Goal: Information Seeking & Learning: Check status

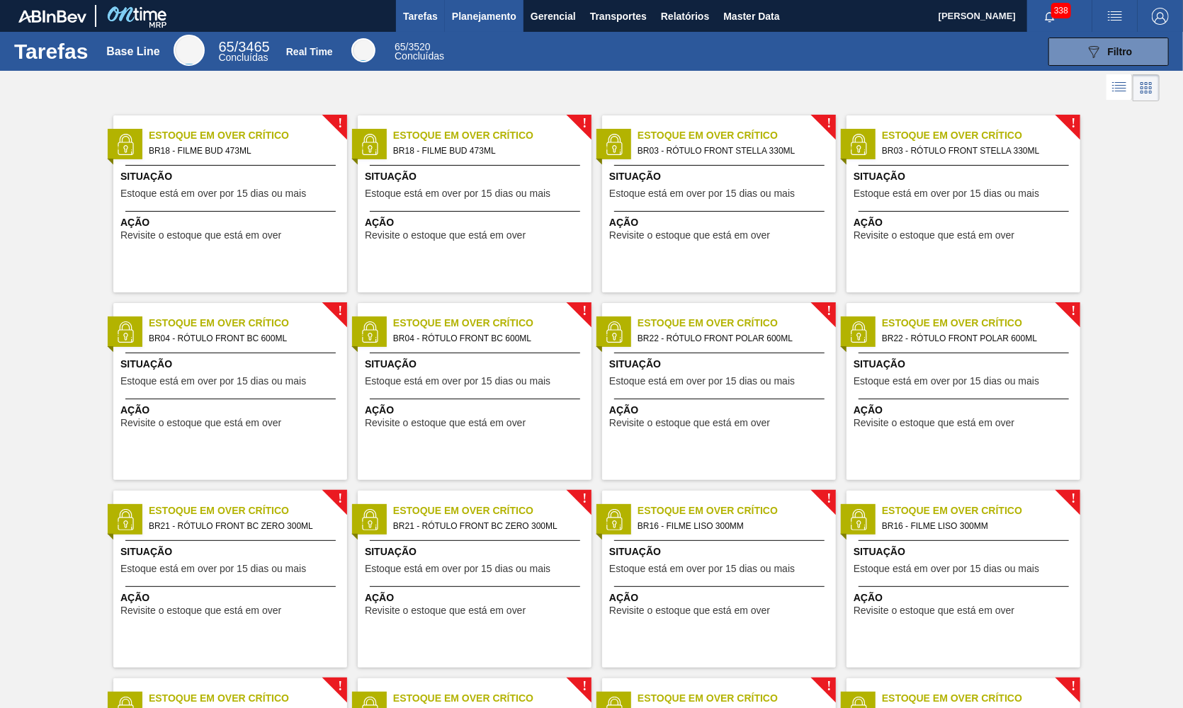
click at [470, 20] on span "Planejamento" at bounding box center [484, 16] width 64 height 17
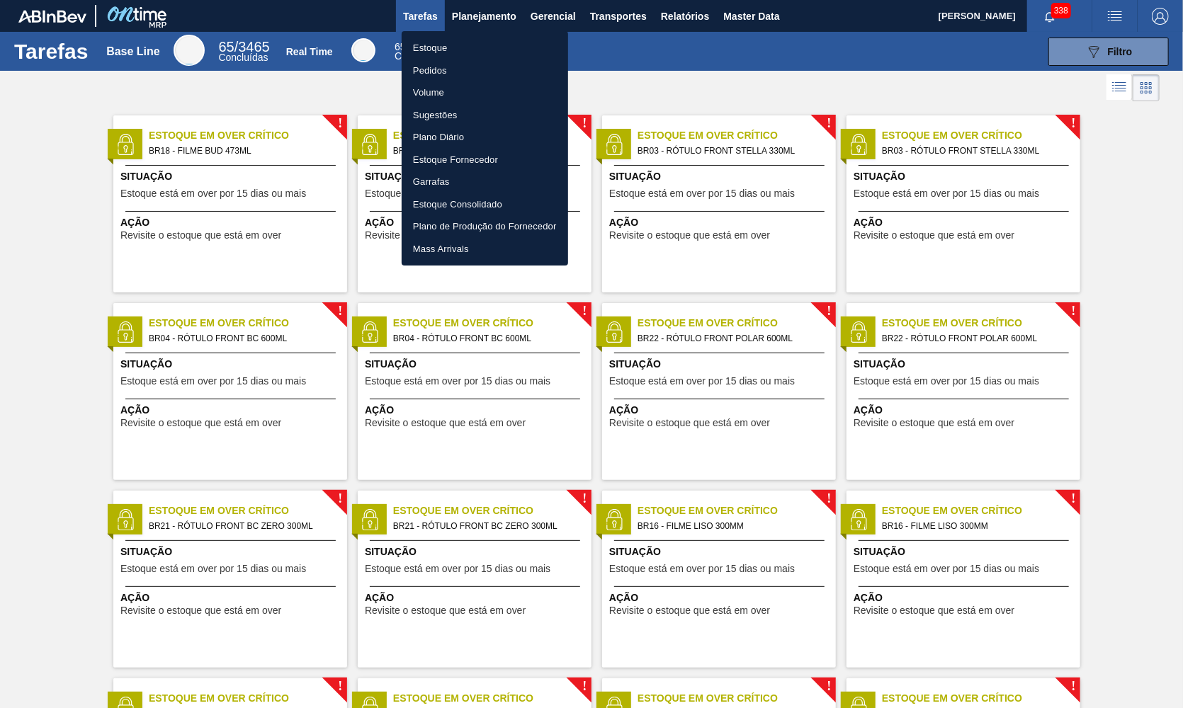
click at [469, 41] on li "Estoque" at bounding box center [485, 48] width 166 height 23
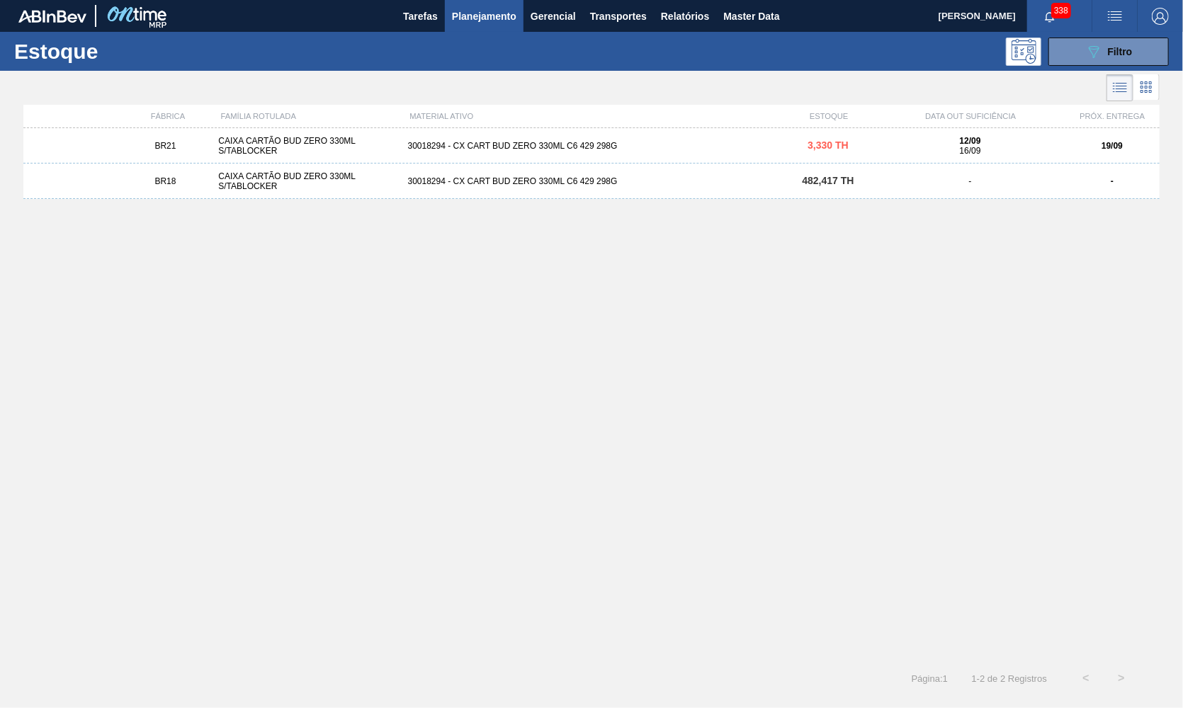
click at [230, 136] on div "CAIXA CARTÃO BUD ZERO 330ML S/TABLOCKER" at bounding box center [307, 146] width 189 height 20
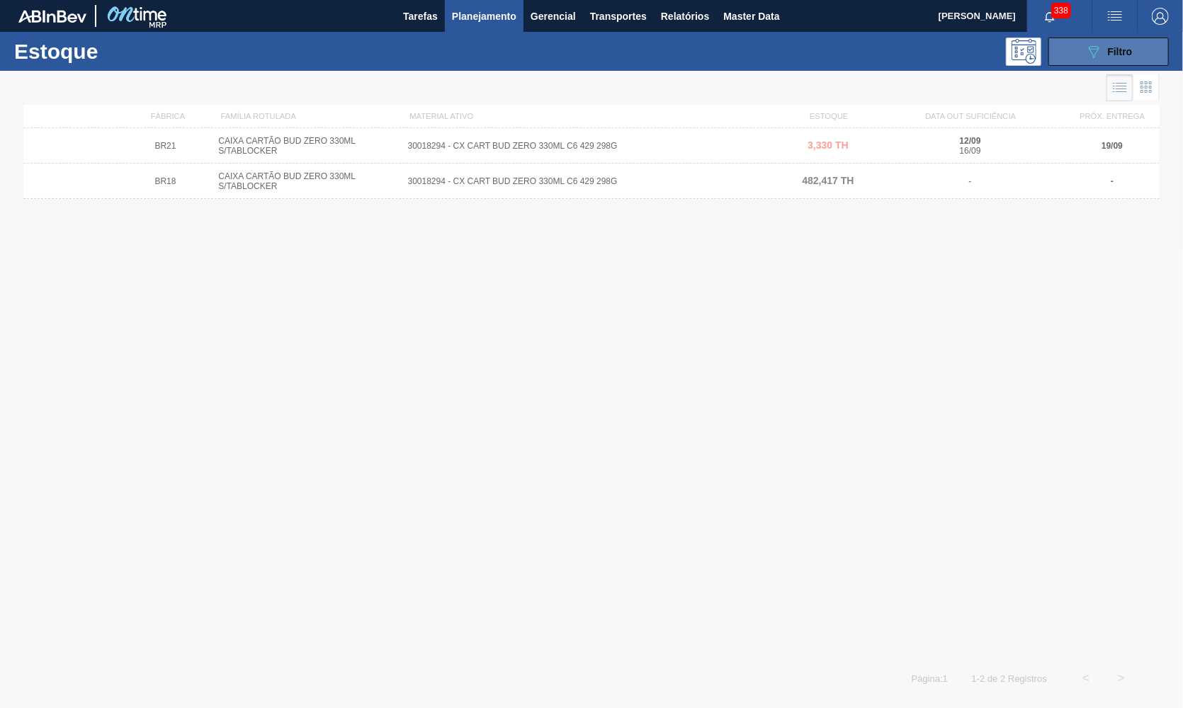
click at [1123, 48] on span "Filtro" at bounding box center [1120, 51] width 25 height 11
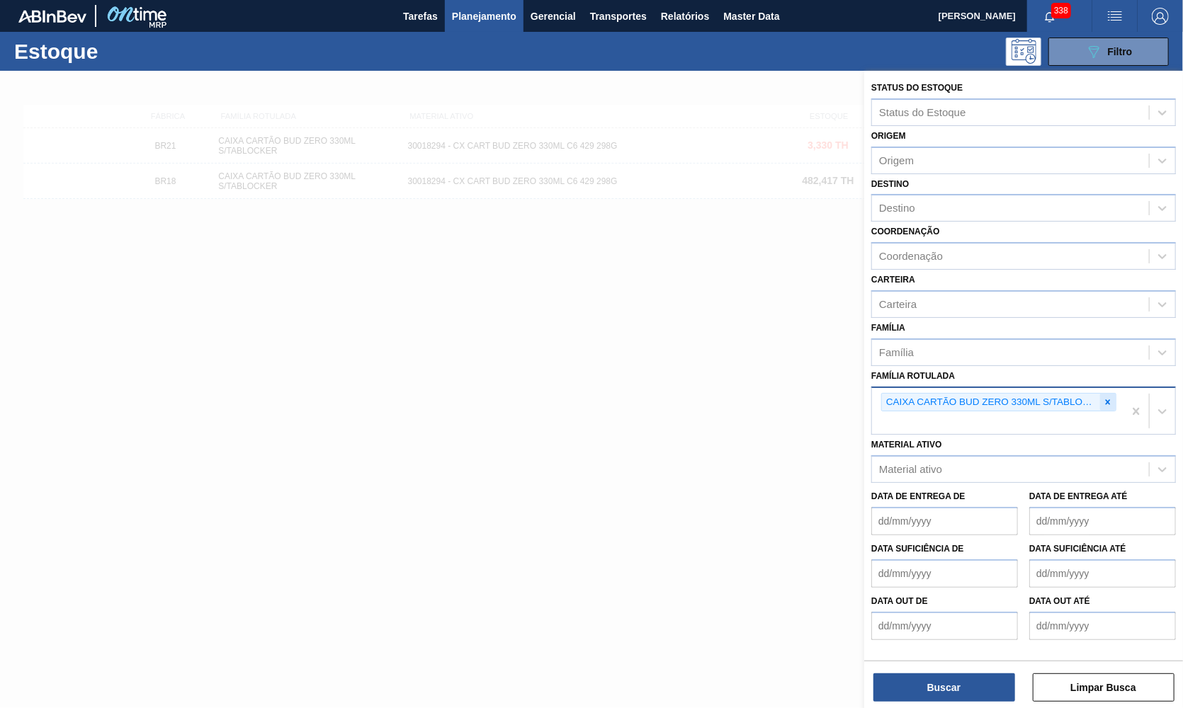
click at [1109, 397] on icon at bounding box center [1108, 402] width 10 height 10
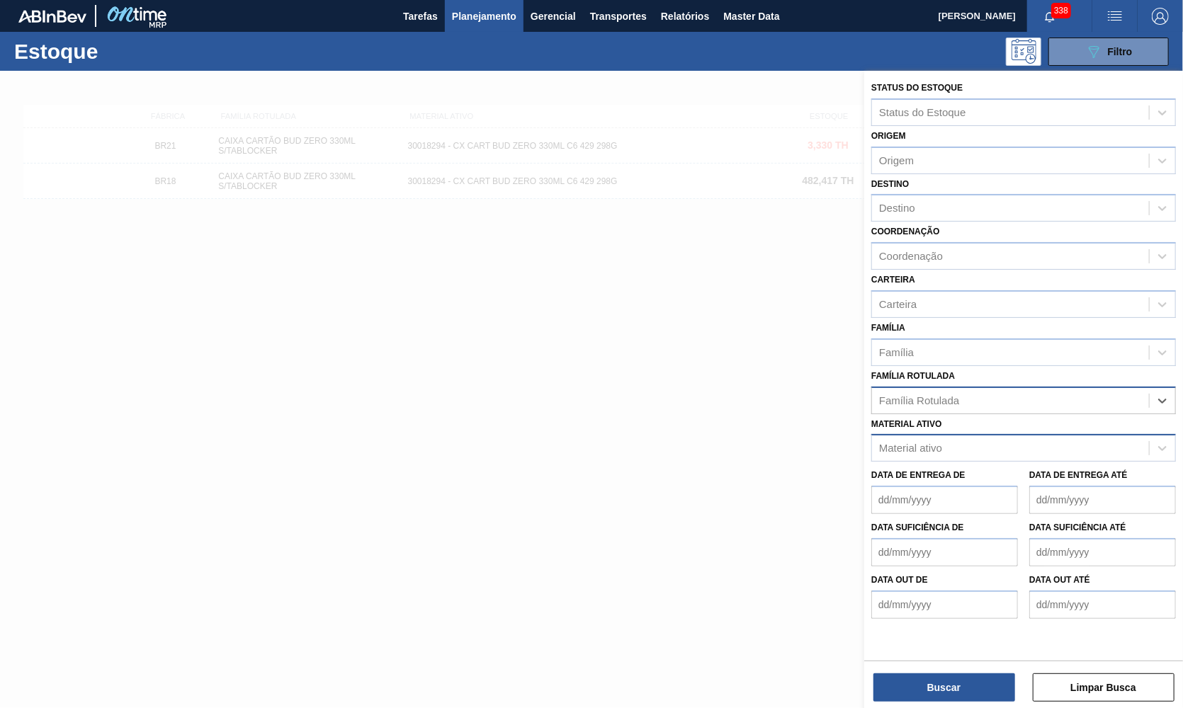
click at [964, 446] on div "Material ativo" at bounding box center [1023, 448] width 305 height 28
paste ativo "30029829"
type ativo "30029829"
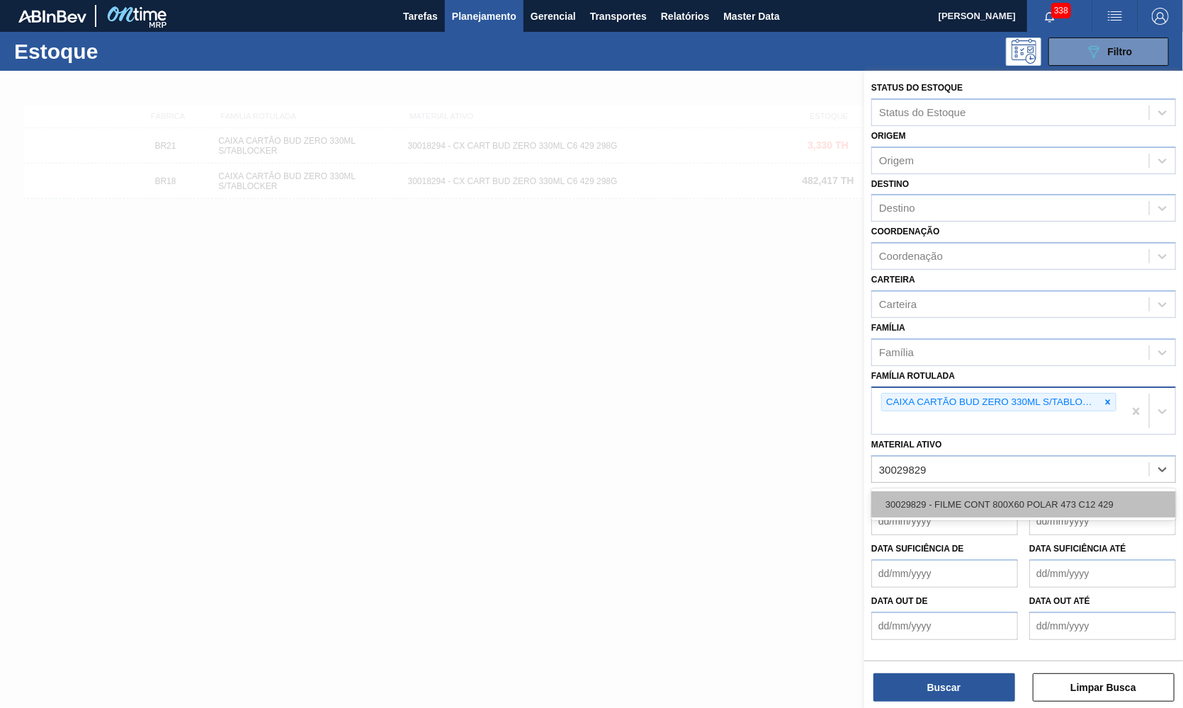
click at [975, 492] on div "30029829 - FILME CONT 800X60 POLAR 473 C12 429" at bounding box center [1023, 505] width 305 height 26
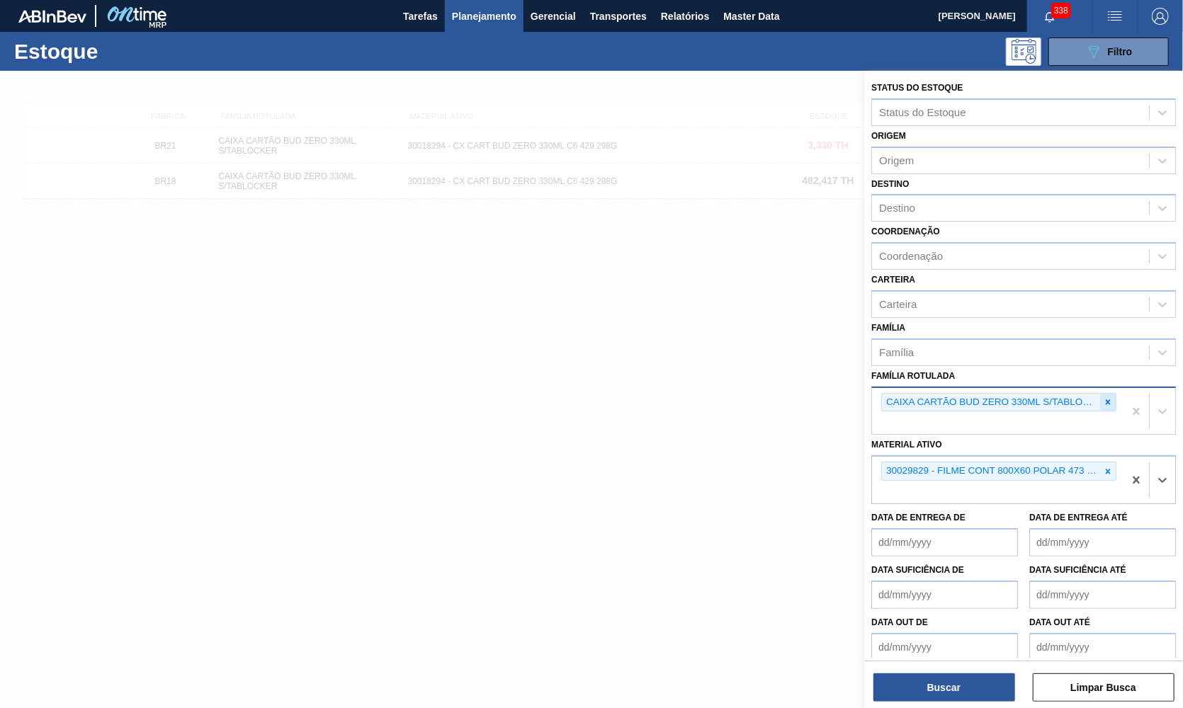
click at [1101, 394] on div at bounding box center [1108, 403] width 16 height 18
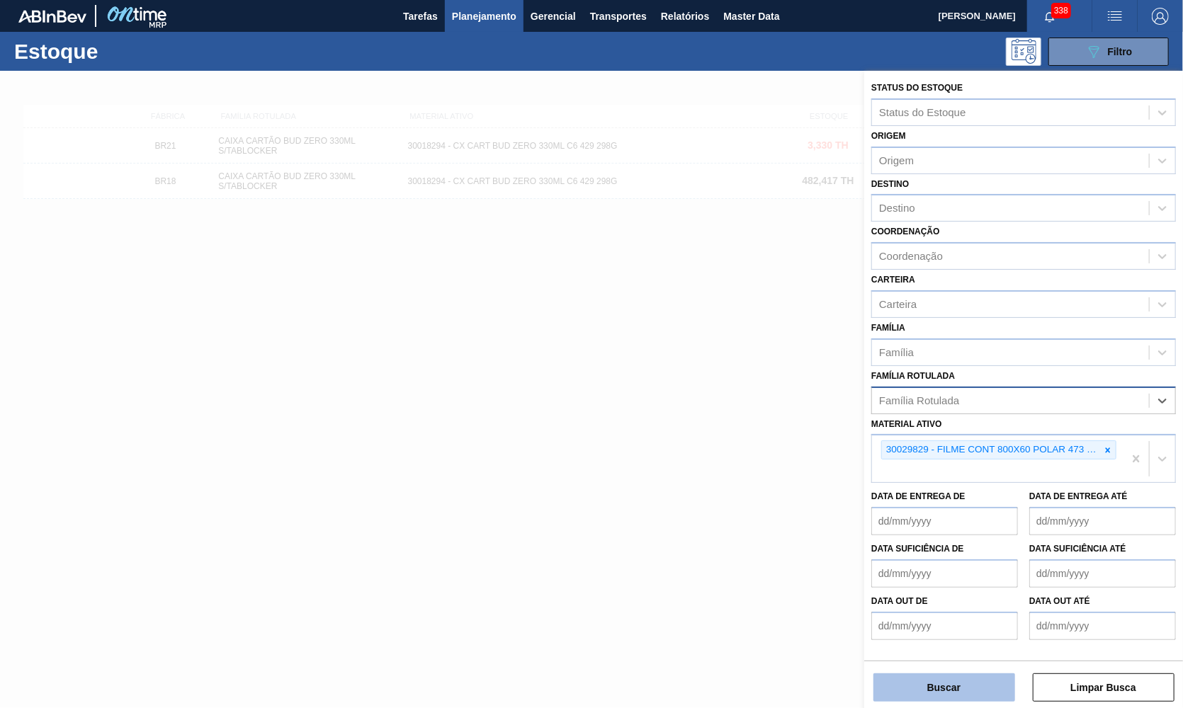
click at [937, 682] on button "Buscar" at bounding box center [945, 688] width 142 height 28
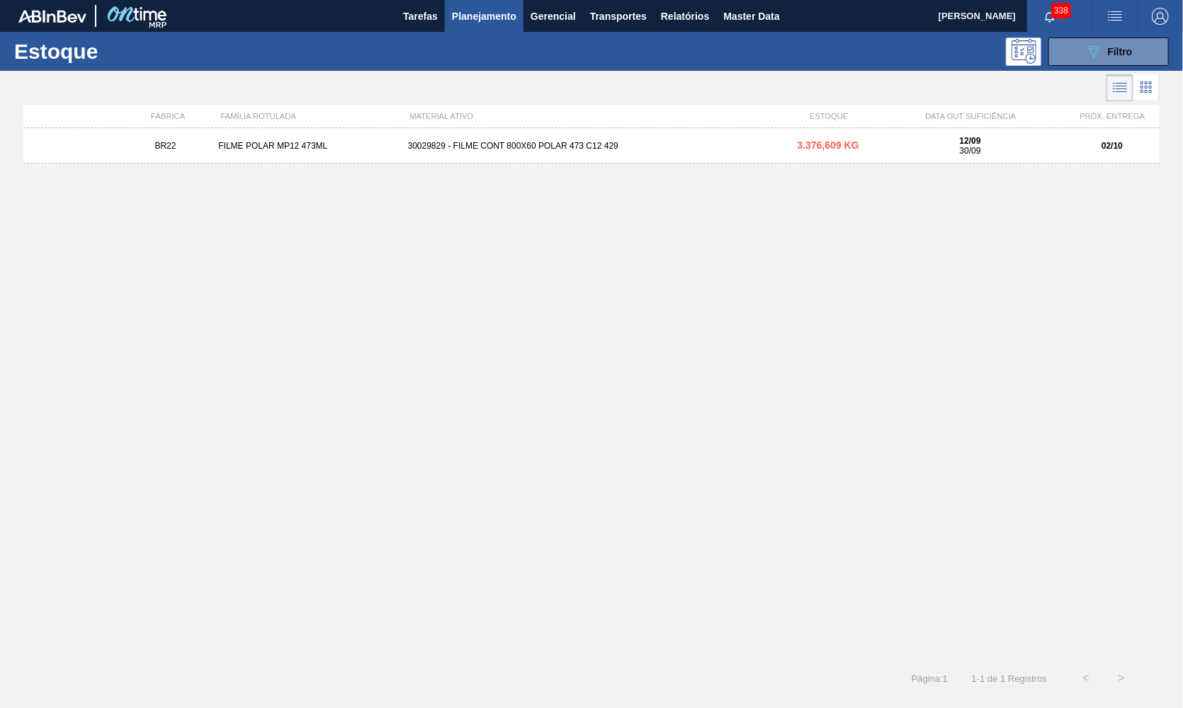
click at [585, 142] on div "30029829 - FILME CONT 800X60 POLAR 473 C12 429" at bounding box center [591, 146] width 379 height 10
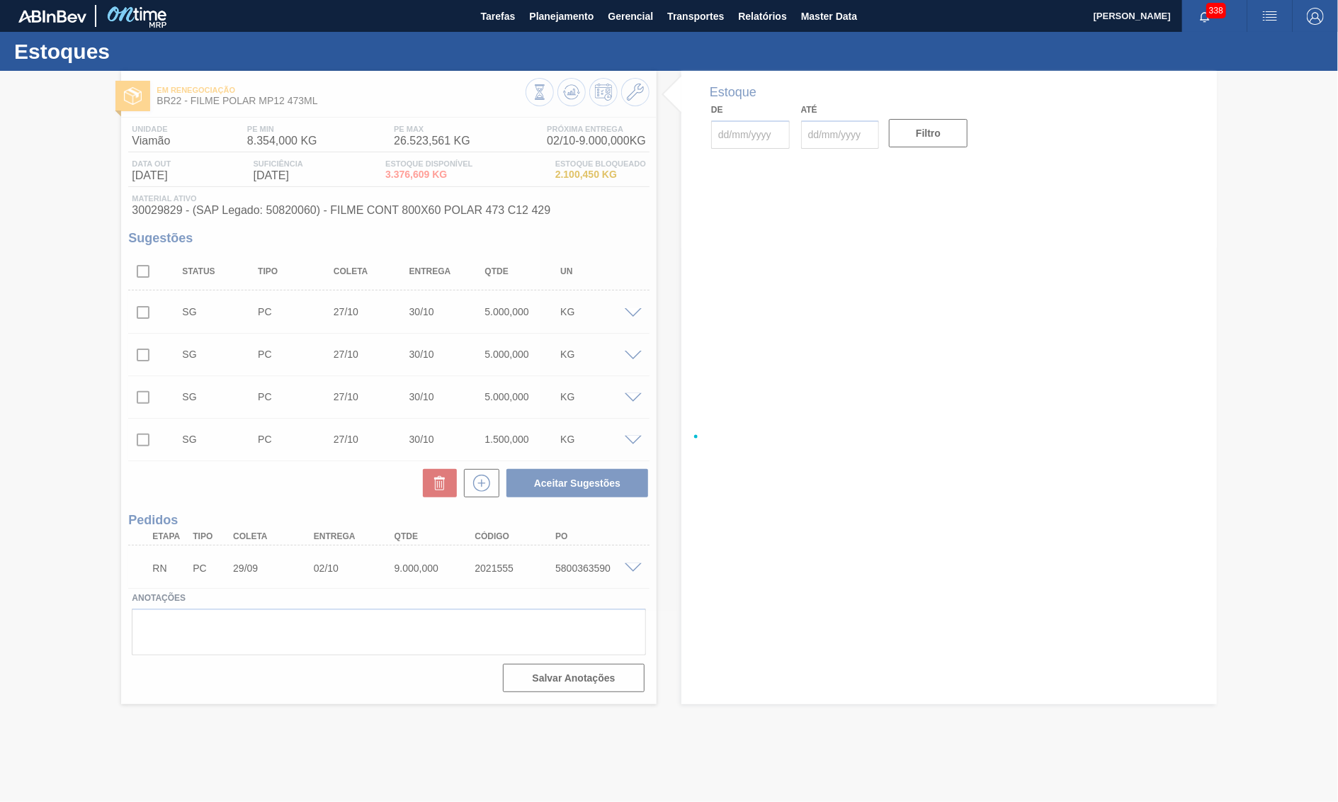
type input "[DATE]"
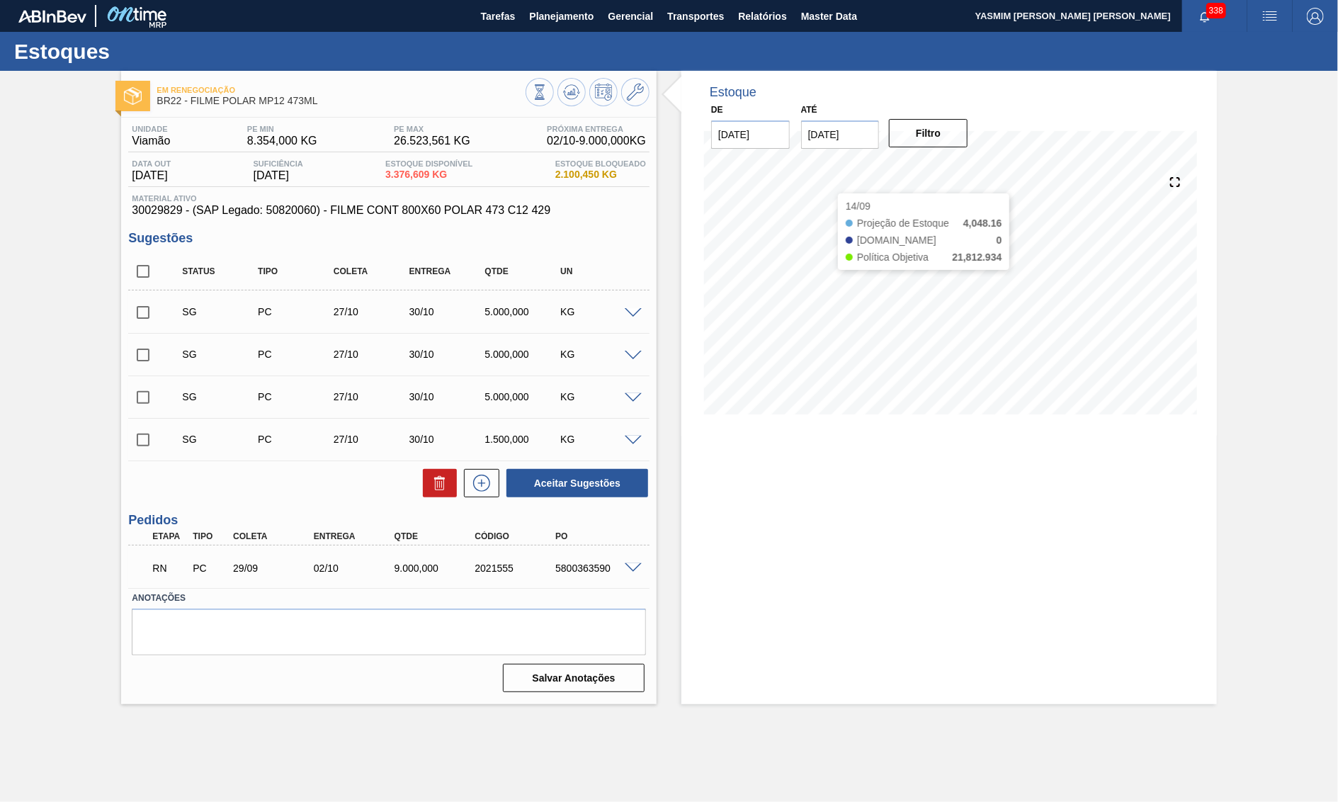
click at [845, 142] on input "[DATE]" at bounding box center [840, 134] width 79 height 28
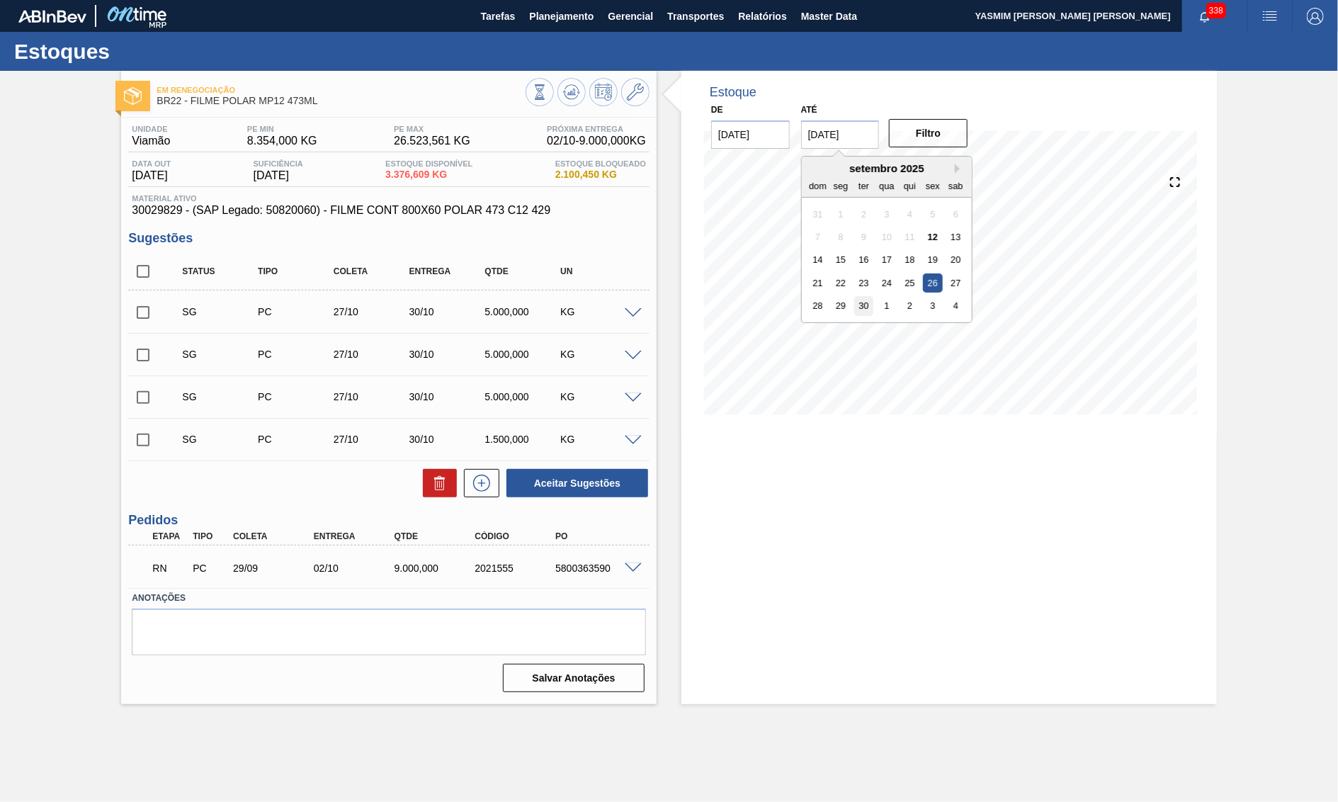
click at [860, 296] on div "30" at bounding box center [863, 305] width 19 height 19
click at [917, 136] on button "Filtro" at bounding box center [928, 133] width 79 height 28
drag, startPoint x: 606, startPoint y: 159, endPoint x: 555, endPoint y: 158, distance: 51.7
click at [555, 169] on span "2.100,450 KG" at bounding box center [600, 174] width 91 height 11
click at [565, 83] on button at bounding box center [572, 92] width 28 height 28
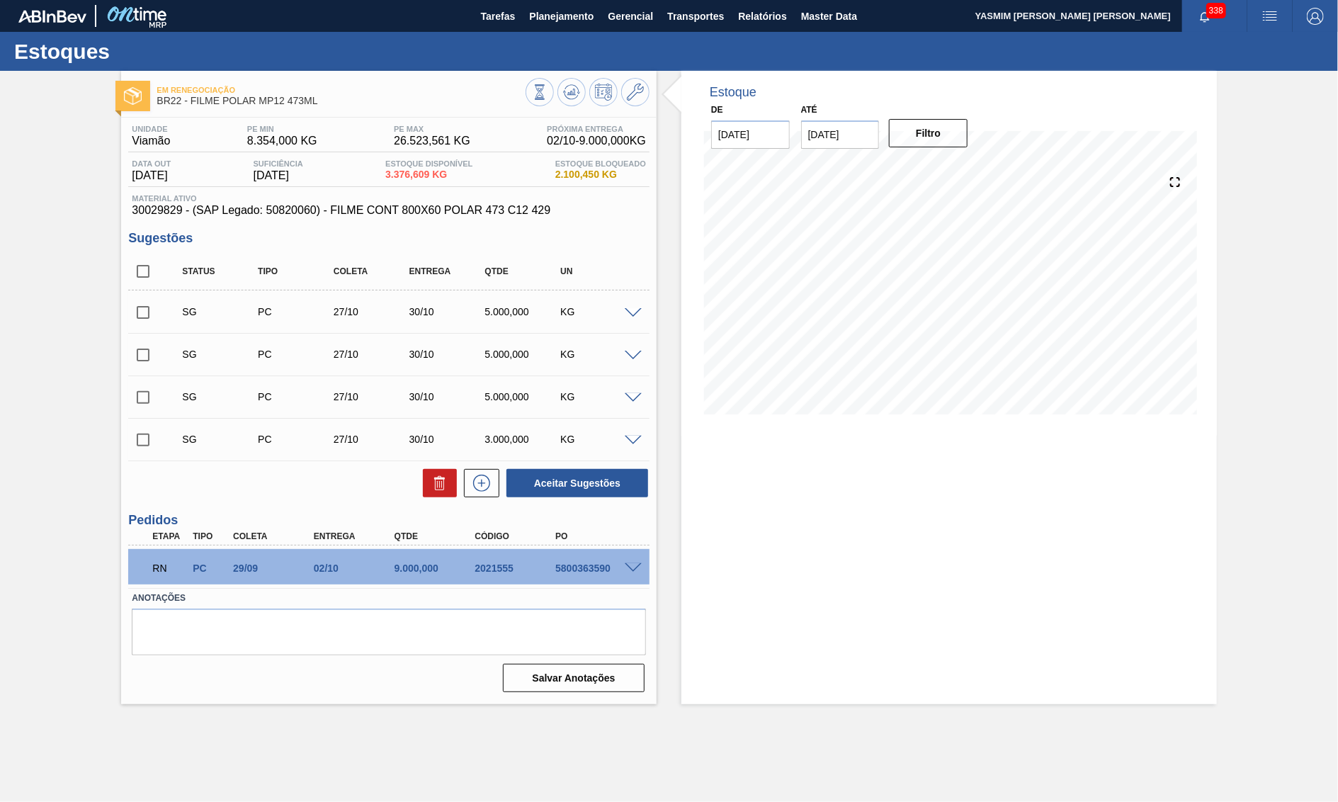
click at [881, 132] on div "Até 30/09/2025" at bounding box center [841, 124] width 90 height 49
drag, startPoint x: 859, startPoint y: 132, endPoint x: 859, endPoint y: 142, distance: 9.9
click at [859, 131] on input "30/09/2025" at bounding box center [840, 134] width 79 height 28
click at [954, 165] on div "setembro 2025" at bounding box center [887, 168] width 170 height 12
click at [955, 165] on button "Next Month" at bounding box center [960, 169] width 10 height 10
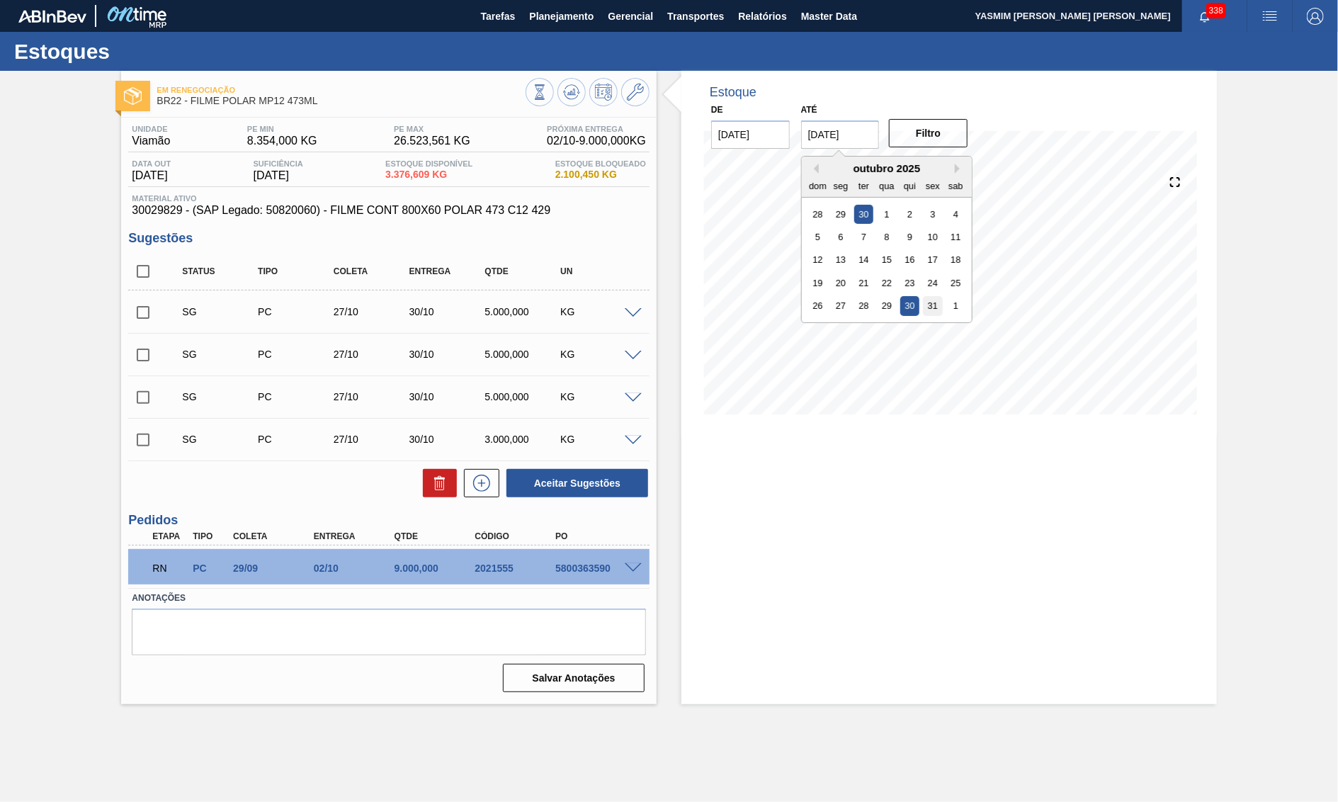
click at [923, 298] on div "31" at bounding box center [932, 305] width 19 height 19
type input "[DATE]"
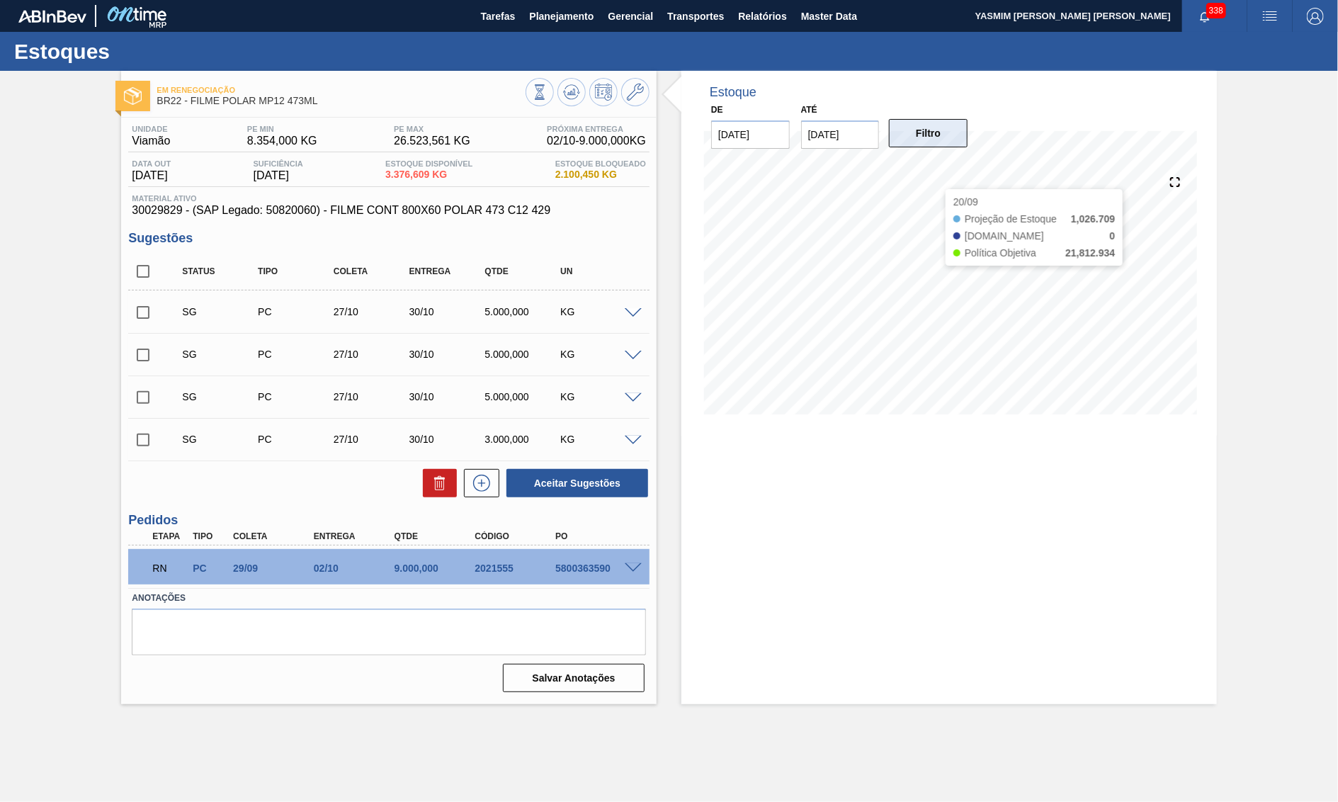
click at [946, 131] on button "Filtro" at bounding box center [928, 133] width 79 height 28
click at [631, 574] on span at bounding box center [633, 568] width 17 height 11
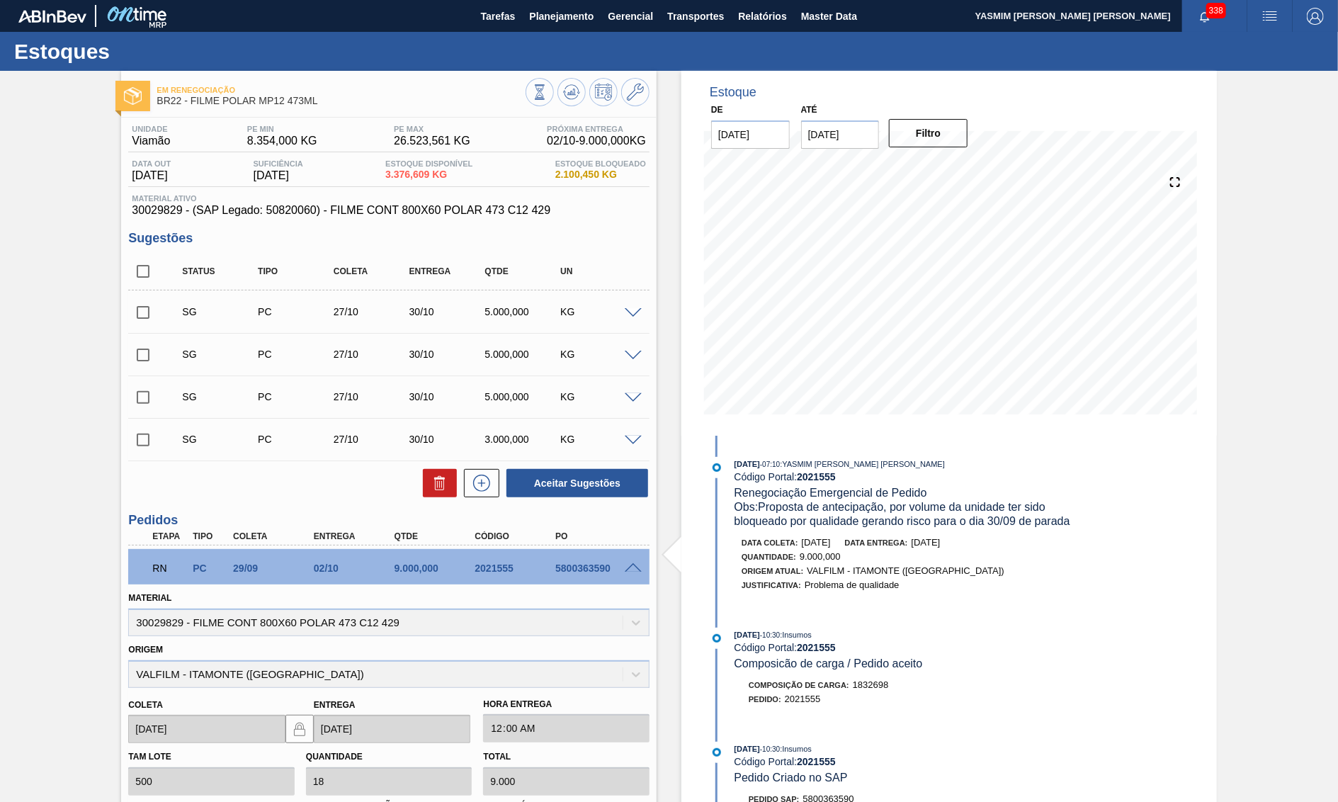
drag, startPoint x: 985, startPoint y: 539, endPoint x: 929, endPoint y: 546, distance: 56.4
click at [929, 546] on div "Data coleta: 26/09/2025 Data entrega: 29/09/2025" at bounding box center [910, 543] width 337 height 14
drag, startPoint x: 293, startPoint y: 576, endPoint x: 351, endPoint y: 566, distance: 58.9
click at [320, 566] on div "29/09" at bounding box center [275, 568] width 90 height 11
click at [456, 214] on span "30029829 - (SAP Legado: 50820060) - FILME CONT 800X60 POLAR 473 C12 429" at bounding box center [389, 210] width 514 height 13
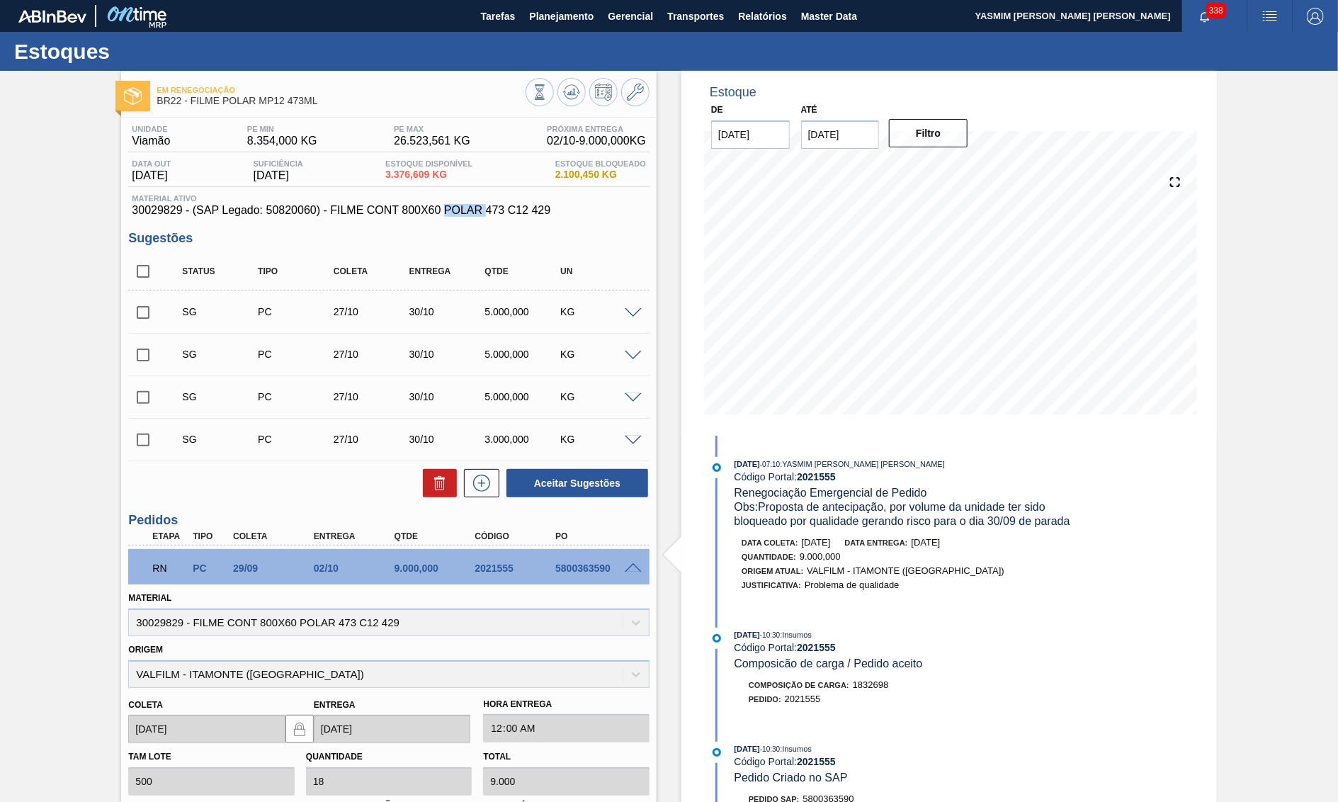
click at [456, 214] on span "30029829 - (SAP Legado: 50820060) - FILME CONT 800X60 POLAR 473 C12 429" at bounding box center [389, 210] width 514 height 13
click at [638, 569] on span at bounding box center [633, 568] width 17 height 11
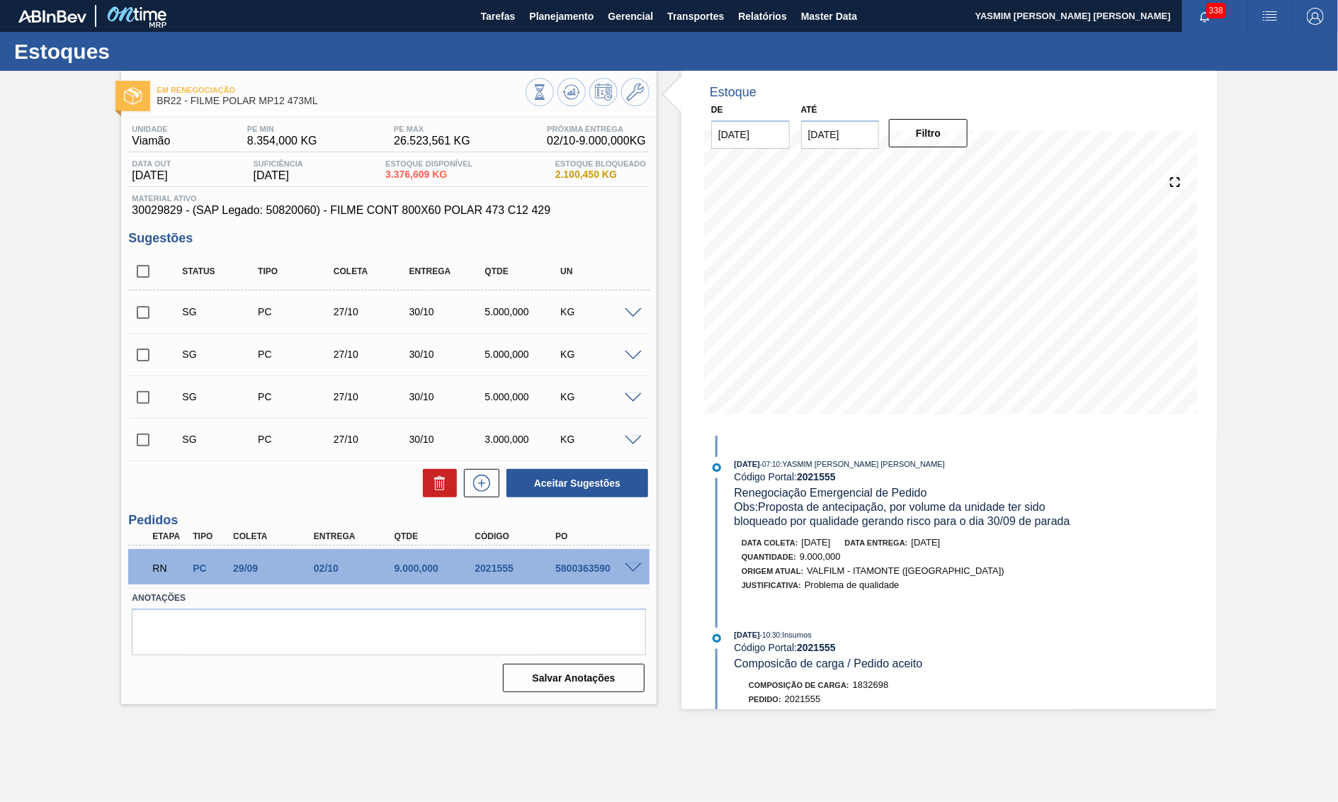
click at [638, 574] on div "5800363590" at bounding box center [597, 568] width 90 height 11
click at [631, 574] on span at bounding box center [633, 568] width 17 height 11
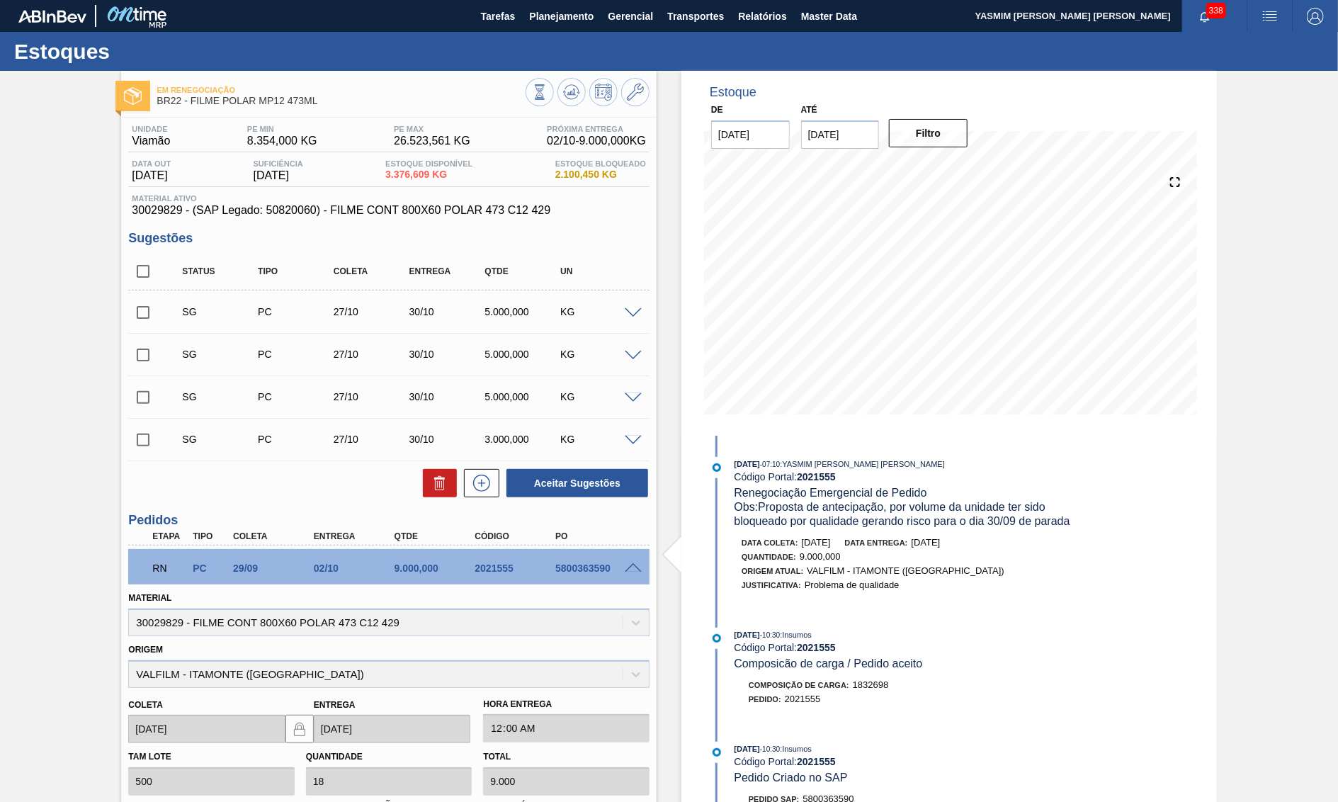
click at [450, 210] on span "30029829 - (SAP Legado: 50820060) - FILME CONT 800X60 POLAR 473 C12 429" at bounding box center [389, 210] width 514 height 13
click at [571, 100] on button at bounding box center [572, 92] width 28 height 28
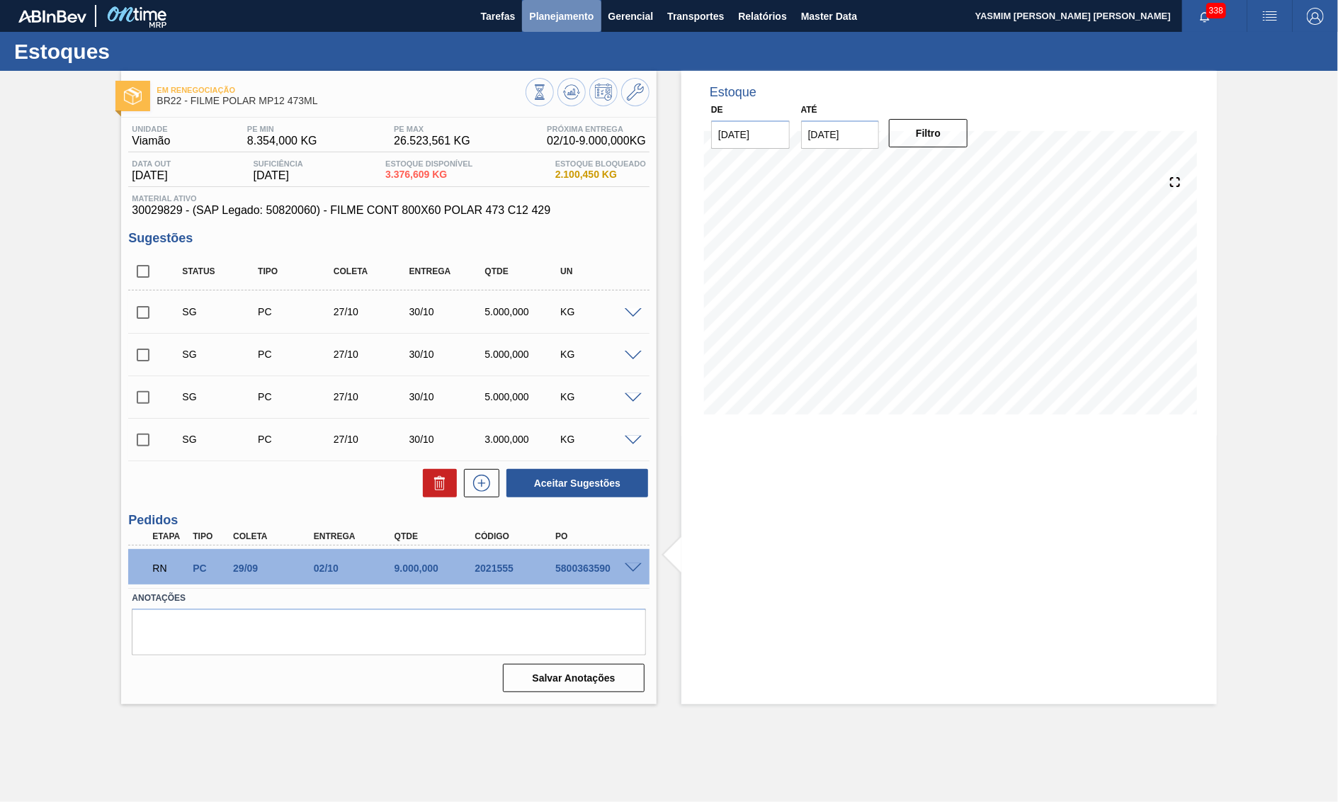
click at [542, 28] on button "Planejamento" at bounding box center [561, 16] width 79 height 32
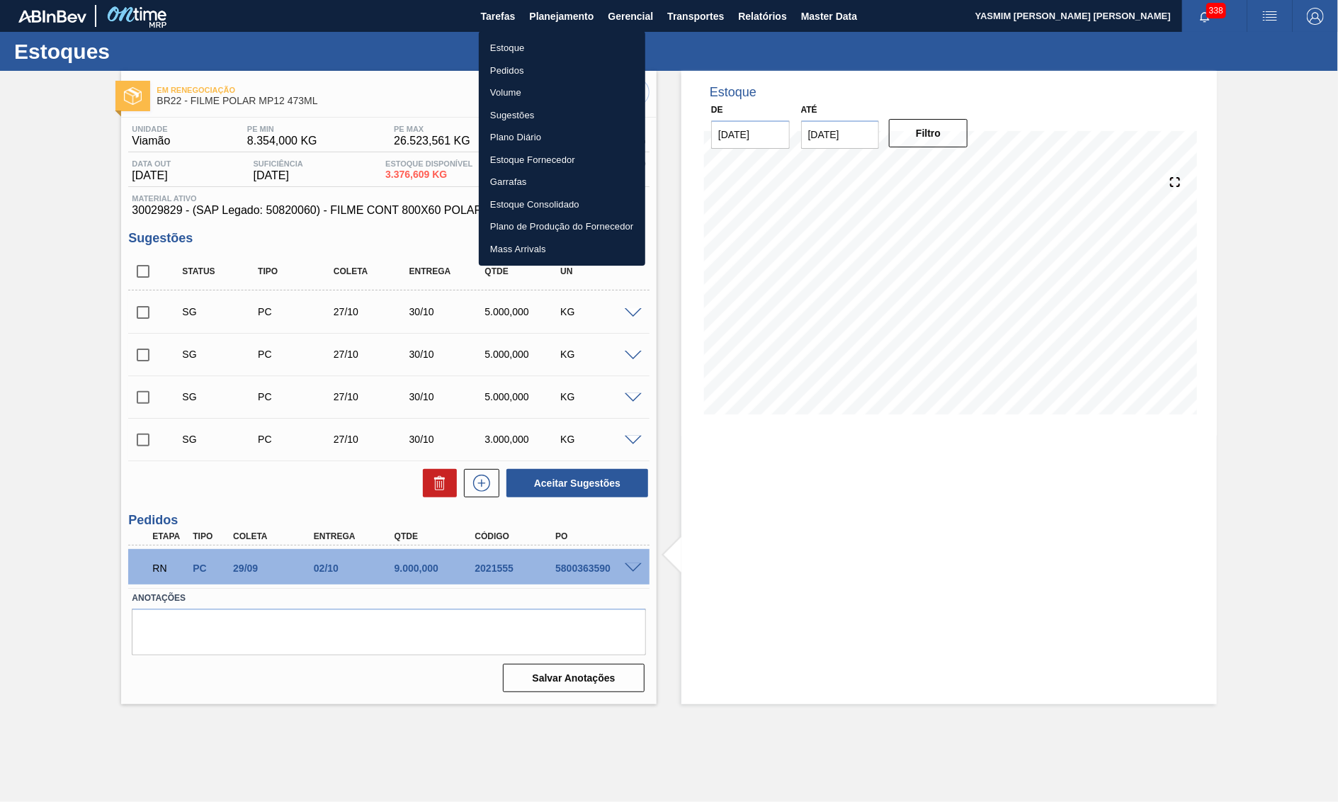
click at [532, 47] on li "Estoque" at bounding box center [562, 48] width 166 height 23
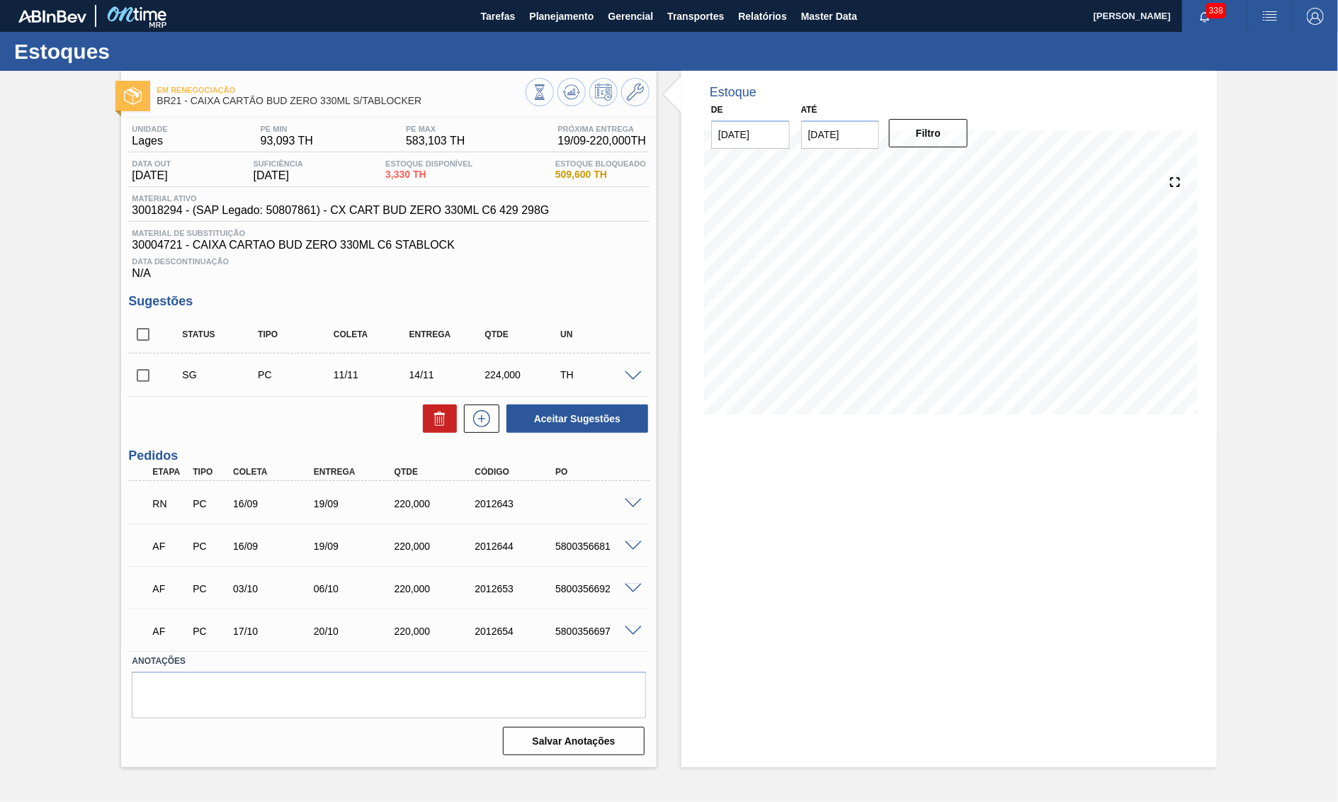
click at [385, 214] on span "30018294 - (SAP Legado: 50807861) - CX CART BUD ZERO 330ML C6 429 298G" at bounding box center [340, 210] width 417 height 13
click at [570, 102] on button at bounding box center [572, 92] width 28 height 28
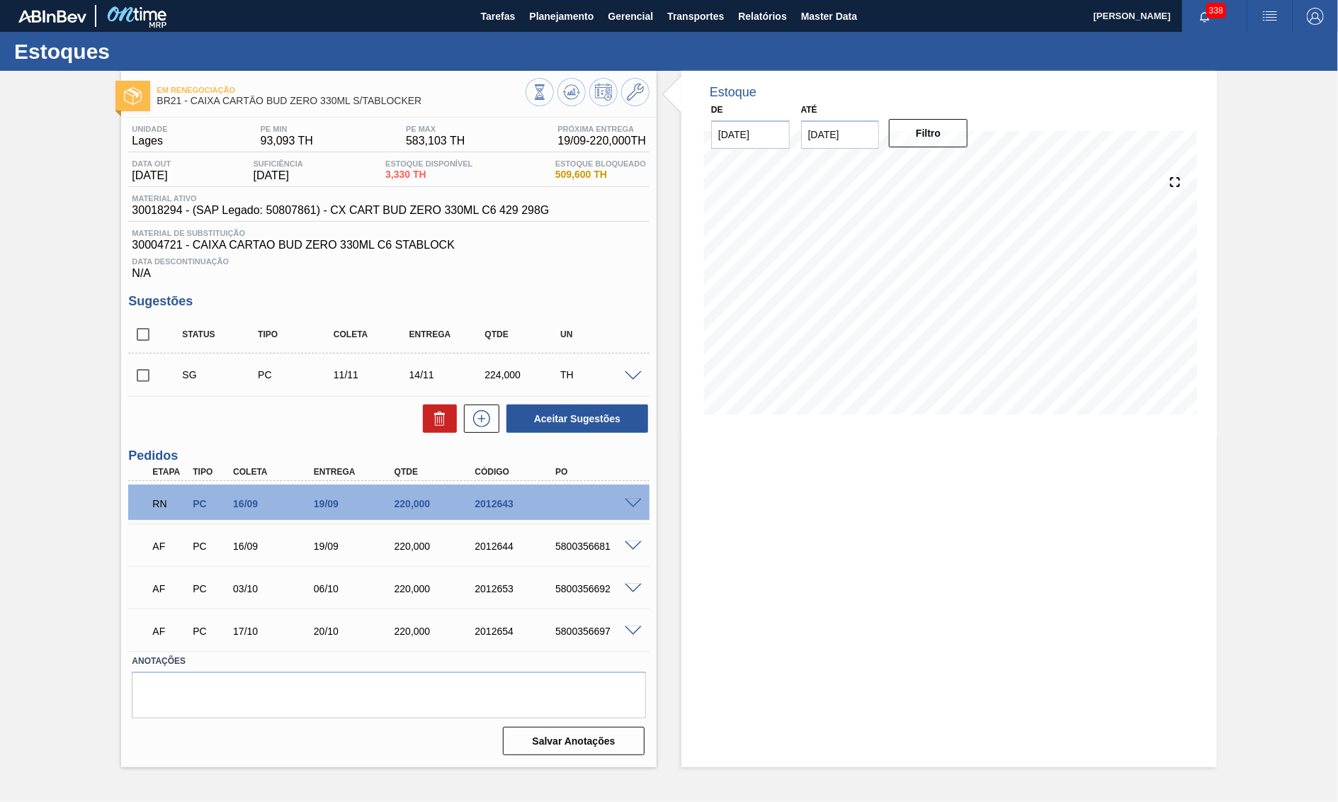
click at [635, 504] on div "RN PC 16/09 19/09 220,000 2012643" at bounding box center [388, 502] width 521 height 35
click at [641, 506] on span at bounding box center [633, 504] width 17 height 11
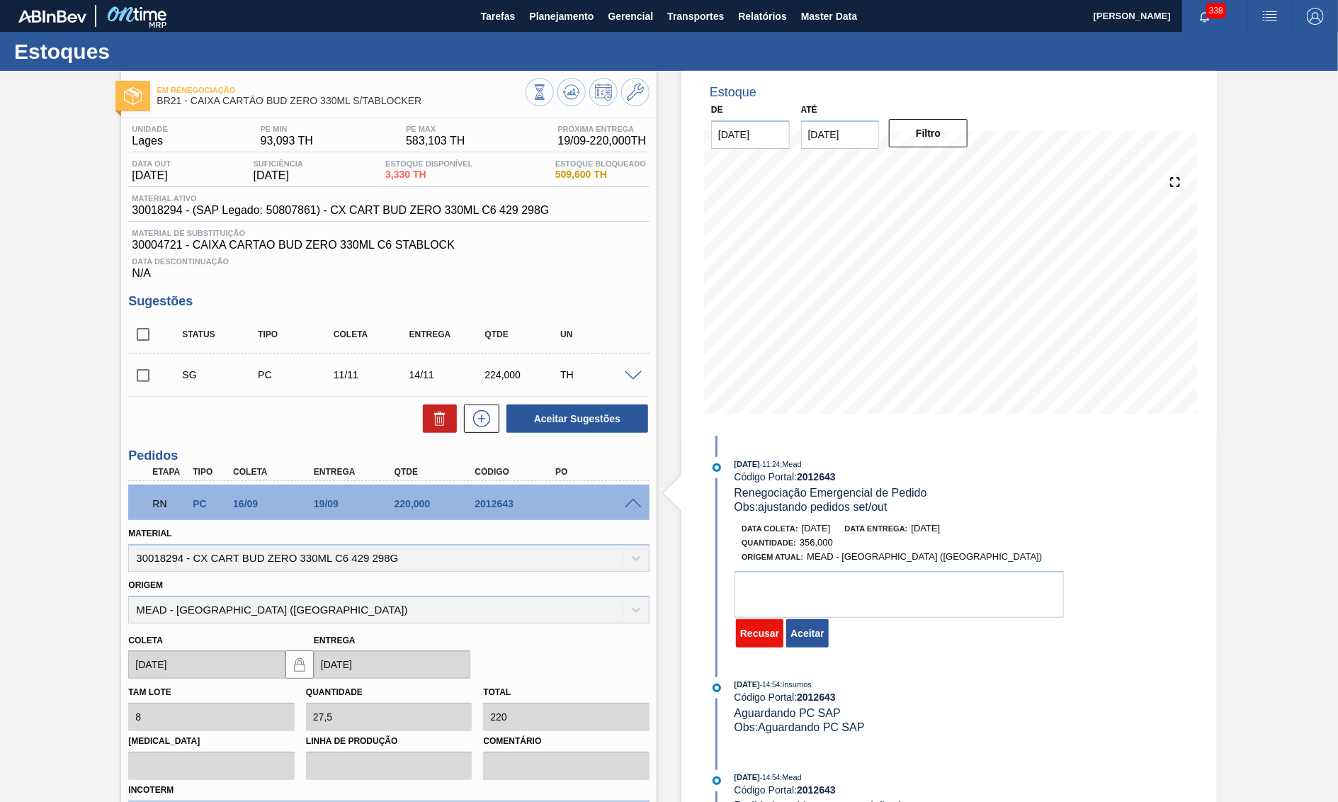
click at [759, 630] on button "Recusar" at bounding box center [759, 633] width 47 height 28
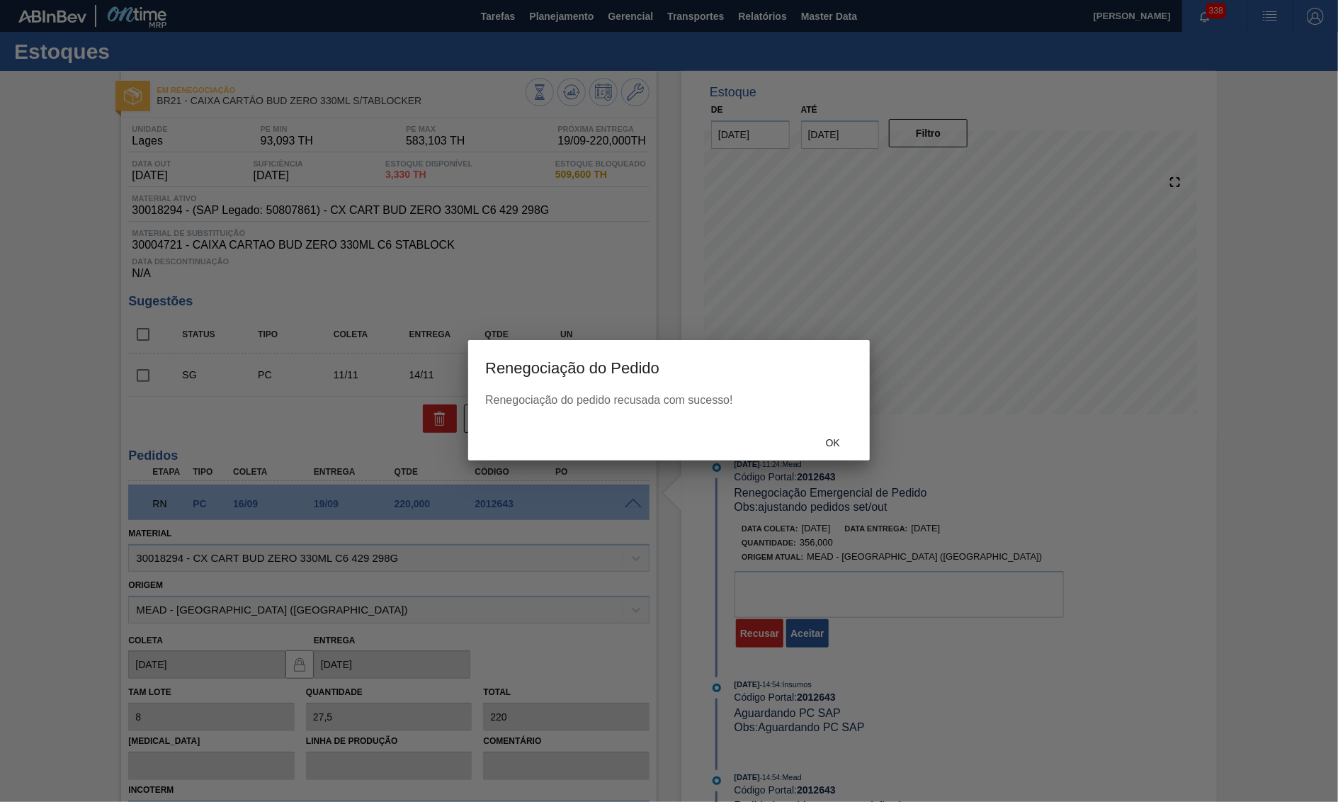
click at [822, 439] on div "Ok" at bounding box center [833, 442] width 62 height 26
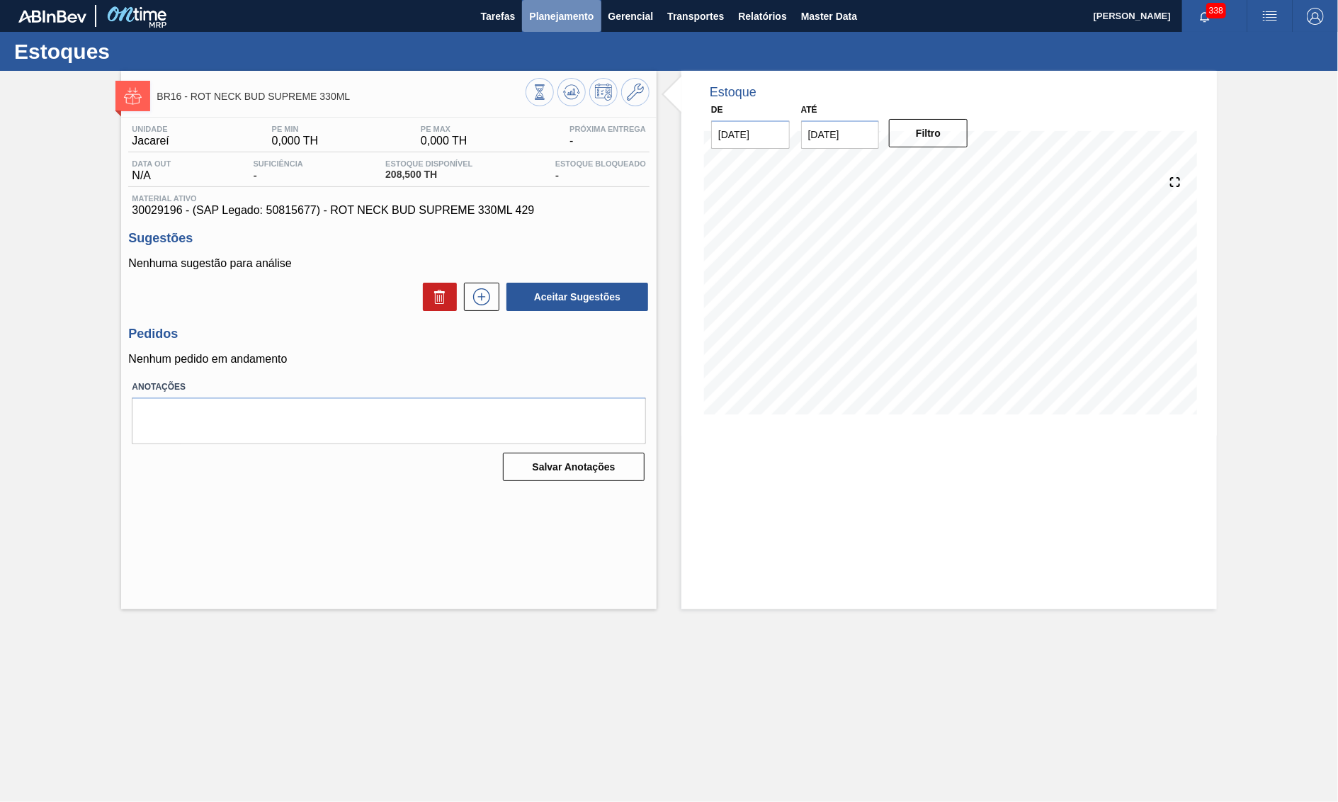
click at [581, 14] on span "Planejamento" at bounding box center [561, 16] width 64 height 17
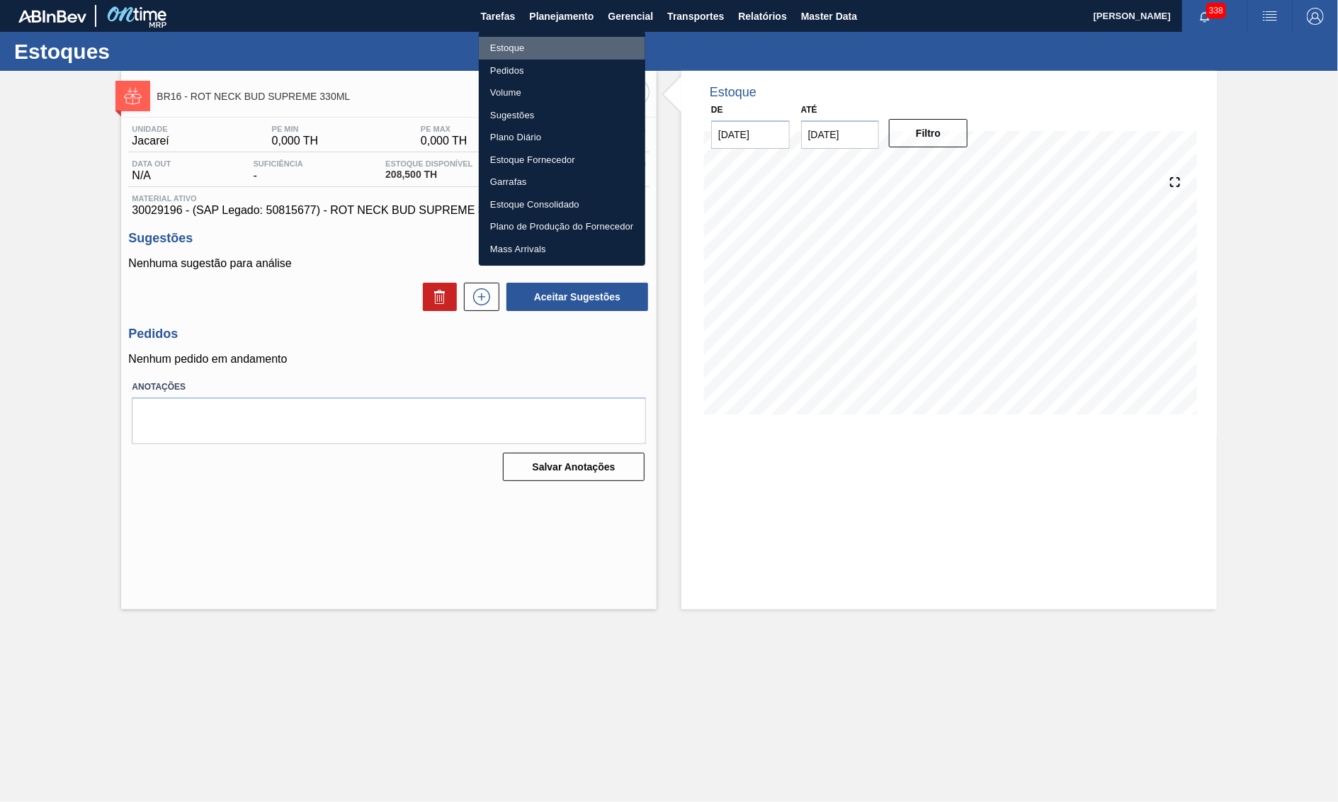
click at [548, 47] on li "Estoque" at bounding box center [562, 48] width 166 height 23
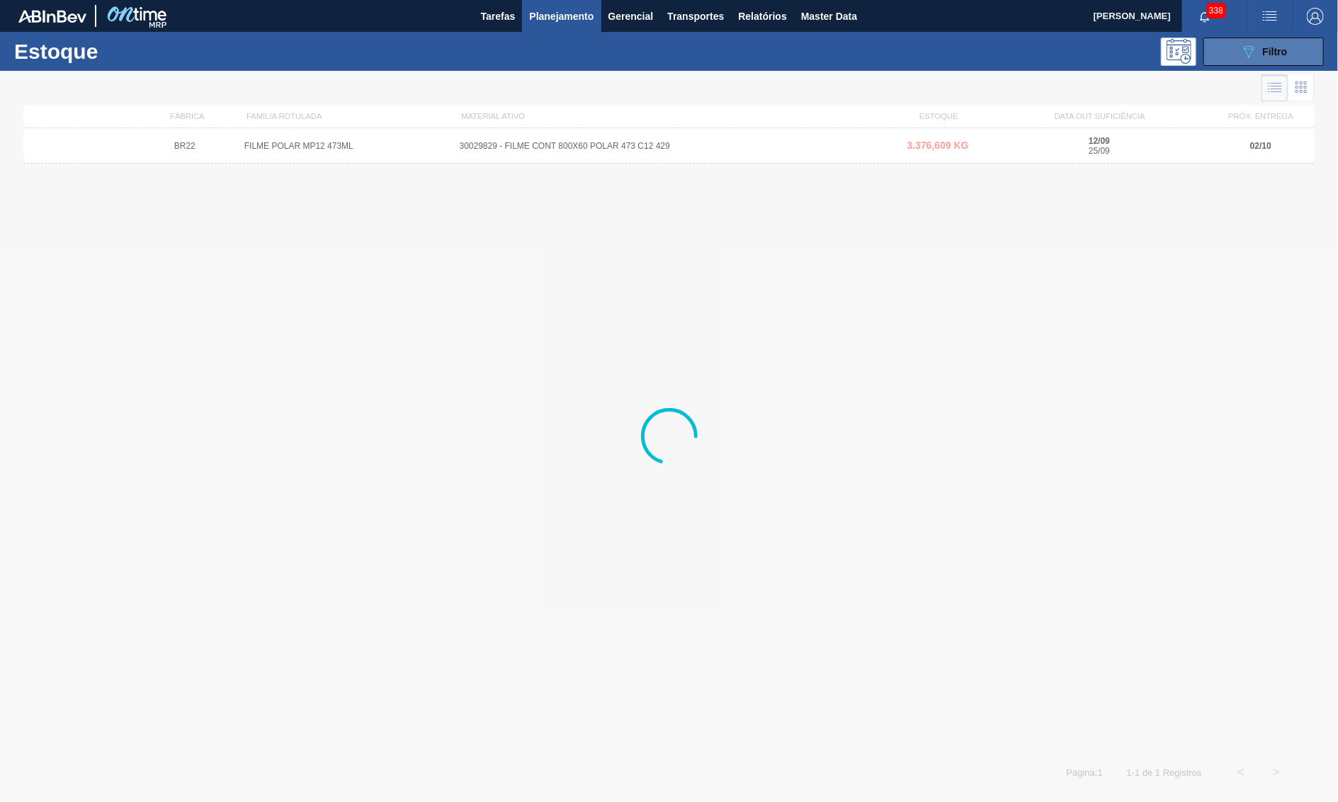
click at [1322, 41] on button "089F7B8B-B2A5-4AFE-B5C0-19BA573D28AC Filtro" at bounding box center [1264, 52] width 120 height 28
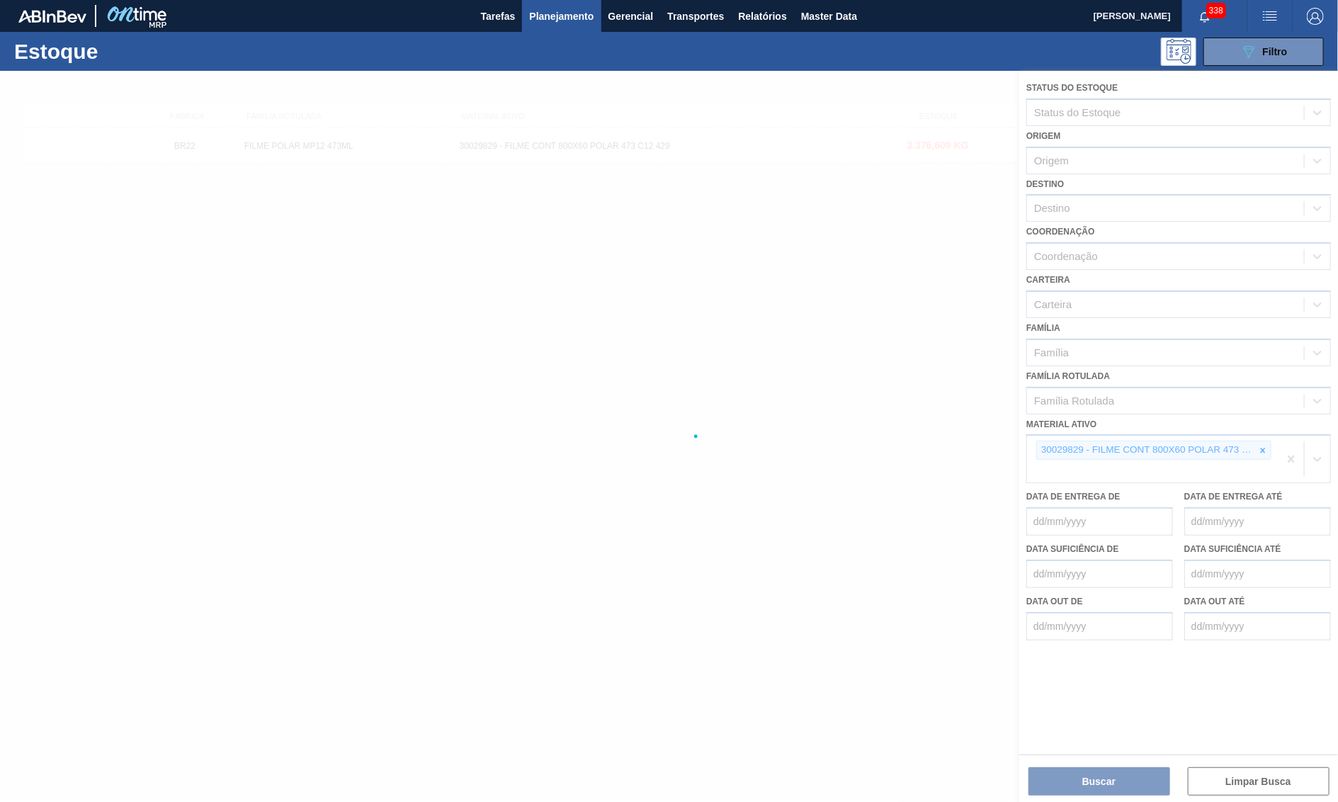
click at [1265, 434] on div at bounding box center [669, 436] width 1338 height 731
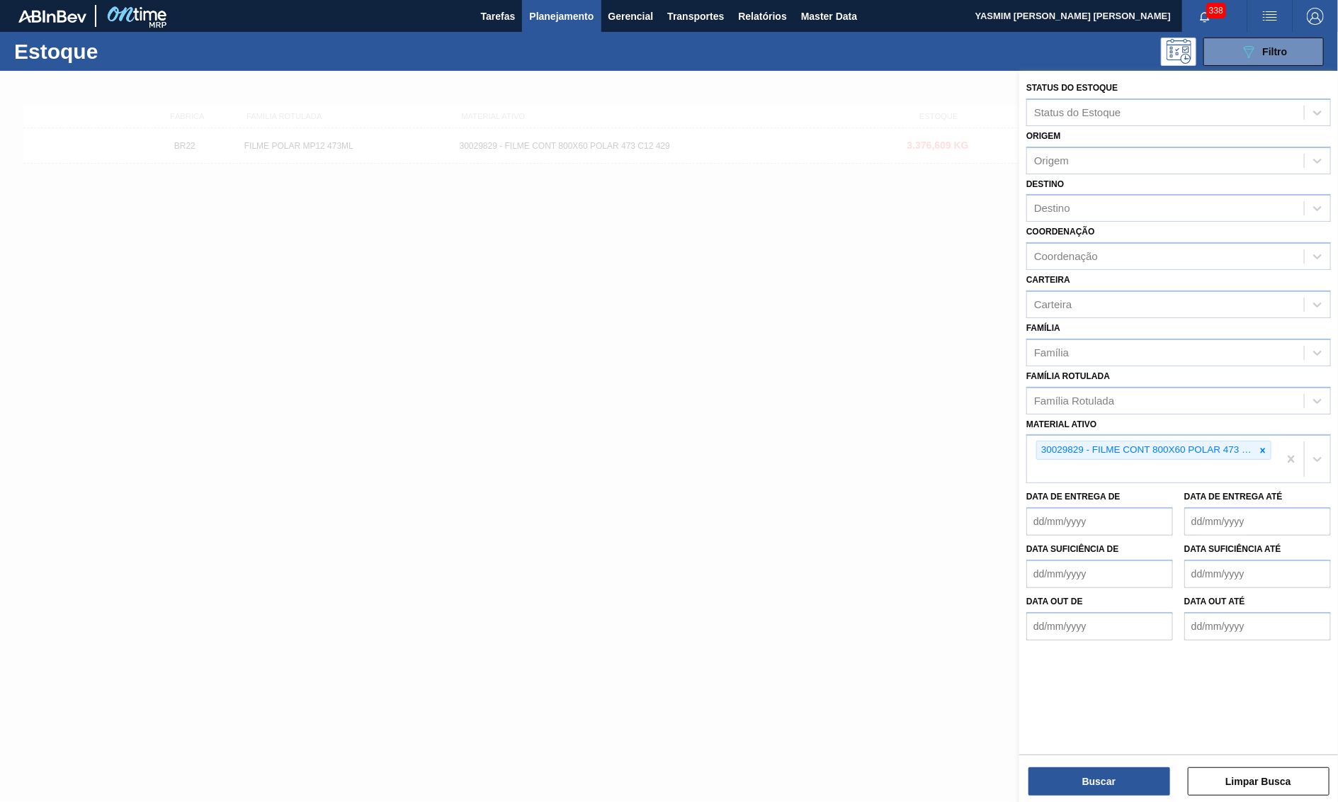
click at [1265, 446] on icon at bounding box center [1263, 451] width 10 height 10
paste ativo "30033805"
type ativo "30033805"
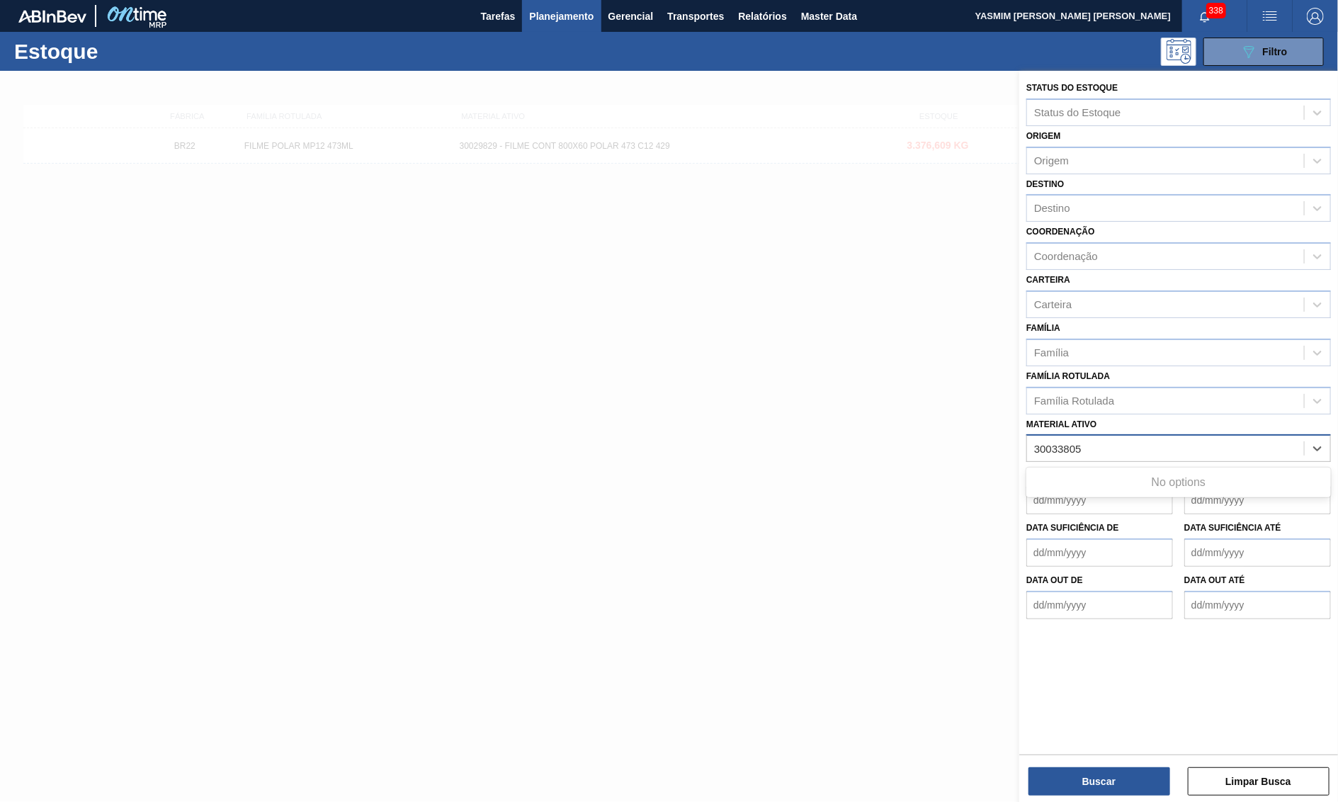
click at [1039, 443] on ativo "30033805" at bounding box center [1058, 449] width 49 height 12
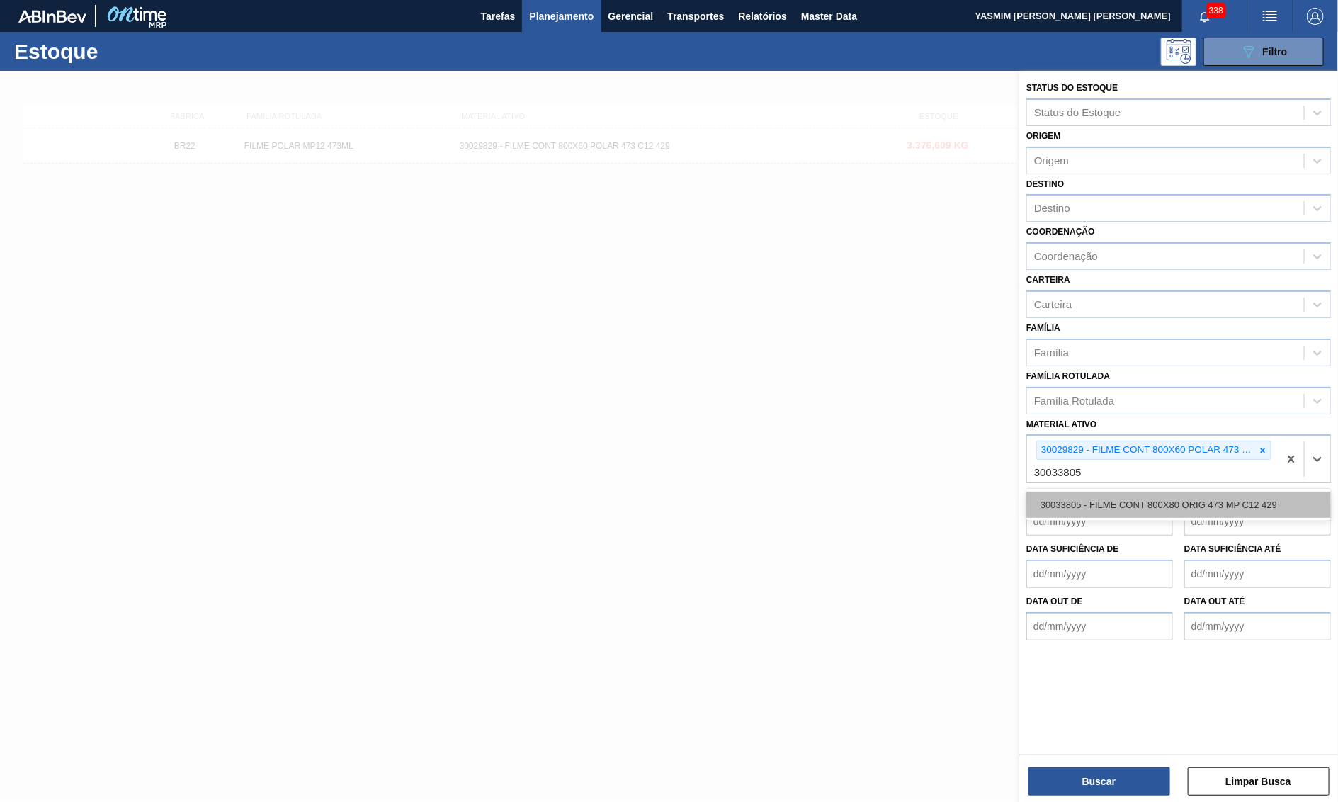
click at [1226, 497] on div "30033805 - FILME CONT 800X80 ORIG 473 MP C12 429" at bounding box center [1179, 505] width 305 height 26
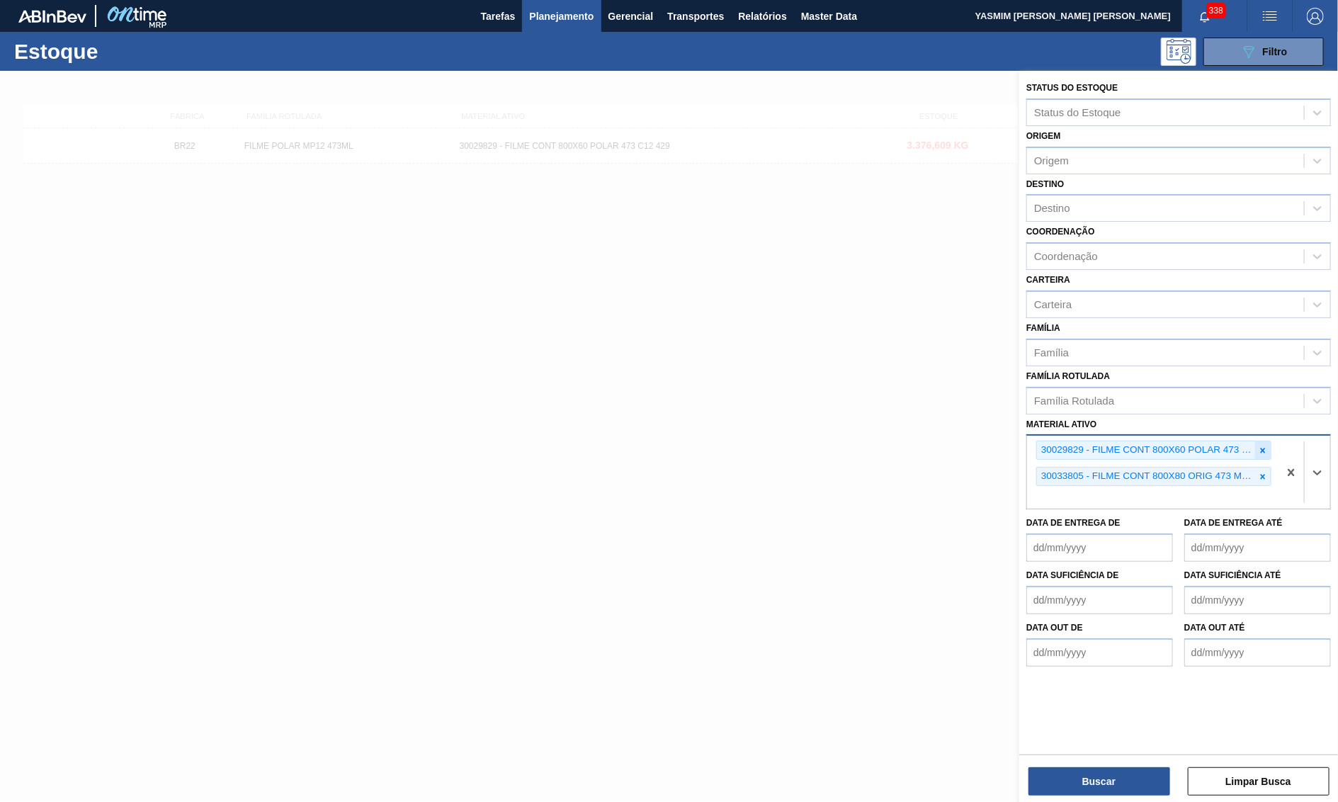
click at [1265, 441] on div at bounding box center [1263, 450] width 16 height 18
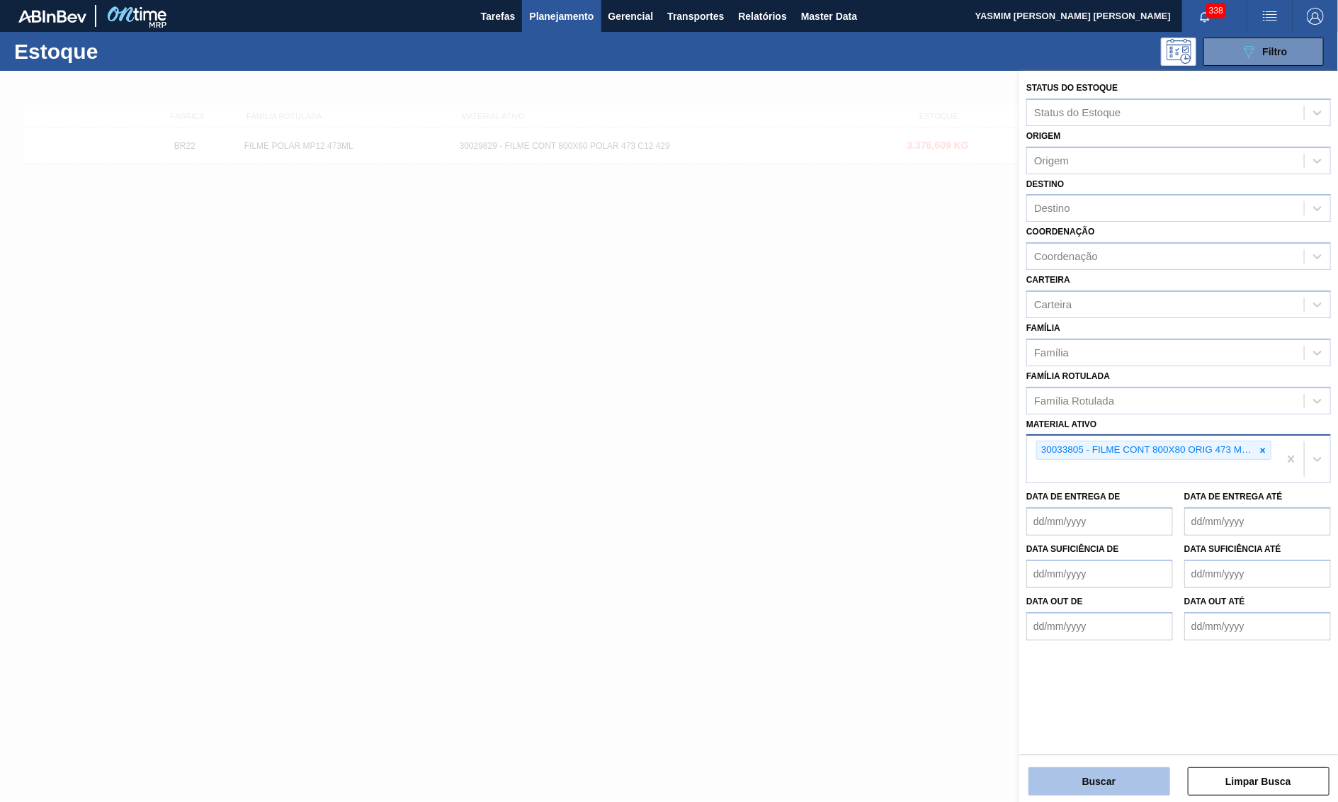
click at [1150, 771] on button "Buscar" at bounding box center [1100, 781] width 142 height 28
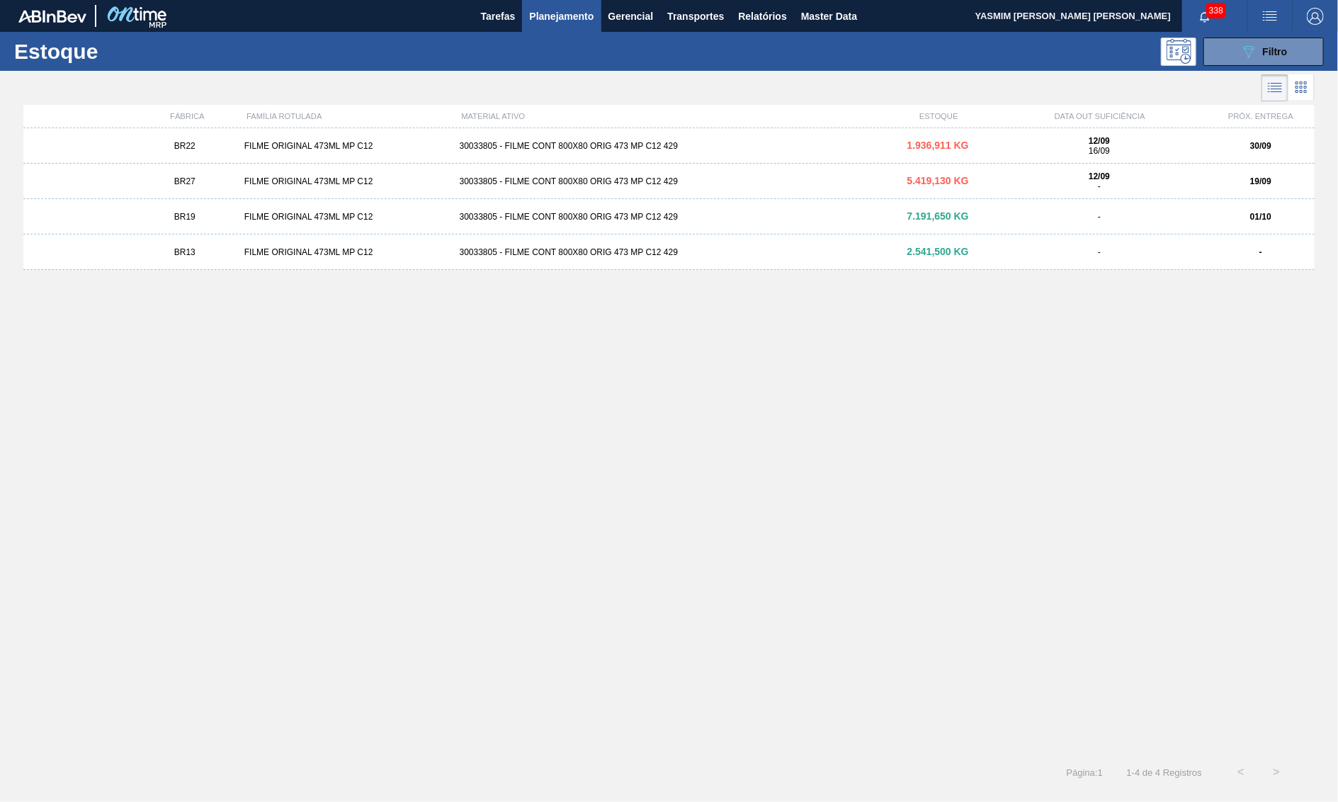
click at [219, 179] on div "BR27" at bounding box center [185, 181] width 108 height 10
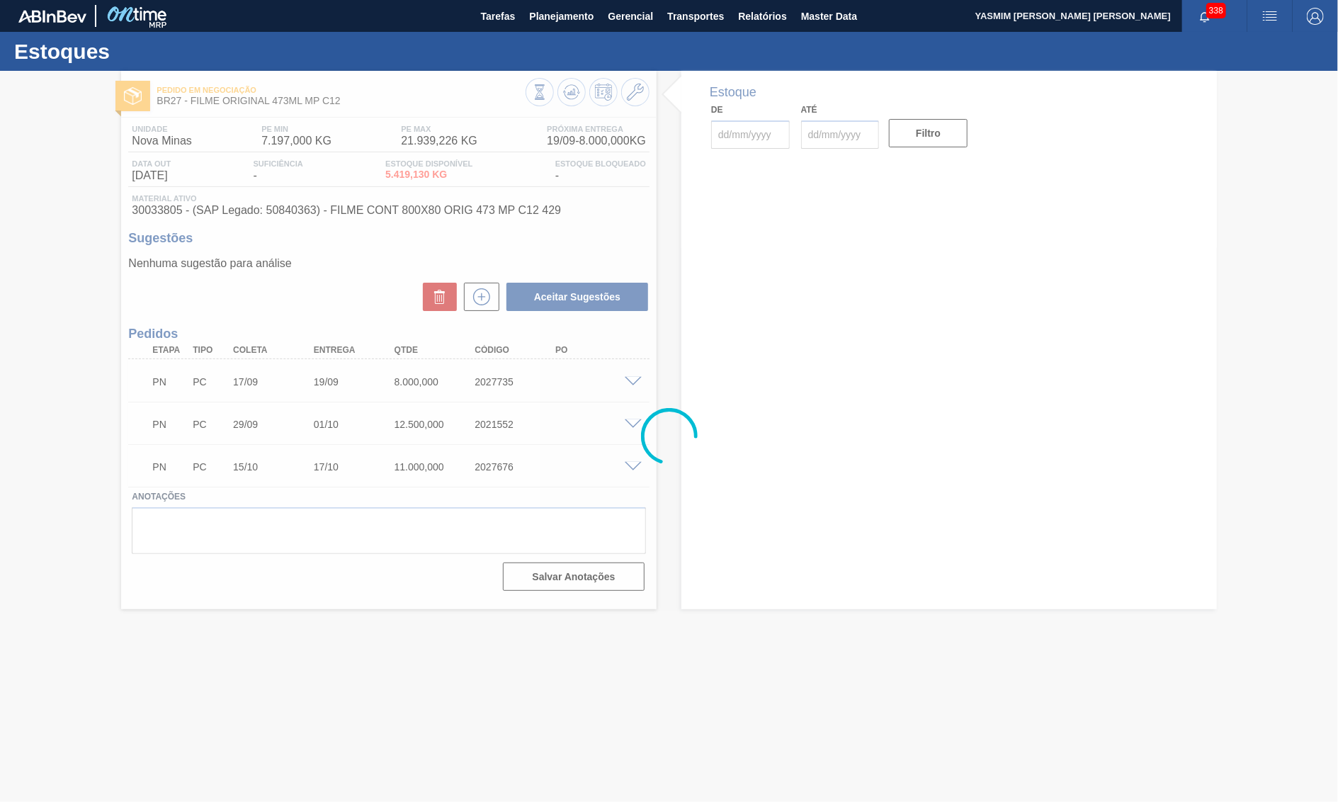
type input "[DATE]"
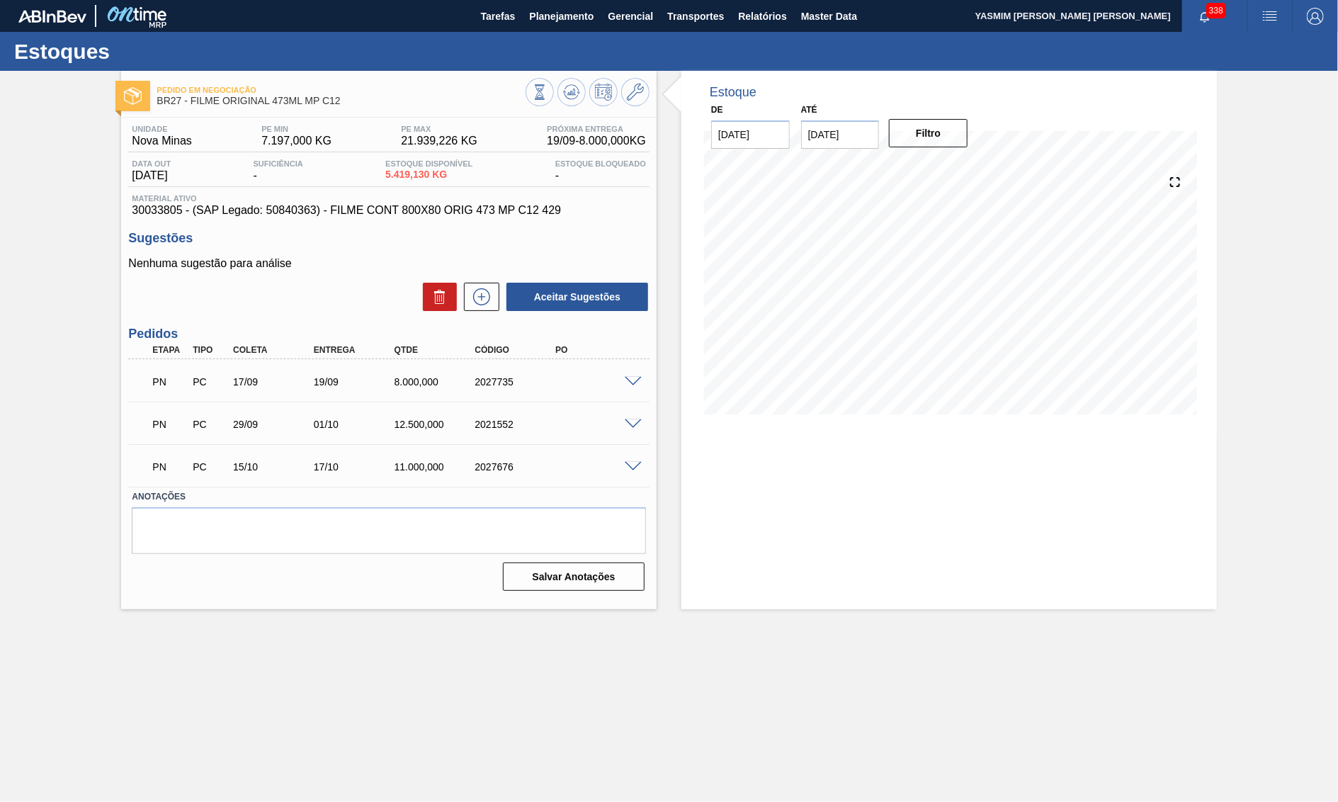
click at [628, 378] on div "PN PC 17/09 19/09 8.000,000 2027735" at bounding box center [388, 380] width 521 height 35
click at [641, 385] on span at bounding box center [633, 382] width 17 height 11
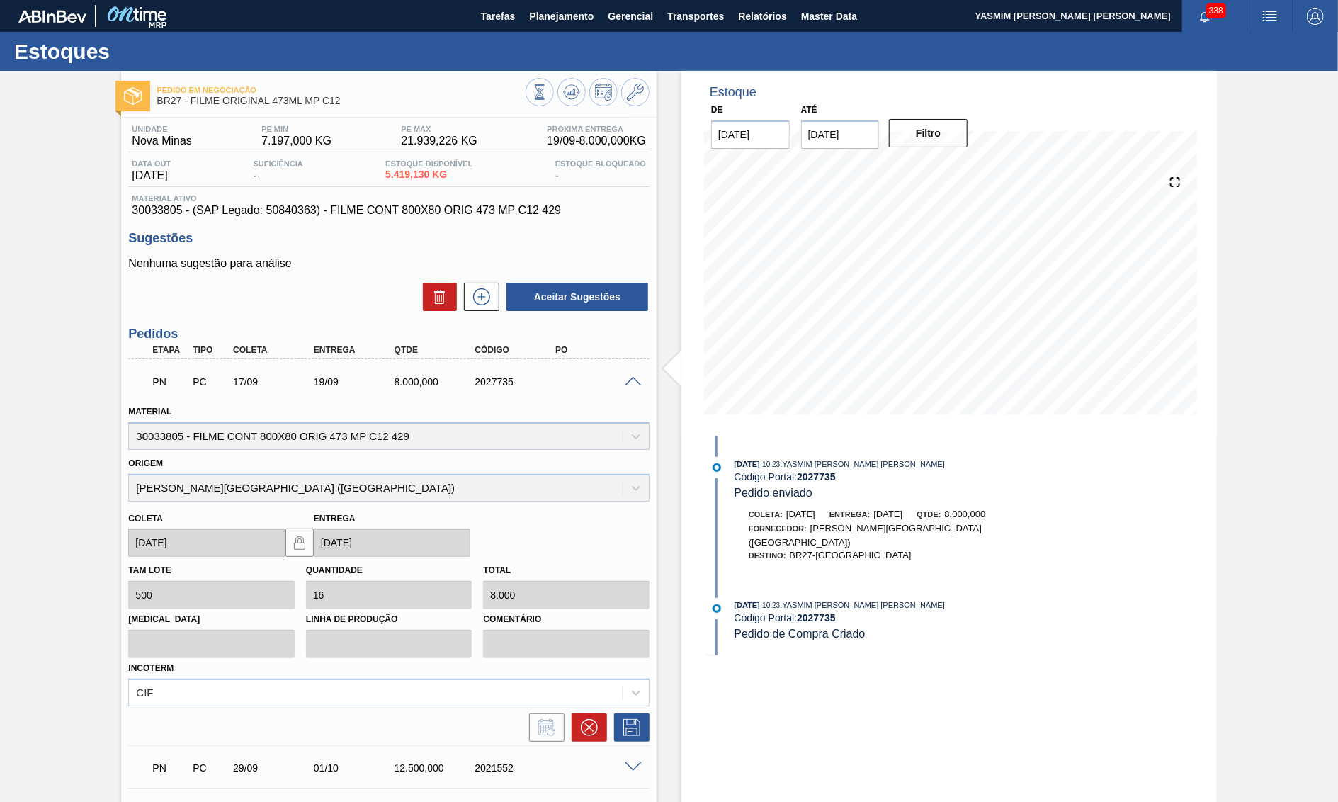
click at [631, 384] on span at bounding box center [633, 382] width 17 height 11
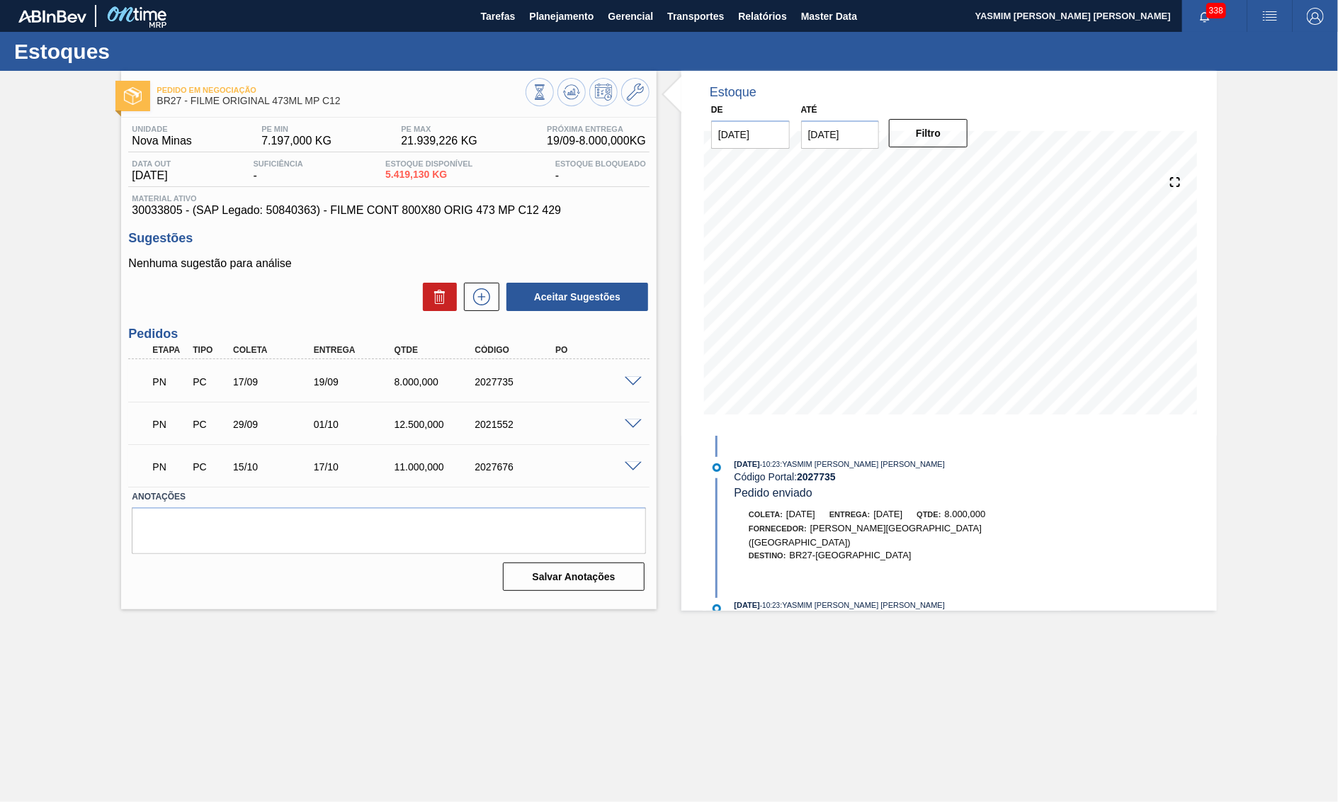
click at [633, 423] on span at bounding box center [633, 424] width 17 height 11
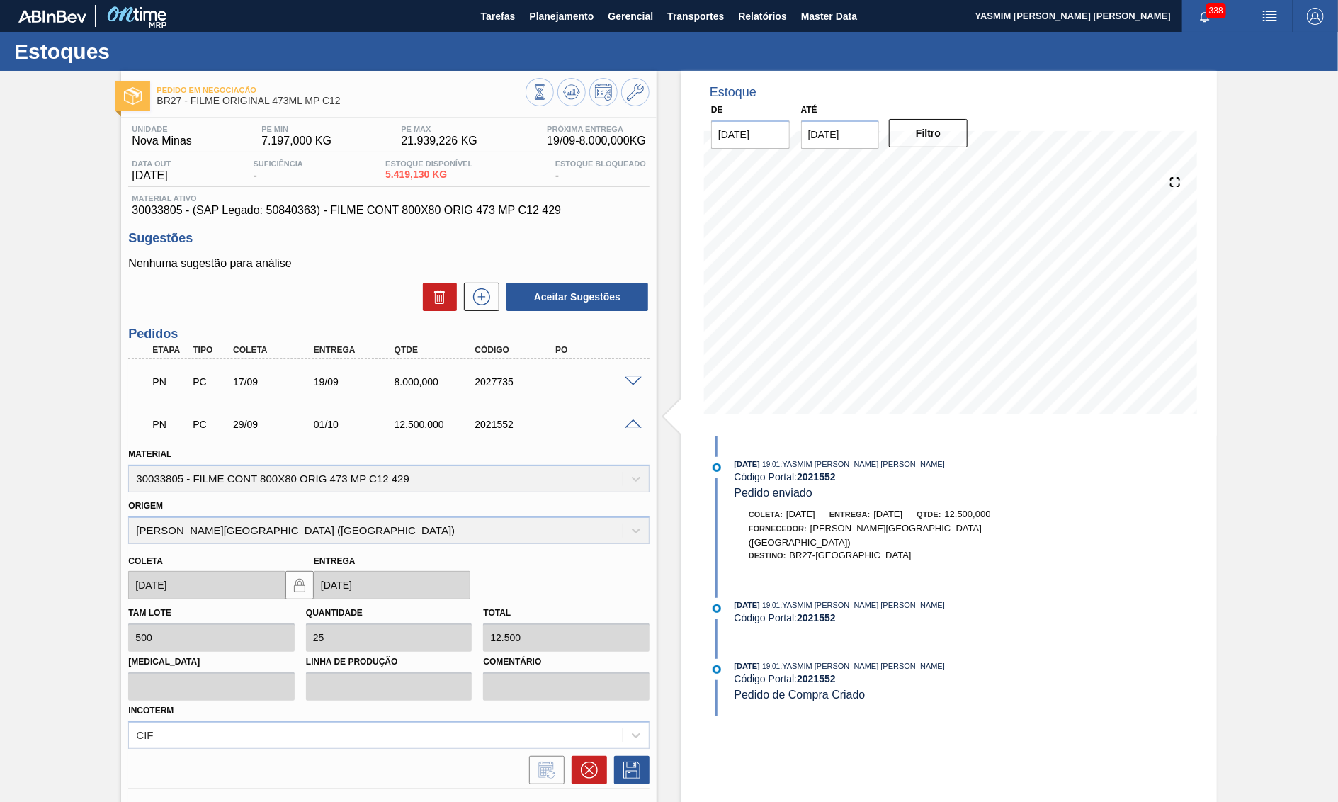
click at [633, 423] on span at bounding box center [633, 424] width 17 height 11
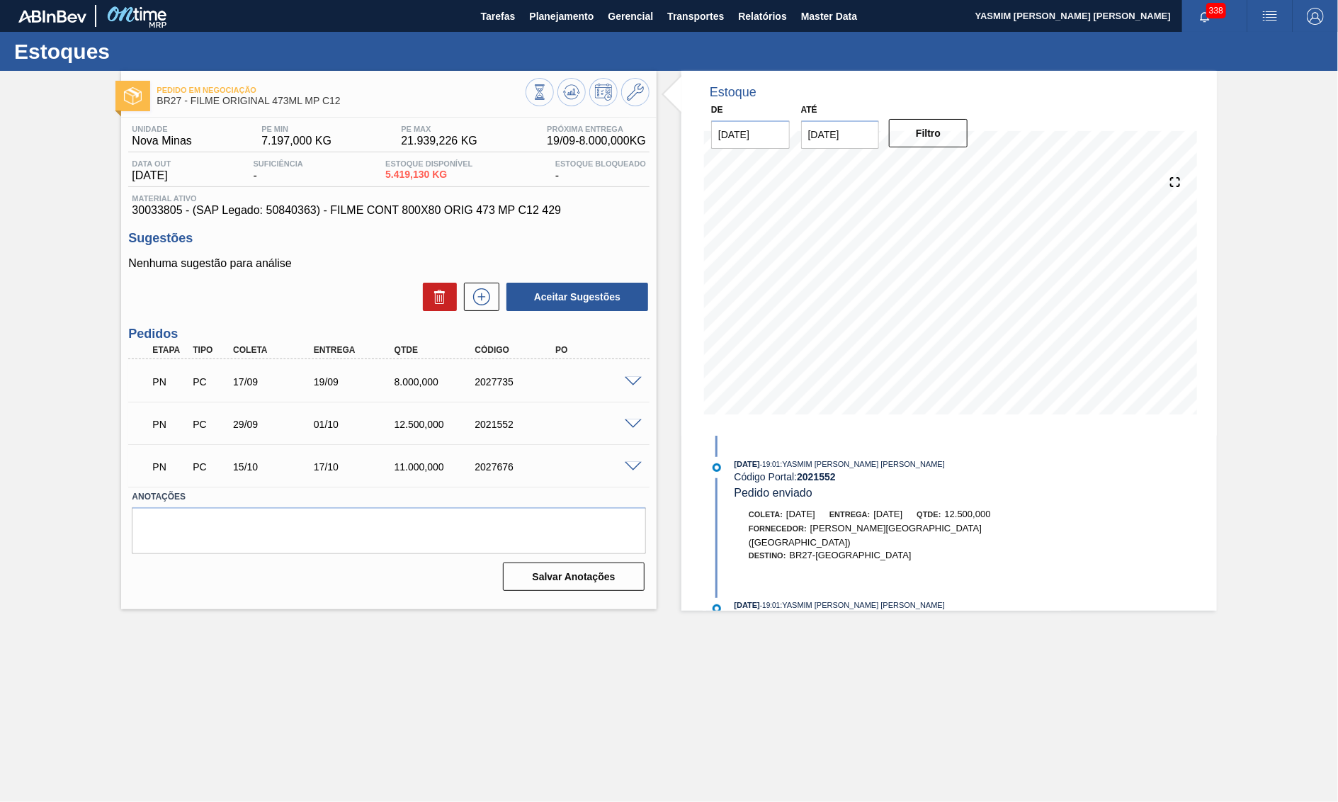
click at [633, 469] on span at bounding box center [633, 467] width 17 height 11
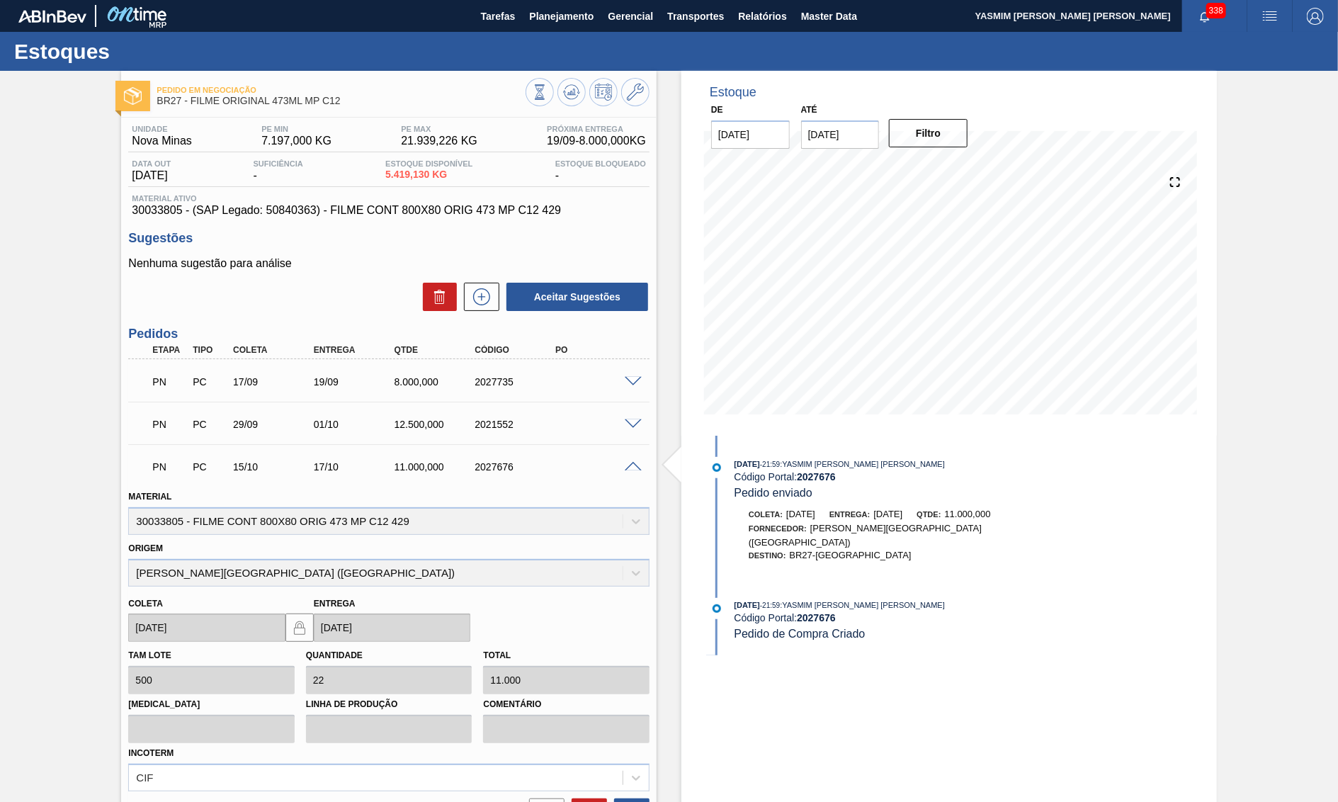
click at [633, 469] on span at bounding box center [633, 467] width 17 height 11
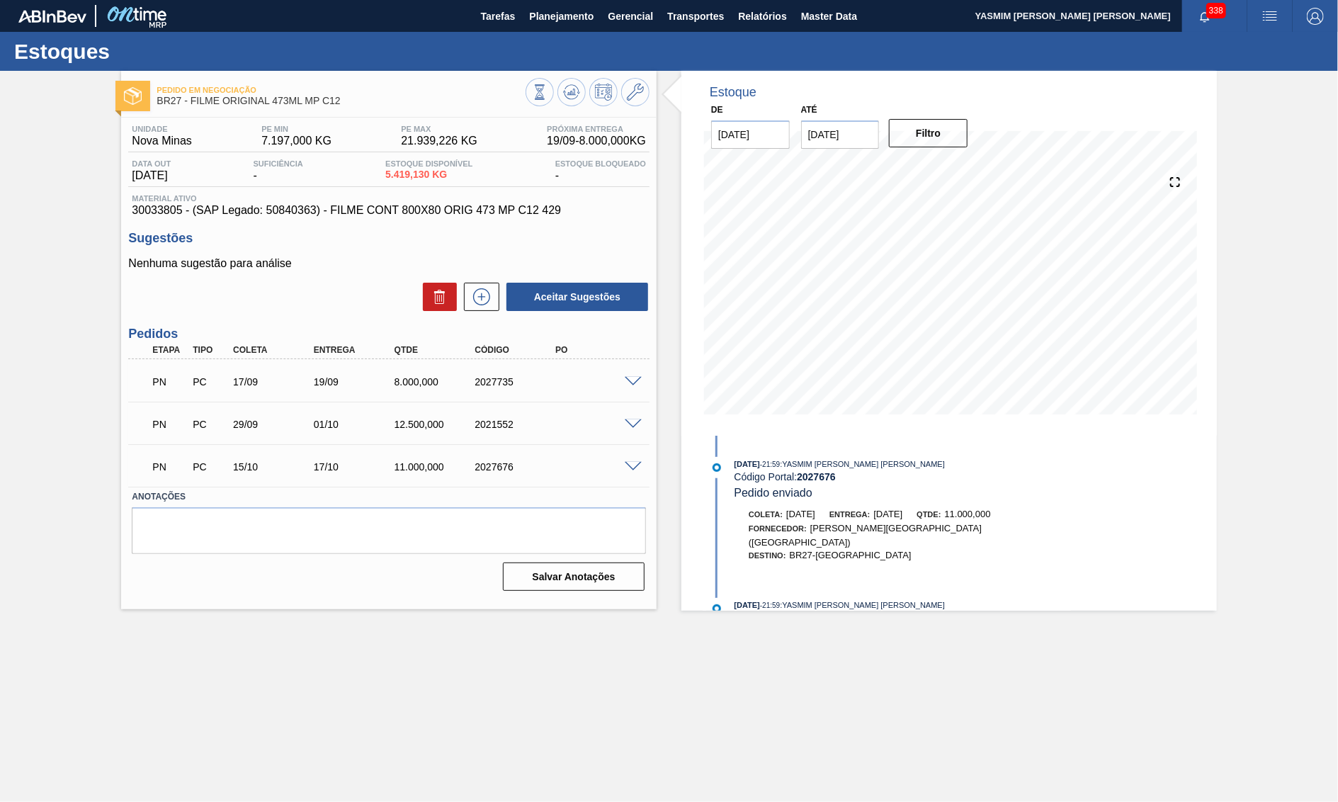
click at [295, 235] on div "Unidade Nova Minas PE MIN 7.197,000 KG PE MAX 21.939,226 KG Próxima Entrega 19/…" at bounding box center [389, 357] width 536 height 478
click at [276, 215] on span "30033805 - (SAP Legado: 50840363) - FILME CONT 800X80 ORIG 473 MP C12 429" at bounding box center [389, 210] width 514 height 13
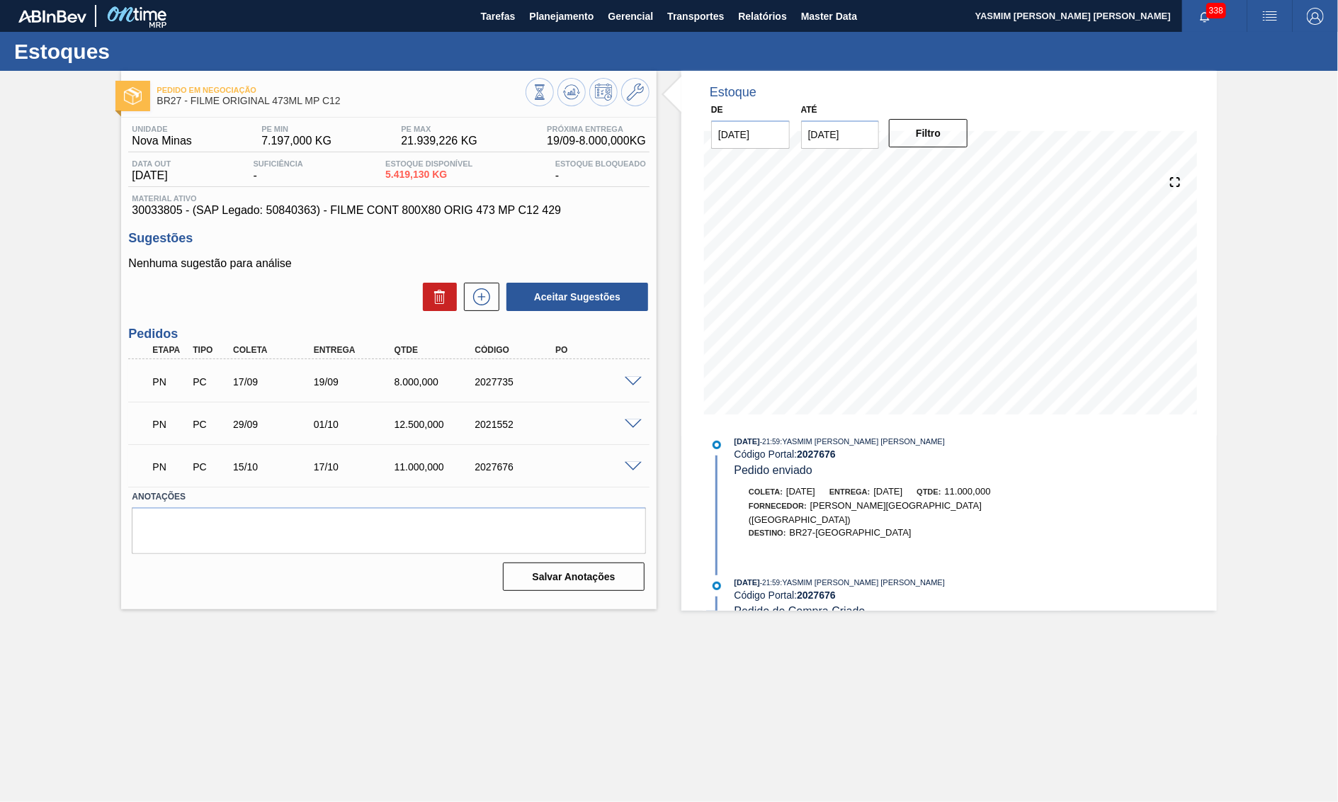
scroll to position [34, 0]
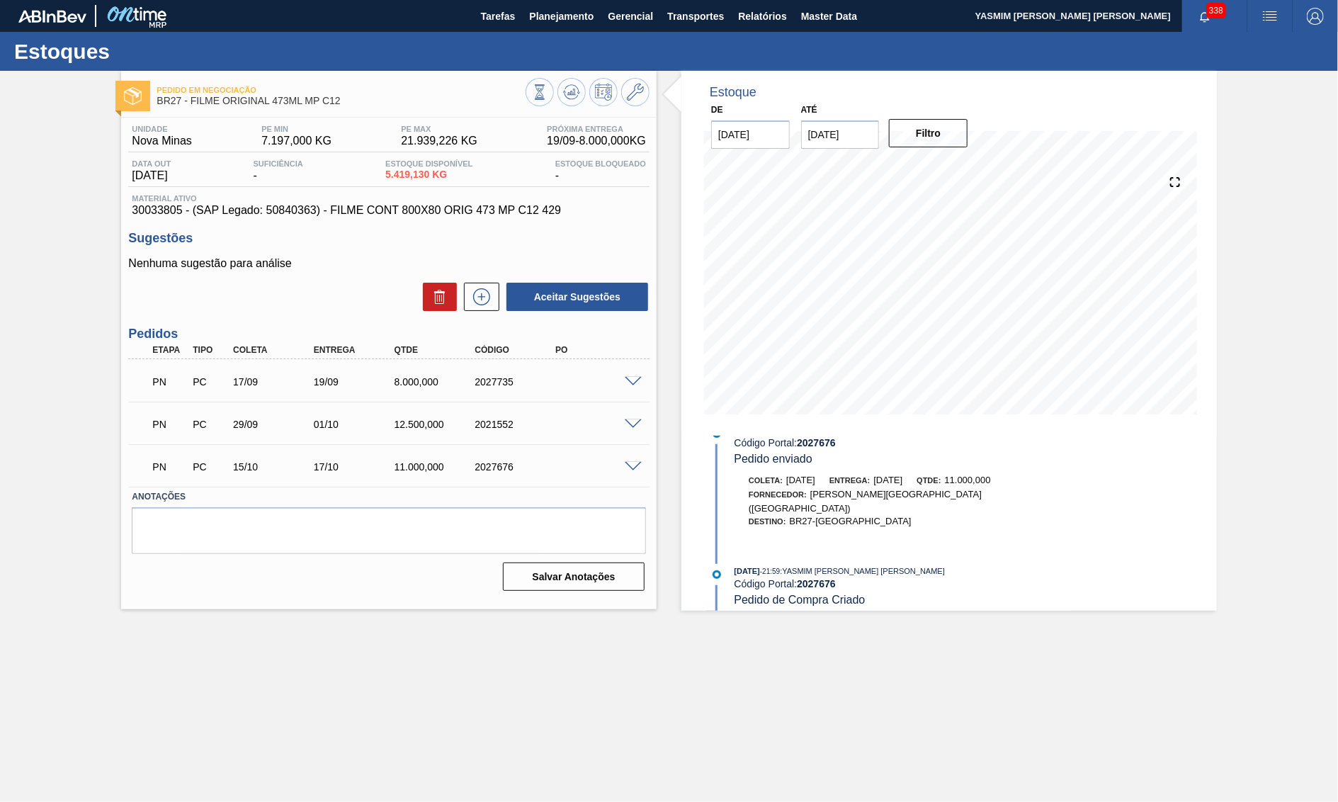
click at [633, 468] on span at bounding box center [633, 467] width 17 height 11
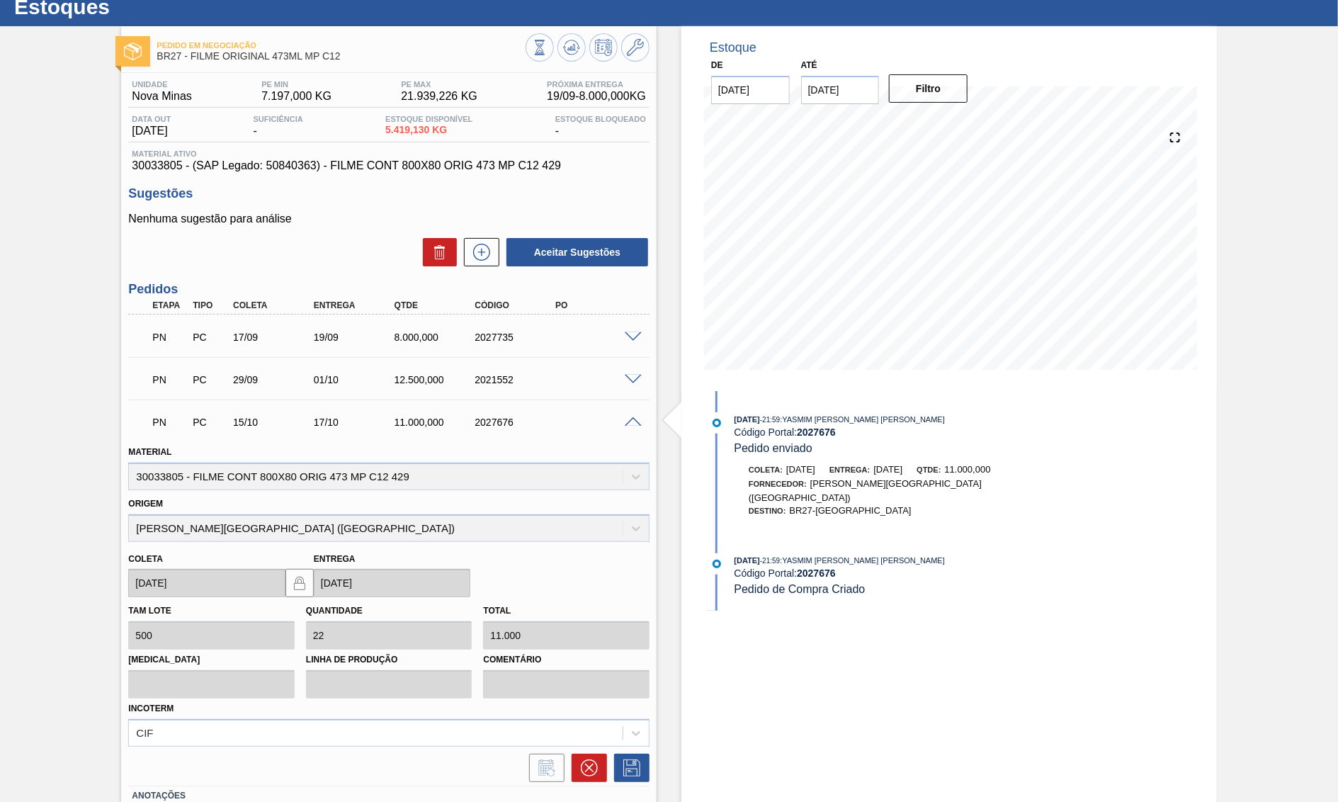
scroll to position [0, 0]
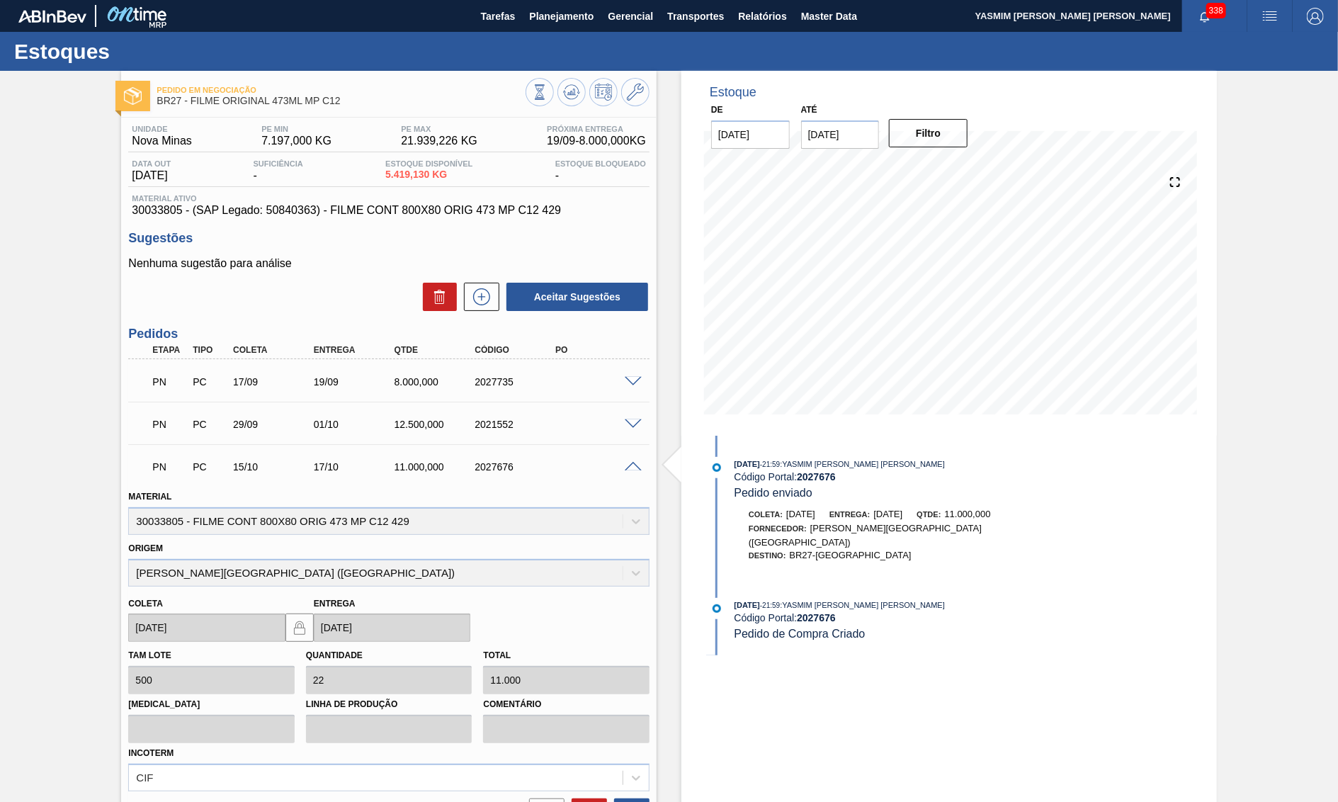
click at [635, 470] on span at bounding box center [633, 467] width 17 height 11
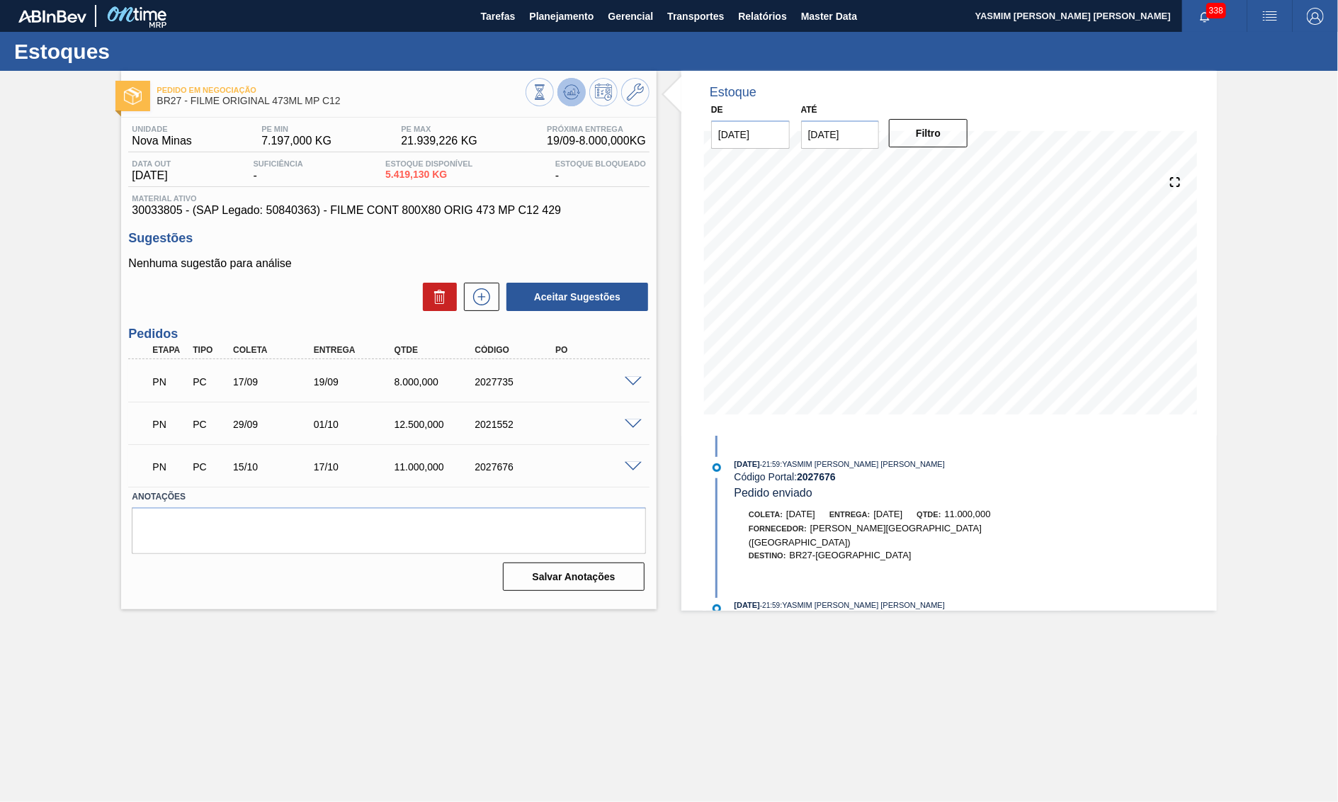
click at [570, 90] on icon at bounding box center [571, 92] width 17 height 17
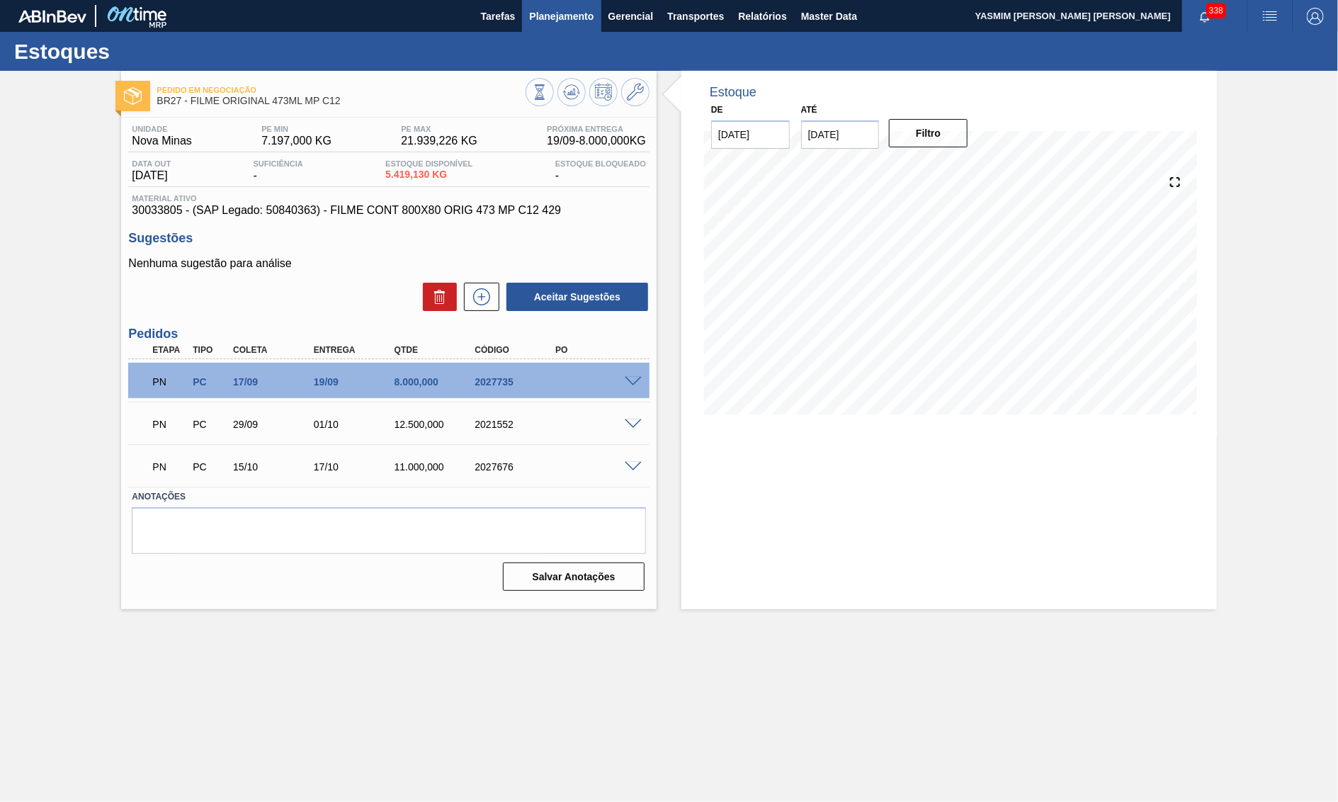
click at [554, 20] on span "Planejamento" at bounding box center [561, 16] width 64 height 17
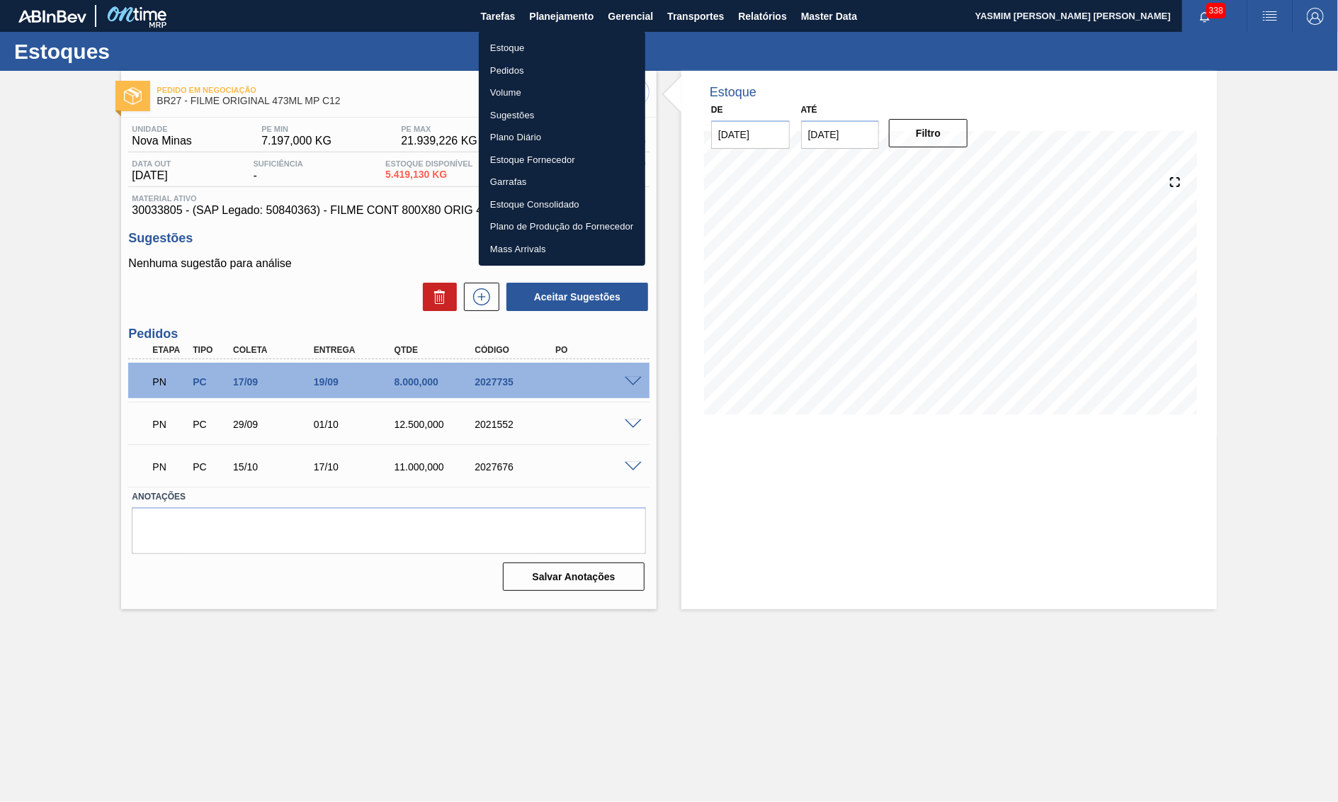
click at [539, 51] on li "Estoque" at bounding box center [562, 48] width 166 height 23
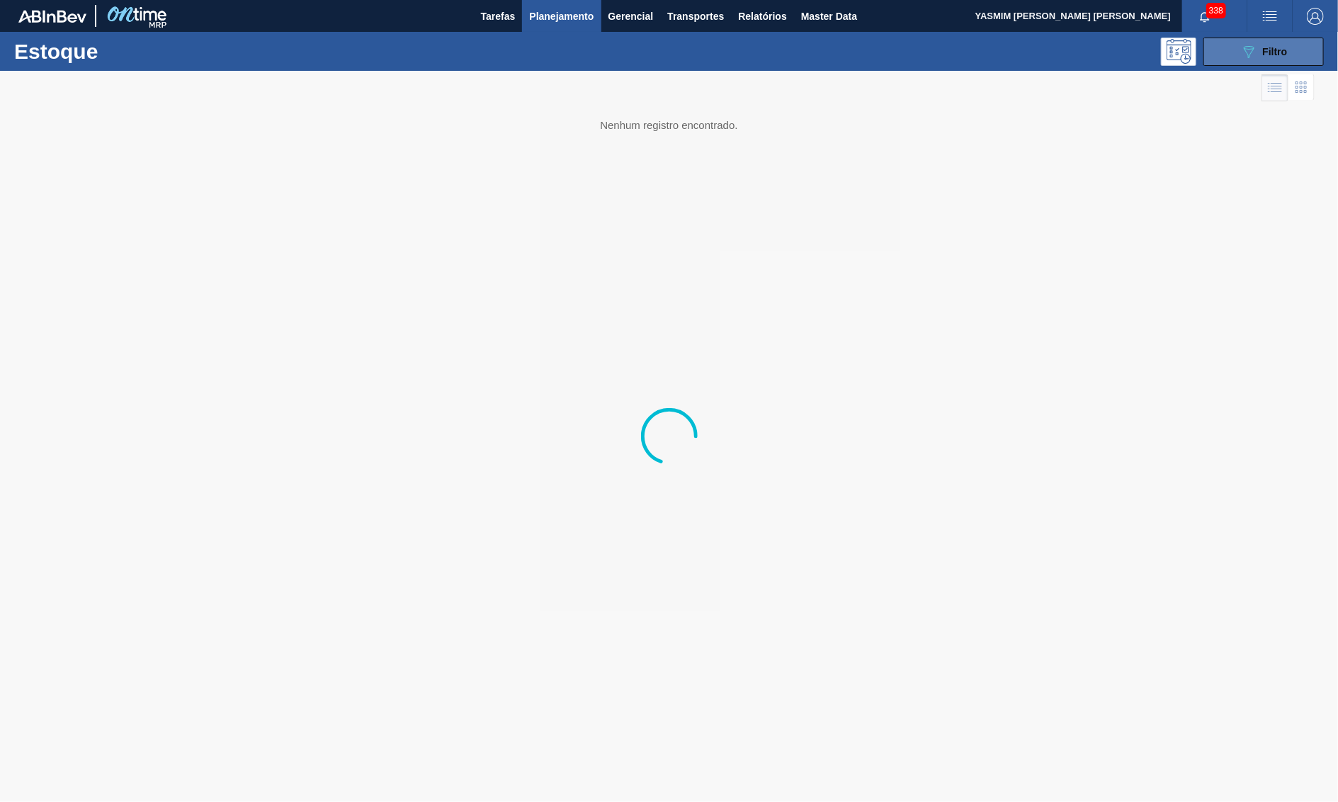
click at [1255, 62] on button "089F7B8B-B2A5-4AFE-B5C0-19BA573D28AC Filtro" at bounding box center [1264, 52] width 120 height 28
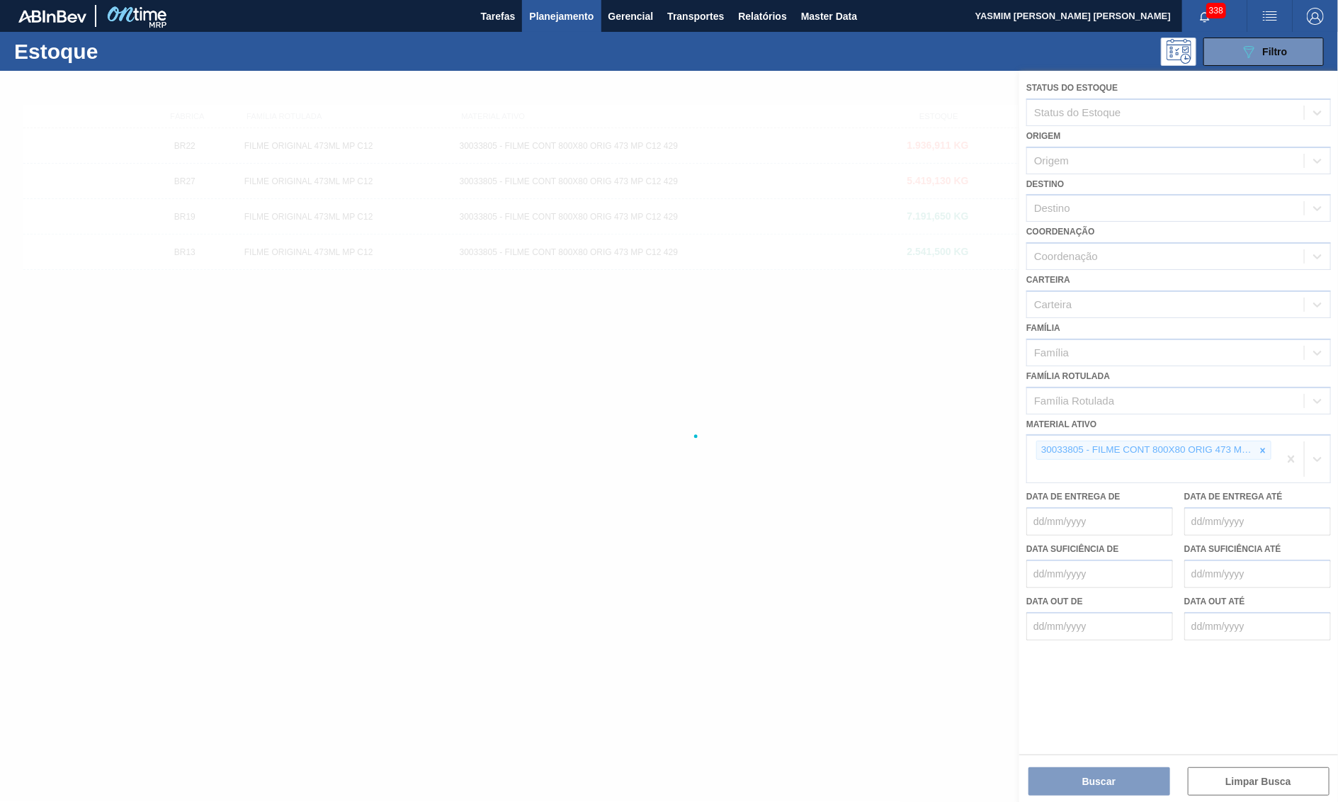
click at [1262, 429] on div at bounding box center [669, 436] width 1338 height 731
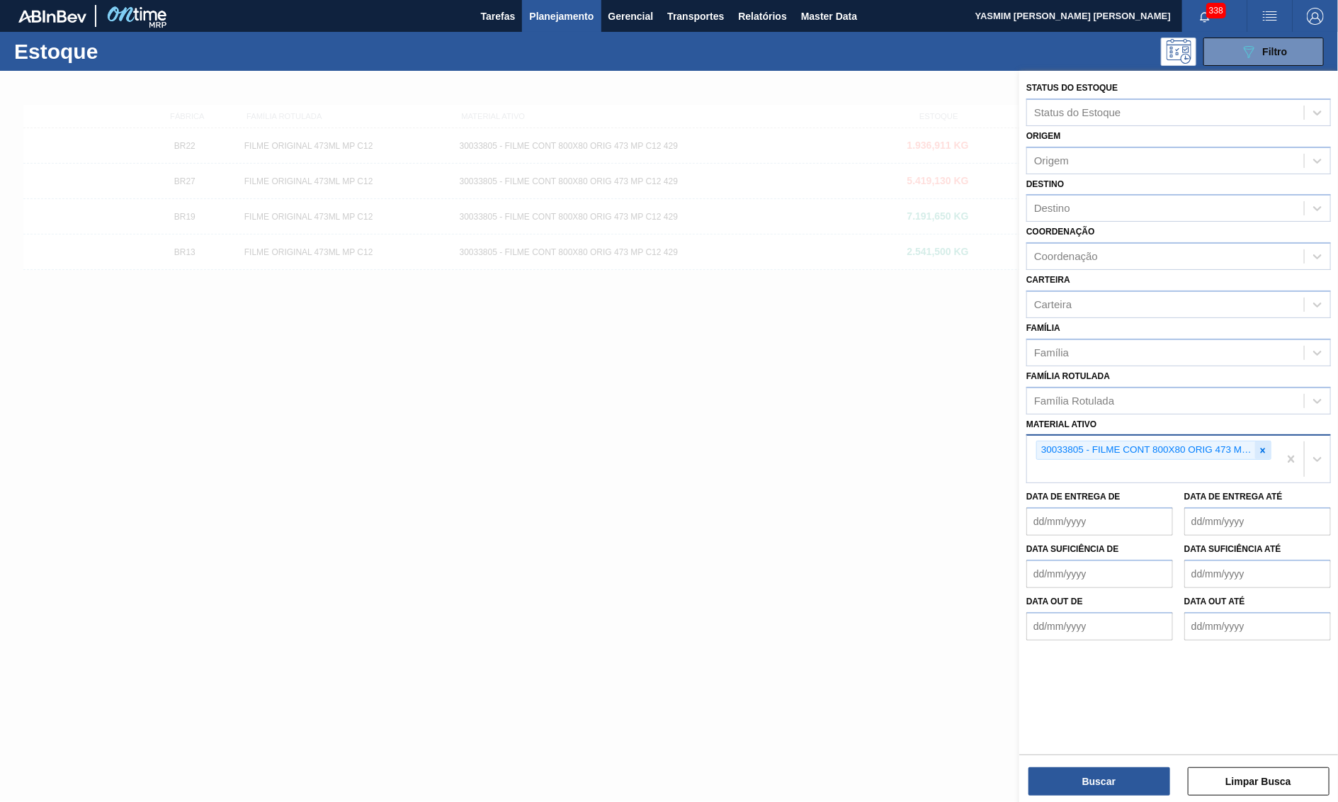
click at [1266, 446] on icon at bounding box center [1263, 451] width 10 height 10
click at [1187, 397] on div "Família Rotulada" at bounding box center [1165, 400] width 277 height 21
type Rotulada "lacre spa"
click at [1175, 448] on div "30033805 - FILME CONT 800X80 ORIG 473 MP C12 429" at bounding box center [1153, 459] width 252 height 47
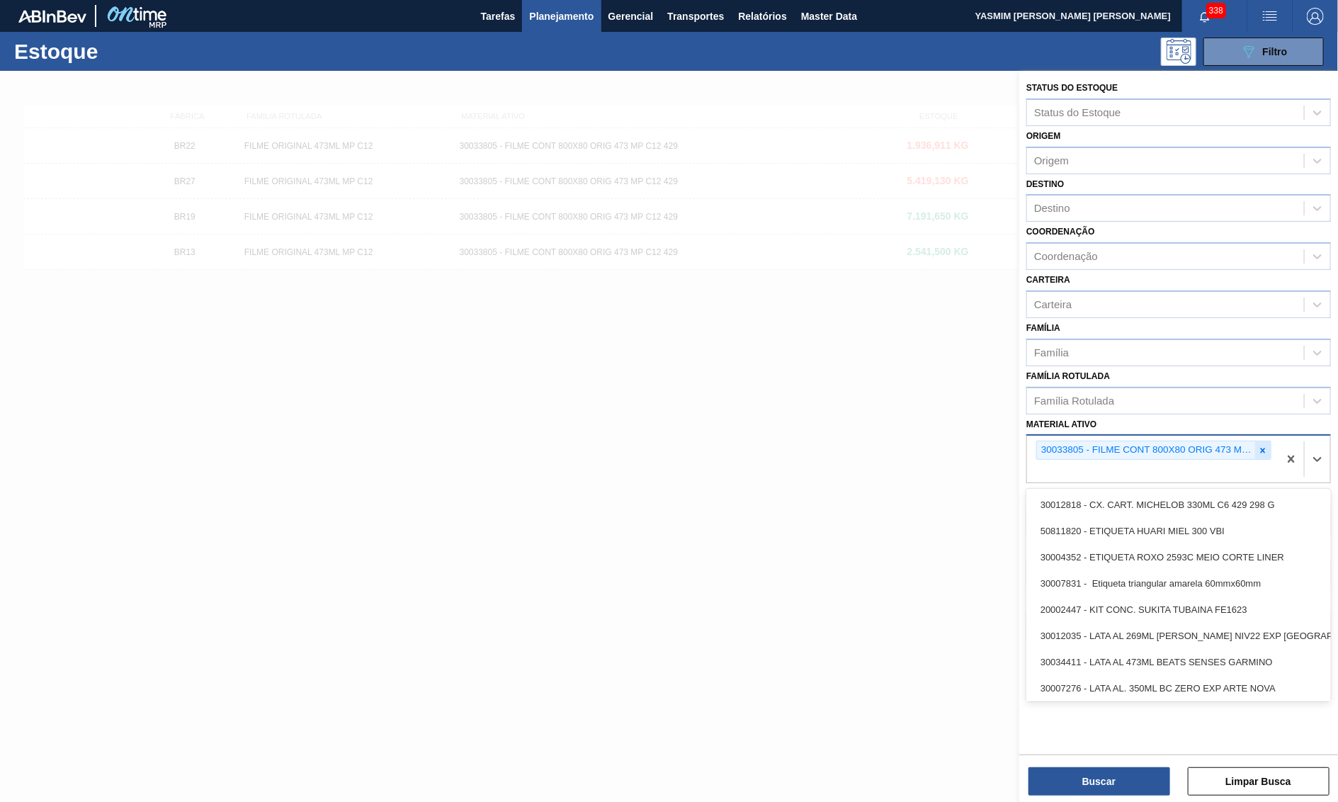
click at [1265, 446] on icon at bounding box center [1263, 451] width 10 height 10
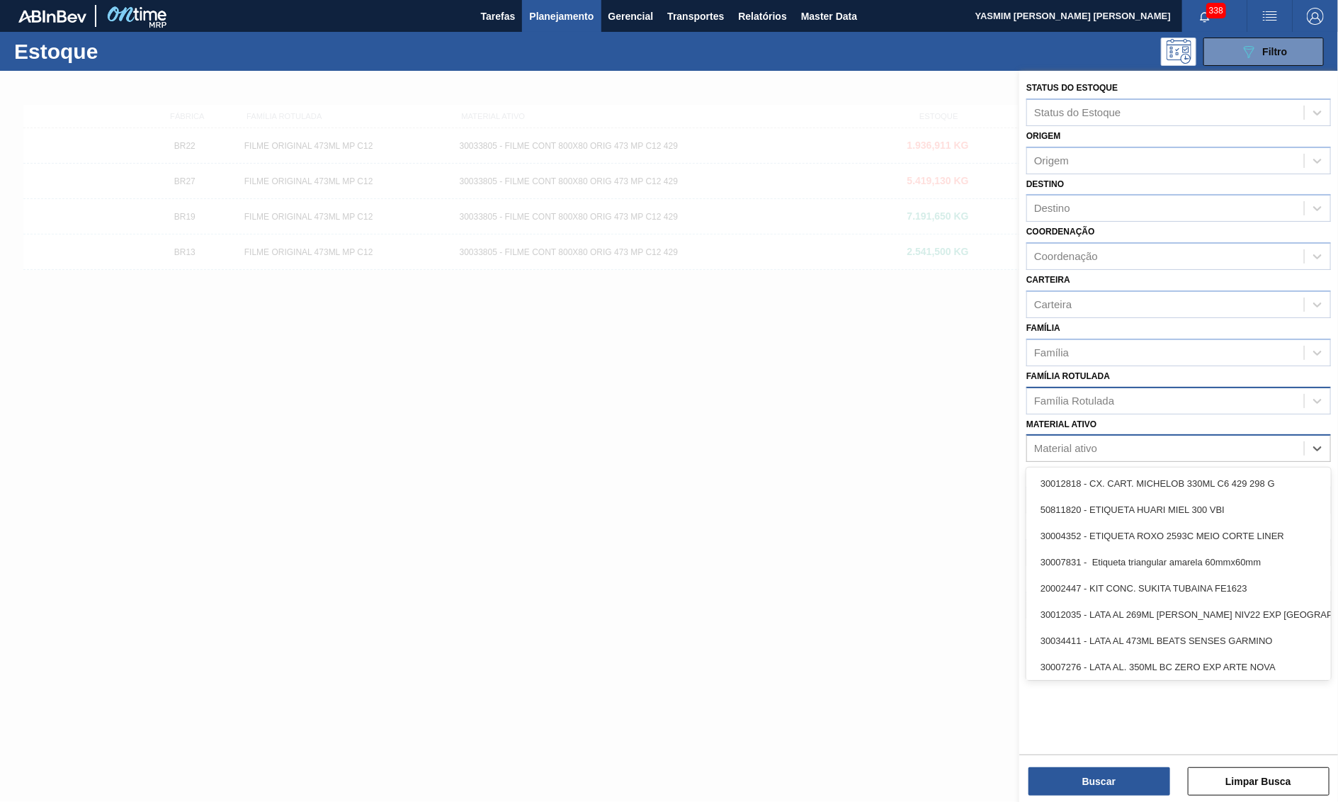
click at [1159, 395] on div "Família Rotulada" at bounding box center [1165, 400] width 277 height 21
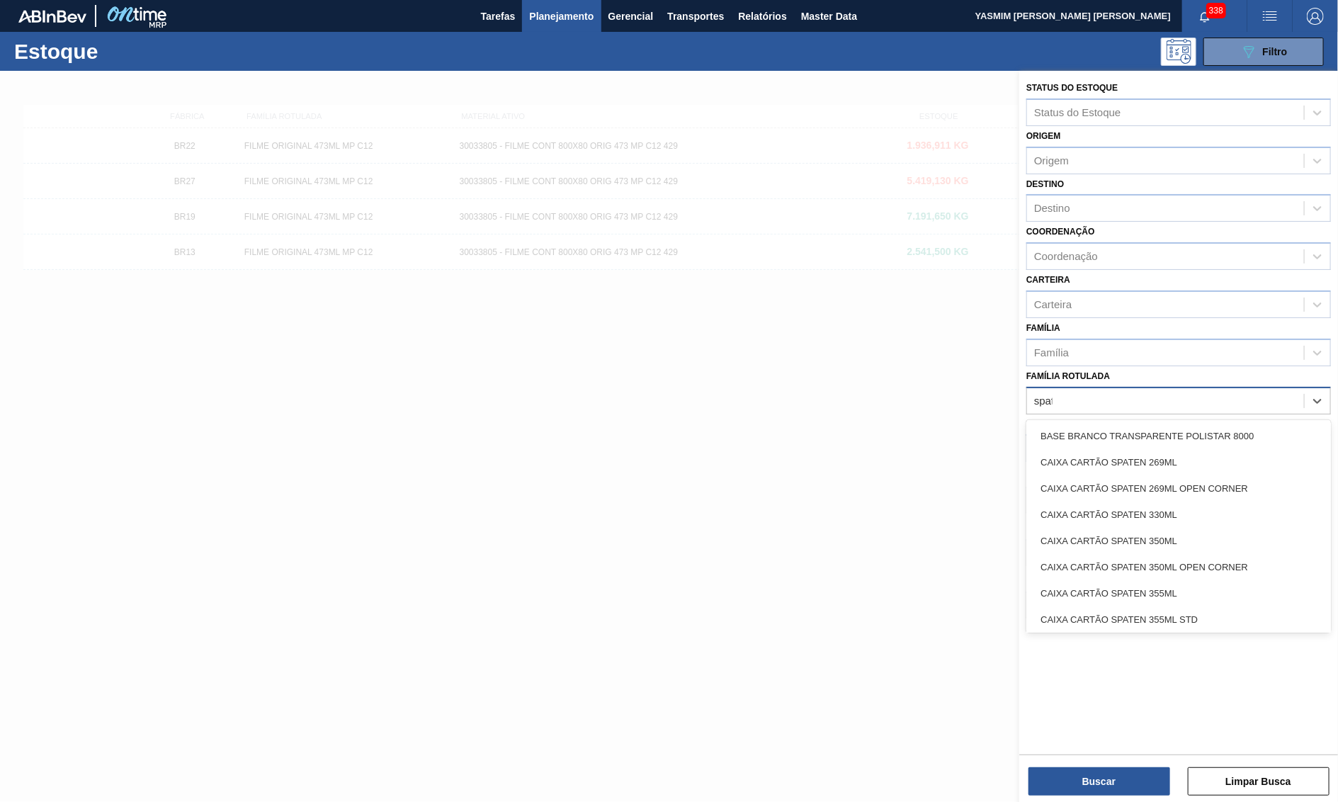
type Rotulada "spaten"
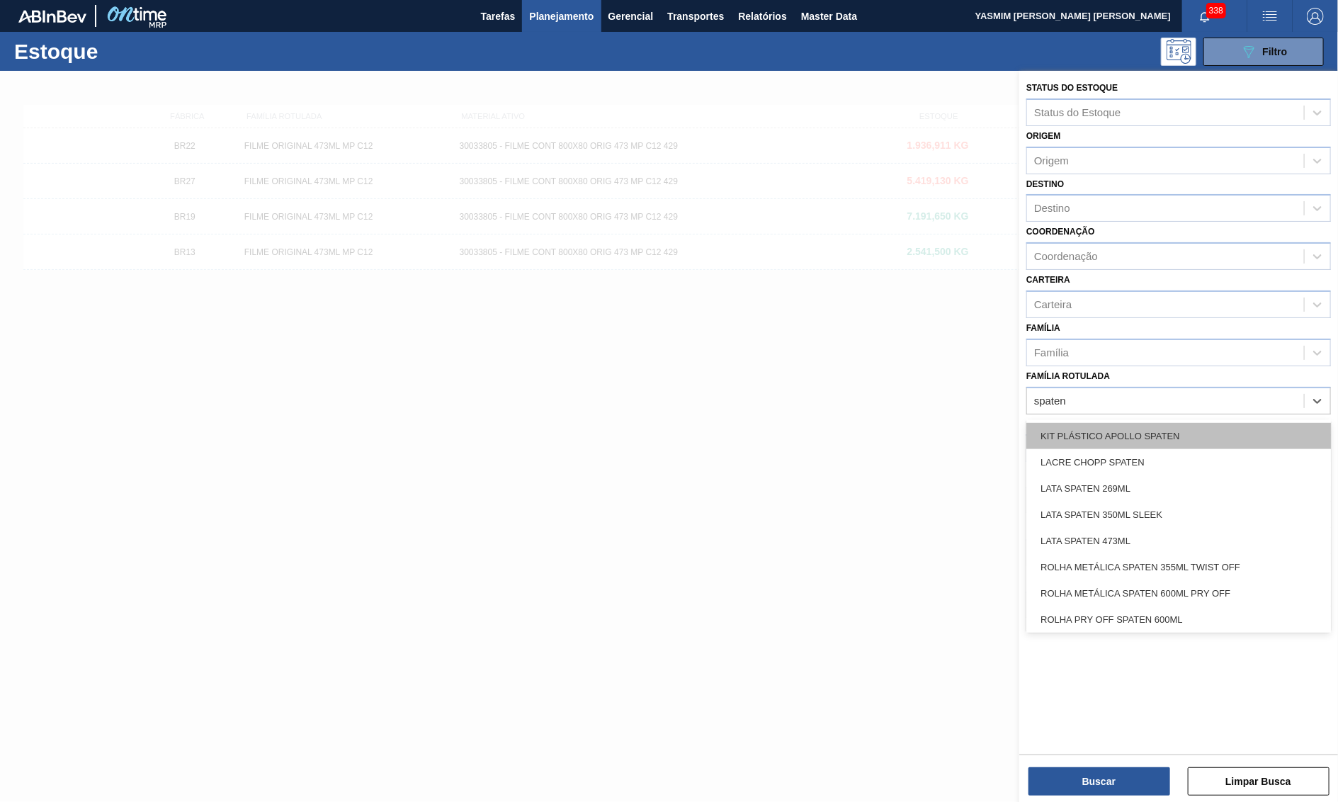
scroll to position [631, 0]
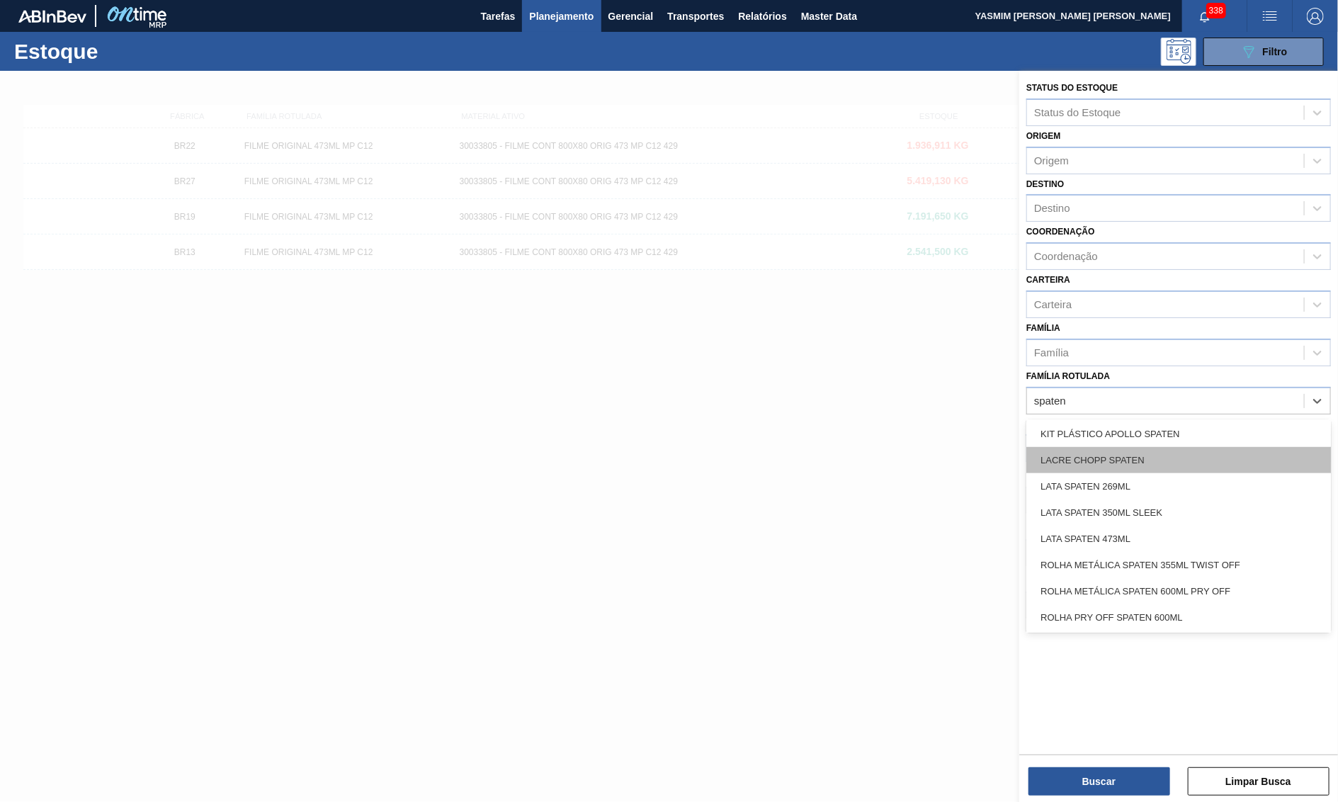
click at [1182, 447] on div "LACRE CHOPP SPATEN" at bounding box center [1179, 460] width 305 height 26
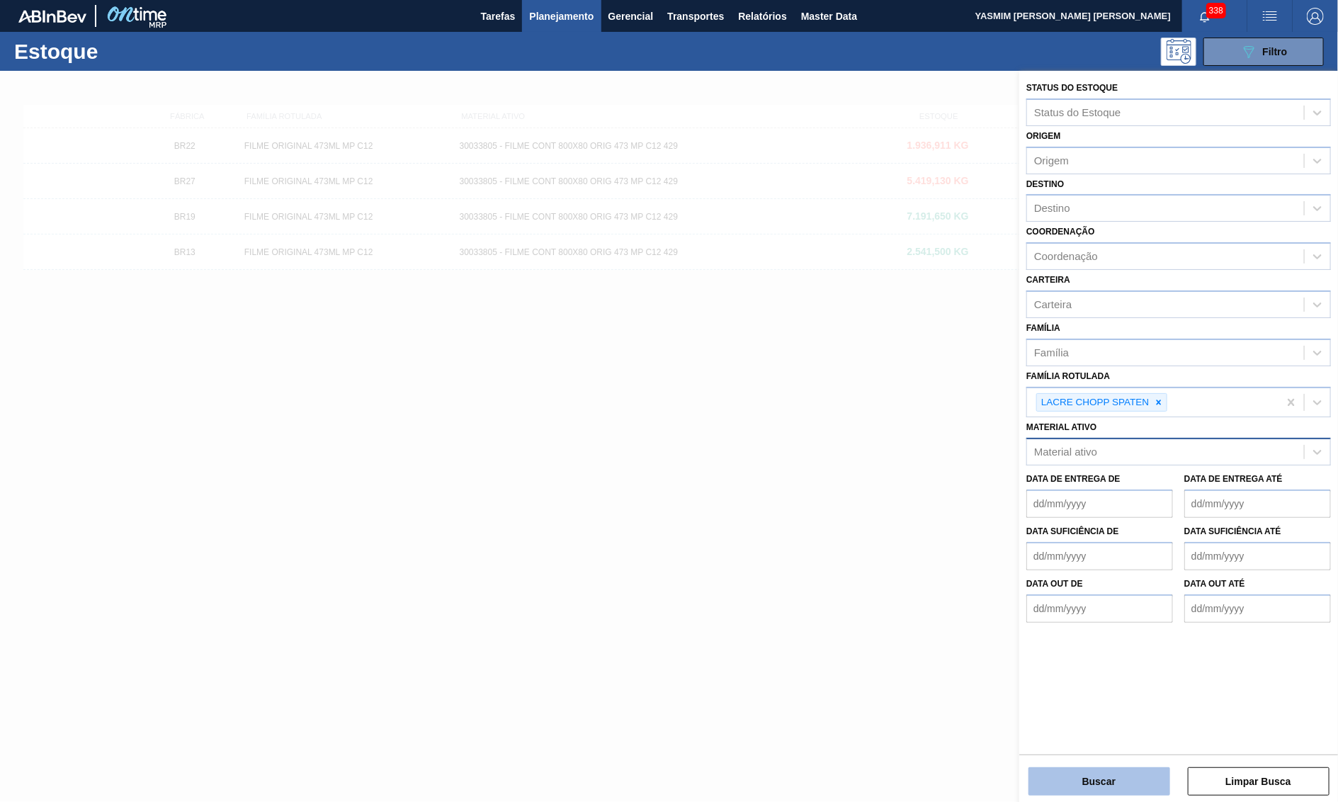
click at [1140, 772] on button "Buscar" at bounding box center [1100, 781] width 142 height 28
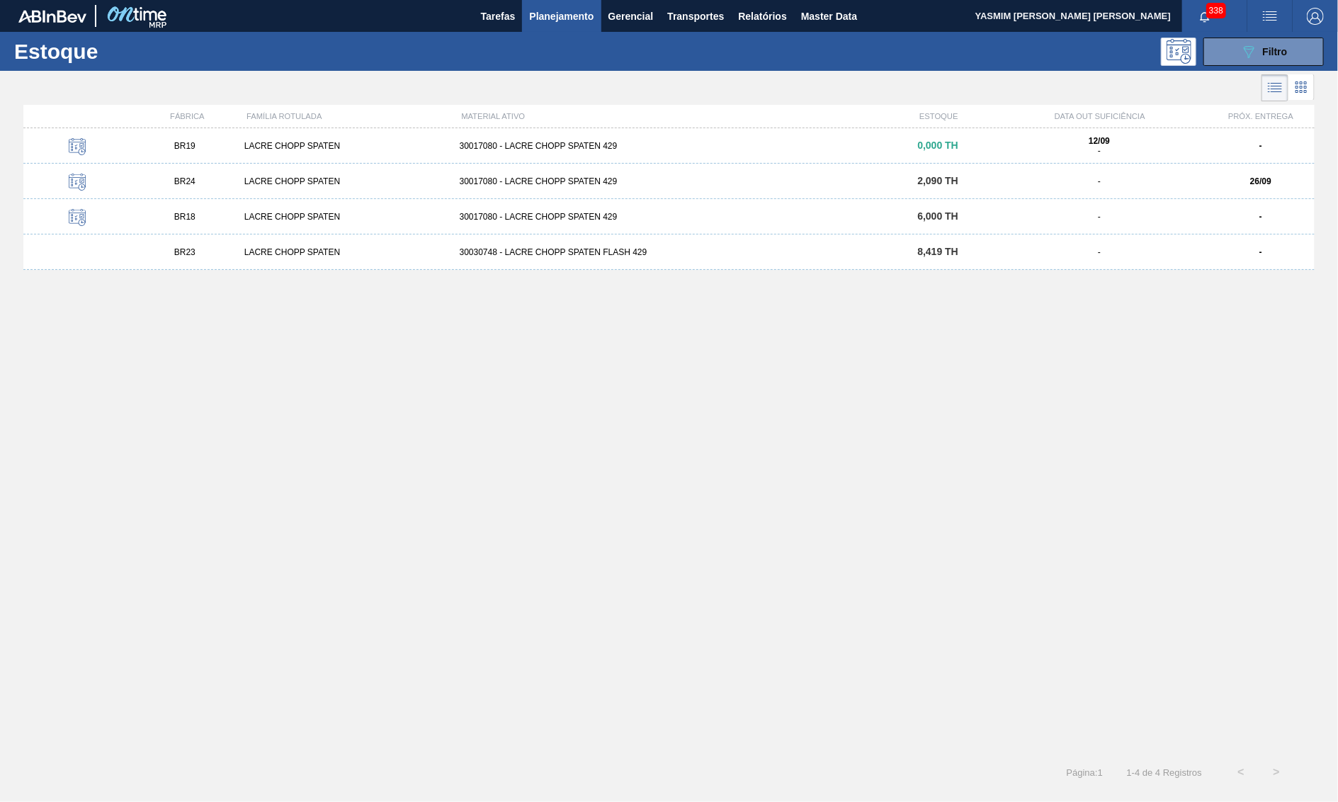
click at [202, 193] on div "BR24 LACRE CHOPP SPATEN 30017080 - LACRE CHOPP SPATEN 429 2,090 TH - 26/09" at bounding box center [669, 181] width 1292 height 35
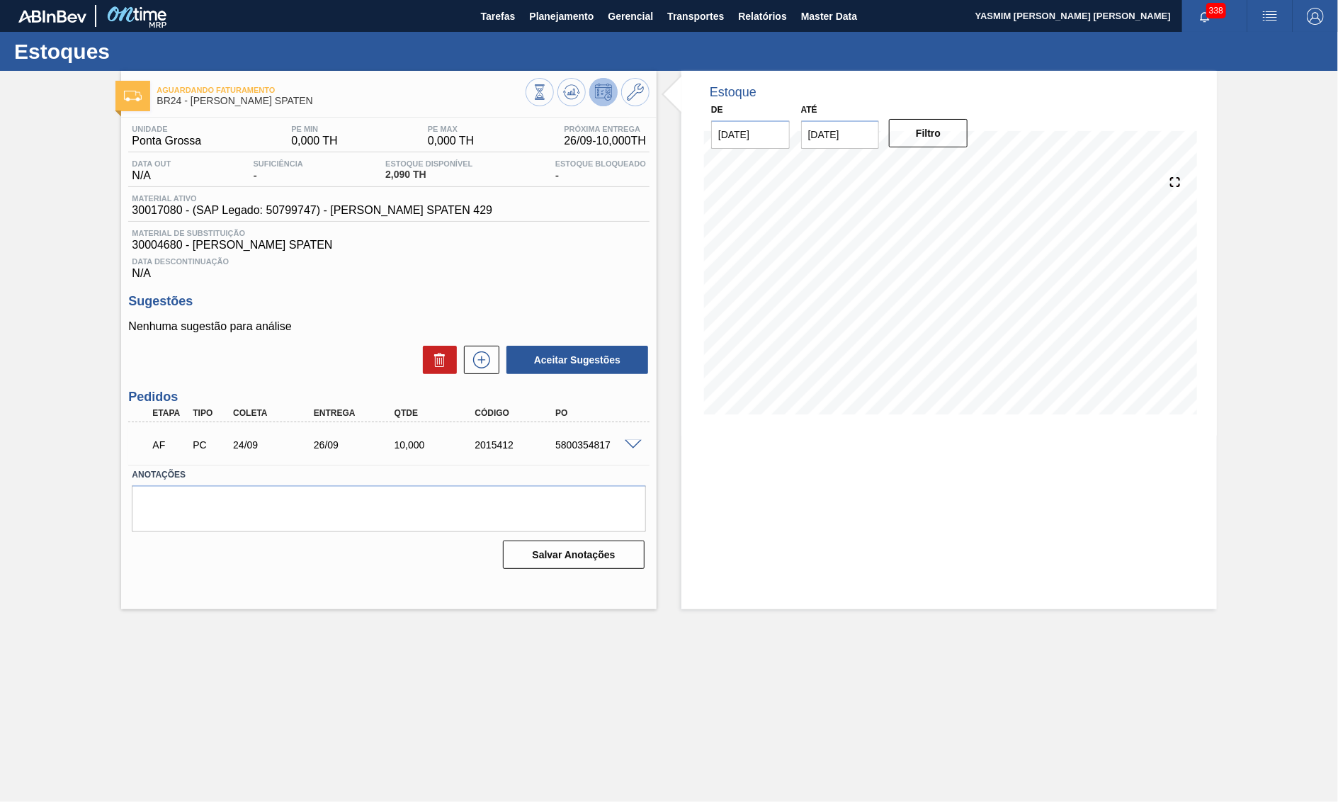
click at [332, 212] on span "30017080 - (SAP Legado: 50799747) - LACRE CHOPP SPATEN 429" at bounding box center [312, 210] width 361 height 13
click at [602, 451] on div "5800354817" at bounding box center [597, 444] width 90 height 11
click at [602, 458] on div "AF PC 24/09 26/09 10,000 2015412 5800354817" at bounding box center [385, 443] width 484 height 28
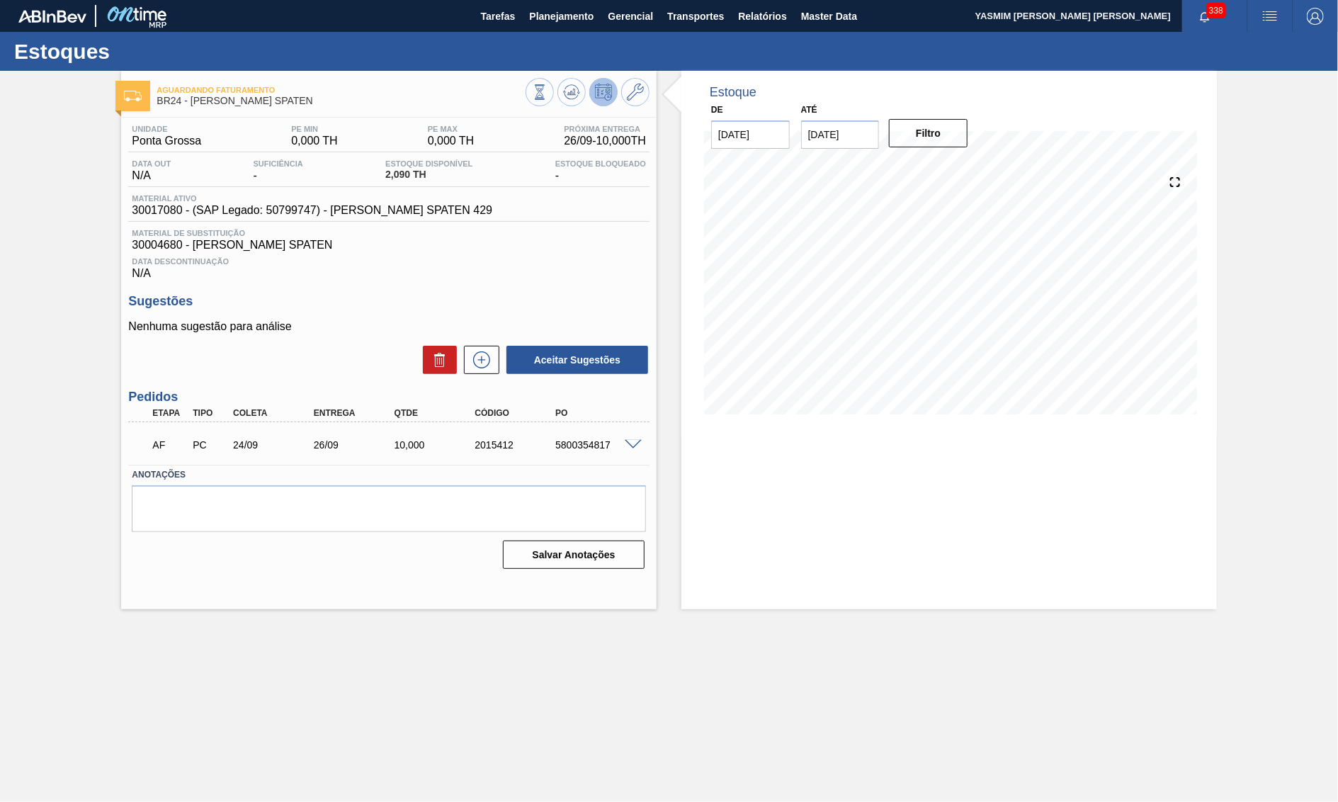
click at [602, 458] on div "AF PC 24/09 26/09 10,000 2015412 5800354817" at bounding box center [385, 443] width 484 height 28
click at [171, 142] on span "Ponta Grossa" at bounding box center [166, 141] width 69 height 13
click at [290, 217] on span "30017080 - (SAP Legado: 50799747) - LACRE CHOPP SPATEN 429" at bounding box center [312, 210] width 361 height 13
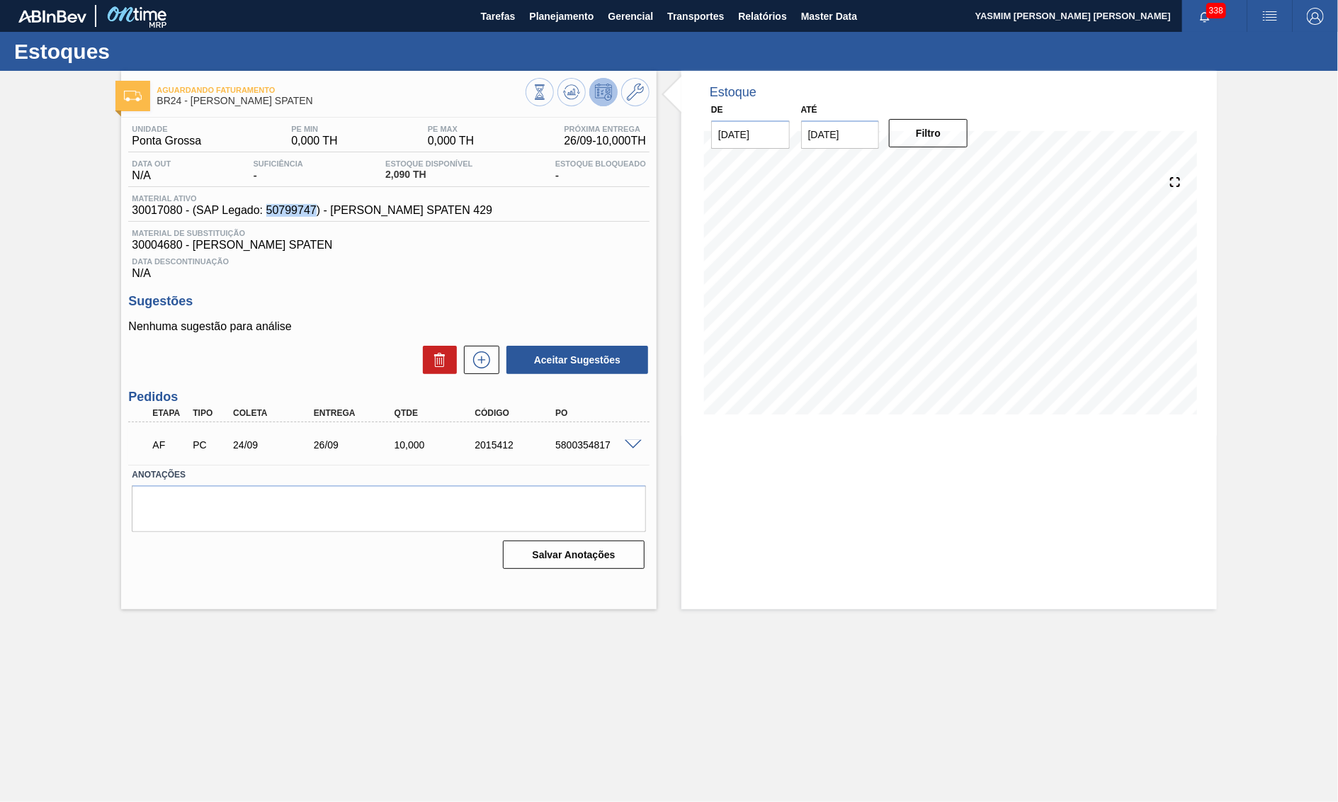
click at [290, 217] on span "30017080 - (SAP Legado: 50799747) - LACRE CHOPP SPATEN 429" at bounding box center [312, 210] width 361 height 13
click at [543, 6] on button "Planejamento" at bounding box center [561, 16] width 79 height 32
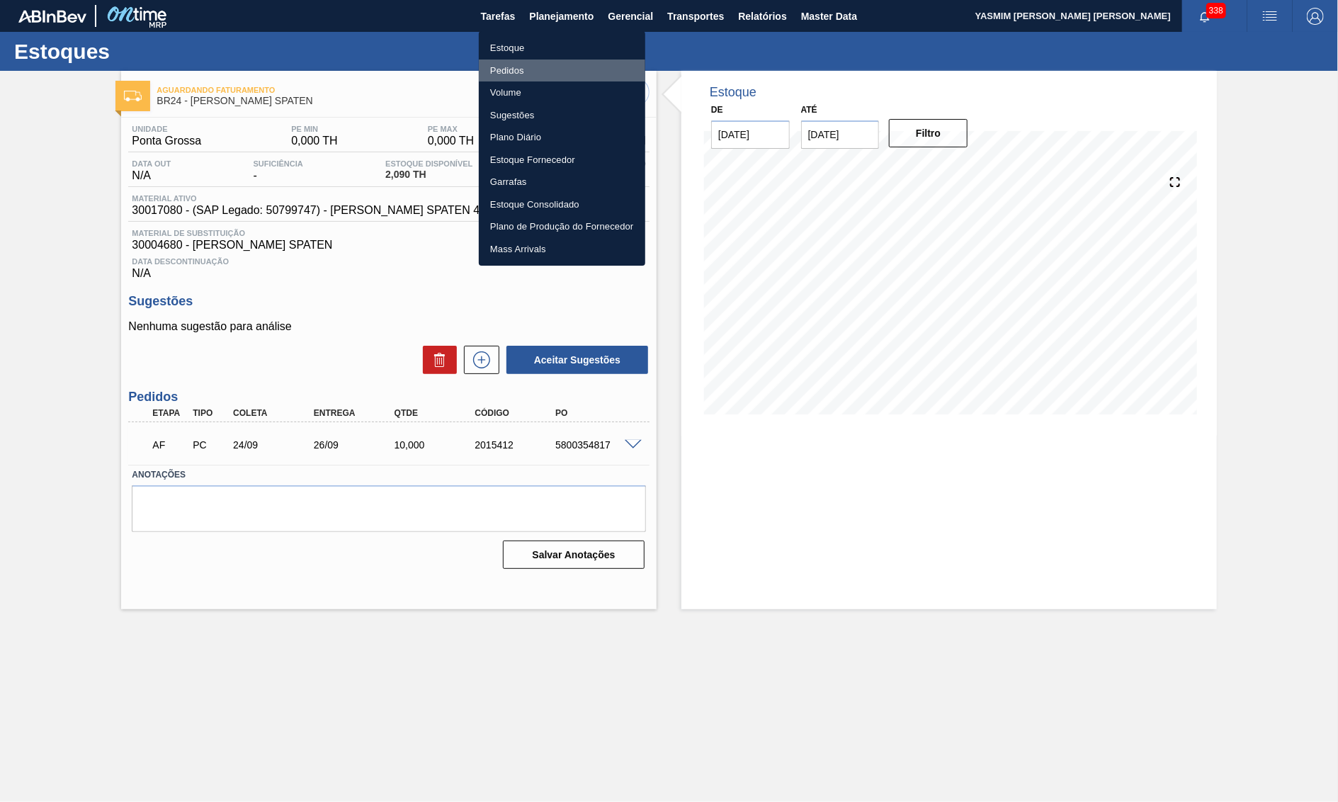
click at [550, 63] on li "Pedidos" at bounding box center [562, 71] width 166 height 23
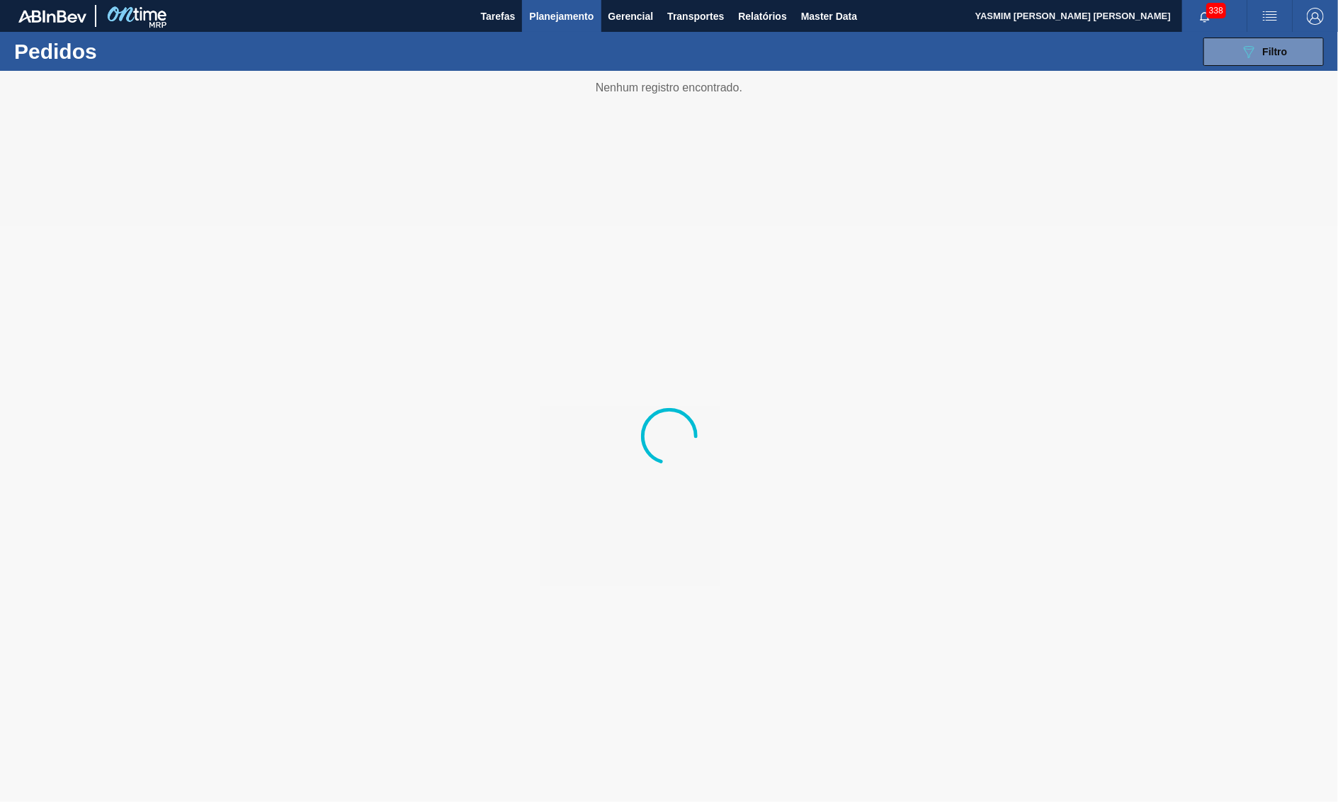
click at [554, 25] on button "Planejamento" at bounding box center [561, 16] width 79 height 32
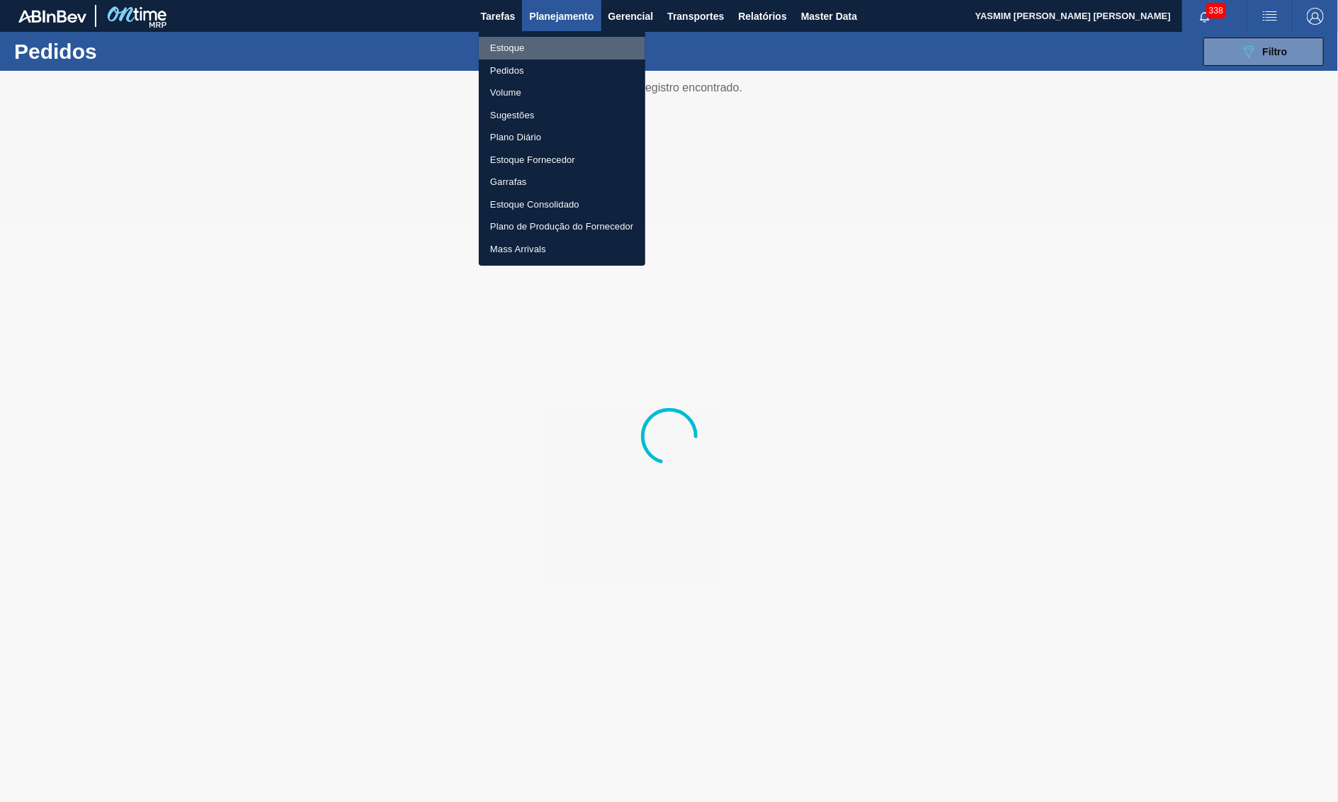
click at [537, 43] on li "Estoque" at bounding box center [562, 48] width 166 height 23
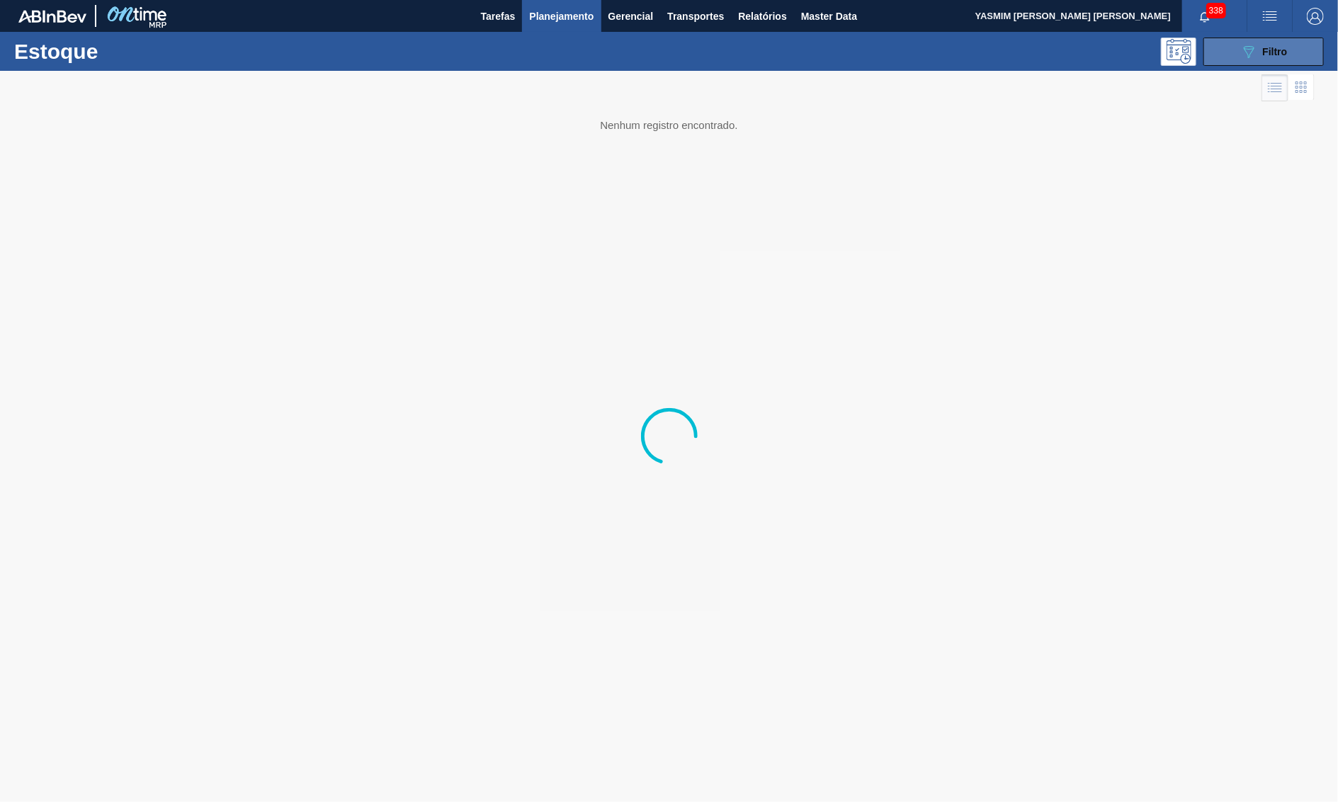
click at [1296, 55] on button "089F7B8B-B2A5-4AFE-B5C0-19BA573D28AC Filtro" at bounding box center [1264, 52] width 120 height 28
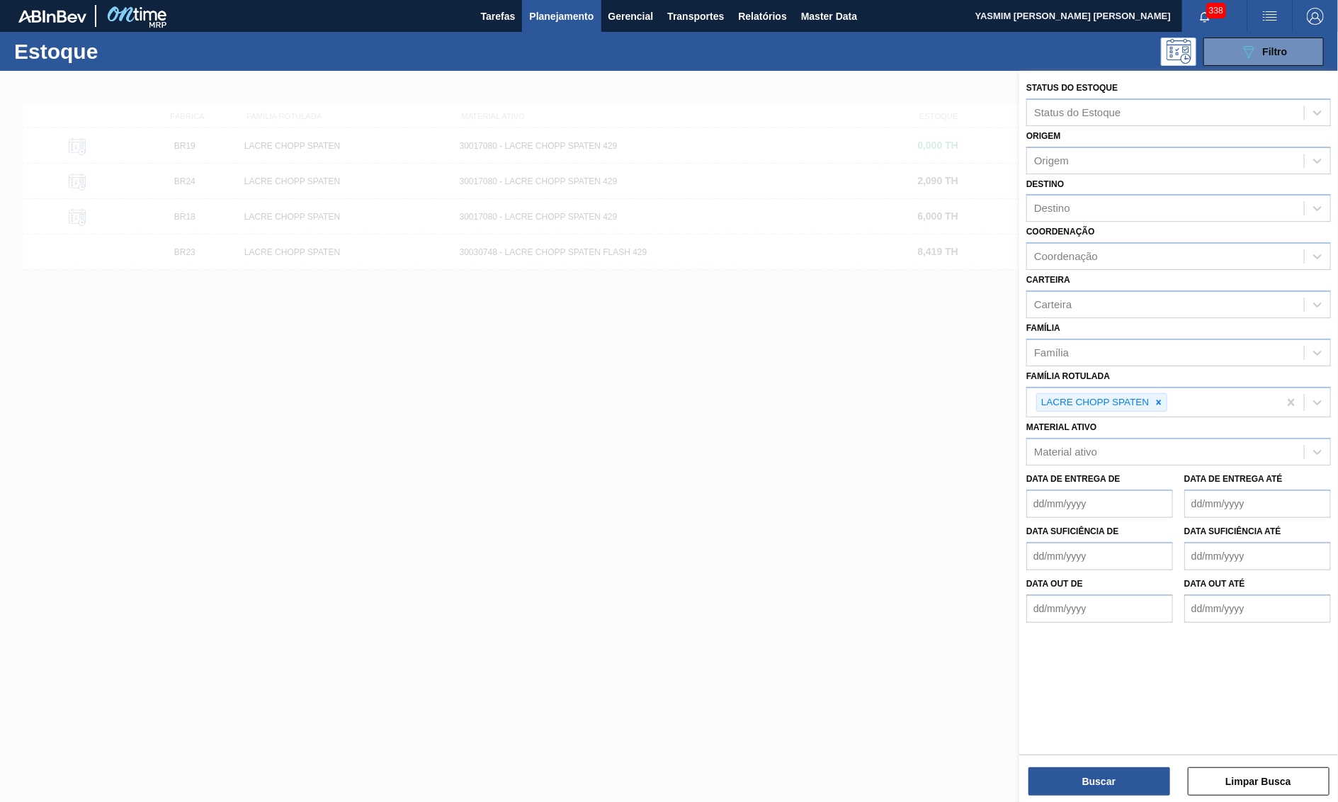
click at [1163, 397] on icon at bounding box center [1159, 402] width 10 height 10
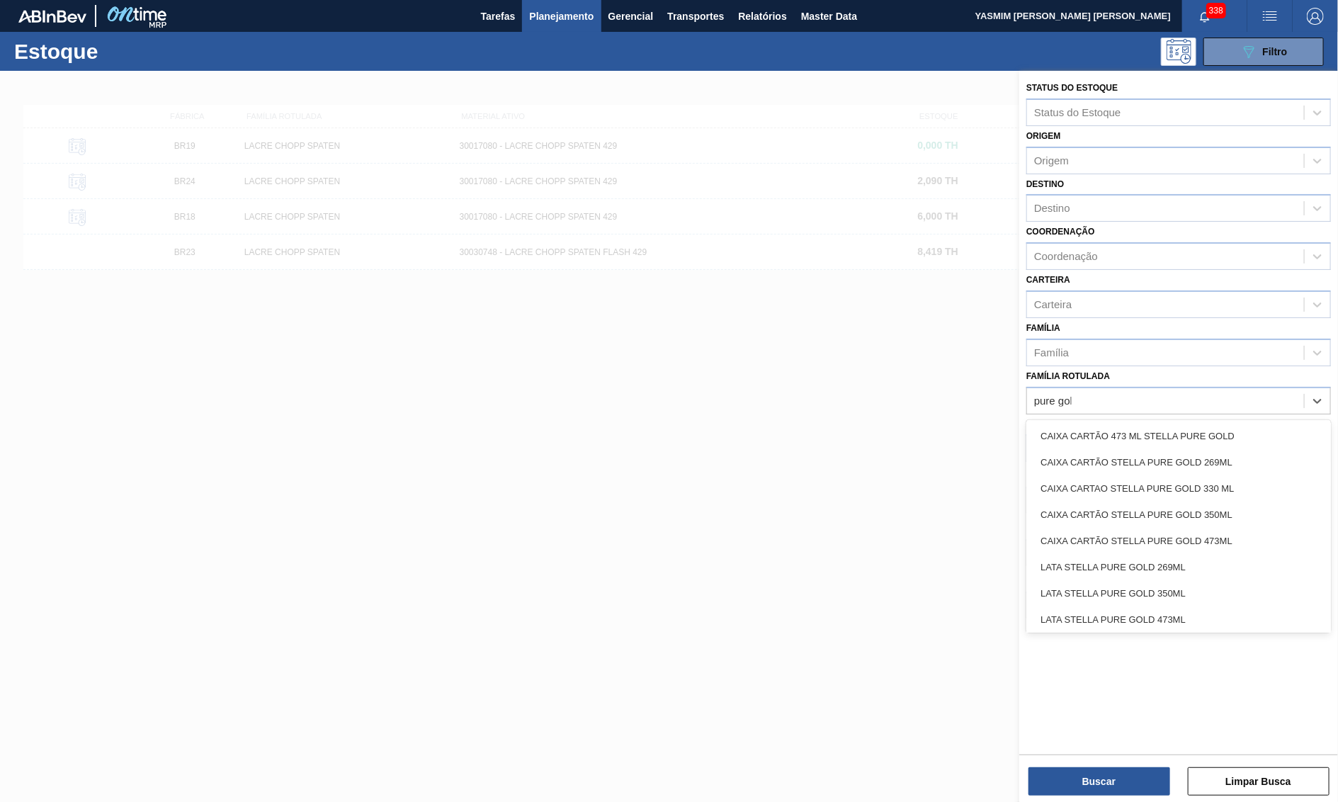
type Rotulada "pure gold"
click at [1090, 475] on div "CAIXA CARTAO STELLA PURE GOLD 330 ML" at bounding box center [1179, 488] width 305 height 26
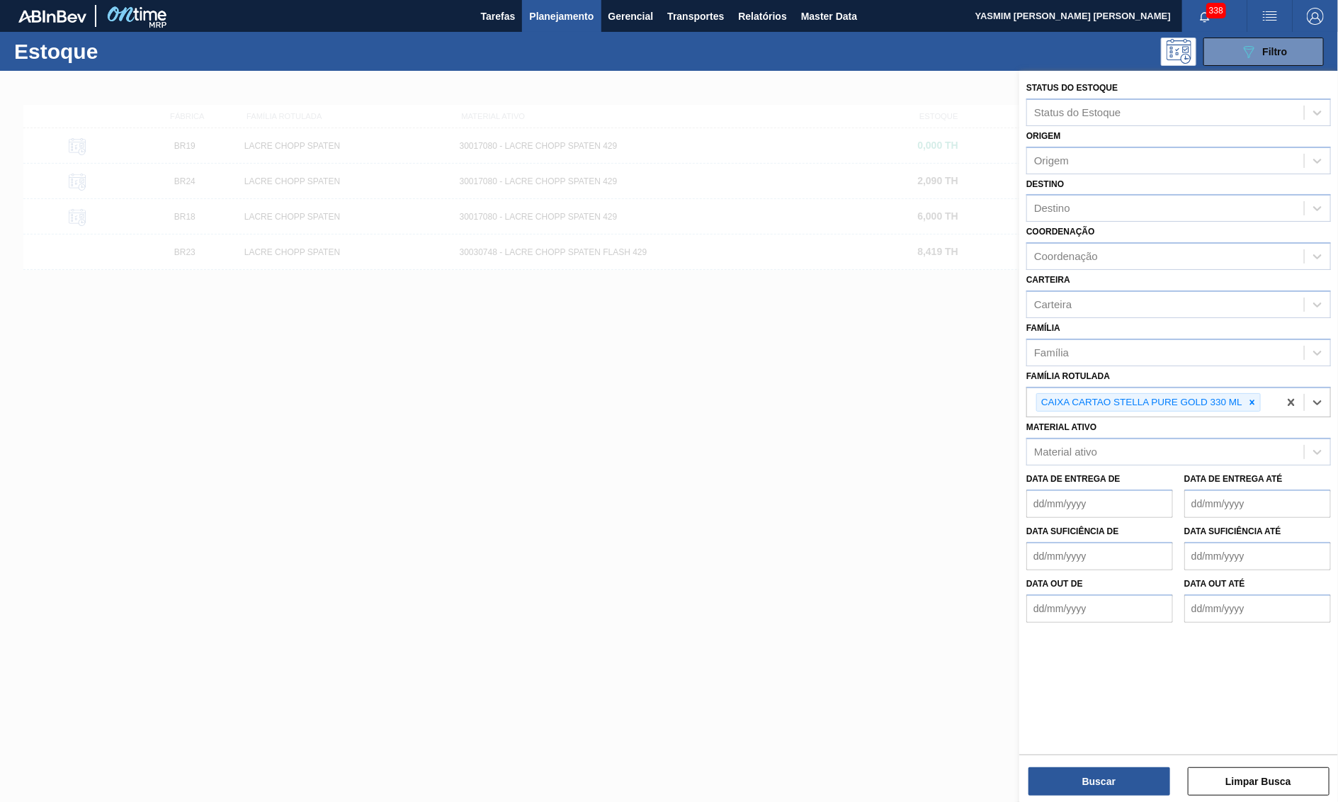
click at [1107, 760] on div "Buscar Limpar Busca" at bounding box center [1179, 775] width 319 height 40
click at [1109, 772] on button "Buscar" at bounding box center [1100, 781] width 142 height 28
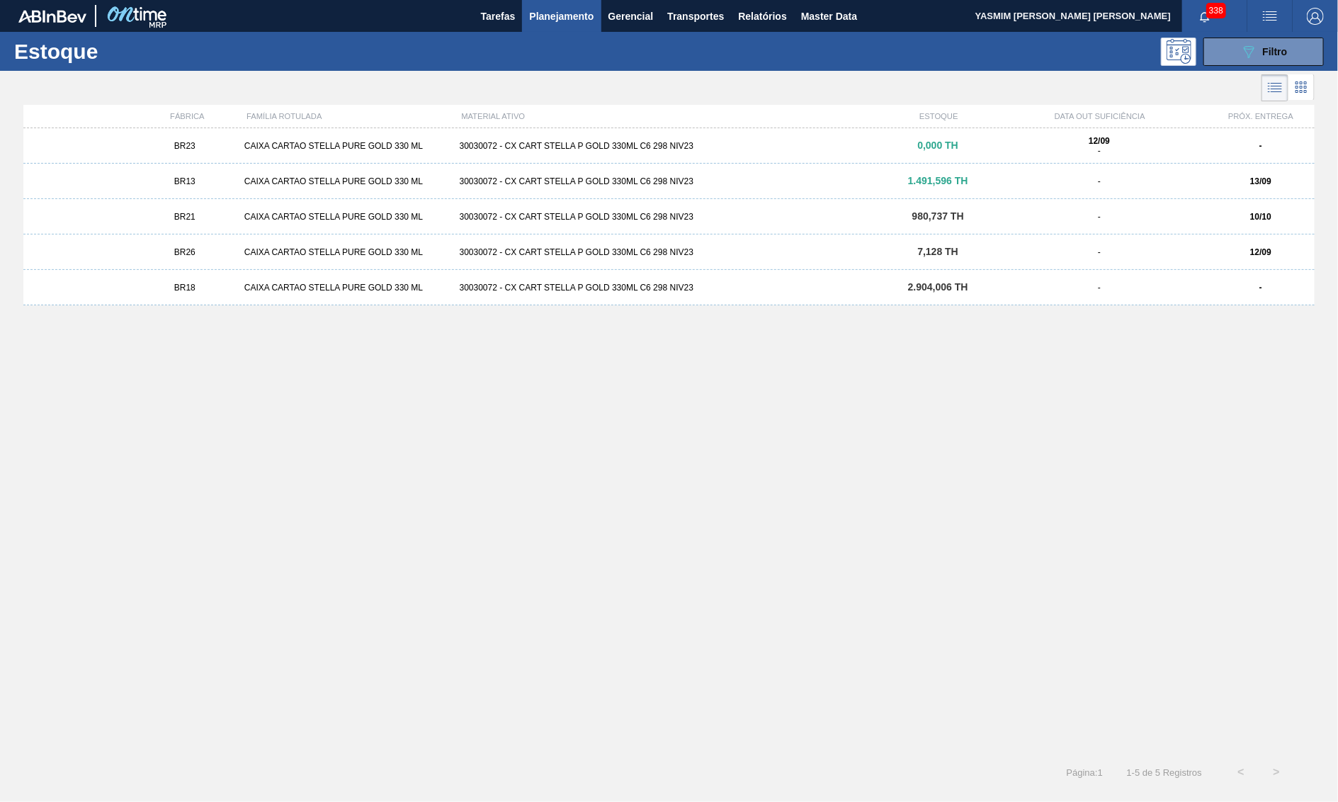
click at [267, 147] on div "CAIXA CARTAO STELLA PURE GOLD 330 ML" at bounding box center [346, 146] width 215 height 10
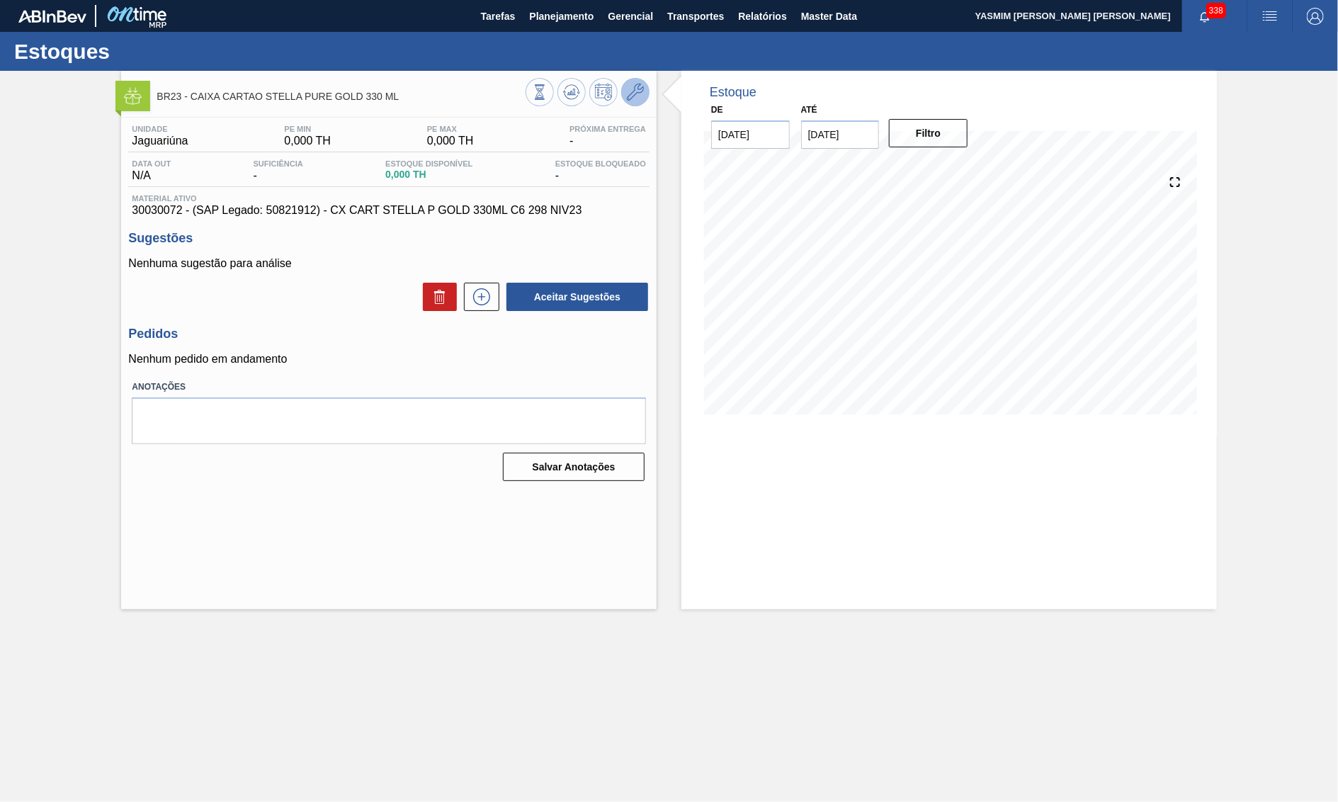
click at [631, 104] on button at bounding box center [635, 92] width 28 height 28
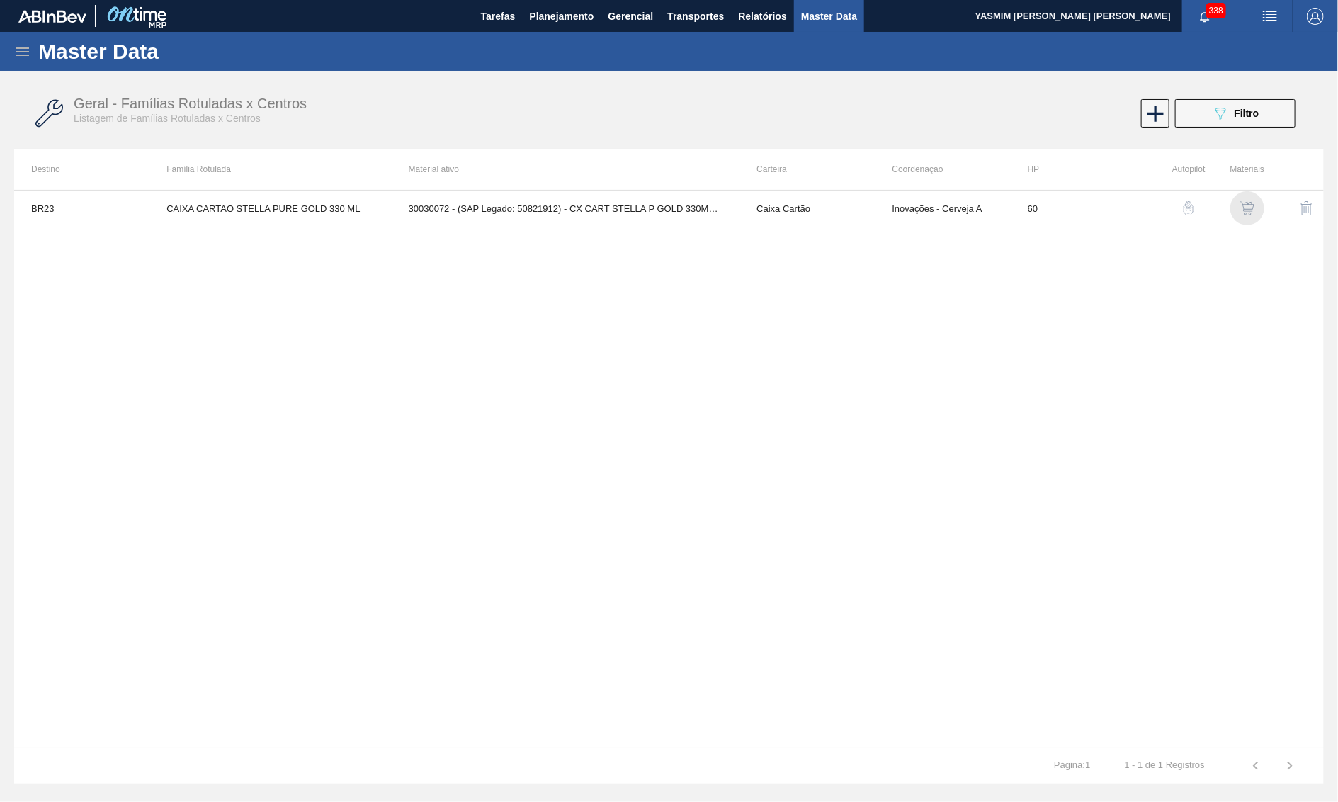
click at [1253, 213] on img "button" at bounding box center [1248, 208] width 14 height 14
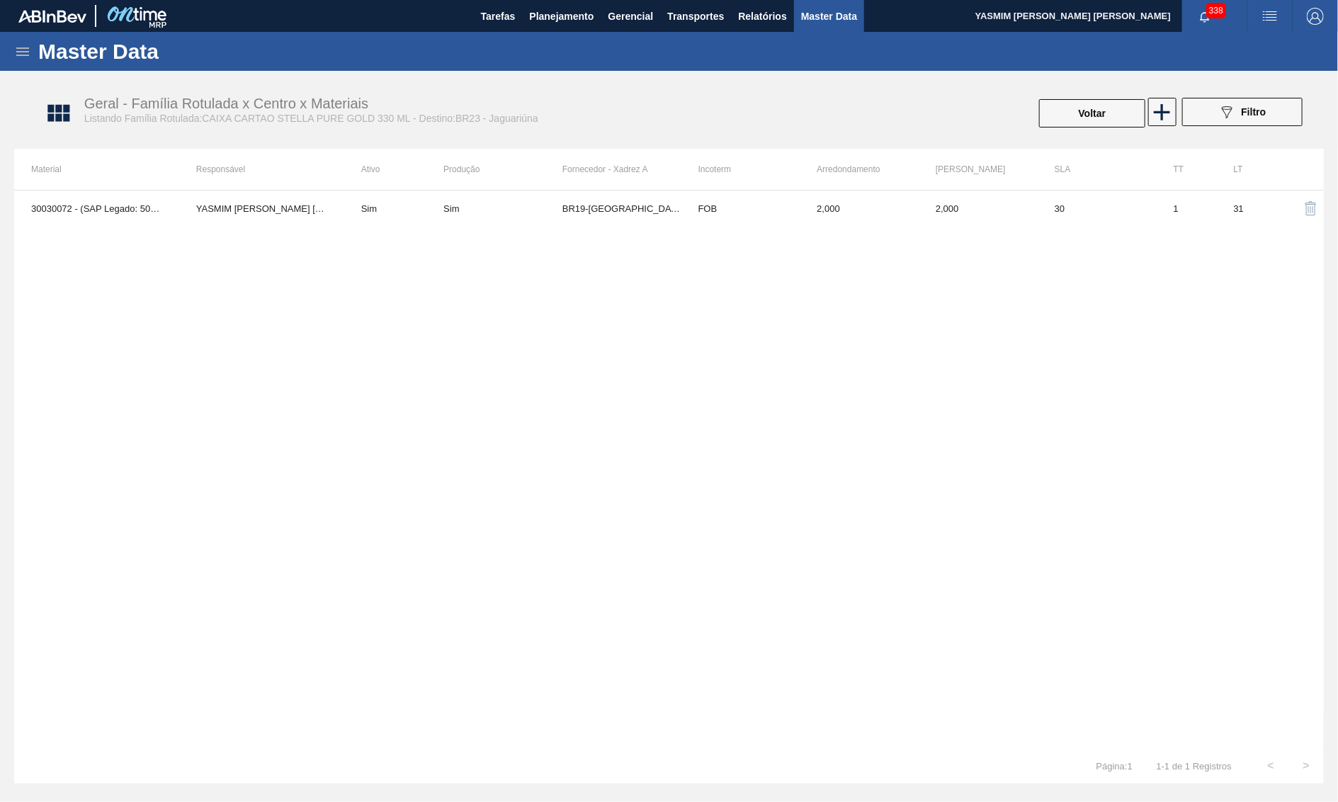
click at [728, 227] on div "30030072 - (SAP Legado: 50821912) - CX CART STELLA P GOLD 330ML C6 298 NIV23 YA…" at bounding box center [669, 469] width 1310 height 558
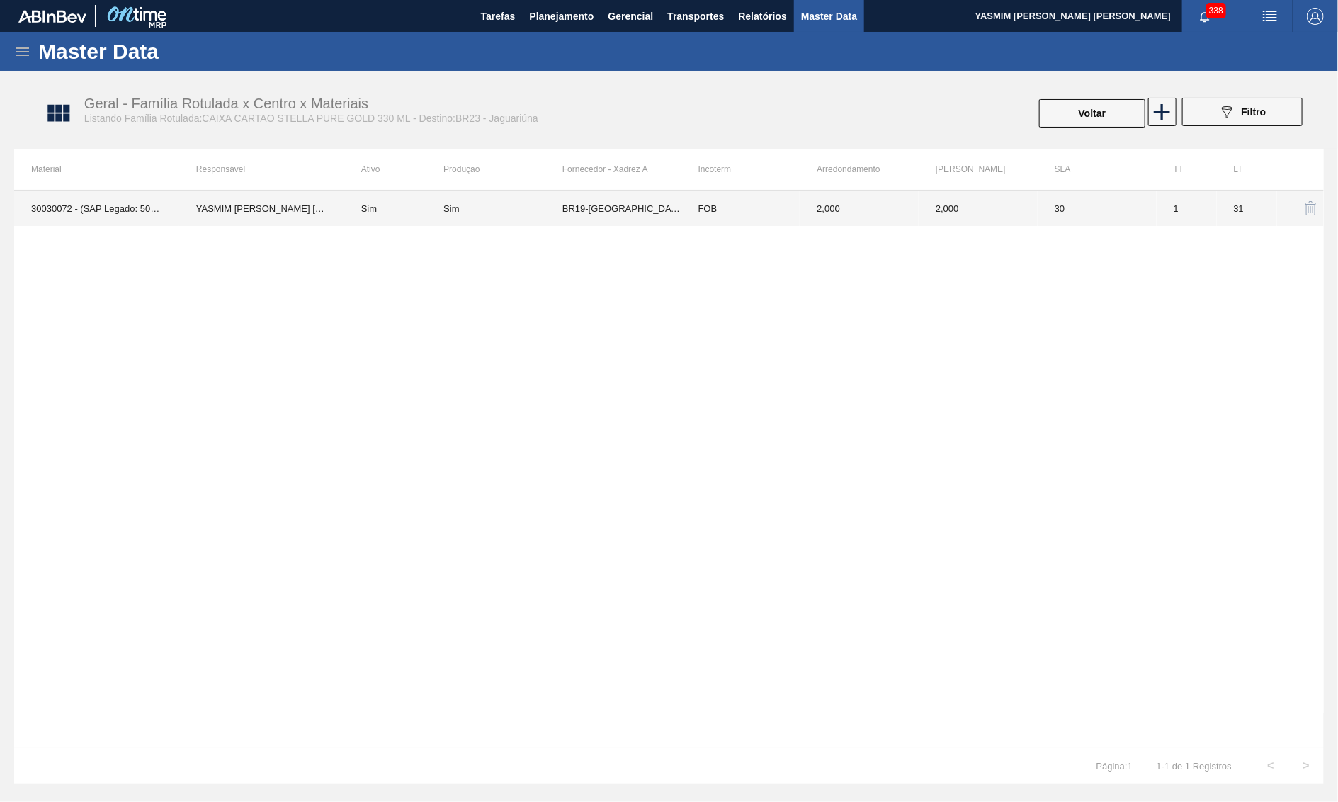
click at [670, 198] on td "BR19-Nova Rio" at bounding box center [622, 208] width 119 height 35
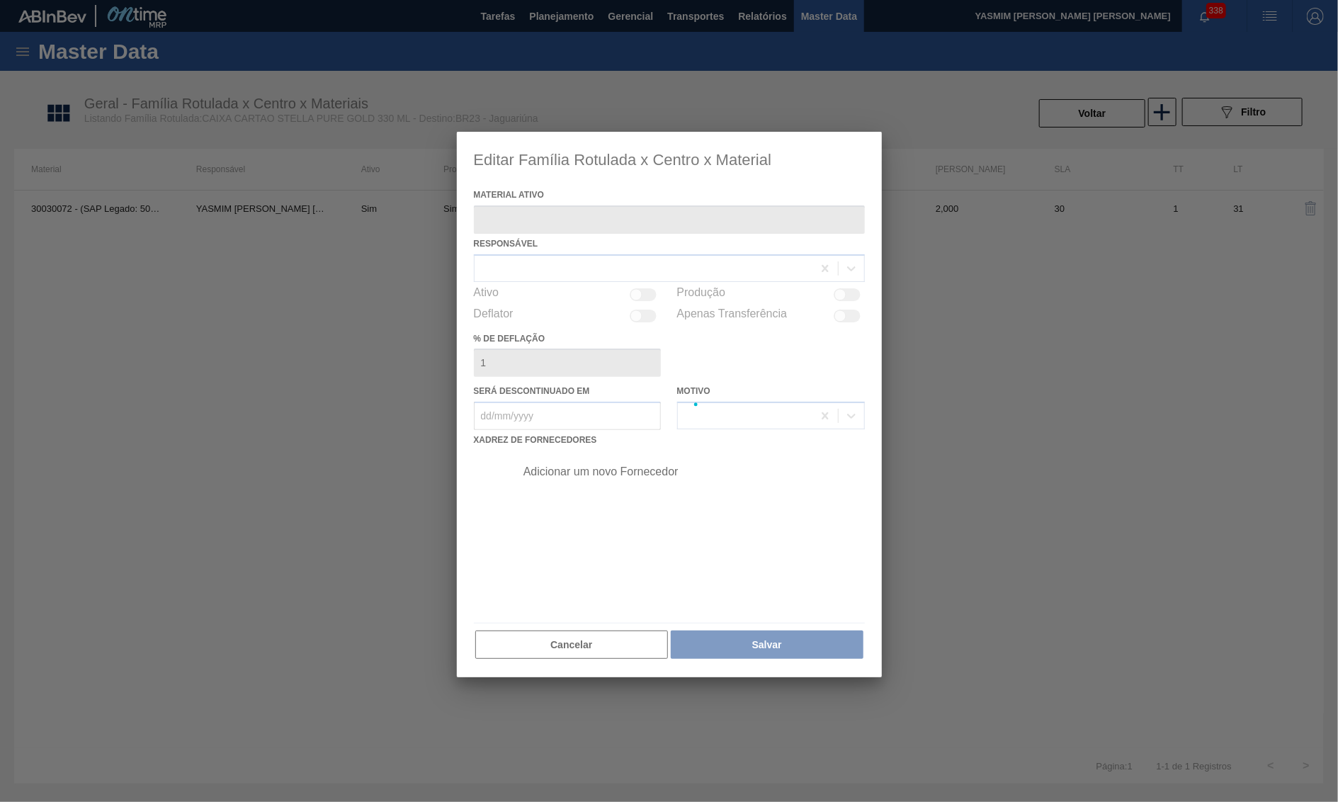
type ativo "30030072 - (SAP Legado: 50821912) - CX CART STELLA P GOLD 330ML C6 298 NIV23"
checkbox input "true"
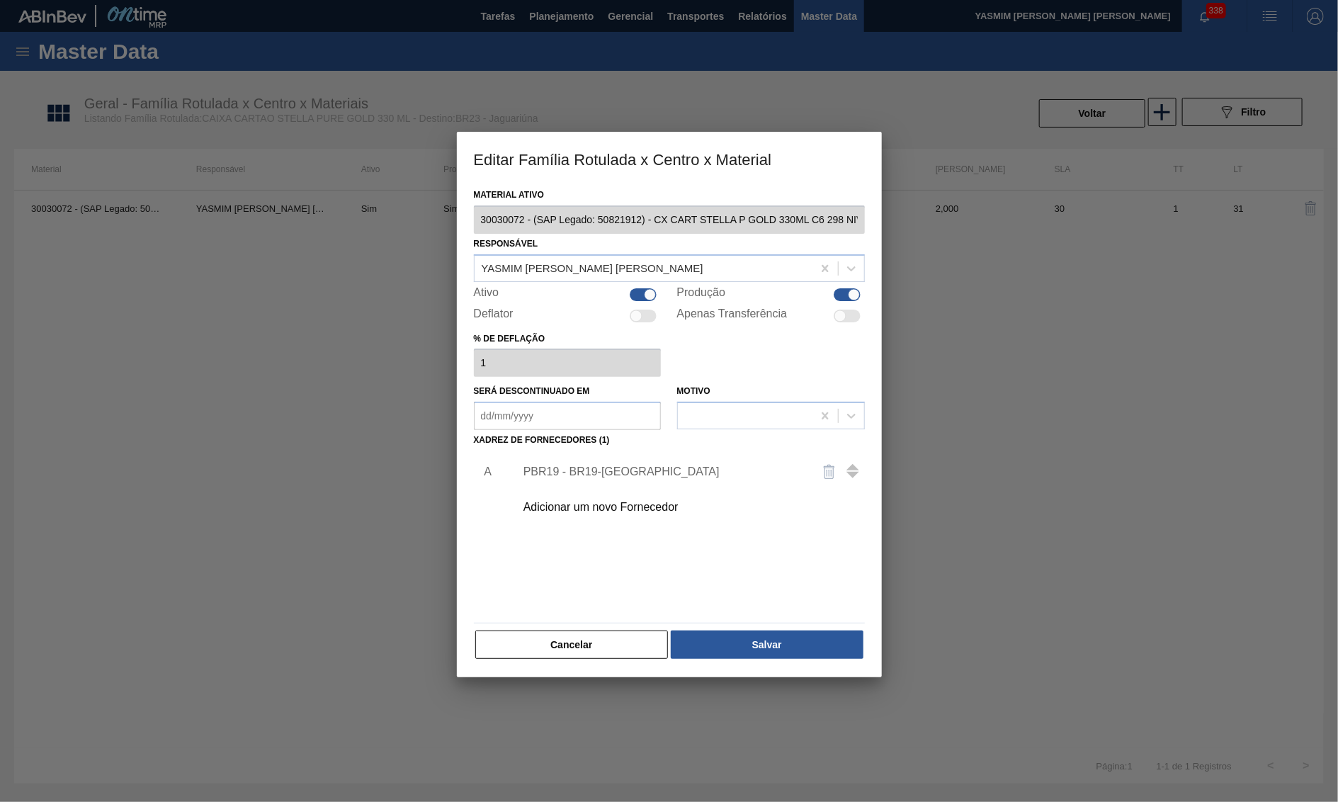
click at [580, 501] on div "Adicionar um novo Fornecedor" at bounding box center [663, 507] width 278 height 13
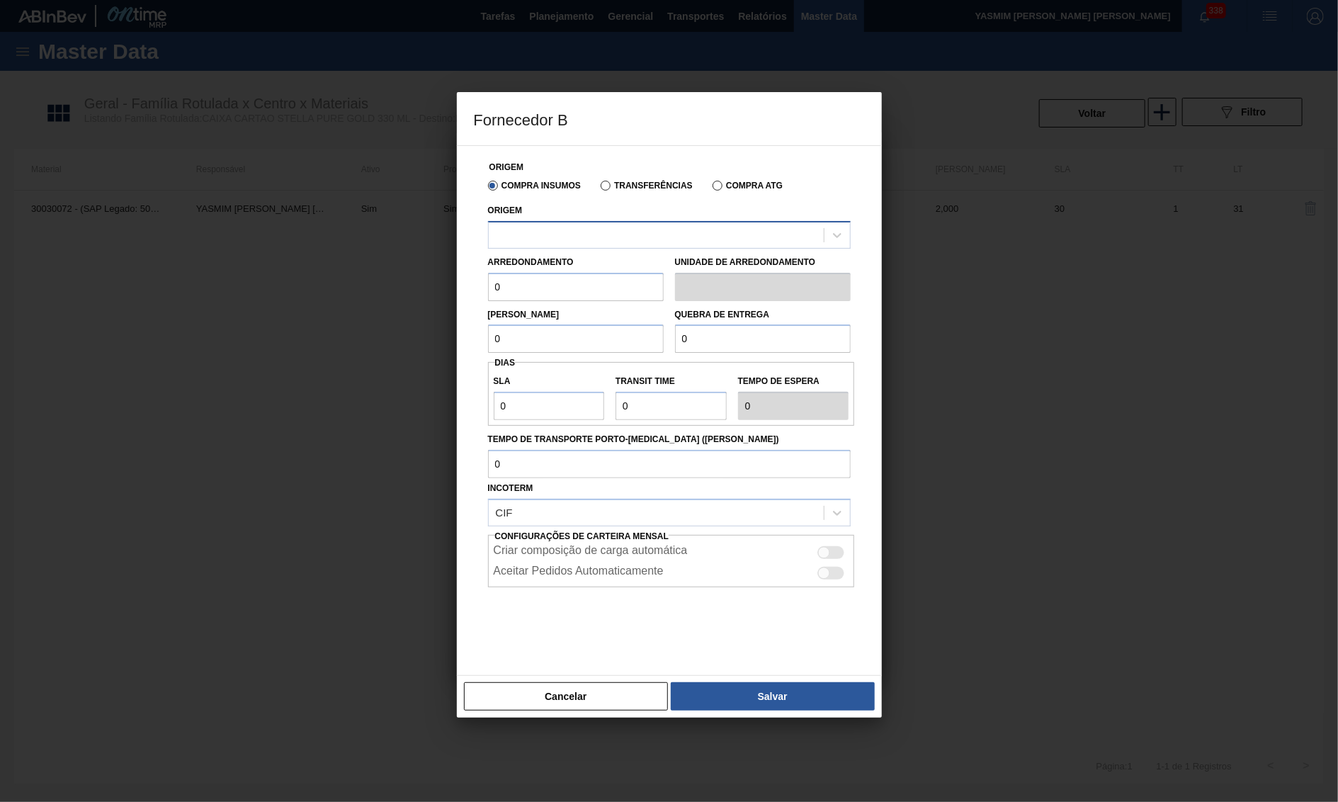
click at [572, 228] on div at bounding box center [656, 235] width 335 height 21
click at [602, 699] on button "Cancelar" at bounding box center [566, 696] width 205 height 28
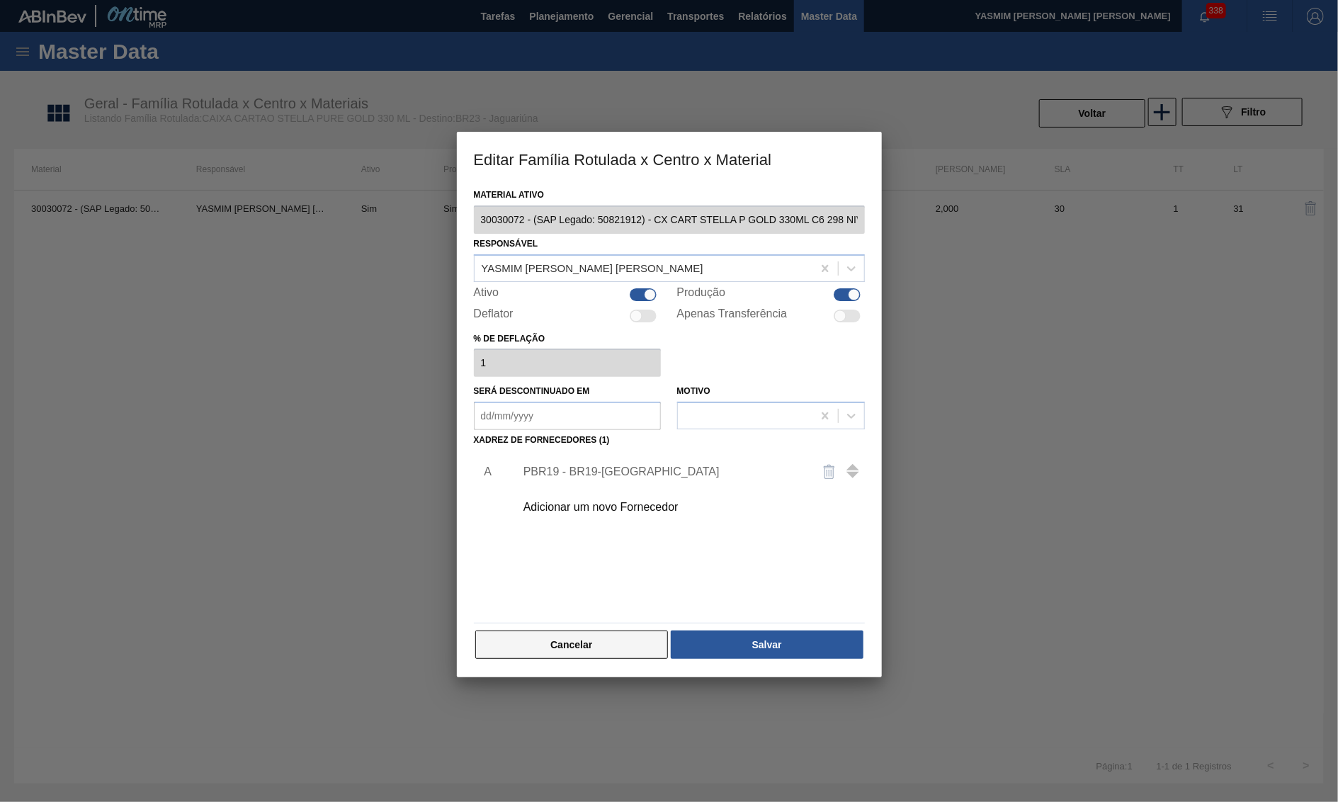
click at [574, 648] on button "Cancelar" at bounding box center [571, 645] width 193 height 28
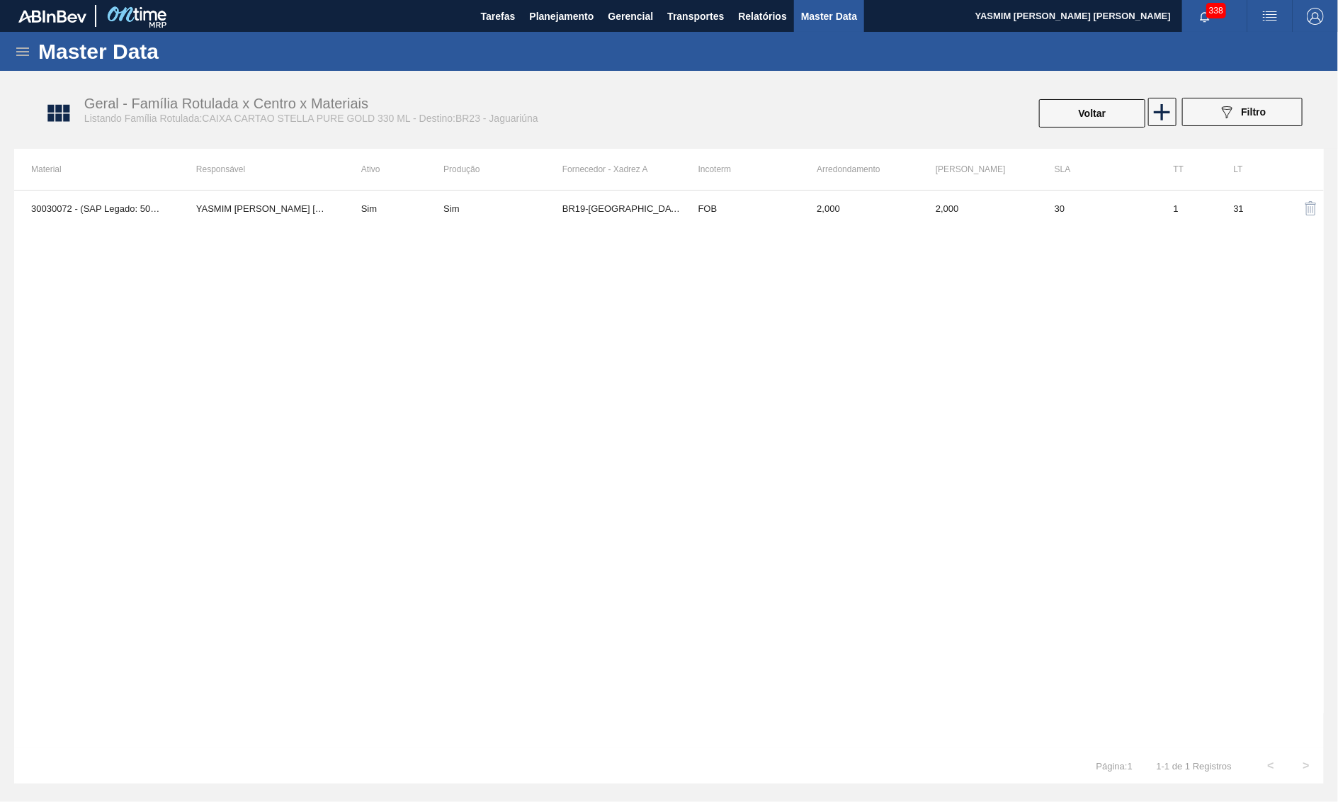
click at [554, 41] on div "Master Data" at bounding box center [669, 51] width 1338 height 39
click at [556, 22] on span "Planejamento" at bounding box center [561, 16] width 64 height 17
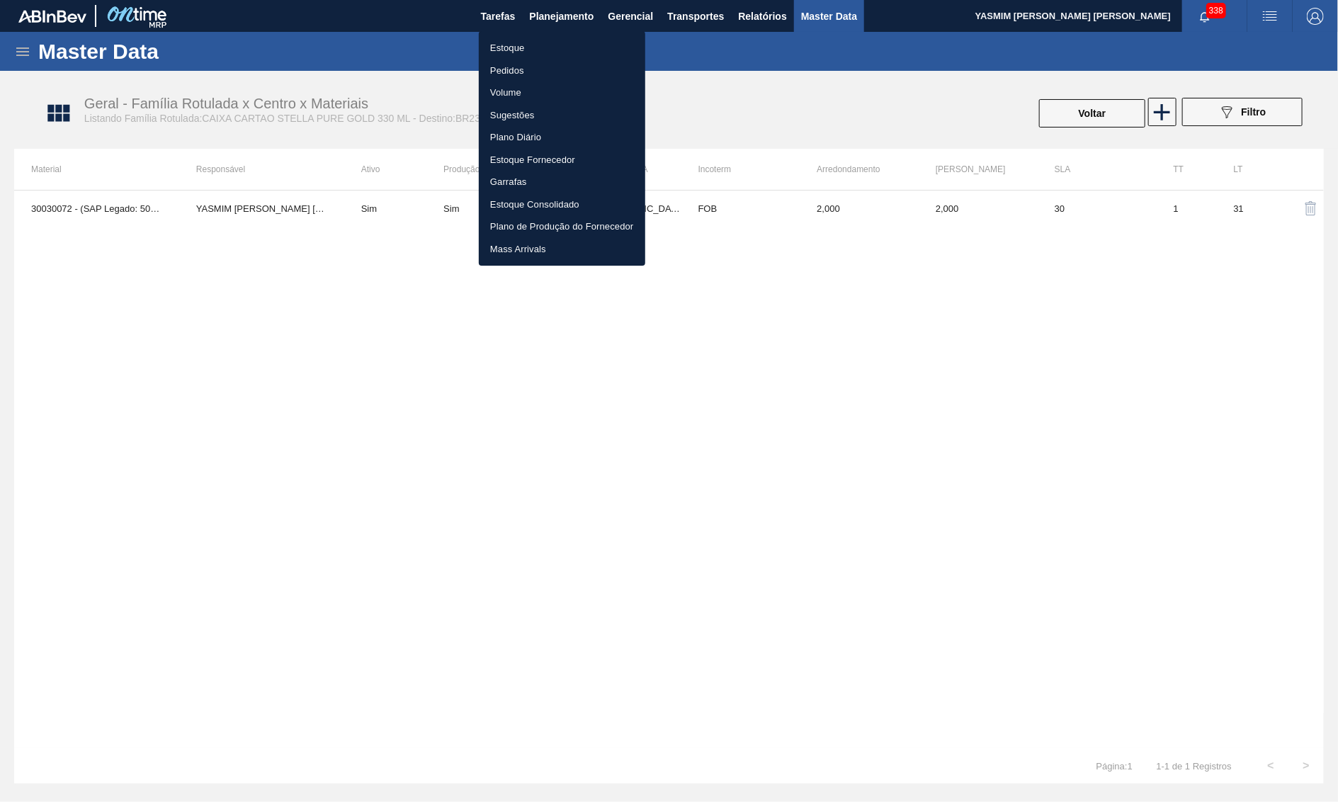
click at [540, 69] on li "Pedidos" at bounding box center [562, 71] width 166 height 23
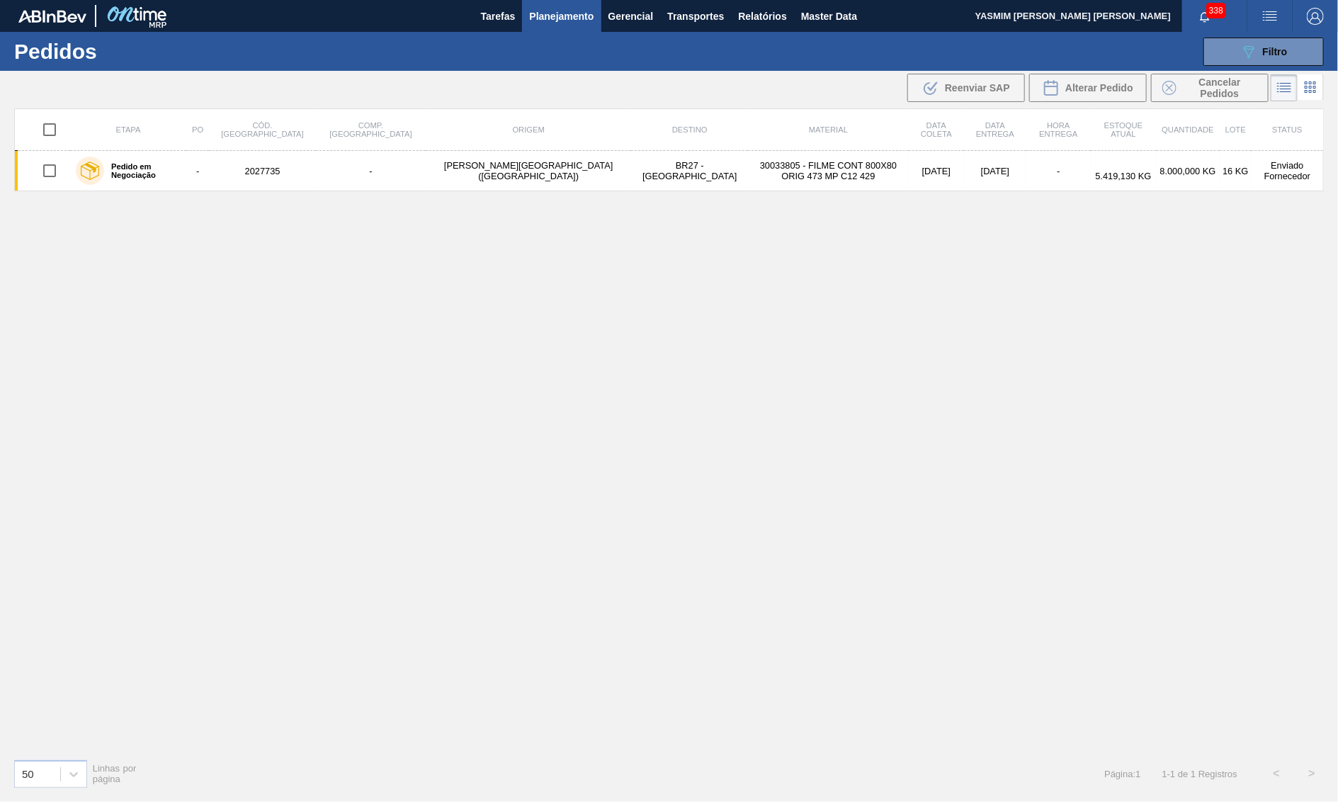
click at [743, 191] on div "Etapa PO Cód. Pedido Comp. Carga Origem Destino Material Data coleta Data entre…" at bounding box center [669, 427] width 1310 height 639
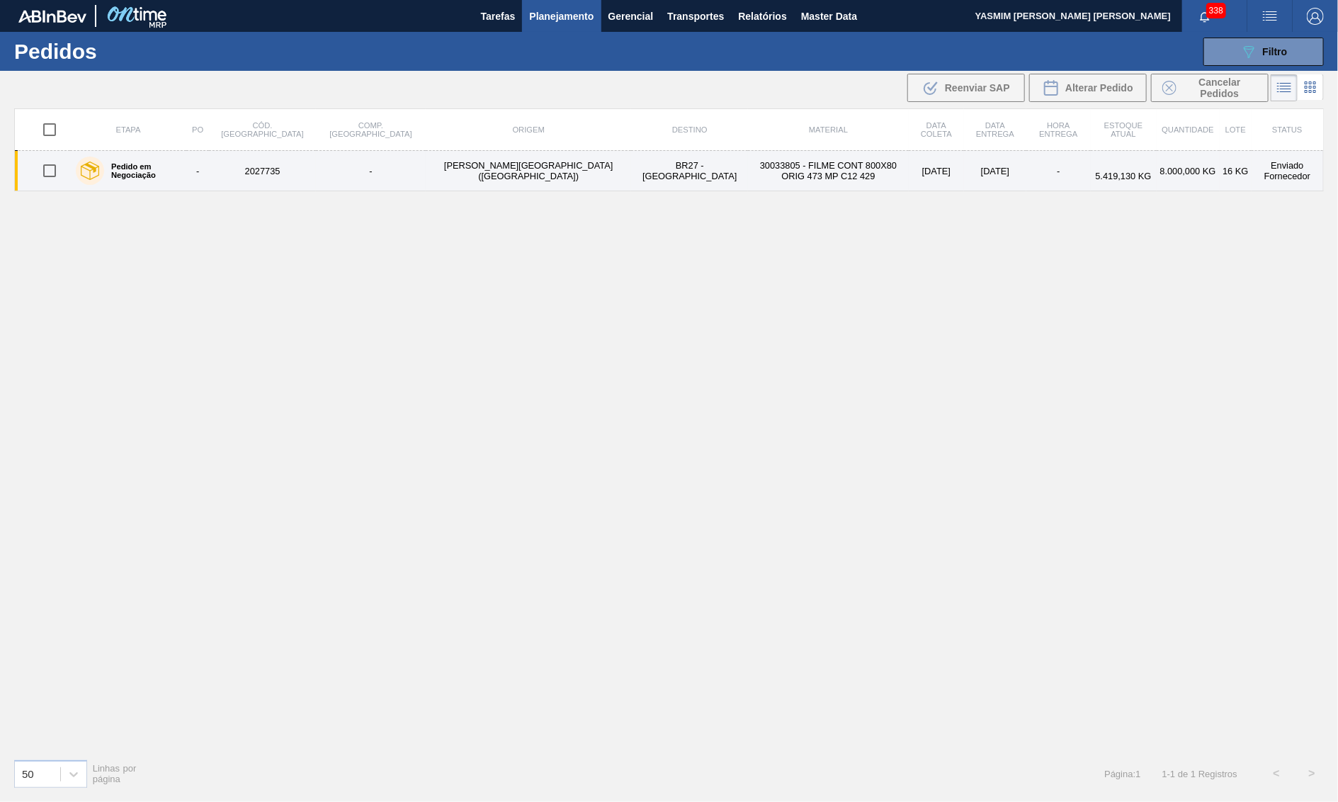
click at [748, 174] on td "30033805 - FILME CONT 800X80 ORIG 473 MP C12 429" at bounding box center [828, 171] width 161 height 40
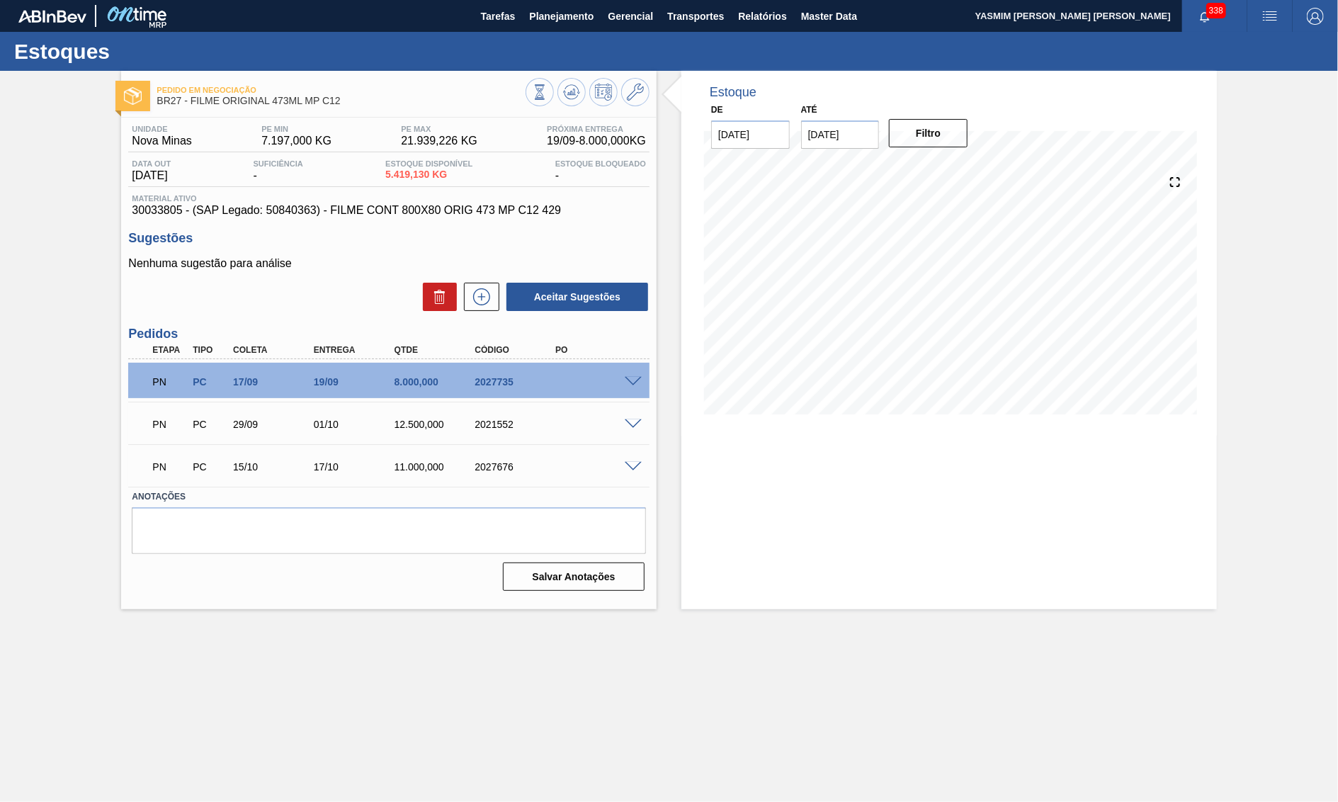
click at [426, 227] on div "Unidade Nova Minas PE MIN 7.197,000 KG PE MAX 21.939,226 KG Próxima Entrega 19/…" at bounding box center [389, 357] width 536 height 478
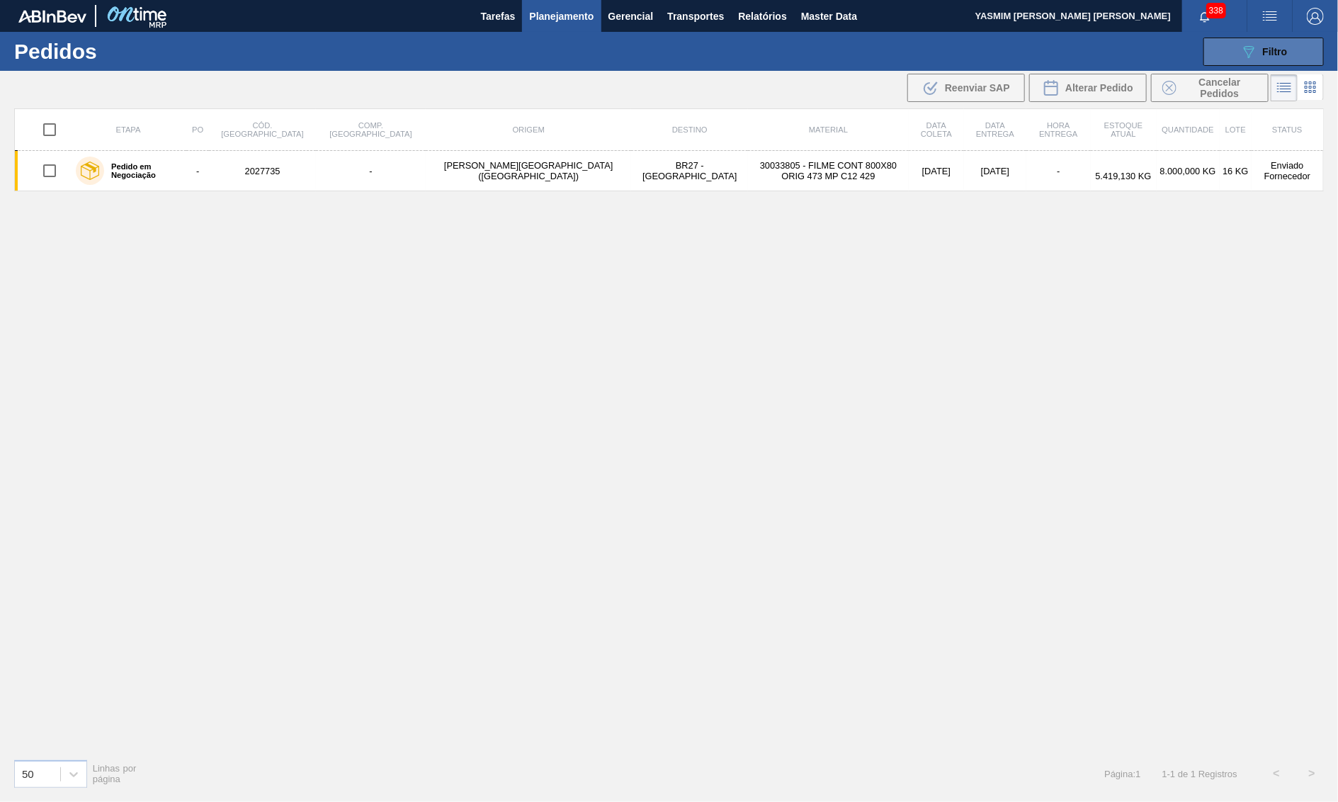
click at [1282, 46] on span "Filtro" at bounding box center [1275, 51] width 25 height 11
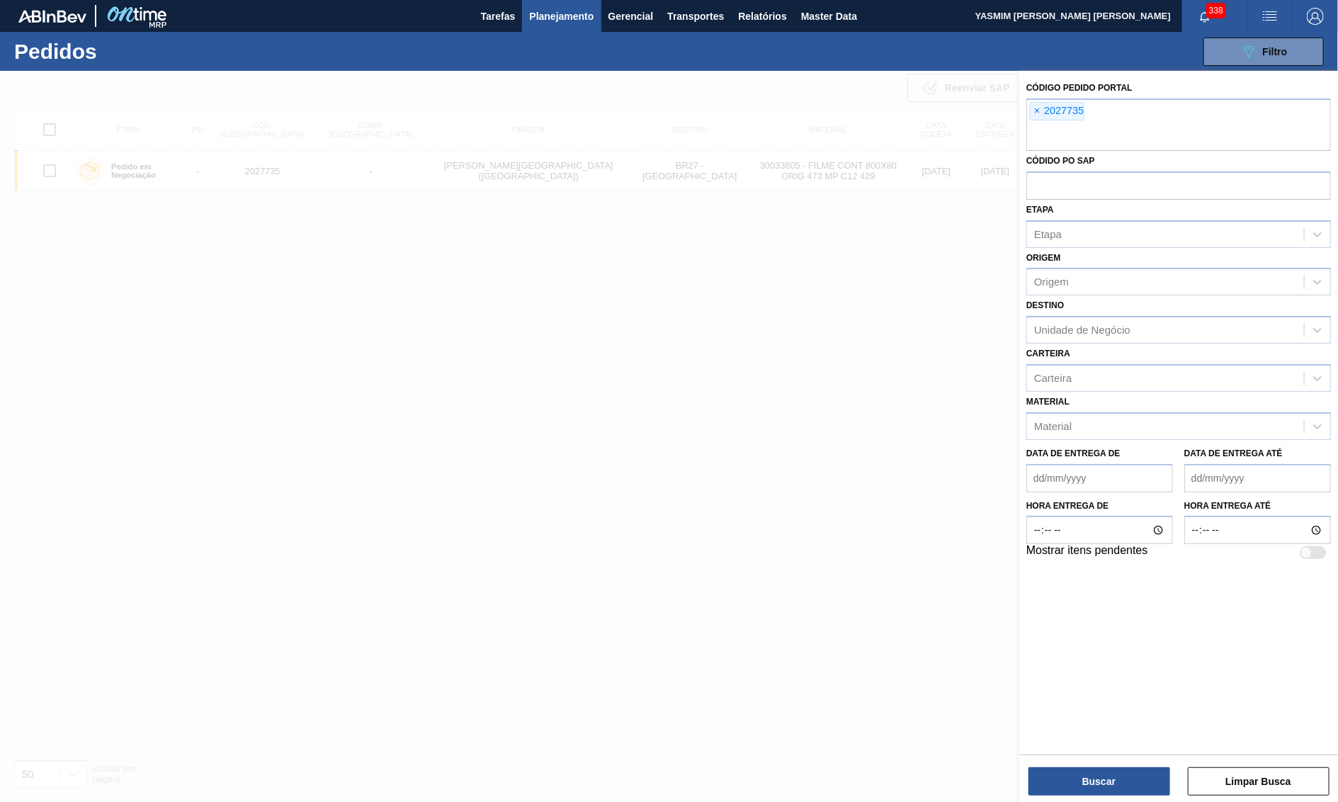
click at [439, 247] on div at bounding box center [669, 472] width 1338 height 802
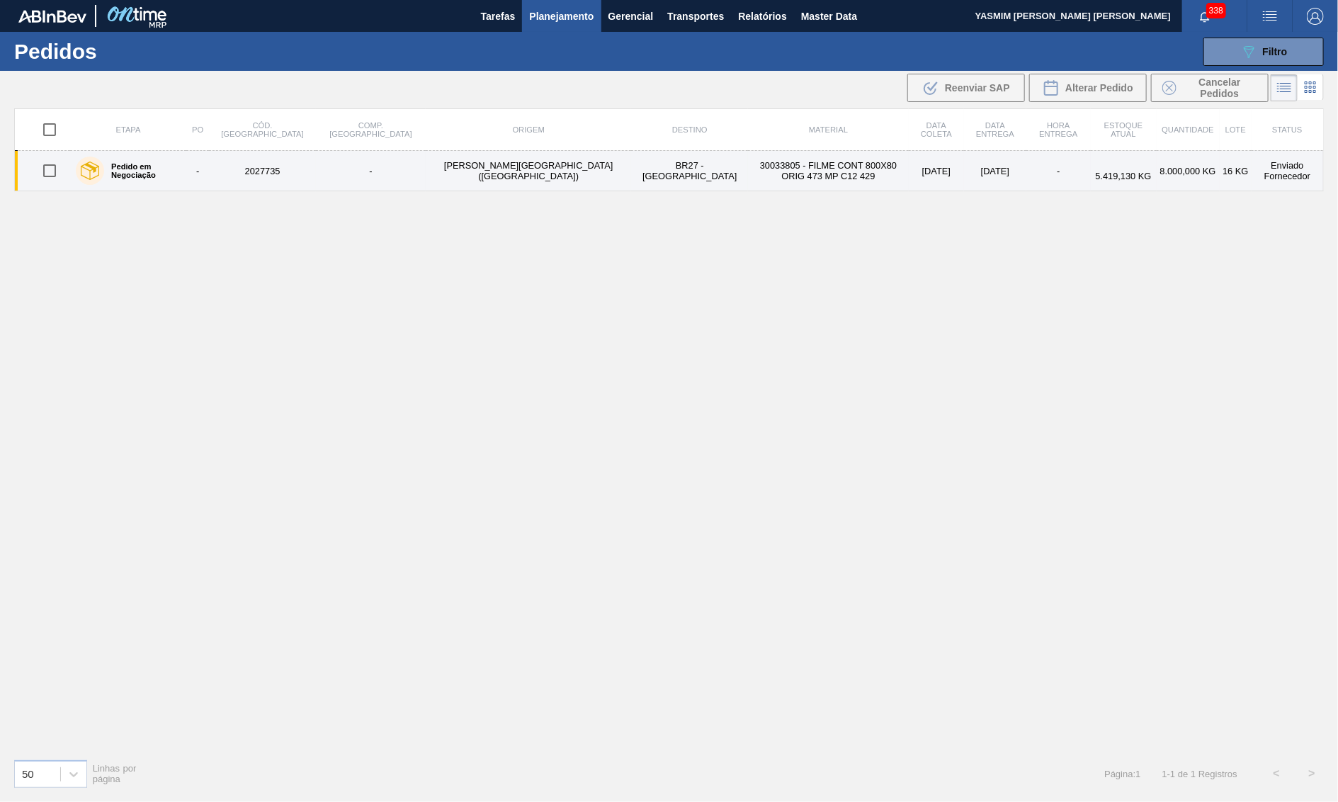
click at [458, 167] on td "PATENA - CAMPO GRANDE (MS)" at bounding box center [528, 171] width 205 height 40
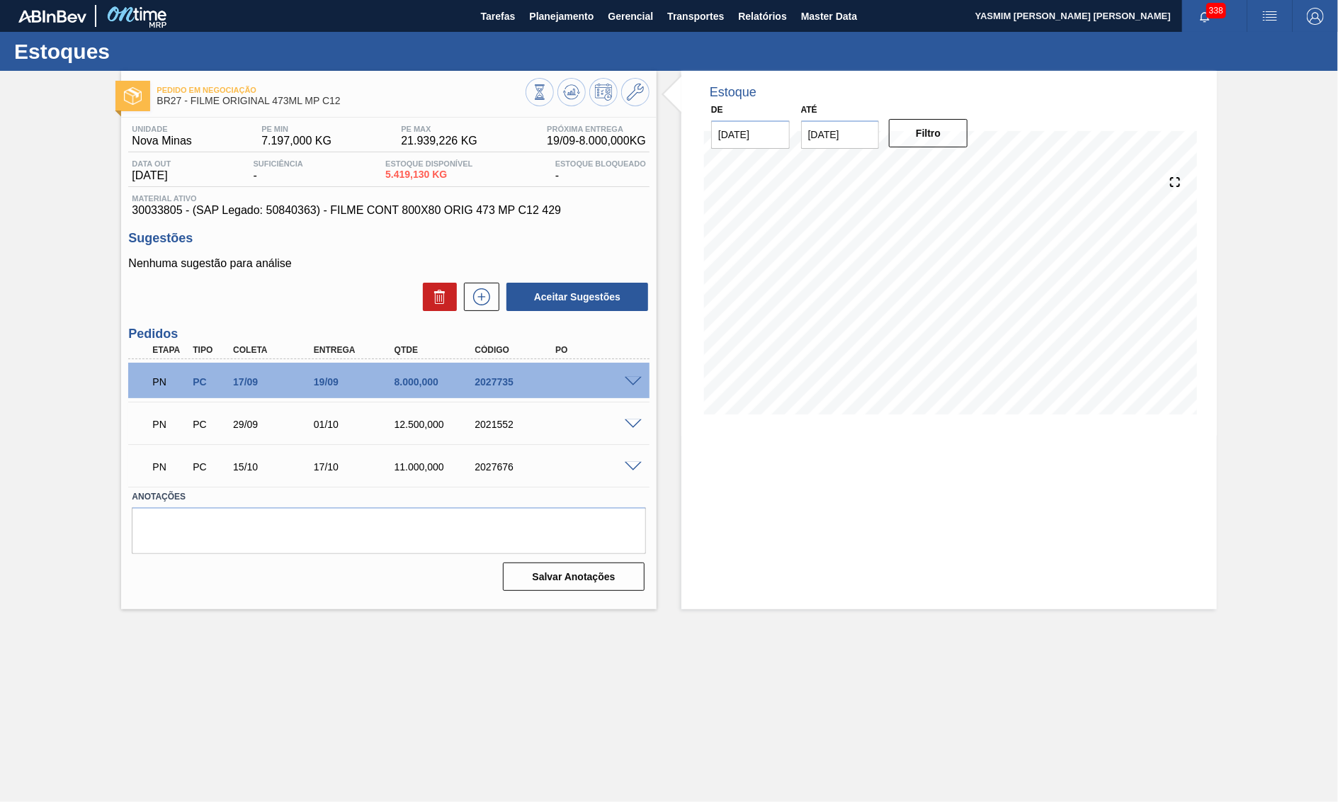
click at [147, 210] on span "30033805 - (SAP Legado: 50840363) - FILME CONT 800X80 ORIG 473 MP C12 429" at bounding box center [389, 210] width 514 height 13
click at [162, 214] on span "30033805 - (SAP Legado: 50840363) - FILME CONT 800X80 ORIG 473 MP C12 429" at bounding box center [389, 210] width 514 height 13
copy span "30033805"
click at [556, 4] on button "Planejamento" at bounding box center [561, 16] width 79 height 32
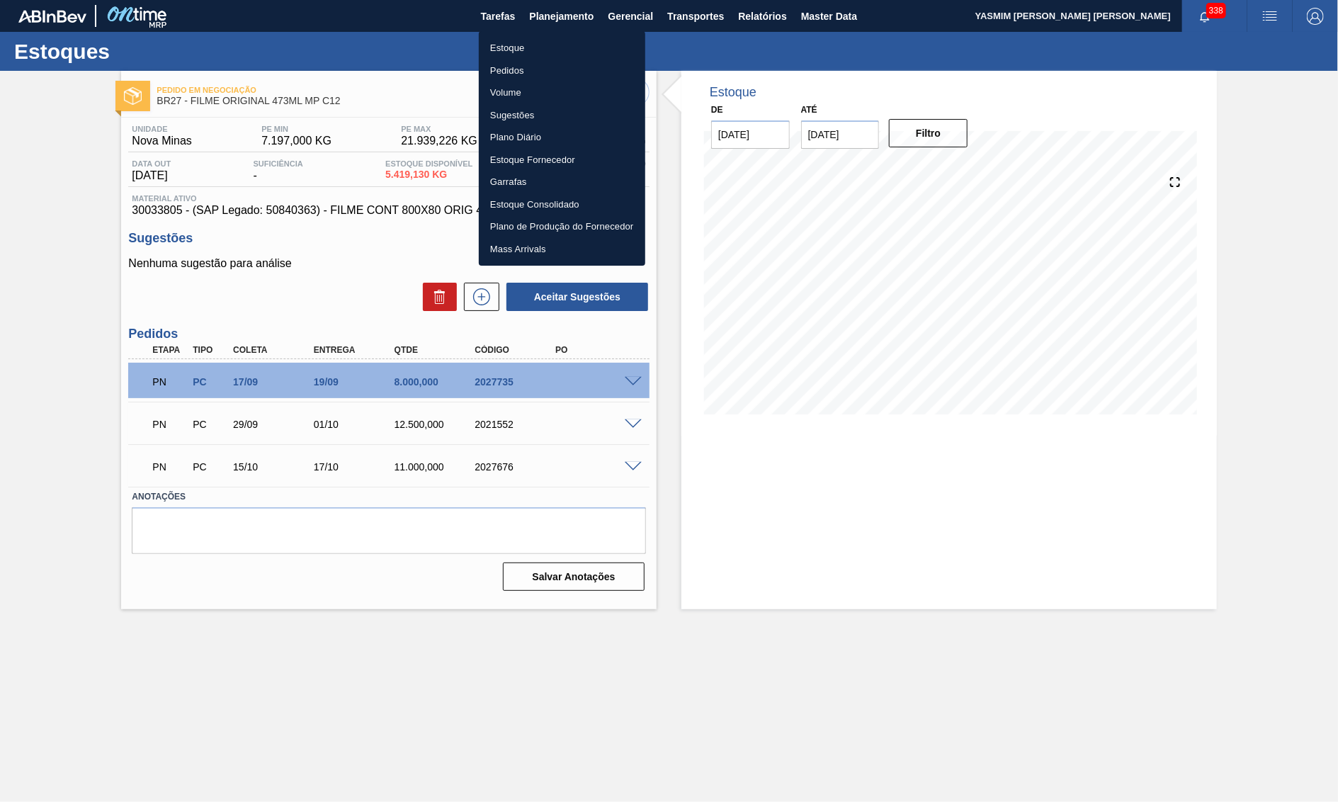
click at [509, 39] on li "Estoque" at bounding box center [562, 48] width 166 height 23
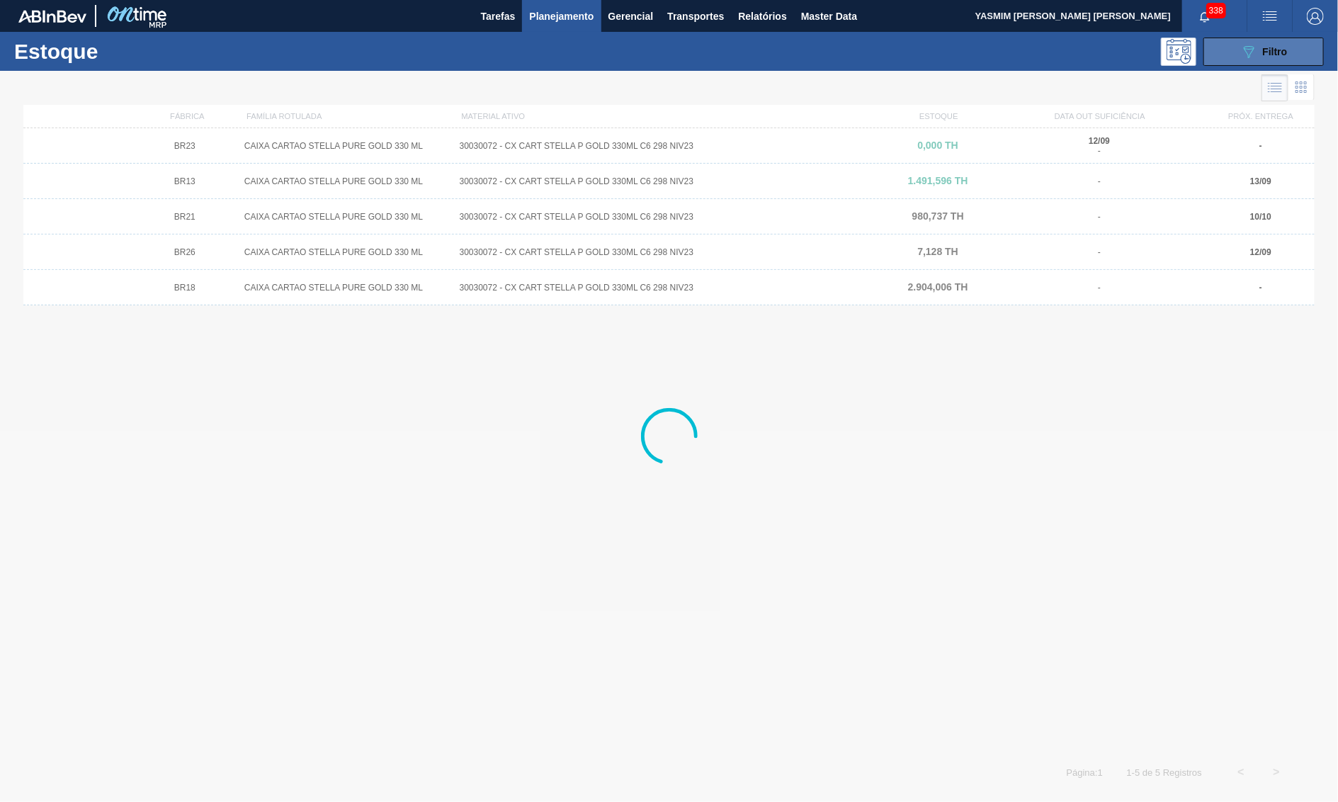
click at [1298, 45] on button "089F7B8B-B2A5-4AFE-B5C0-19BA573D28AC Filtro" at bounding box center [1264, 52] width 120 height 28
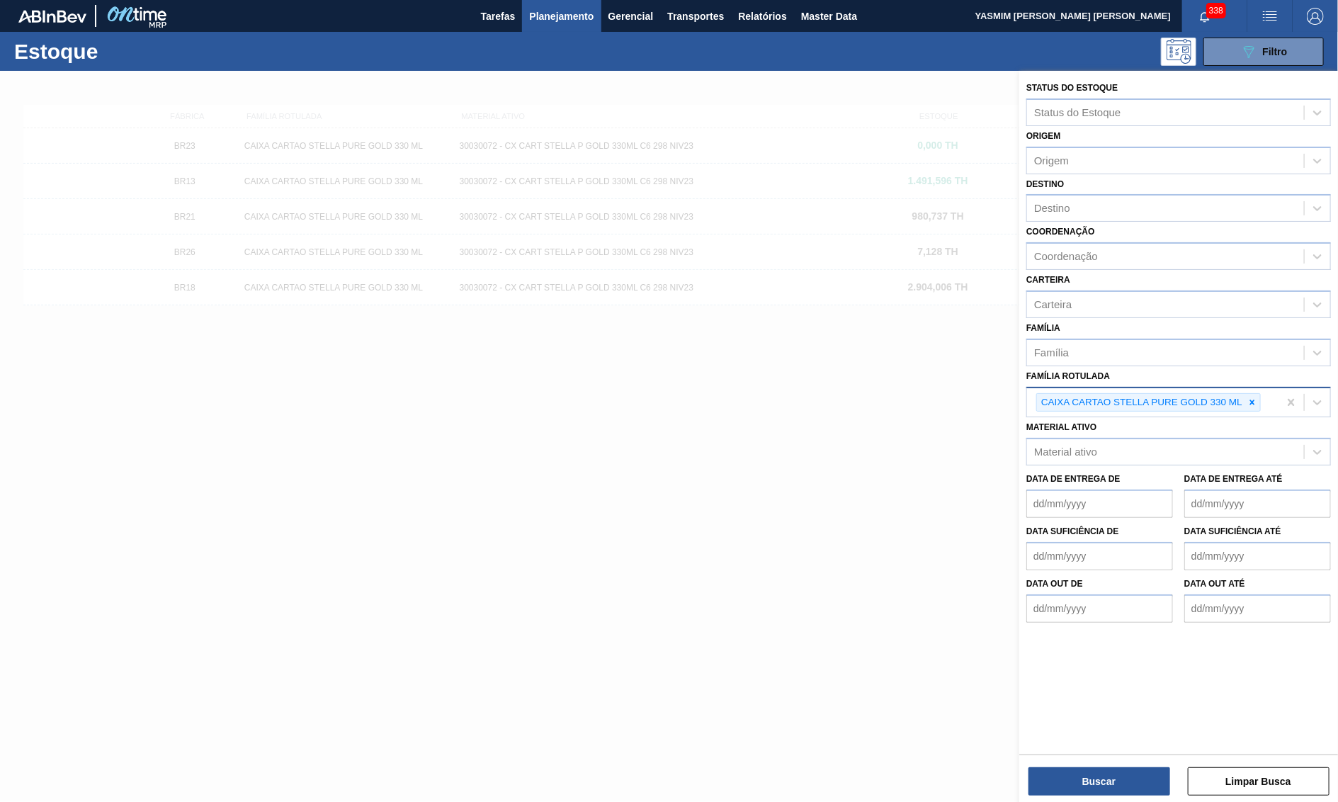
click at [1245, 394] on div "CAIXA CARTAO STELLA PURE GOLD 330 ML" at bounding box center [1141, 403] width 208 height 18
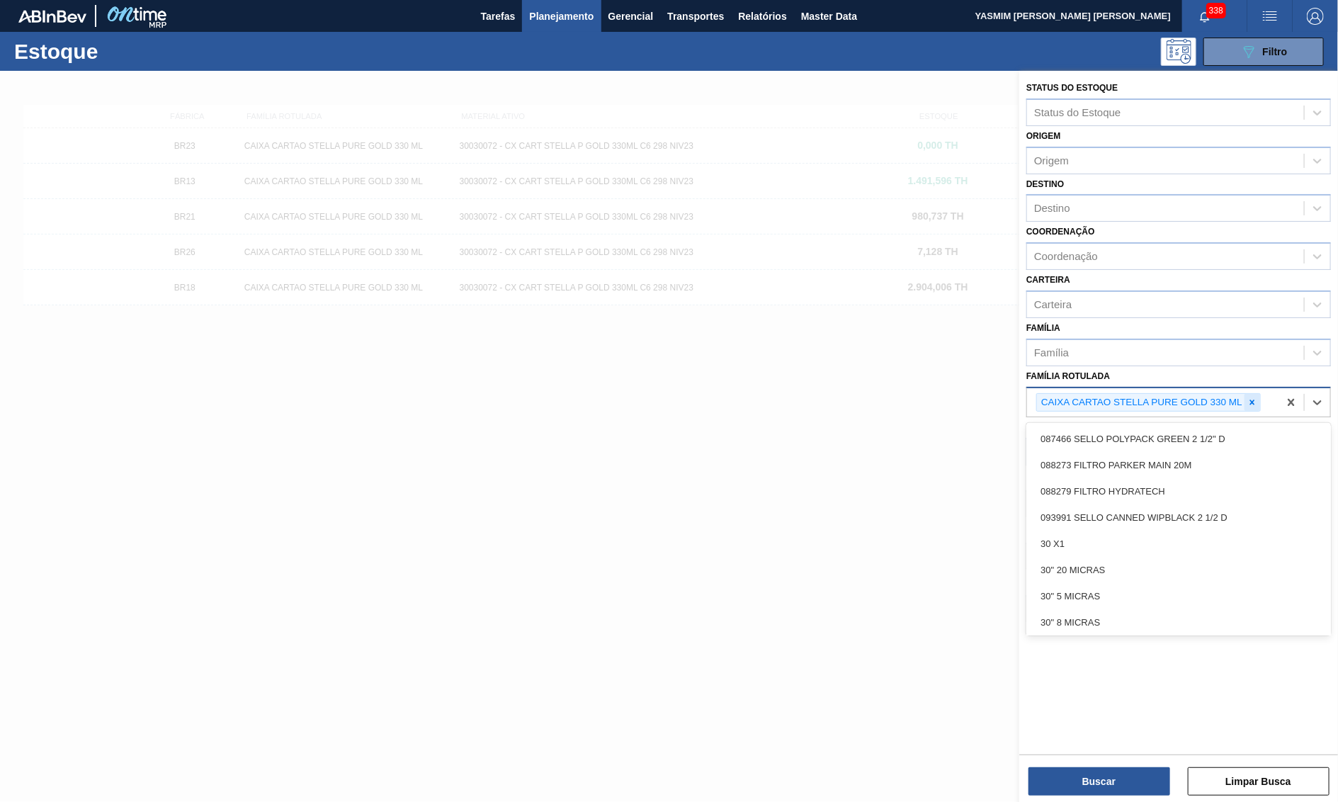
click at [1253, 400] on icon at bounding box center [1252, 402] width 5 height 5
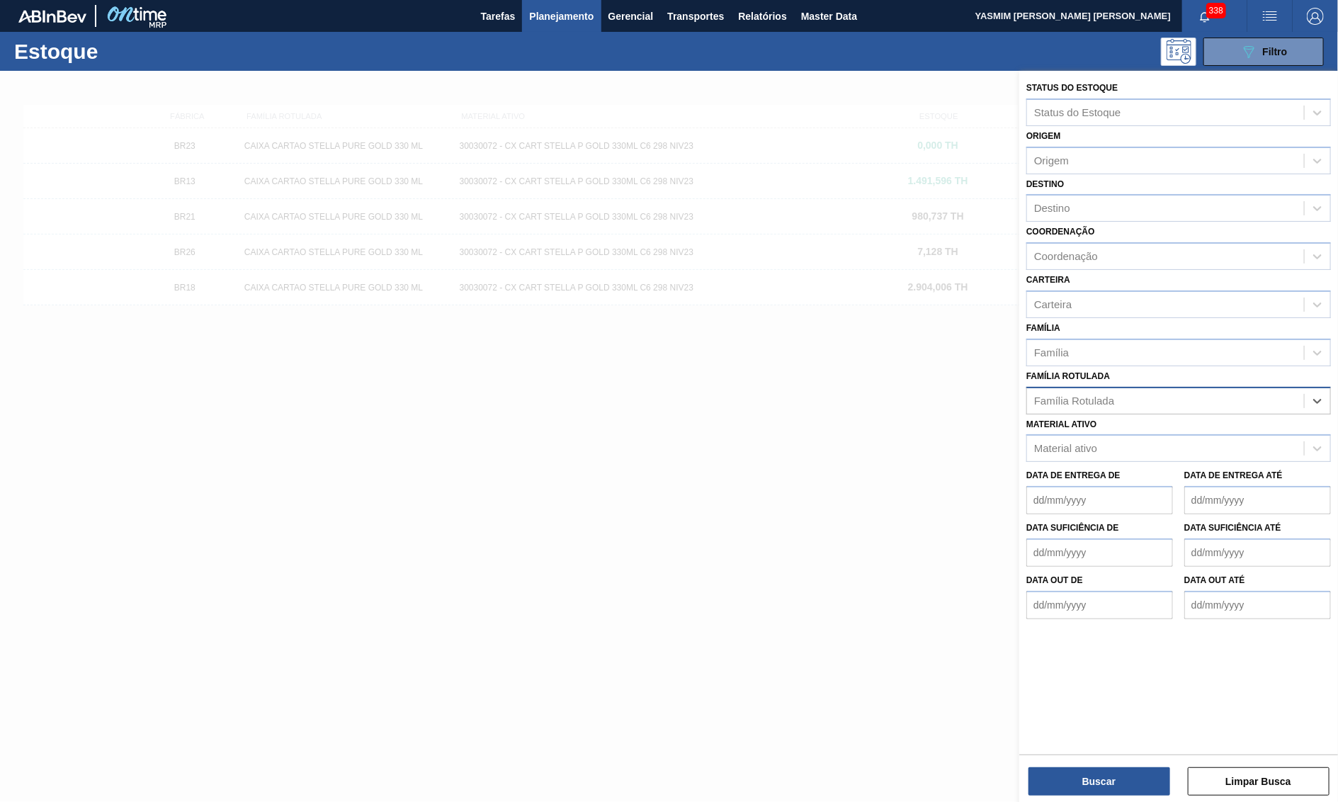
click at [1074, 390] on div "Família Rotulada" at bounding box center [1165, 400] width 277 height 21
click at [1082, 439] on div "Material ativo" at bounding box center [1165, 449] width 277 height 21
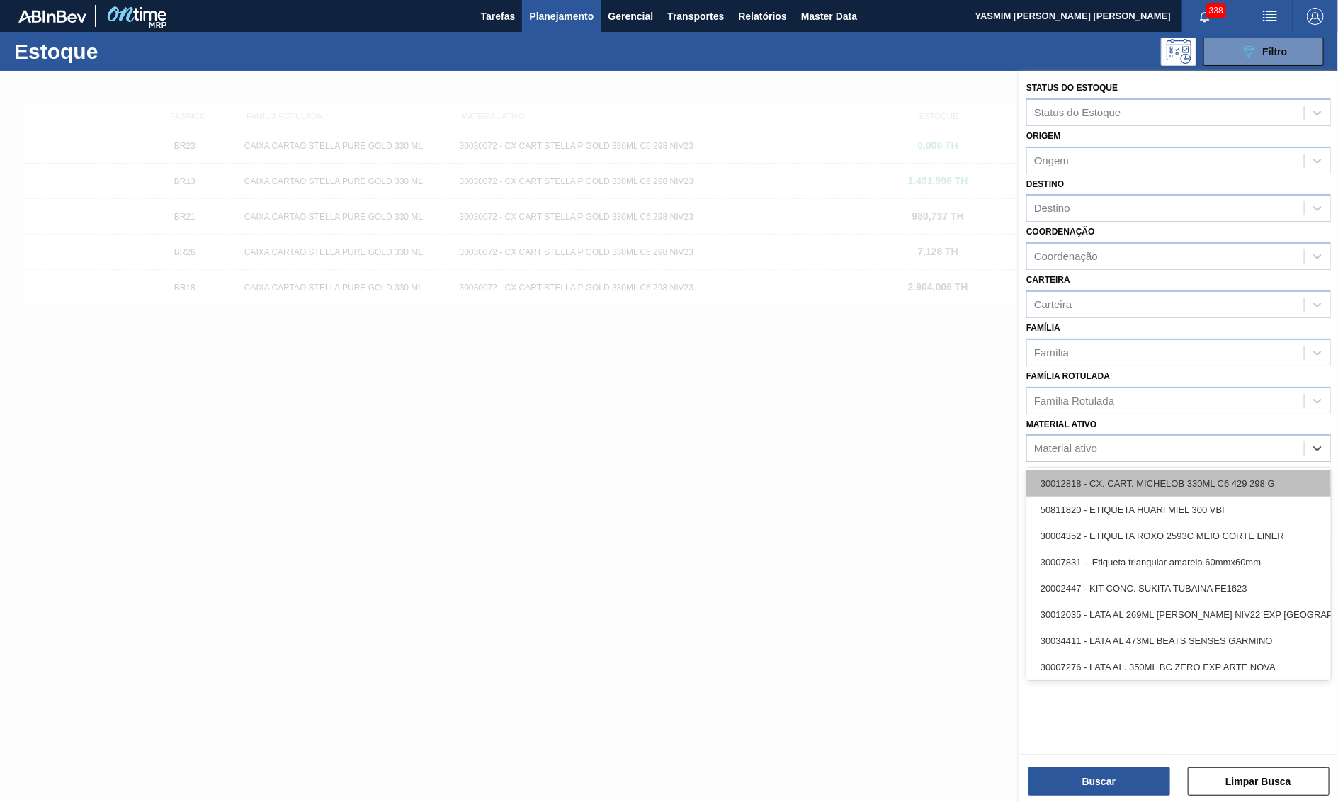
paste ativo "30033805"
type ativo "30033805"
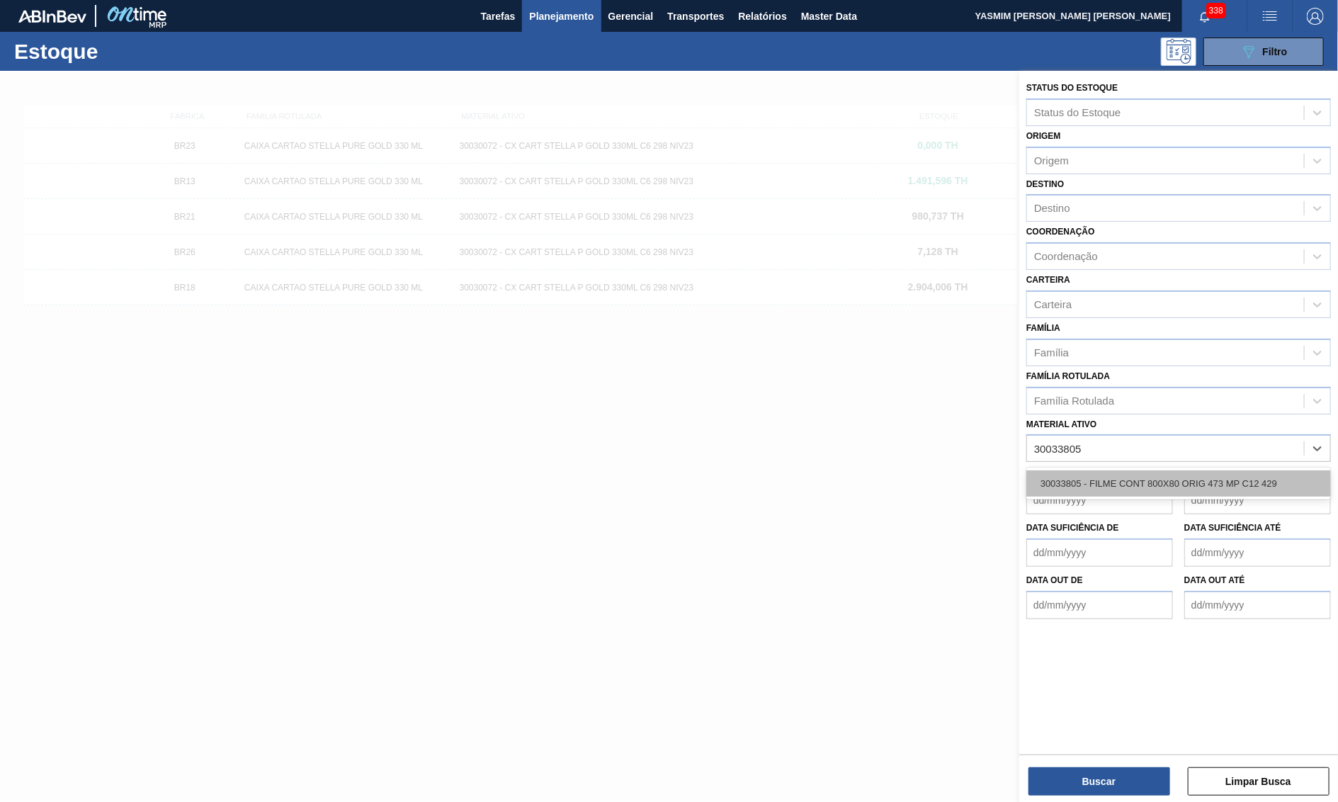
click at [1081, 471] on div "30033805 - FILME CONT 800X80 ORIG 473 MP C12 429" at bounding box center [1179, 483] width 305 height 26
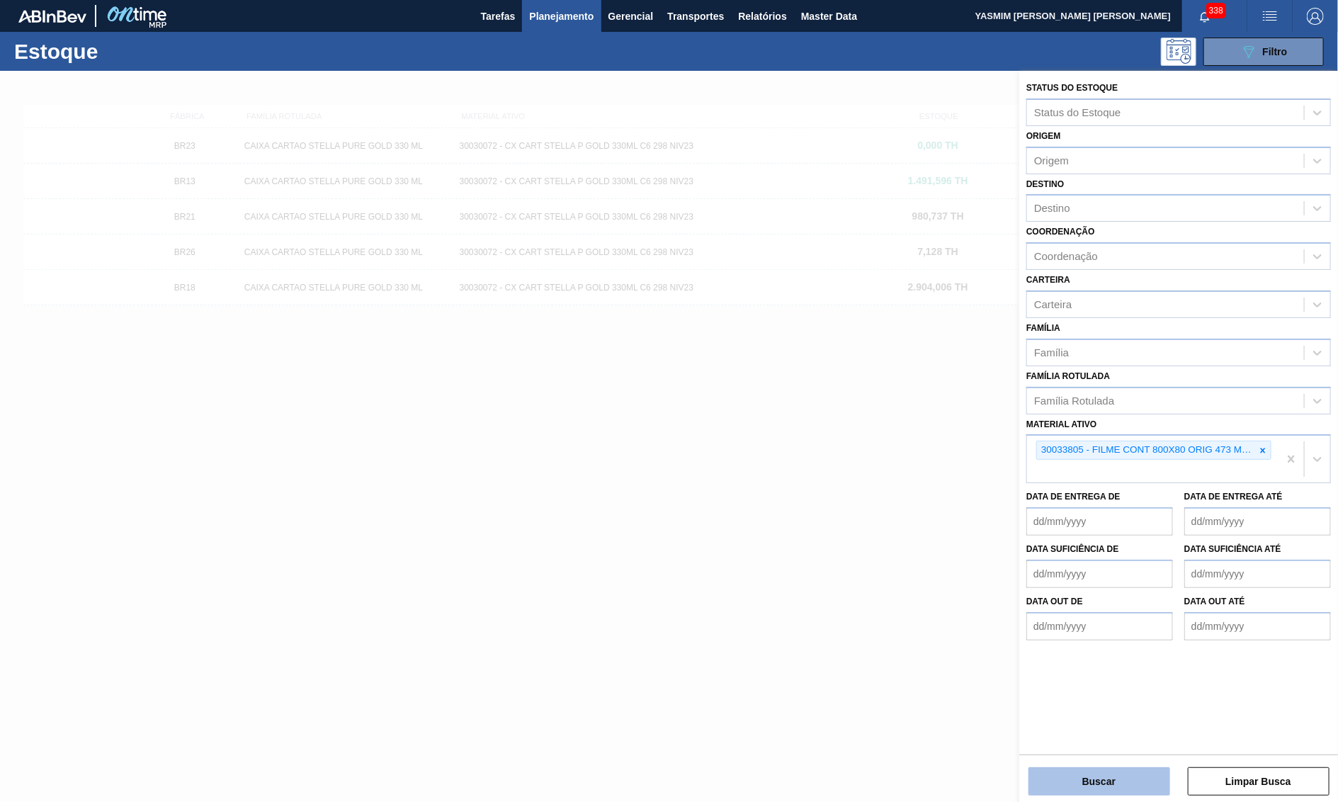
click at [1101, 794] on button "Buscar" at bounding box center [1100, 781] width 142 height 28
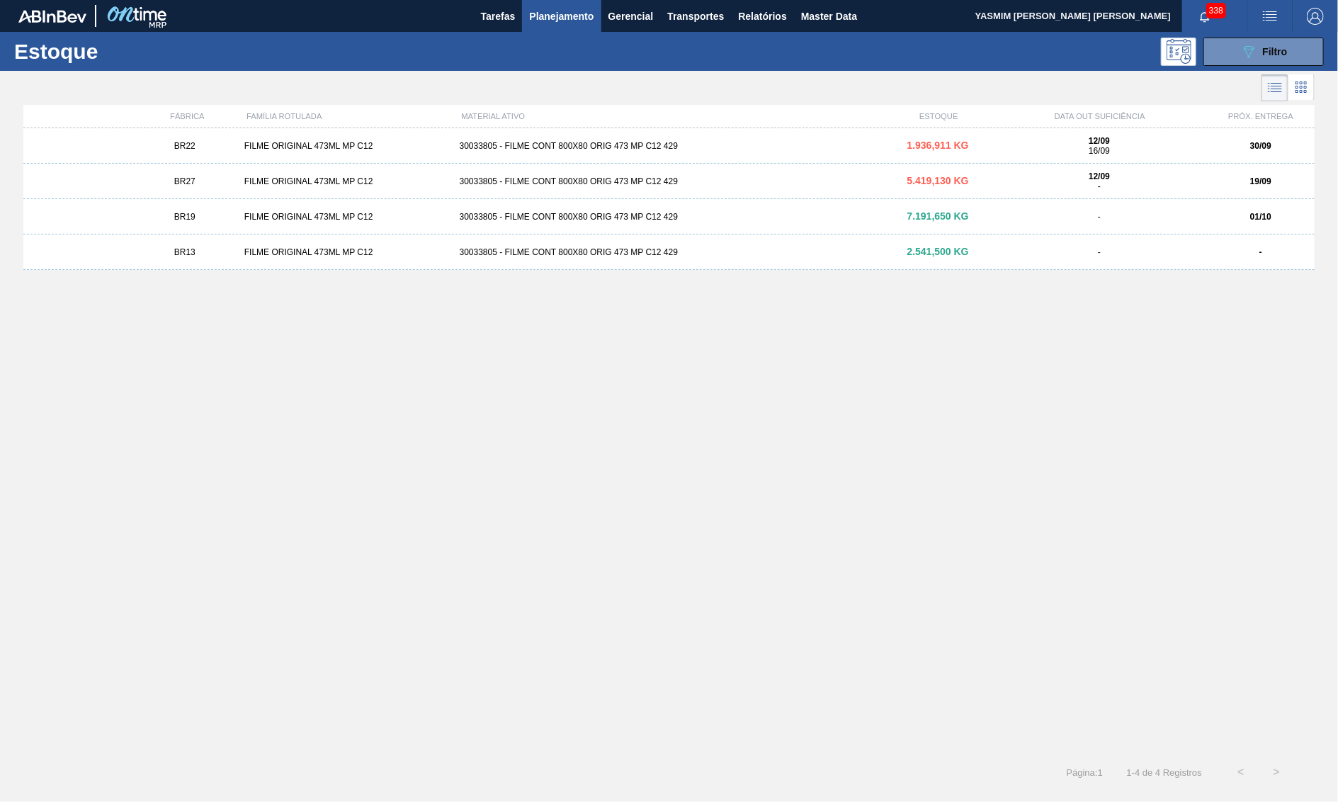
click at [154, 125] on div "FÁBRICA FAMÍLIA ROTULADA MATERIAL ATIVO ESTOQUE DATA OUT SUFICIÊNCIA PRÓX. ENTR…" at bounding box center [669, 116] width 1292 height 23
drag, startPoint x: 152, startPoint y: 147, endPoint x: 141, endPoint y: 169, distance: 24.7
click at [152, 148] on div "BR22" at bounding box center [185, 146] width 108 height 10
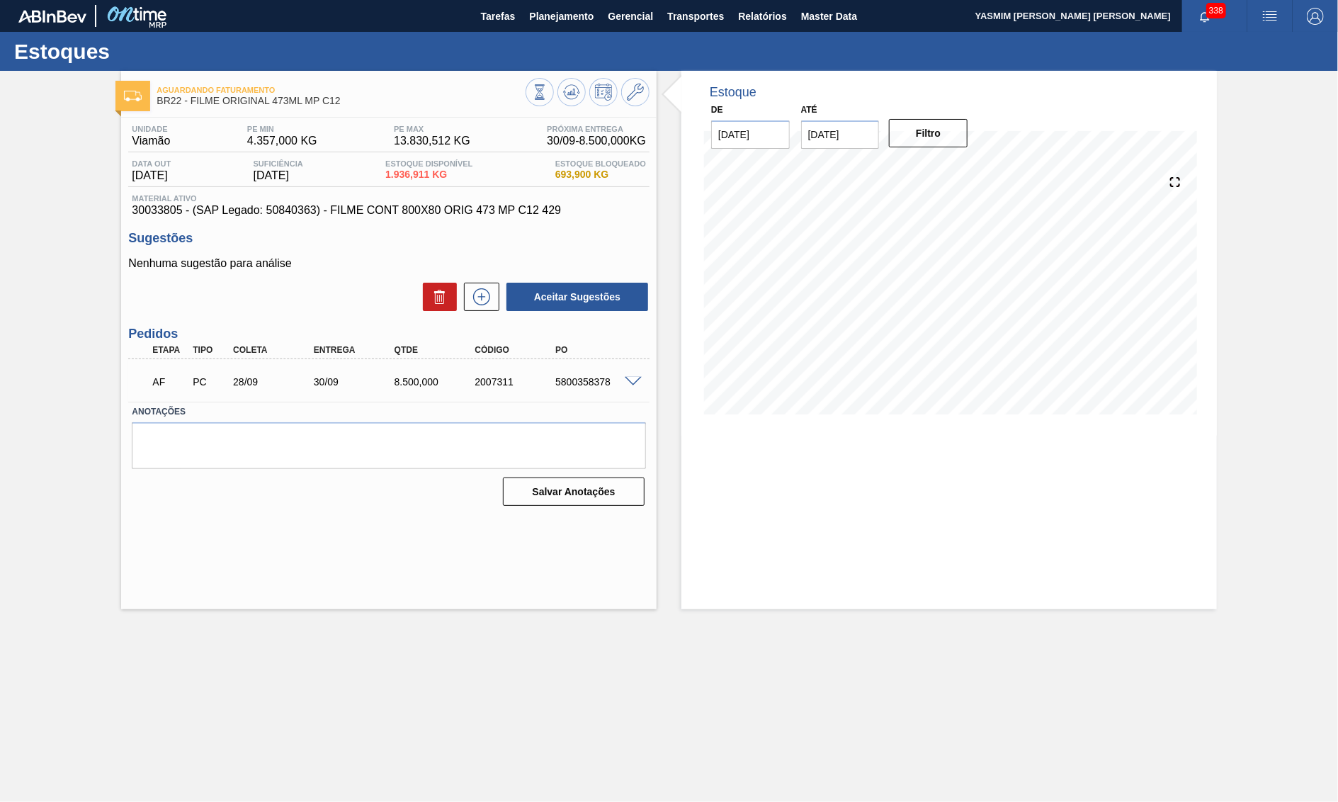
click at [626, 387] on span at bounding box center [633, 382] width 17 height 11
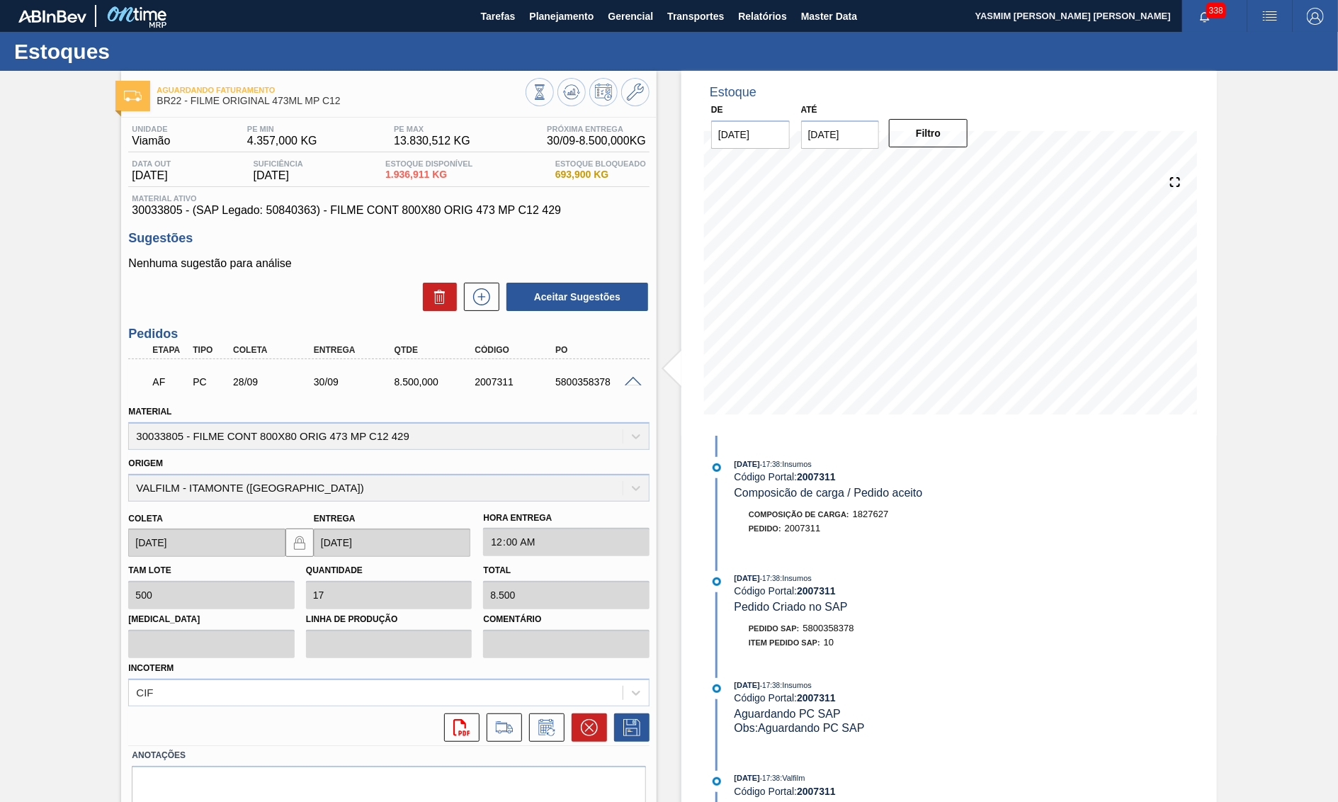
click at [428, 214] on span "30033805 - (SAP Legado: 50840363) - FILME CONT 800X80 ORIG 473 MP C12 429" at bounding box center [389, 210] width 514 height 13
click at [426, 213] on span "30033805 - (SAP Legado: 50840363) - FILME CONT 800X80 ORIG 473 MP C12 429" at bounding box center [389, 210] width 514 height 13
click at [493, 395] on div "AF PC 28/09 30/09 8.500,000 2007311 5800358378" at bounding box center [385, 380] width 484 height 28
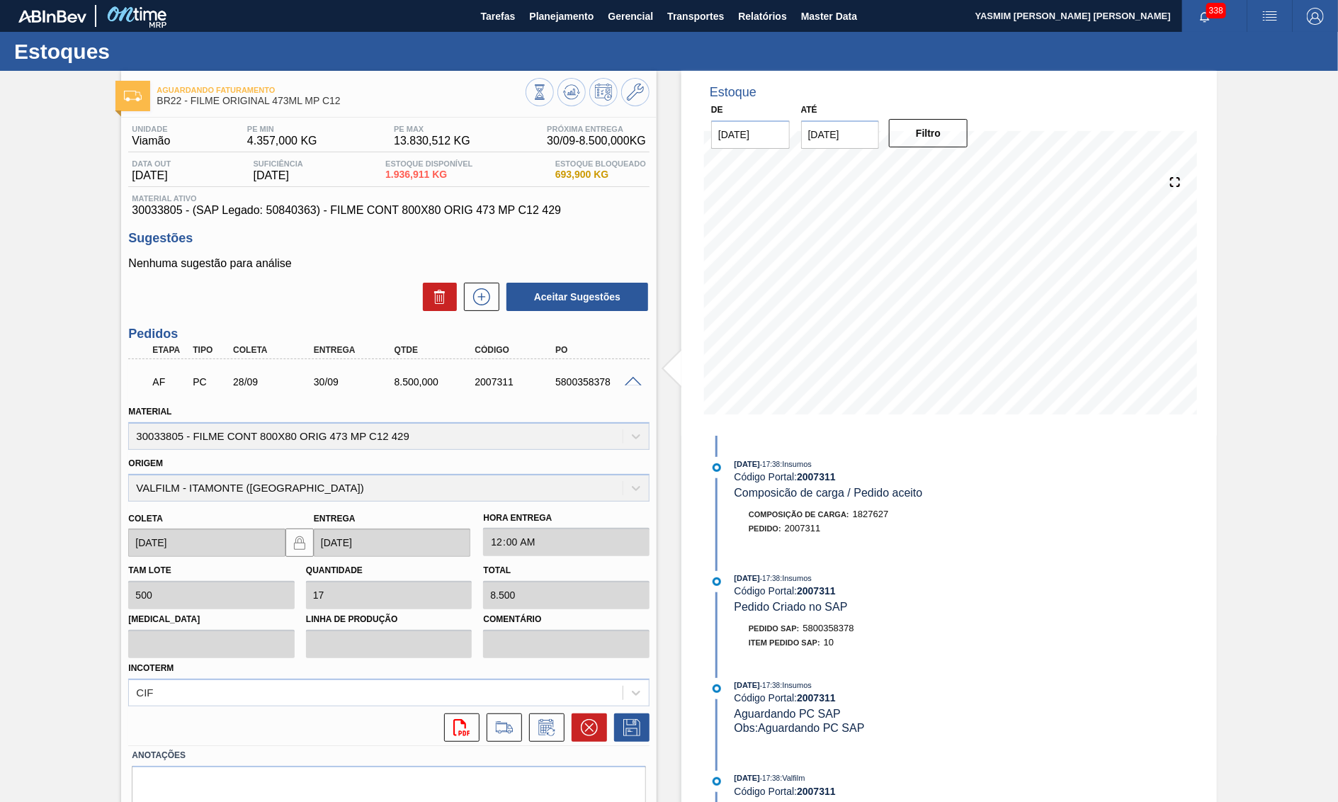
click at [492, 387] on div "2007311" at bounding box center [516, 381] width 90 height 11
click at [492, 385] on div "2007311" at bounding box center [516, 381] width 90 height 11
copy div "2007311"
click at [630, 387] on span at bounding box center [633, 382] width 17 height 11
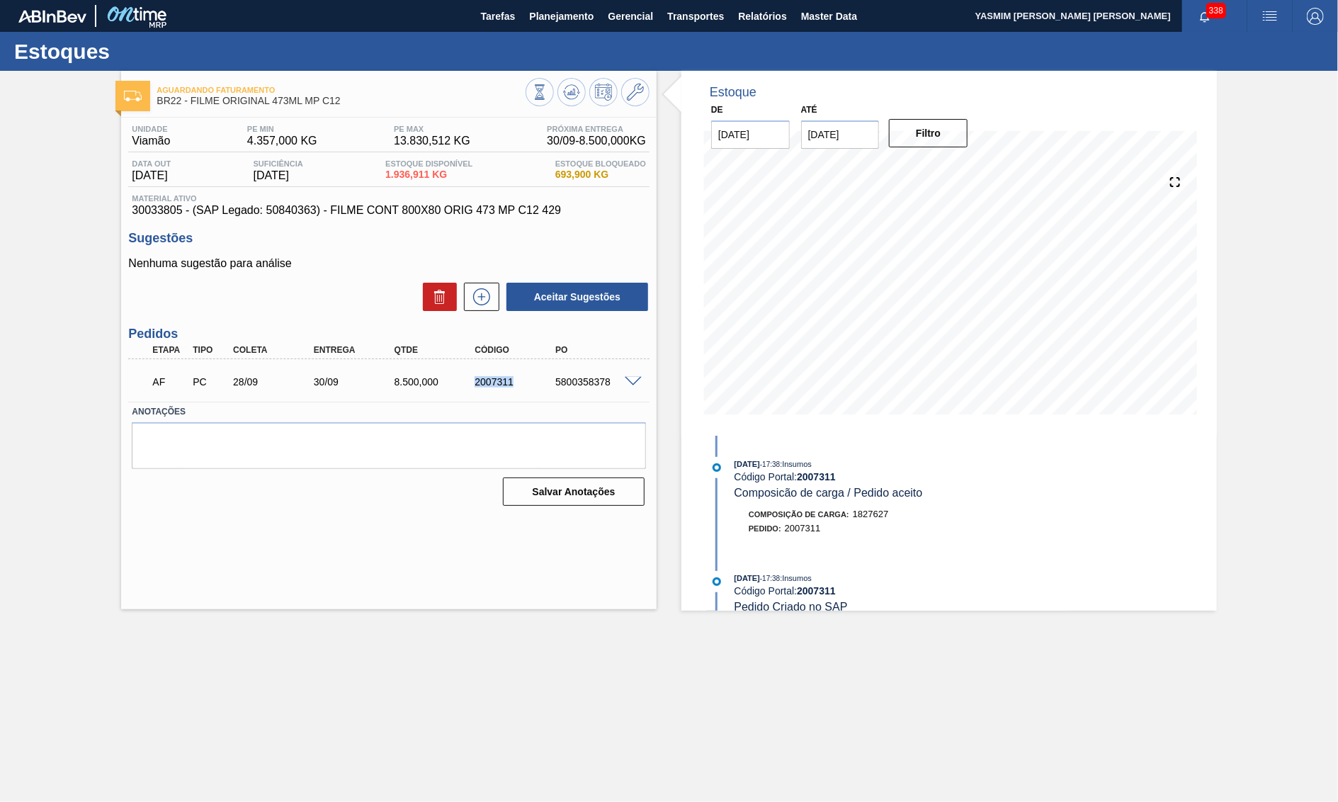
click at [635, 387] on span at bounding box center [633, 382] width 17 height 11
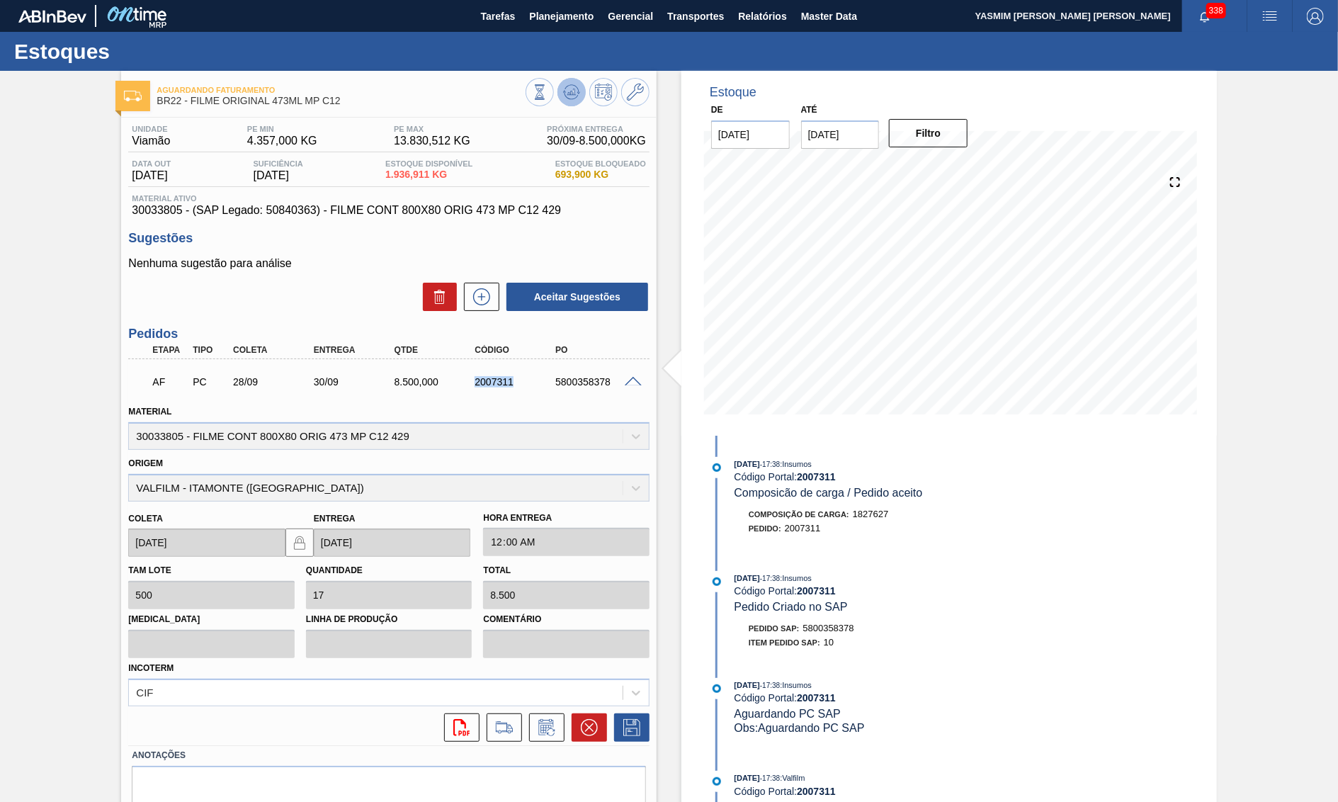
click at [570, 89] on icon at bounding box center [571, 92] width 17 height 17
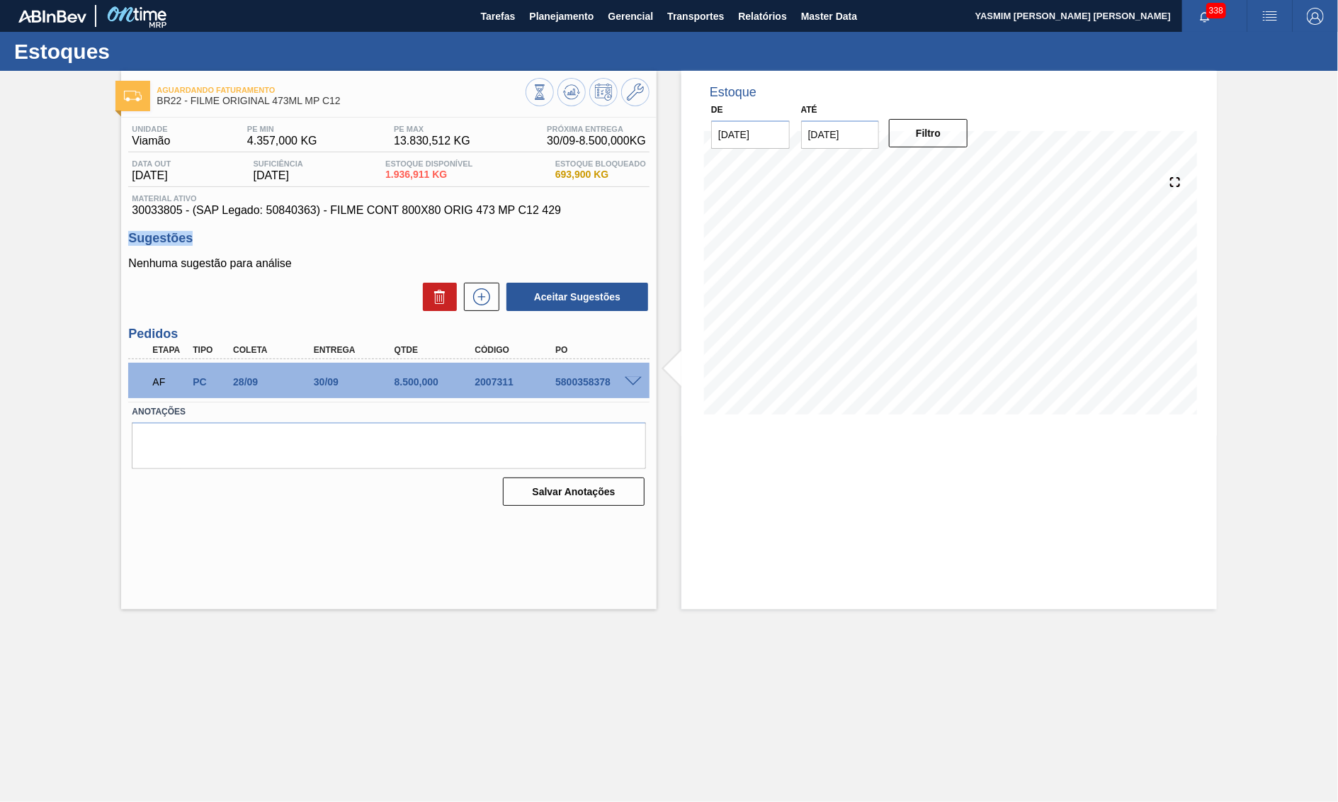
drag, startPoint x: 548, startPoint y: 216, endPoint x: 276, endPoint y: 232, distance: 273.3
click at [276, 232] on div "Unidade Viamão PE MIN 4.357,000 KG PE MAX 13.830,512 KG Próxima Entrega 30/09 -…" at bounding box center [389, 314] width 536 height 393
click at [631, 380] on span at bounding box center [633, 382] width 17 height 11
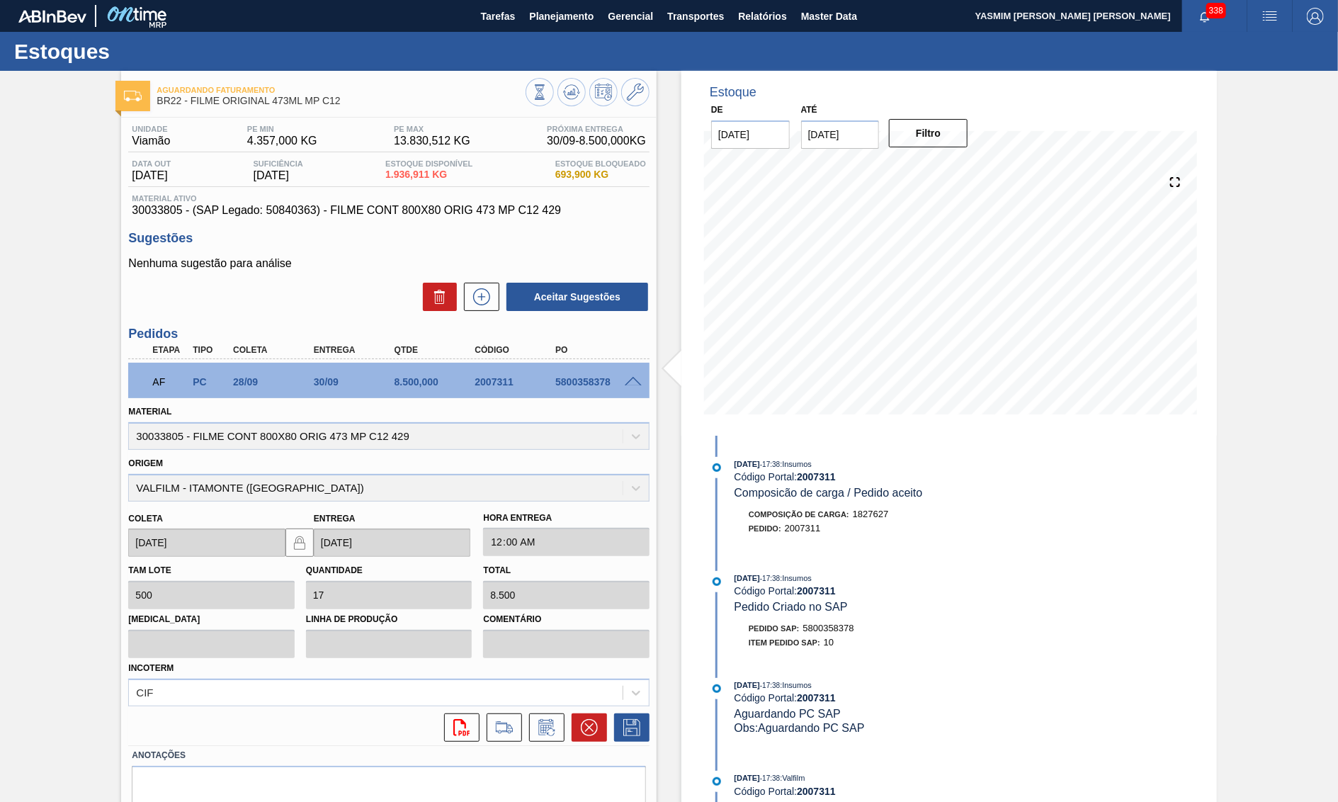
click at [634, 379] on div at bounding box center [635, 381] width 28 height 11
click at [632, 387] on span at bounding box center [633, 382] width 17 height 11
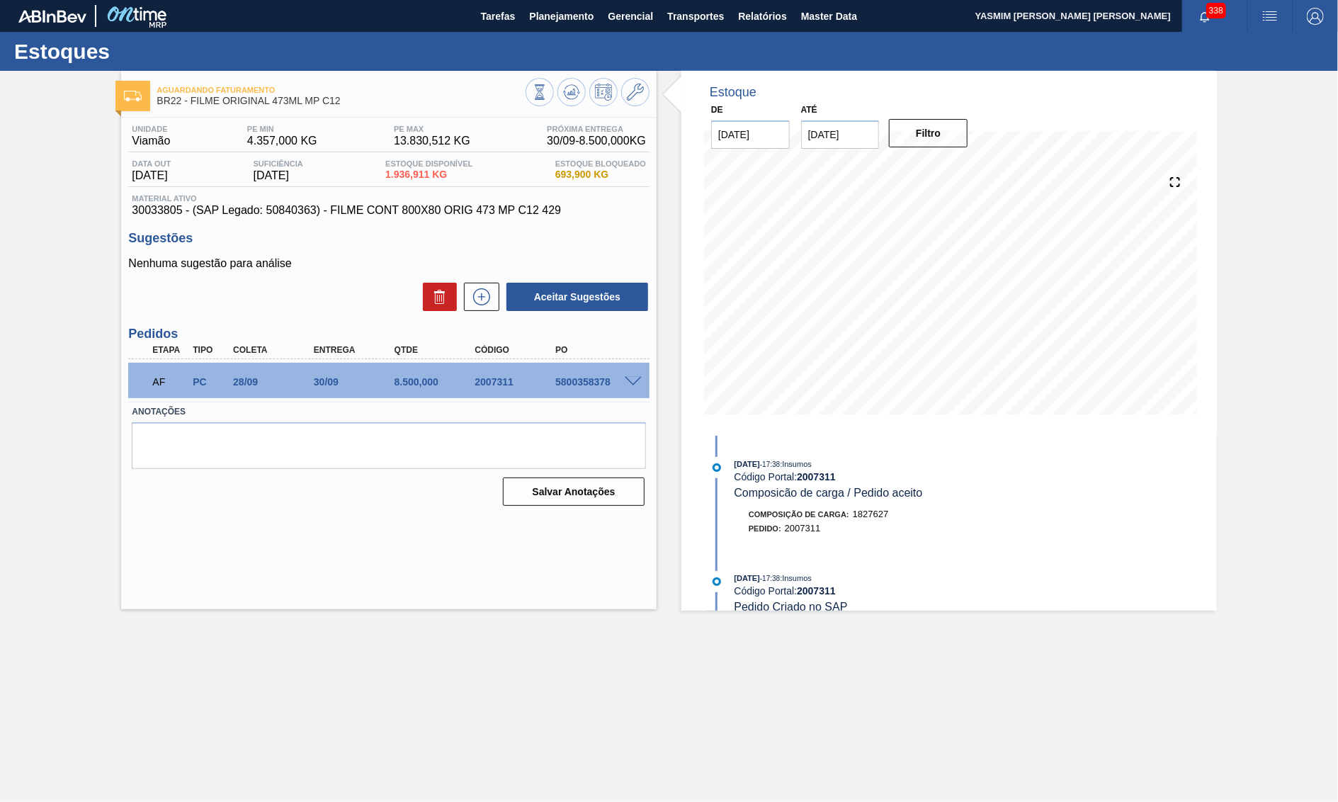
click at [1094, 528] on div "Estoque De 12/09/2025 Até 31/10/2025 Filtro 15/09 Projeção de Estoque 1,936.911…" at bounding box center [950, 341] width 536 height 540
click at [10, 432] on div "Aguardando Faturamento BR22 - FILME ORIGINAL 473ML MP C12 Unidade Viamão PE MIN…" at bounding box center [669, 341] width 1338 height 540
click at [419, 203] on span "Material ativo" at bounding box center [389, 198] width 514 height 9
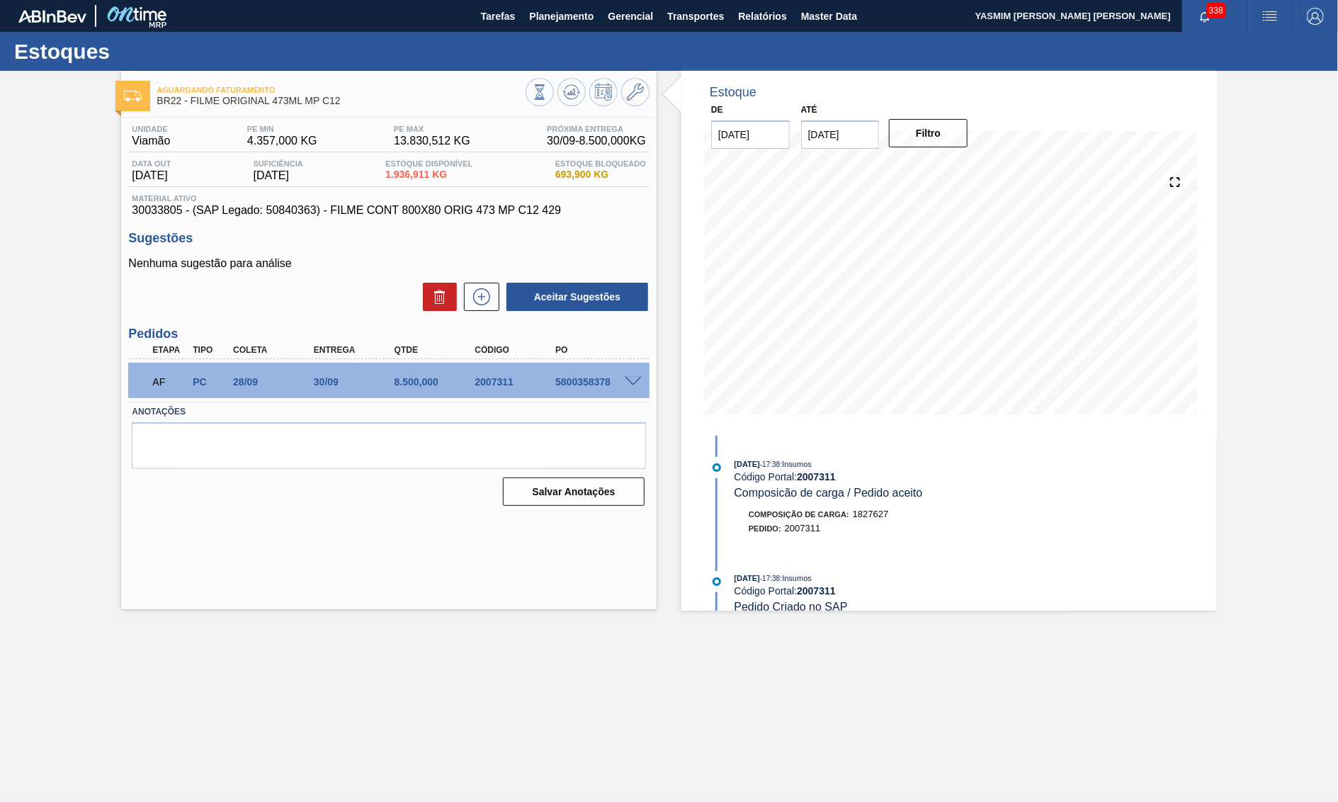
click at [441, 217] on span "30033805 - (SAP Legado: 50840363) - FILME CONT 800X80 ORIG 473 MP C12 429" at bounding box center [389, 210] width 514 height 13
click at [636, 386] on span at bounding box center [633, 382] width 17 height 11
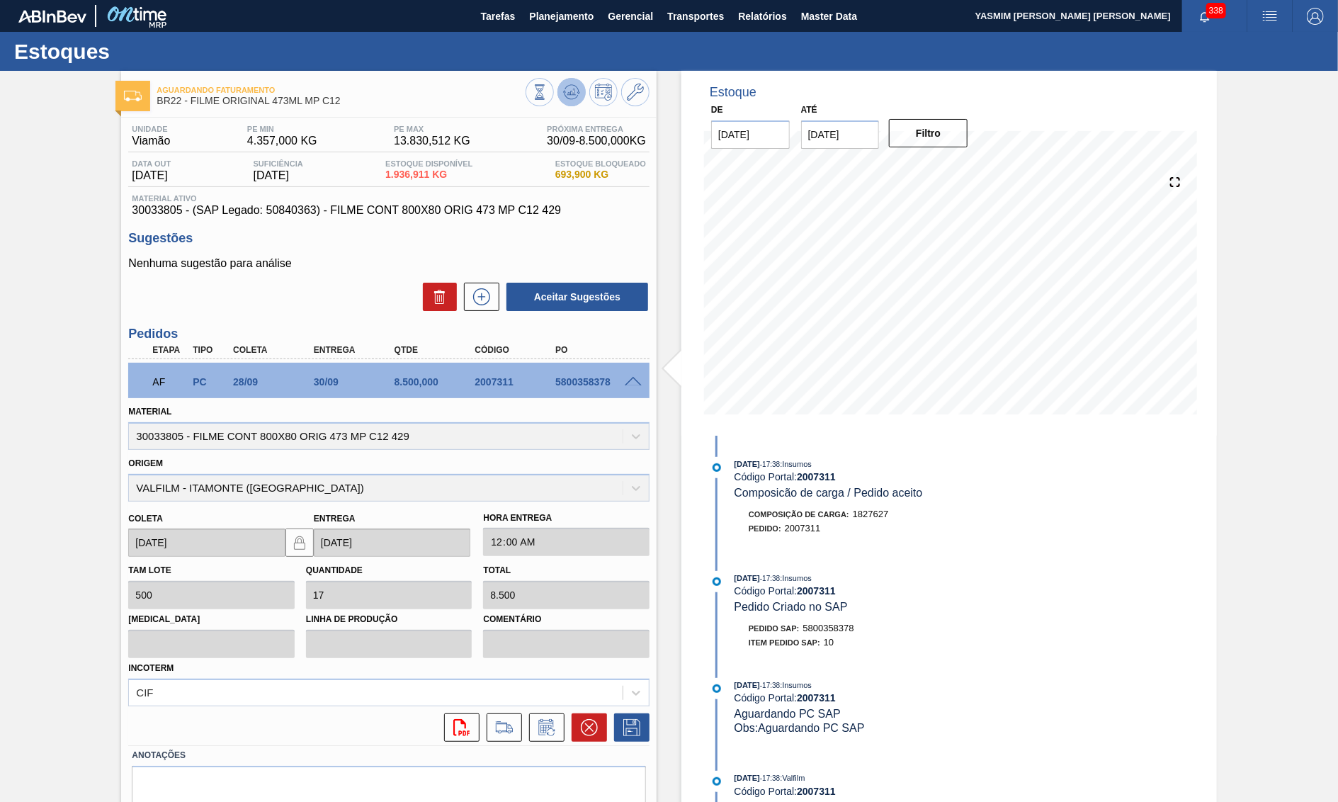
click at [570, 86] on icon at bounding box center [572, 89] width 14 height 8
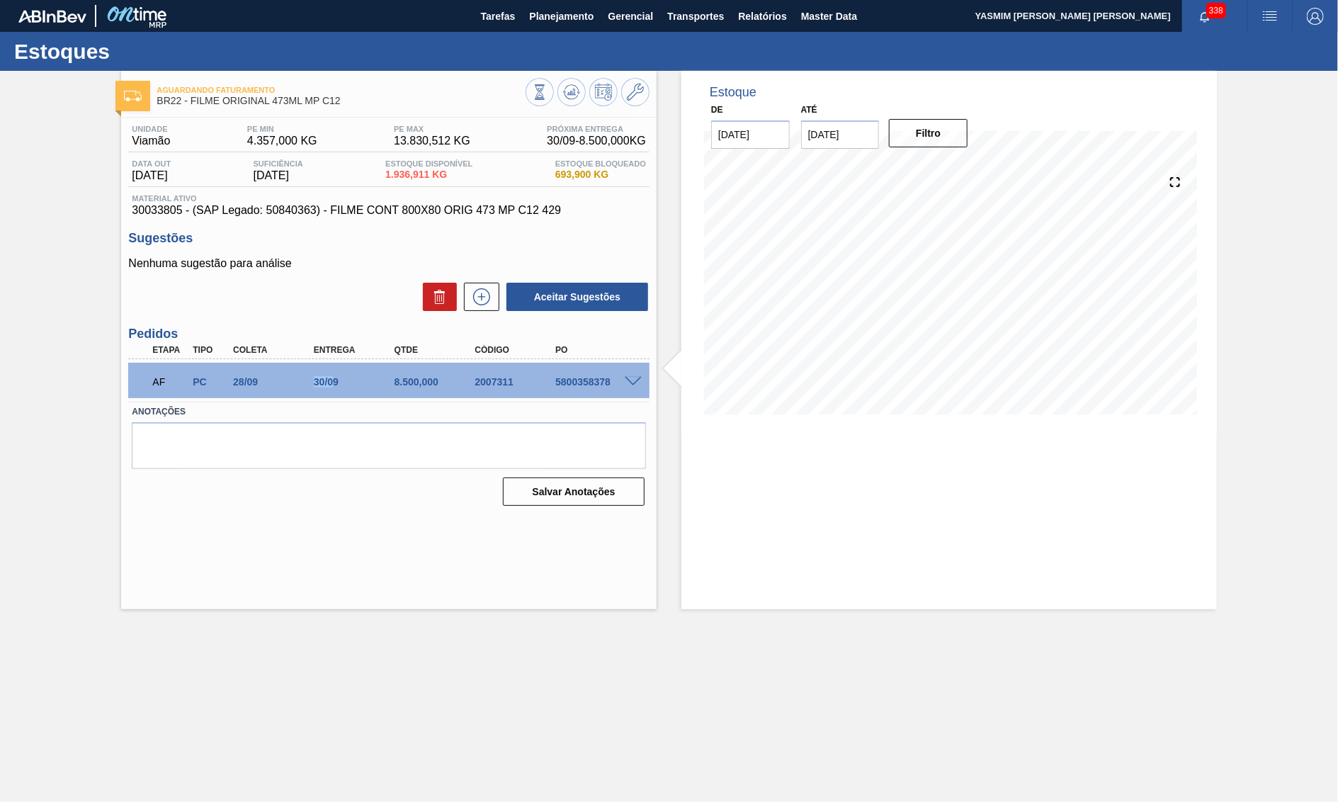
drag, startPoint x: 299, startPoint y: 381, endPoint x: 565, endPoint y: 403, distance: 267.3
click at [320, 384] on div "28/09" at bounding box center [275, 381] width 90 height 11
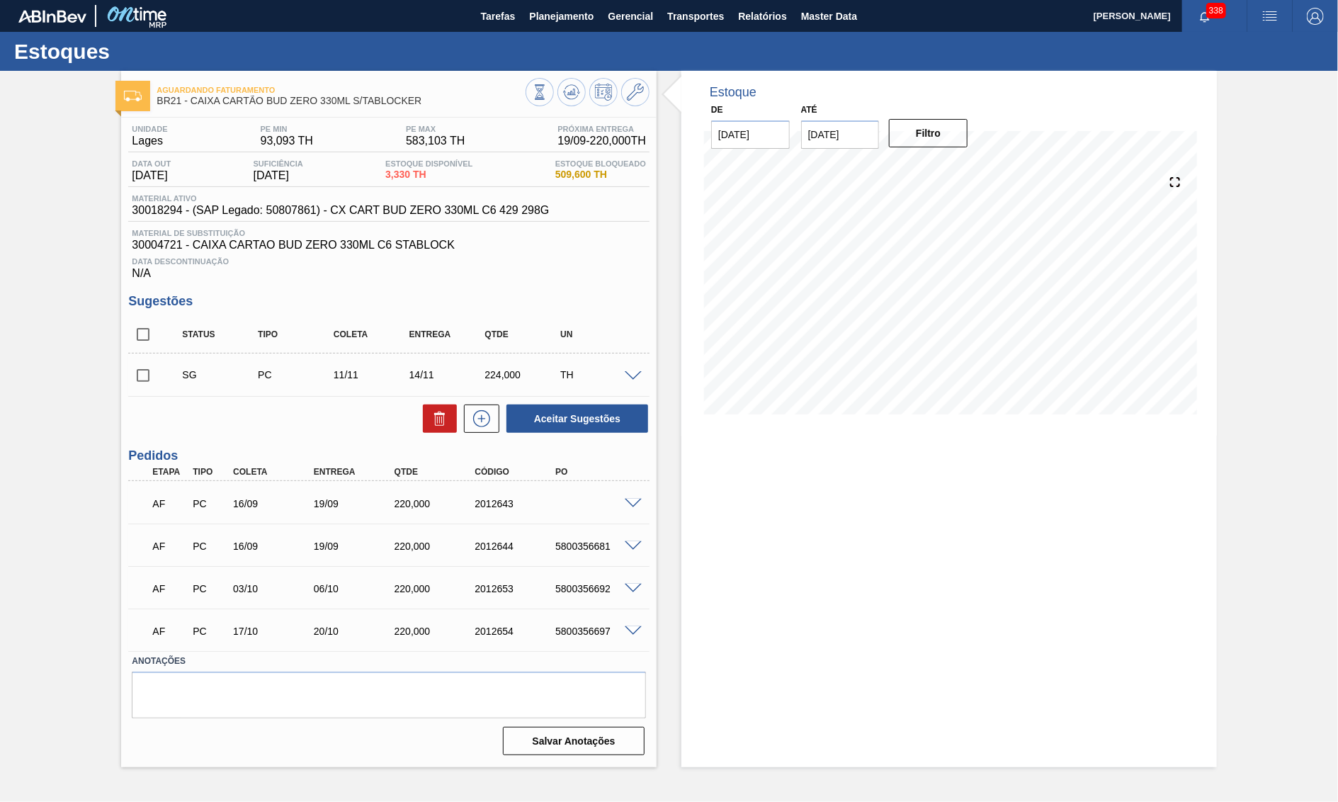
click at [400, 203] on span "Material ativo" at bounding box center [340, 198] width 417 height 9
click at [429, 212] on span "30018294 - (SAP Legado: 50807861) - CX CART BUD ZERO 330ML C6 429 298G" at bounding box center [340, 210] width 417 height 13
click at [475, 502] on div "AF PC 16/09 19/09 220,000 2012643" at bounding box center [385, 502] width 484 height 28
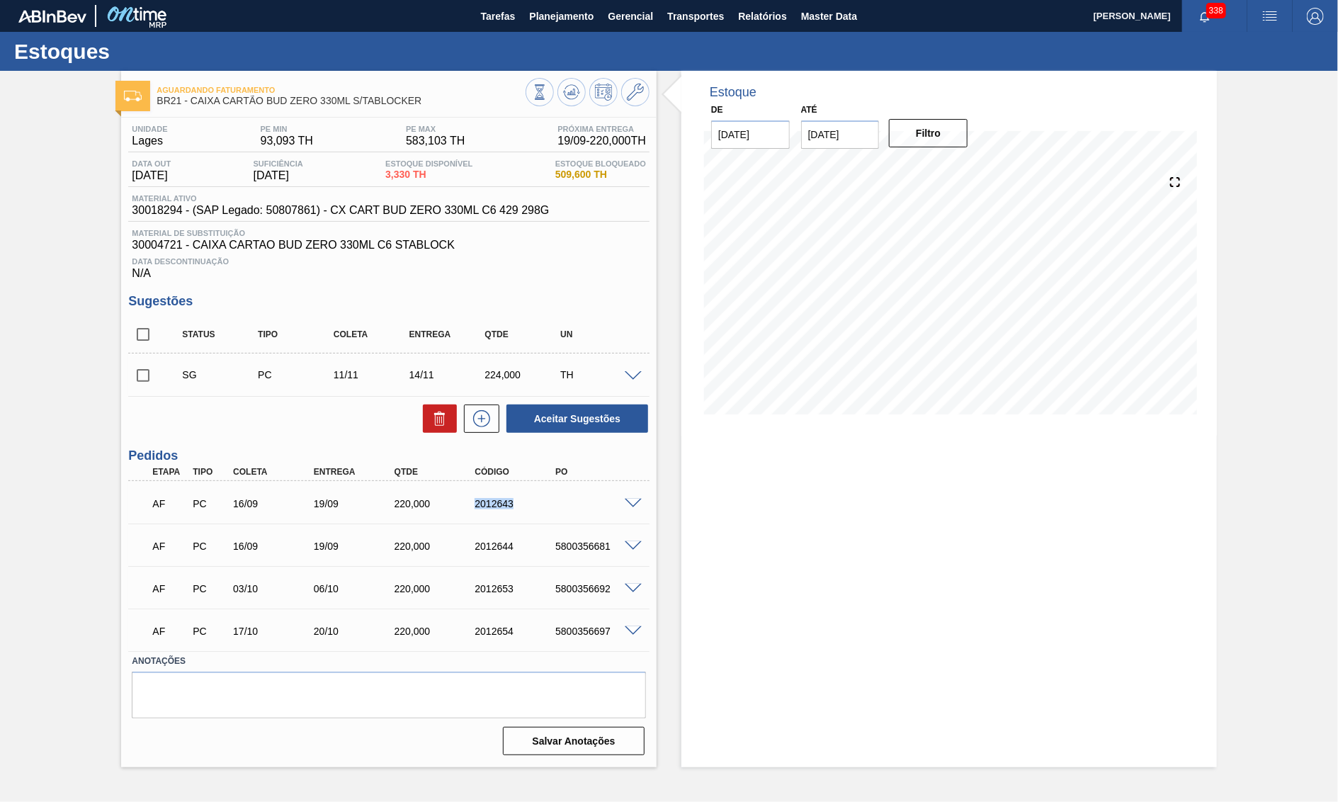
click at [475, 502] on div "AF PC 16/09 19/09 220,000 2012643" at bounding box center [385, 502] width 484 height 28
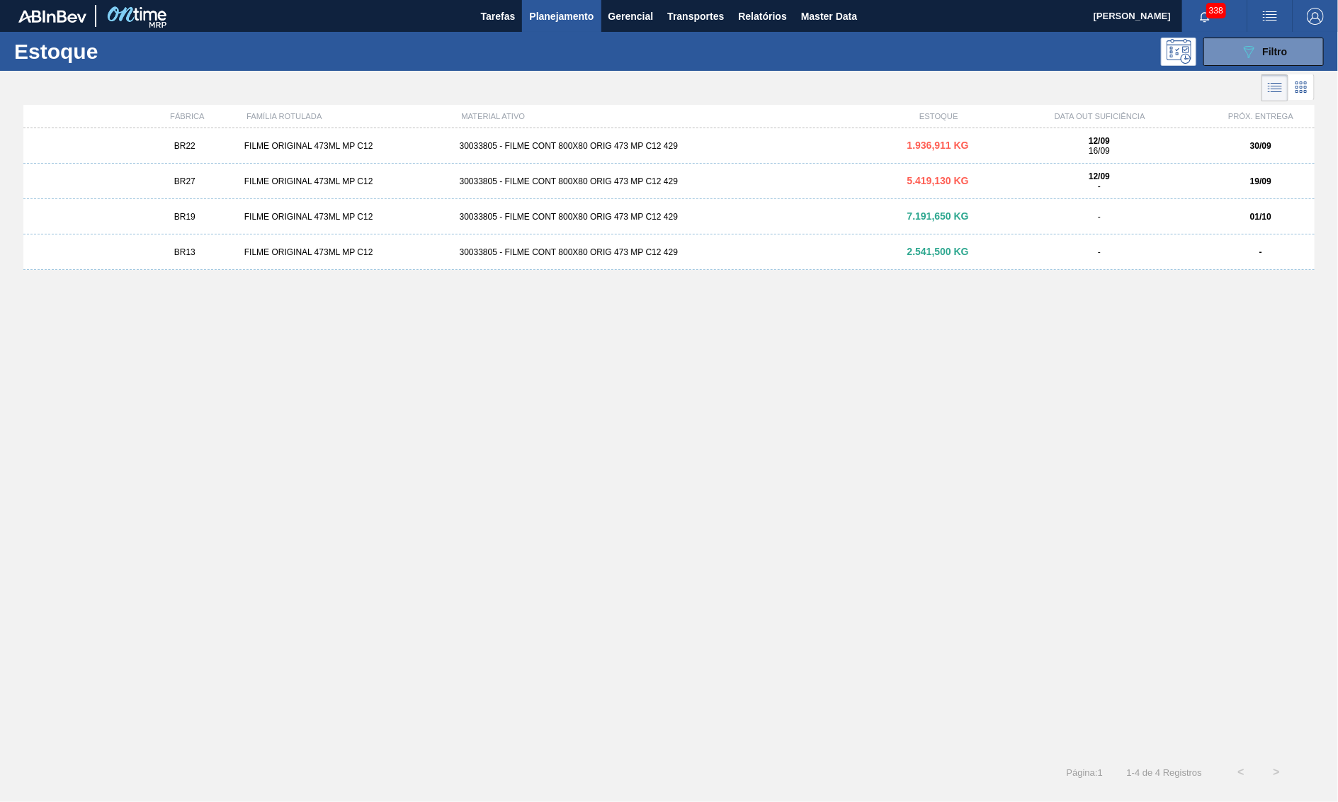
click at [203, 177] on div "BR27 FILME ORIGINAL 473ML MP C12 30033805 - FILME CONT 800X80 ORIG 473 MP C12 4…" at bounding box center [669, 181] width 1292 height 35
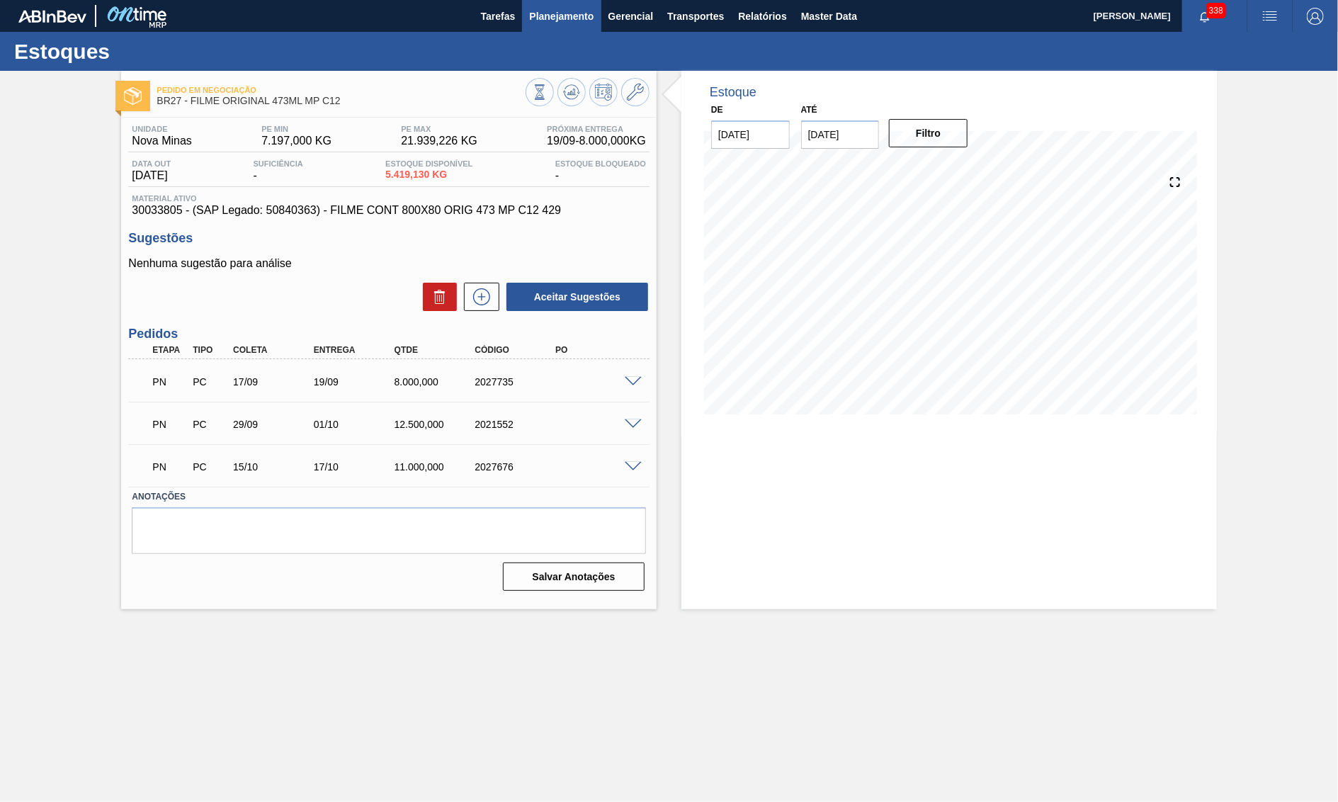
click at [566, 17] on span "Planejamento" at bounding box center [561, 16] width 64 height 17
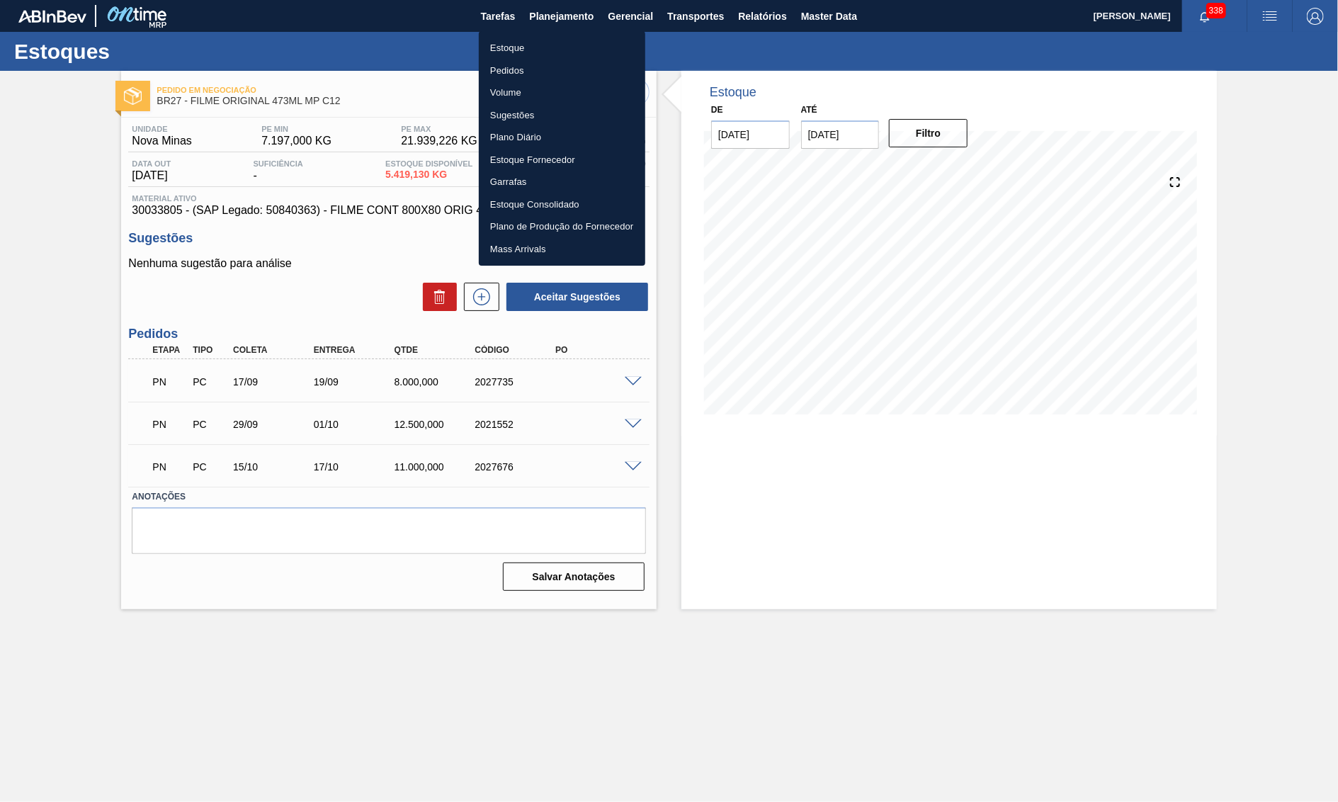
click at [529, 55] on li "Estoque" at bounding box center [562, 48] width 166 height 23
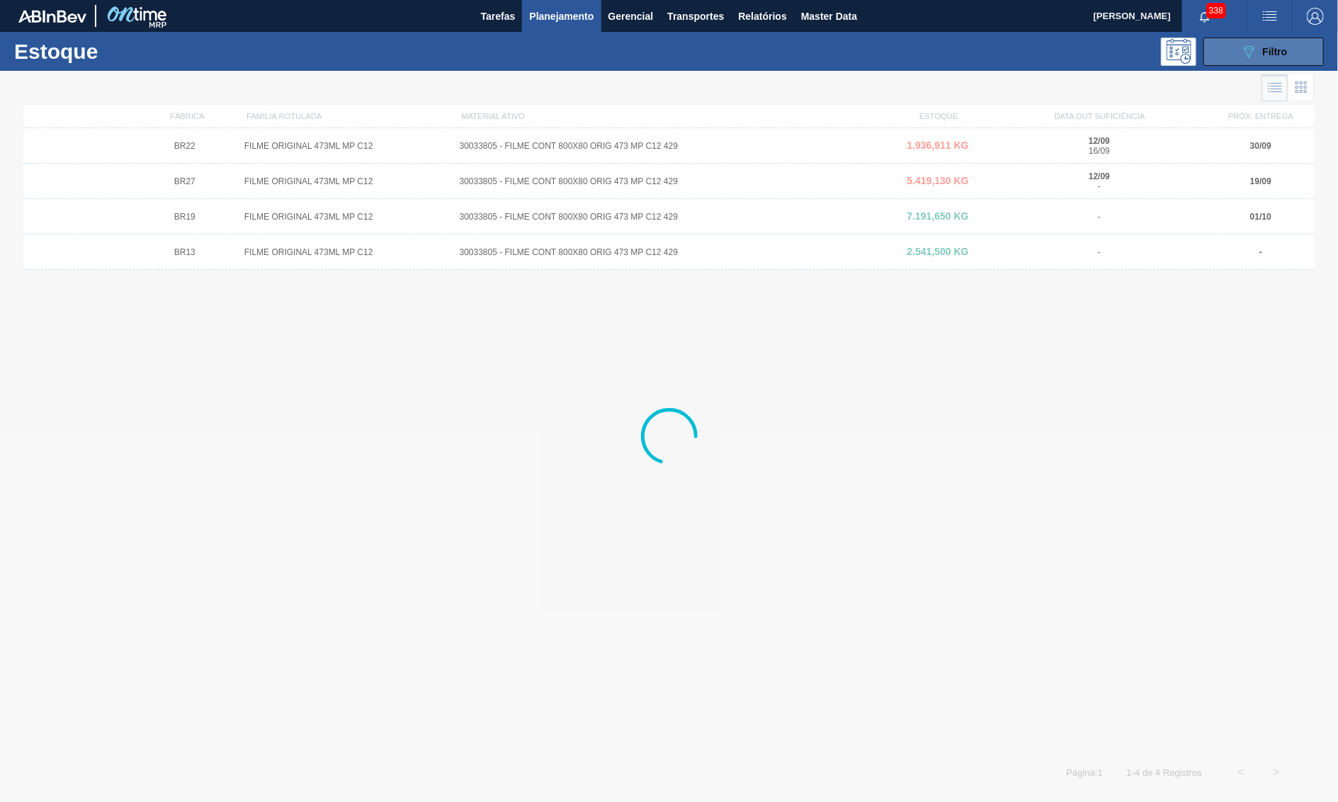
click at [1240, 62] on button "089F7B8B-B2A5-4AFE-B5C0-19BA573D28AC Filtro" at bounding box center [1264, 52] width 120 height 28
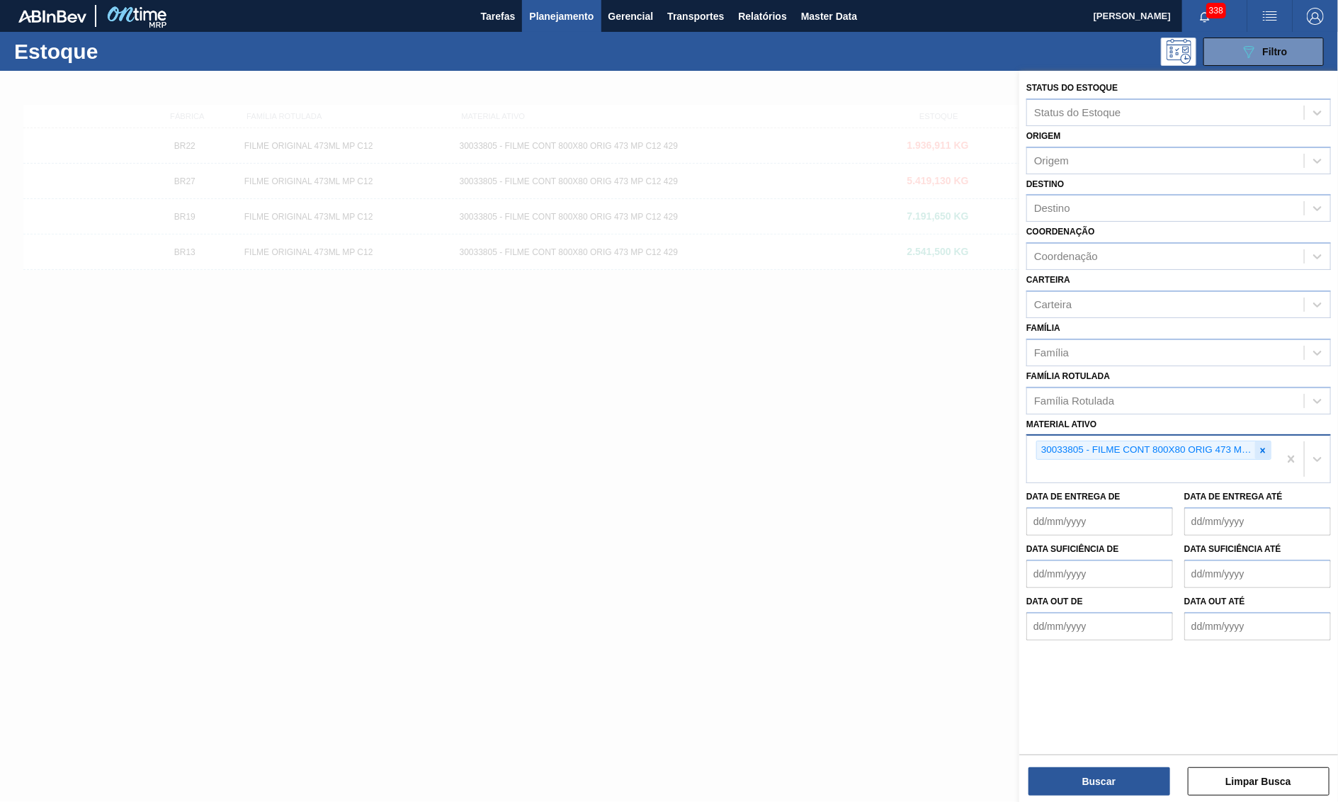
click at [1258, 441] on div at bounding box center [1263, 450] width 16 height 18
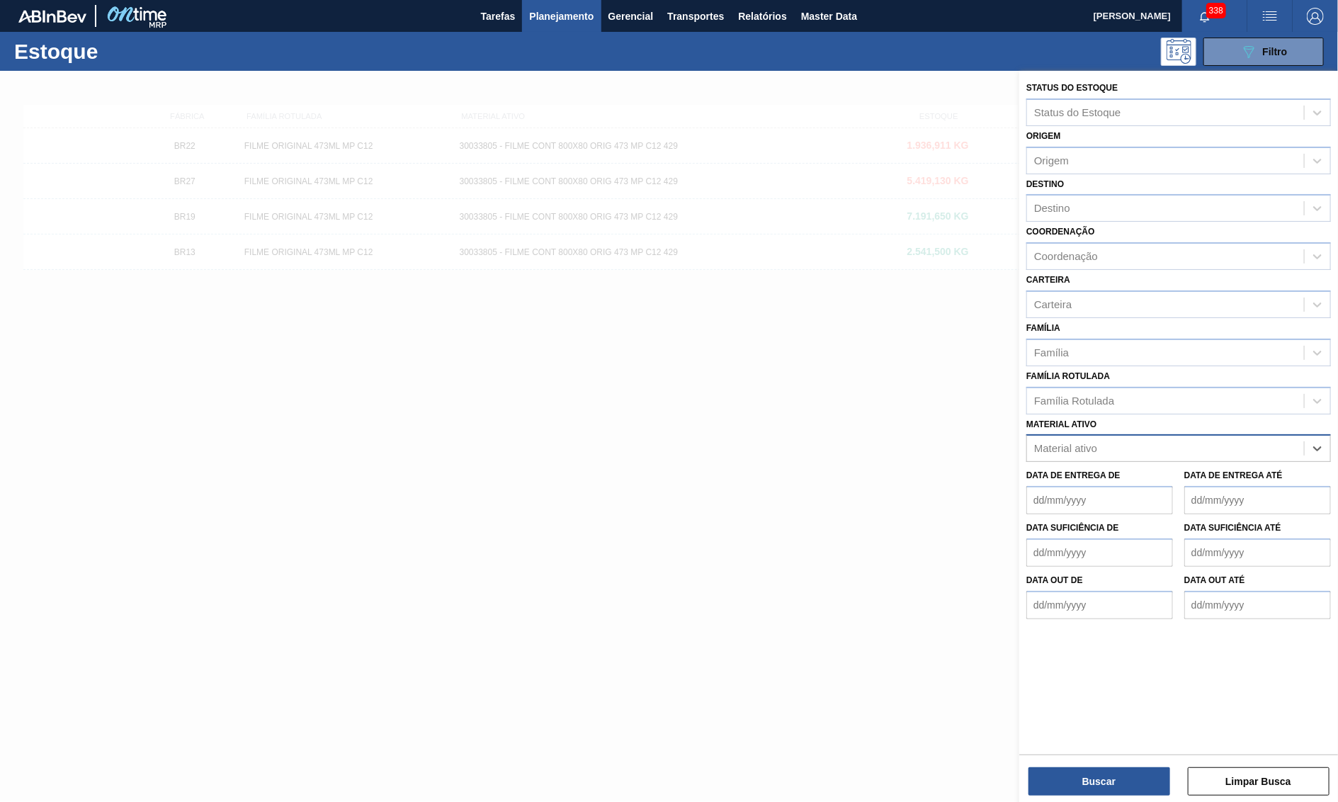
paste ativo "30029828"
type ativo "30029828"
click at [1128, 470] on div "30029828 - FILME CONT 800X65 AP MP 473 C12 429" at bounding box center [1179, 483] width 305 height 26
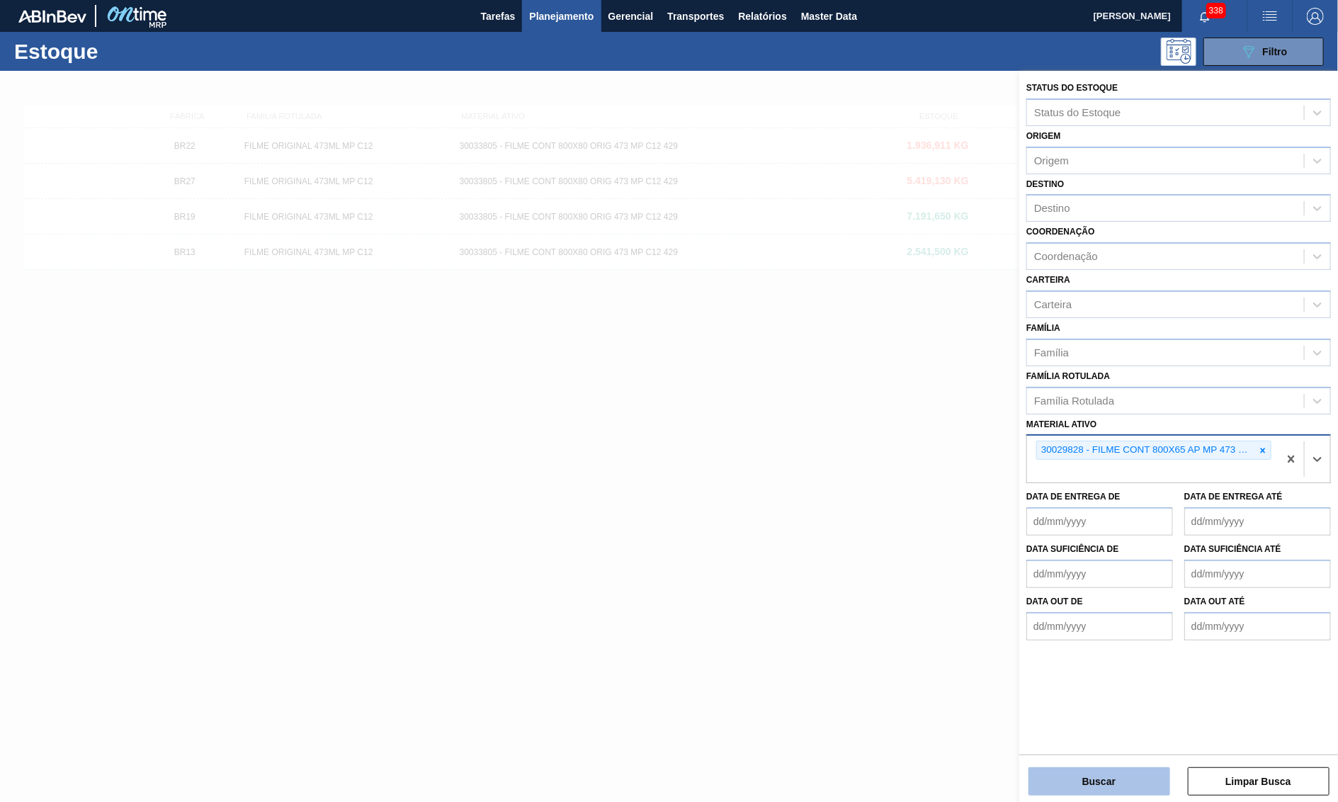
click at [1096, 777] on button "Buscar" at bounding box center [1100, 781] width 142 height 28
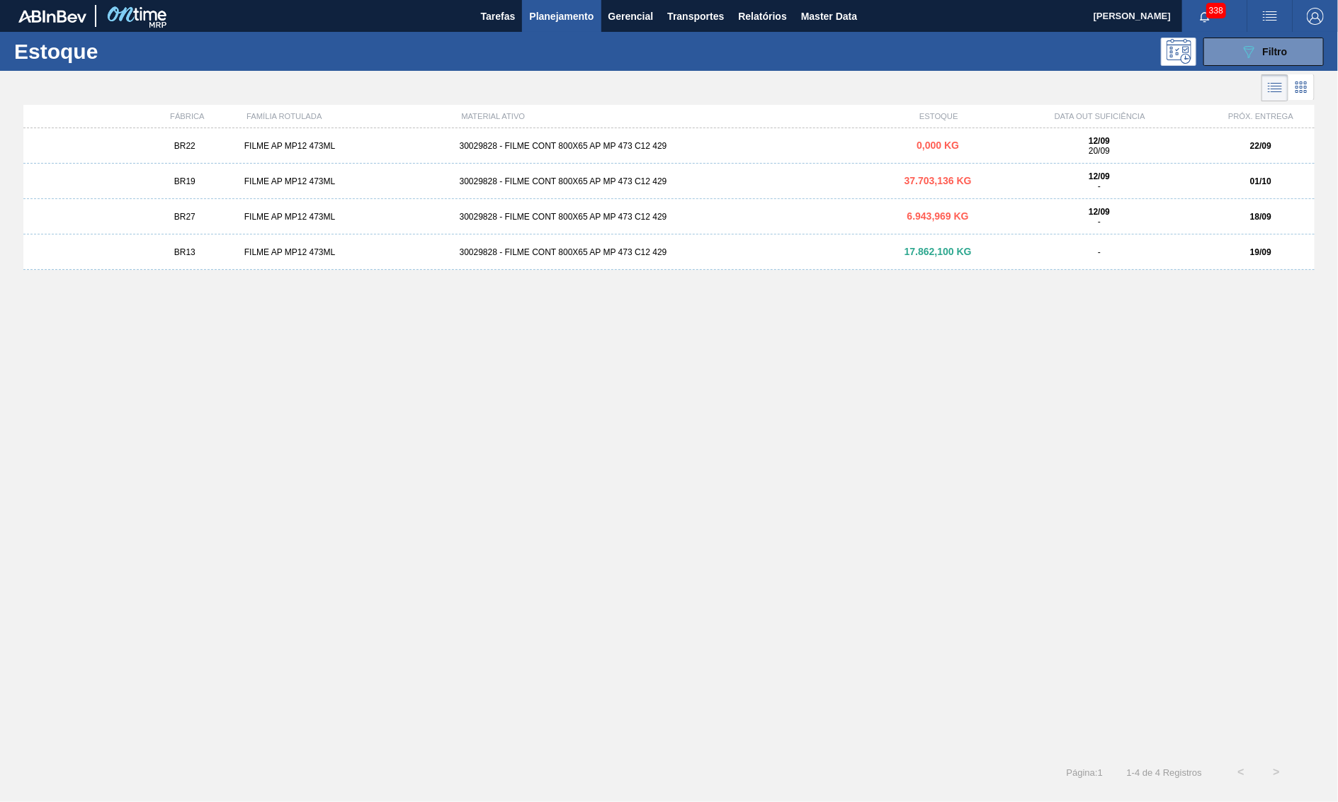
click at [1092, 147] on span "20/09" at bounding box center [1099, 151] width 21 height 10
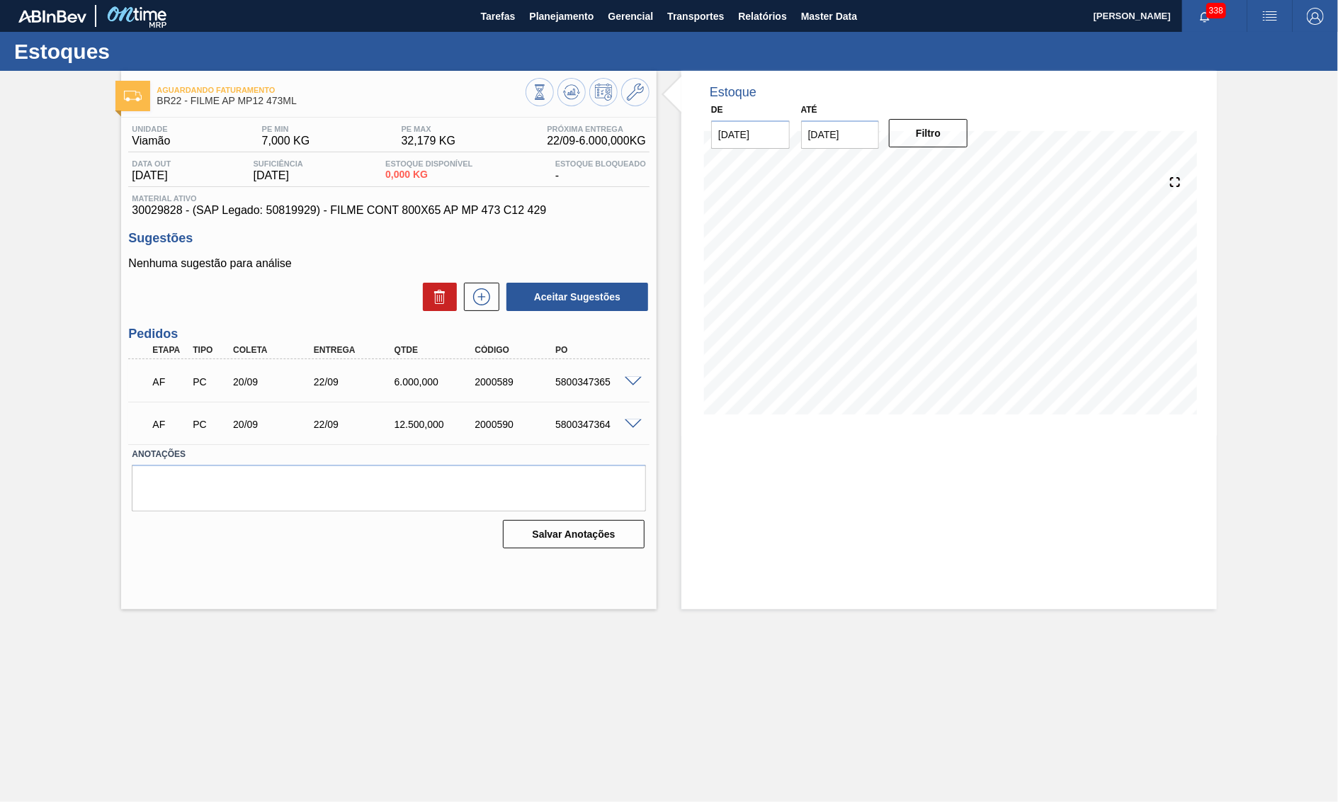
click at [624, 377] on div "AF PC 20/09 22/09 6.000,000 2000589 5800347365" at bounding box center [385, 380] width 484 height 28
click at [632, 383] on span at bounding box center [633, 382] width 17 height 11
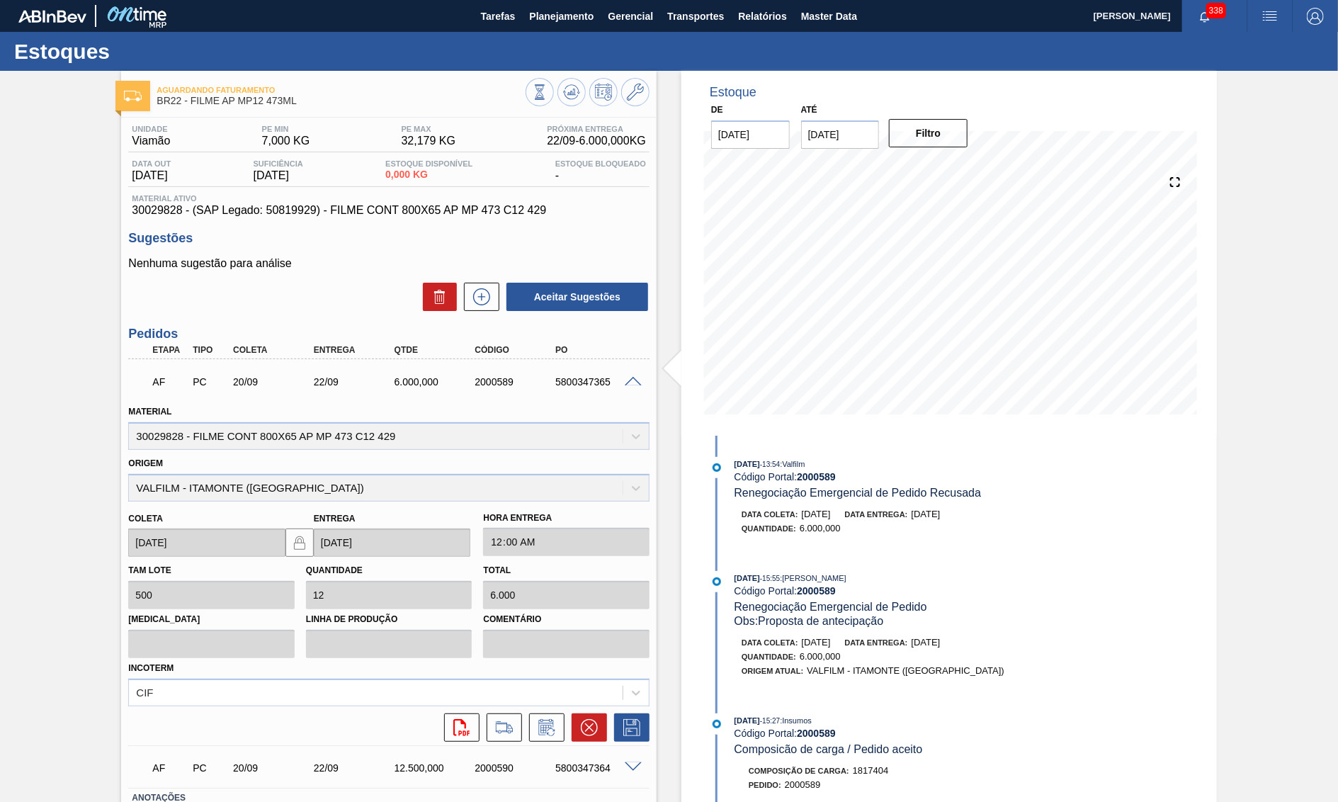
click at [349, 227] on div "Unidade Viamão PE MIN 7,000 KG PE MAX 32,179 KG Próxima Entrega 22/09 - 6.000,0…" at bounding box center [389, 507] width 536 height 779
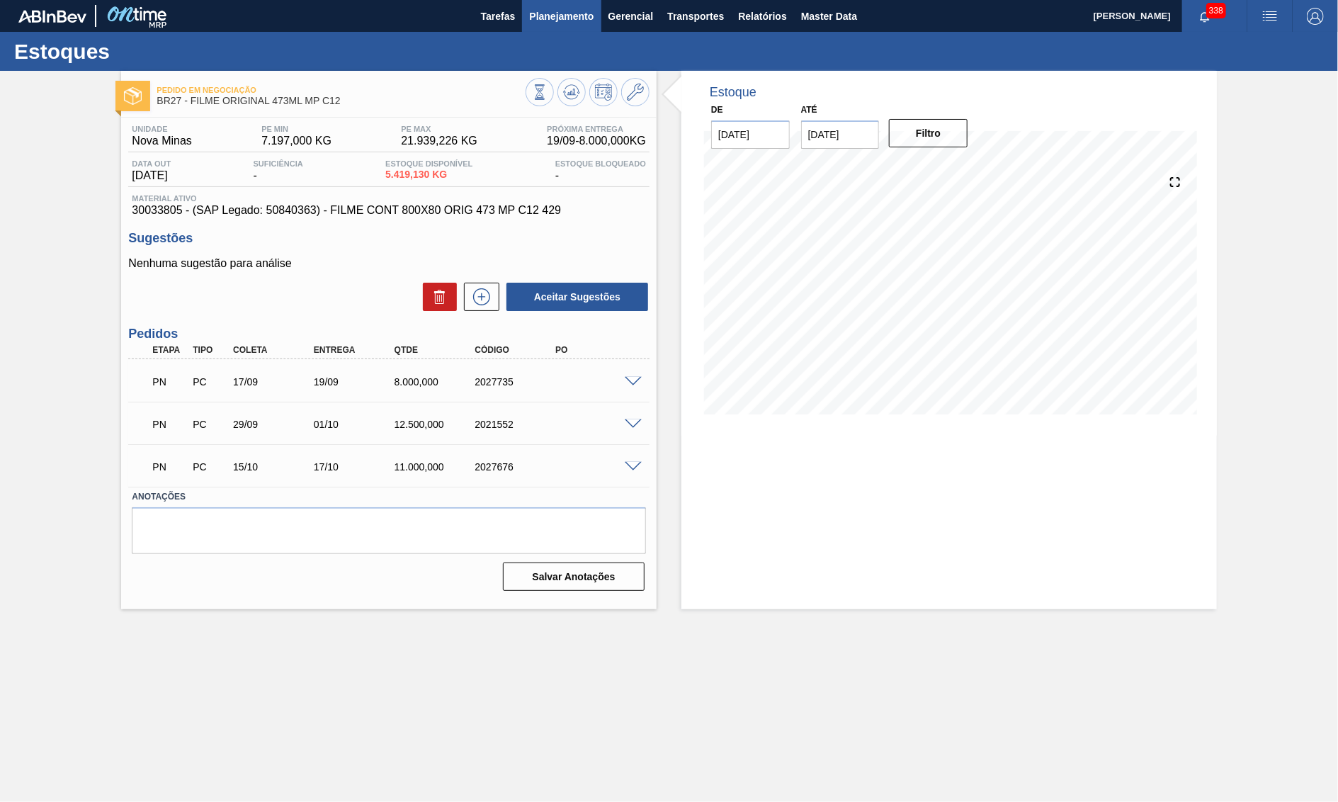
click at [543, 29] on button "Planejamento" at bounding box center [561, 16] width 79 height 32
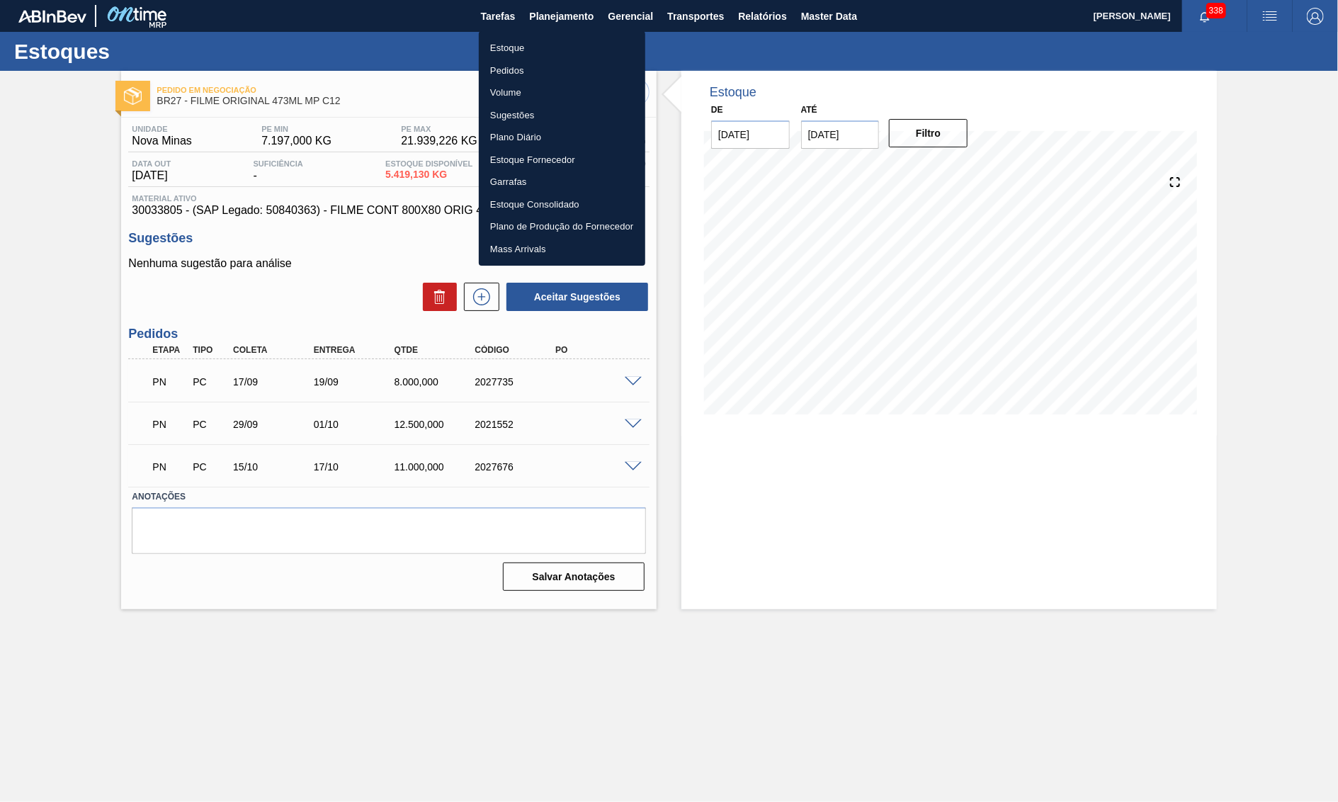
click at [509, 55] on li "Estoque" at bounding box center [562, 48] width 166 height 23
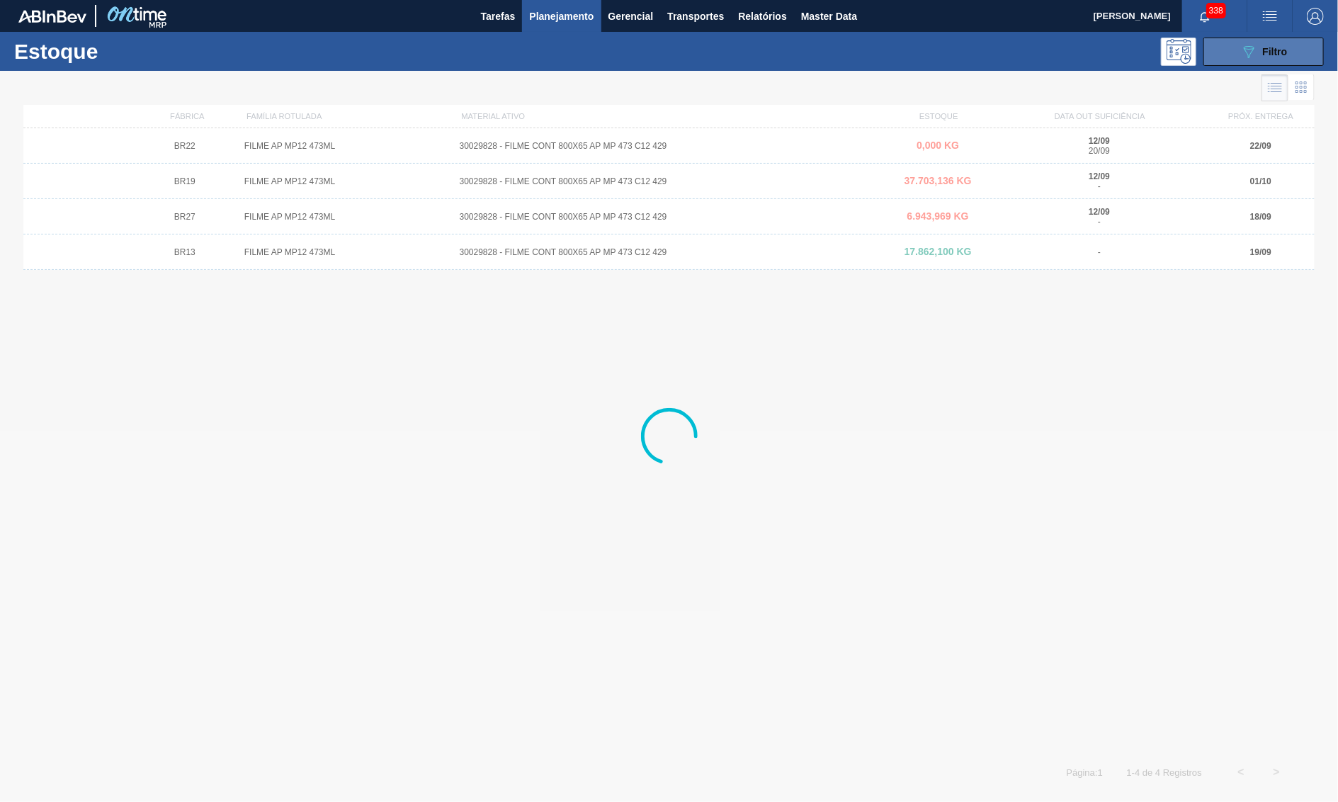
click at [1222, 53] on button "089F7B8B-B2A5-4AFE-B5C0-19BA573D28AC Filtro" at bounding box center [1264, 52] width 120 height 28
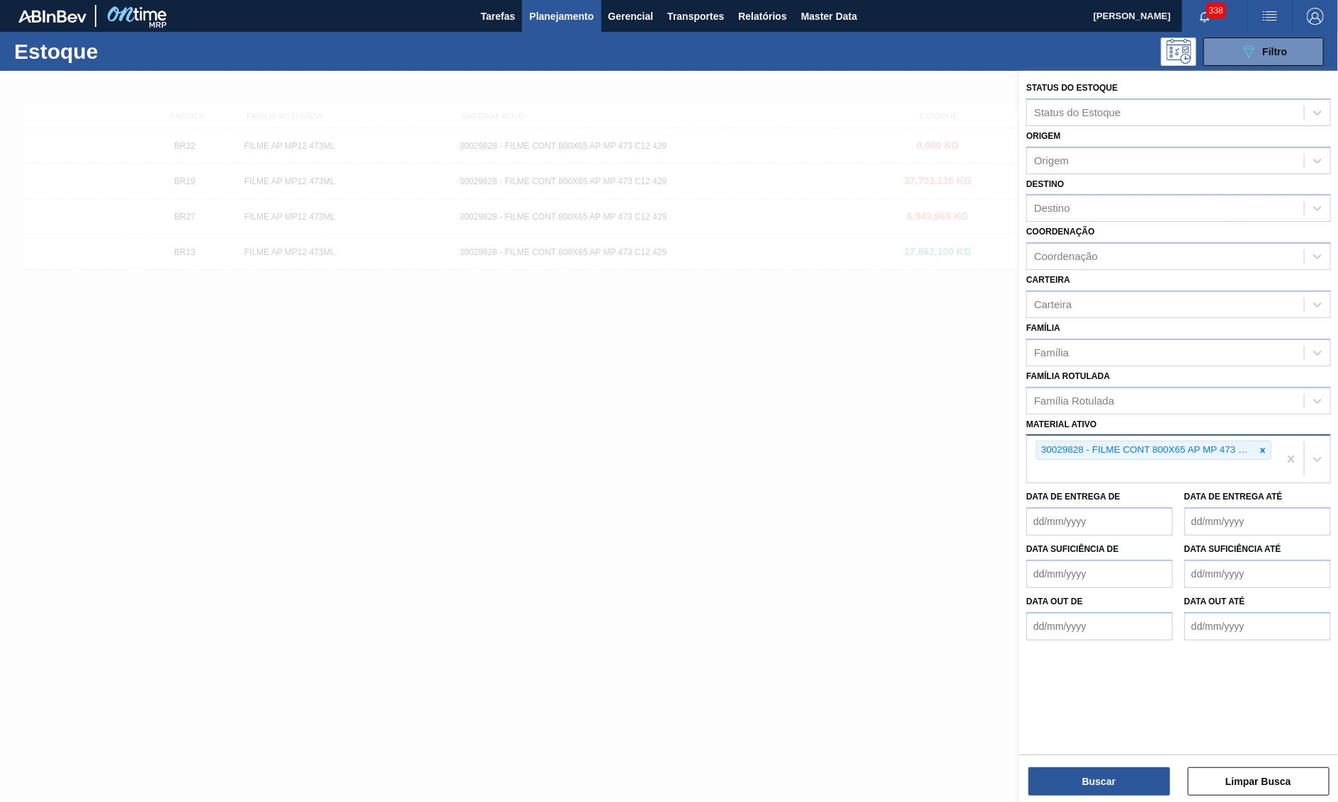
click at [1260, 446] on div "30029828 - FILME CONT 800X65 AP MP 473 C12 429" at bounding box center [1153, 459] width 252 height 47
click at [1265, 442] on div at bounding box center [1263, 450] width 16 height 18
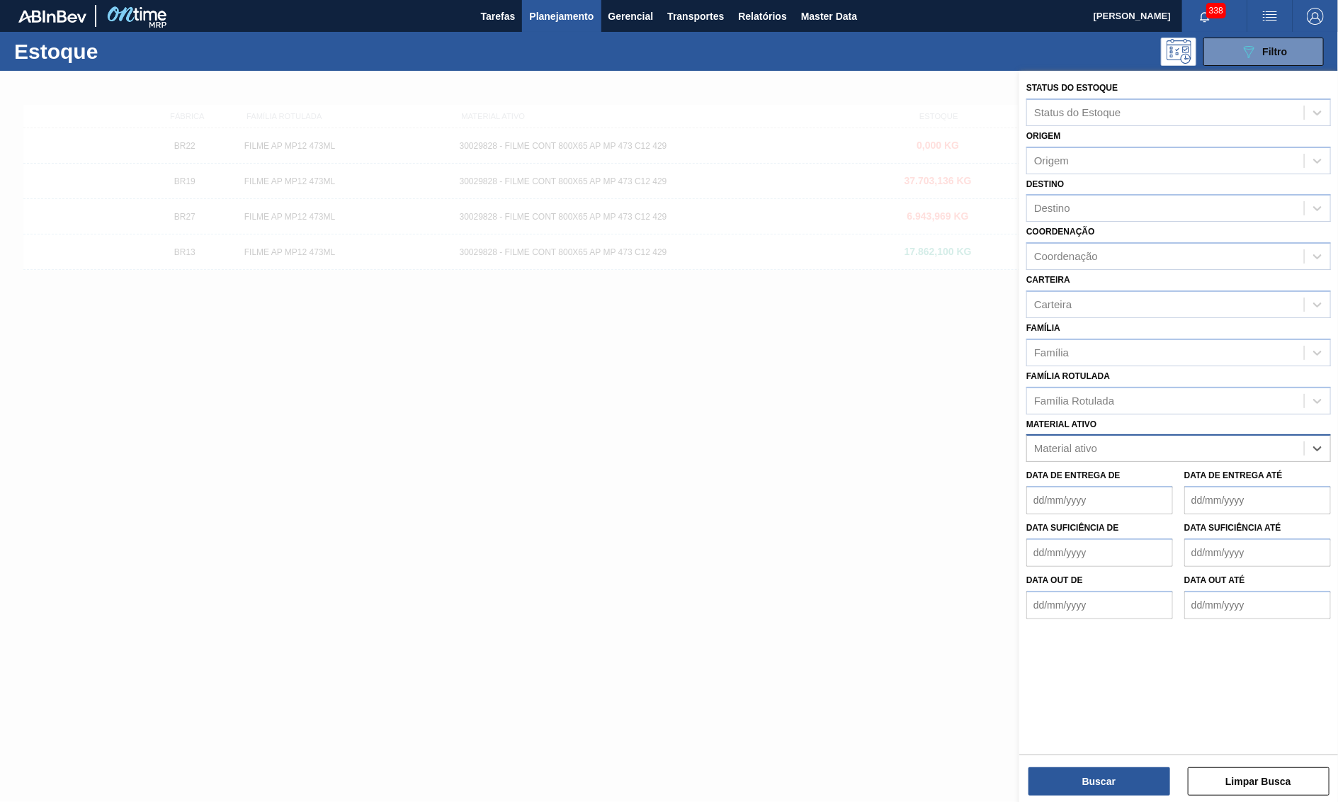
paste ativo "30034694"
type ativo "30034694"
click at [1093, 470] on div "30034694 - CAIXA CRT 269 STLA PG C08 278GR" at bounding box center [1179, 483] width 305 height 26
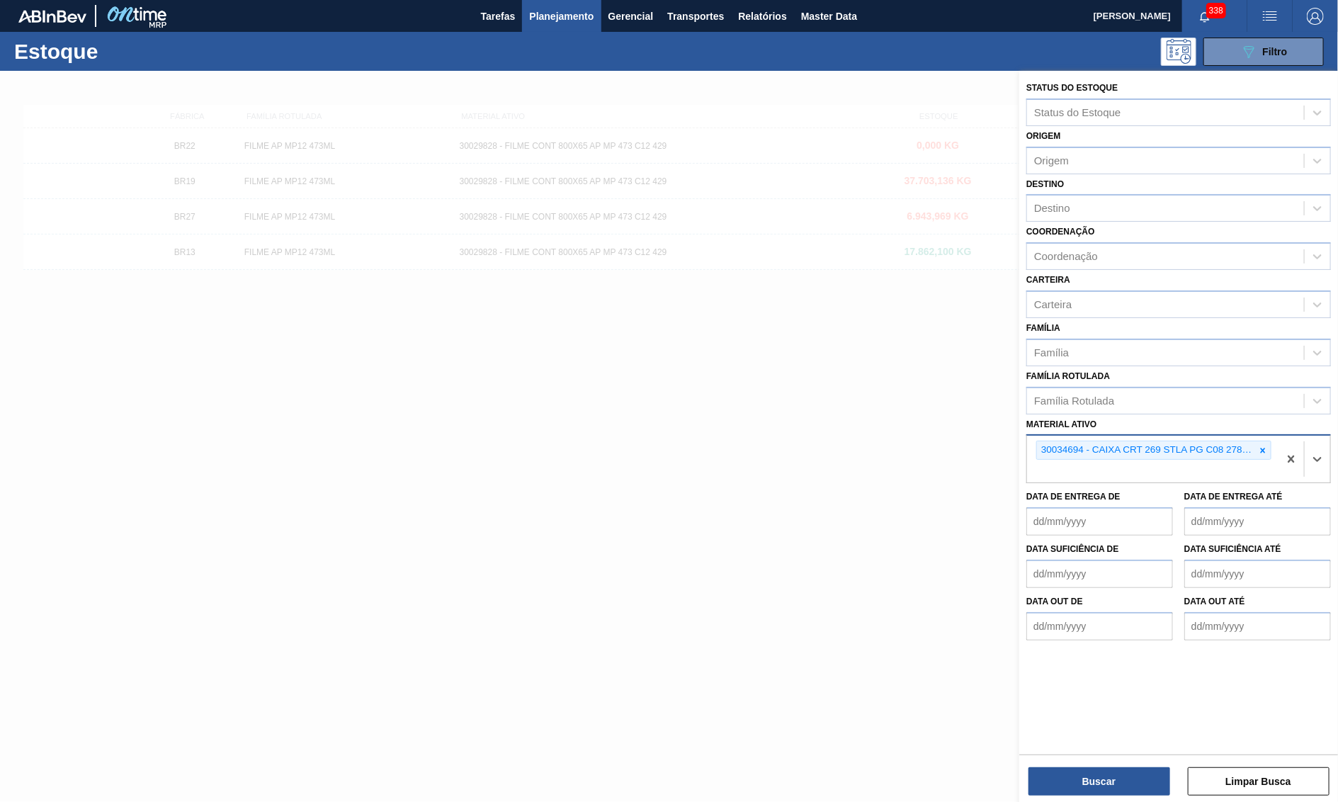
click at [1106, 744] on div "Status do Estoque Status do Estoque Origem Origem Destino Destino Coordenação C…" at bounding box center [1179, 411] width 319 height 681
click at [1098, 787] on button "Buscar" at bounding box center [1100, 781] width 142 height 28
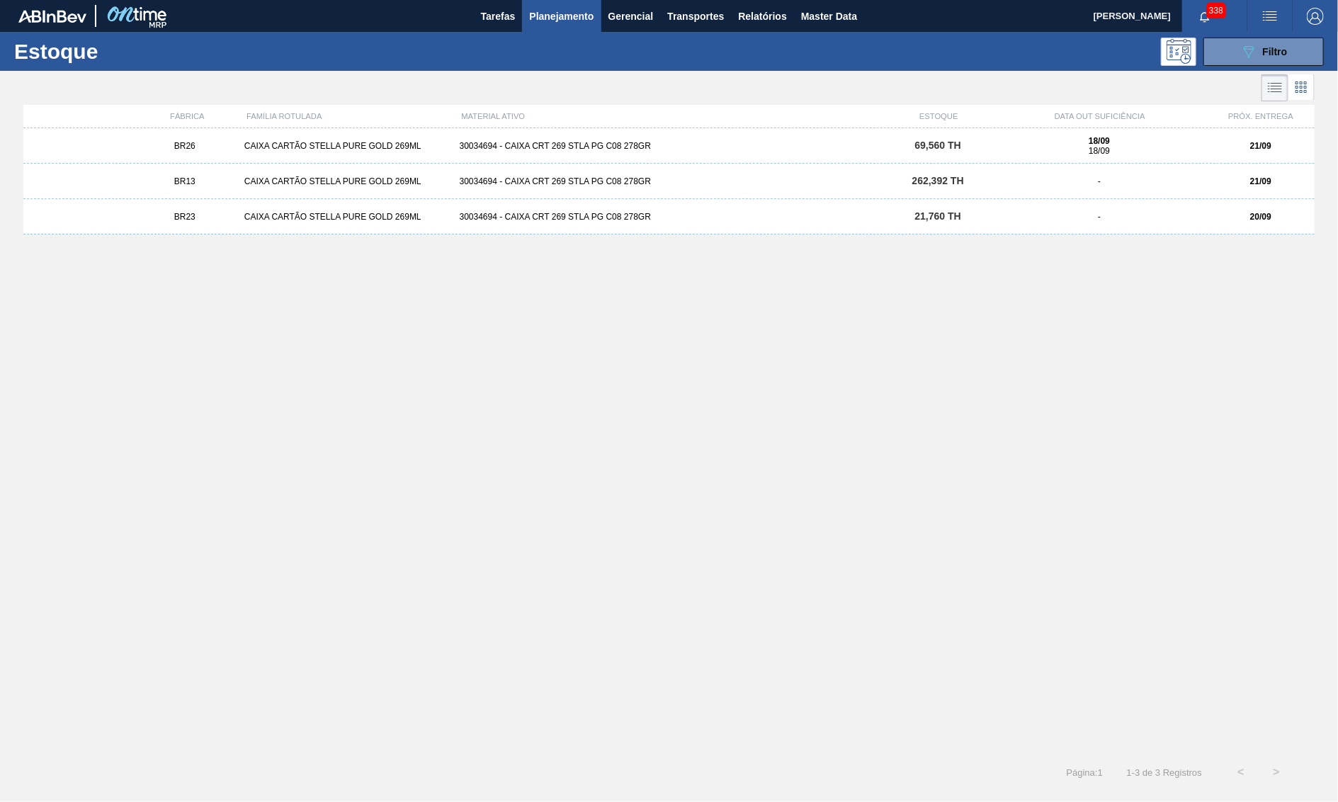
click at [665, 142] on div "30034694 - CAIXA CRT 269 STLA PG C08 278GR" at bounding box center [669, 146] width 431 height 10
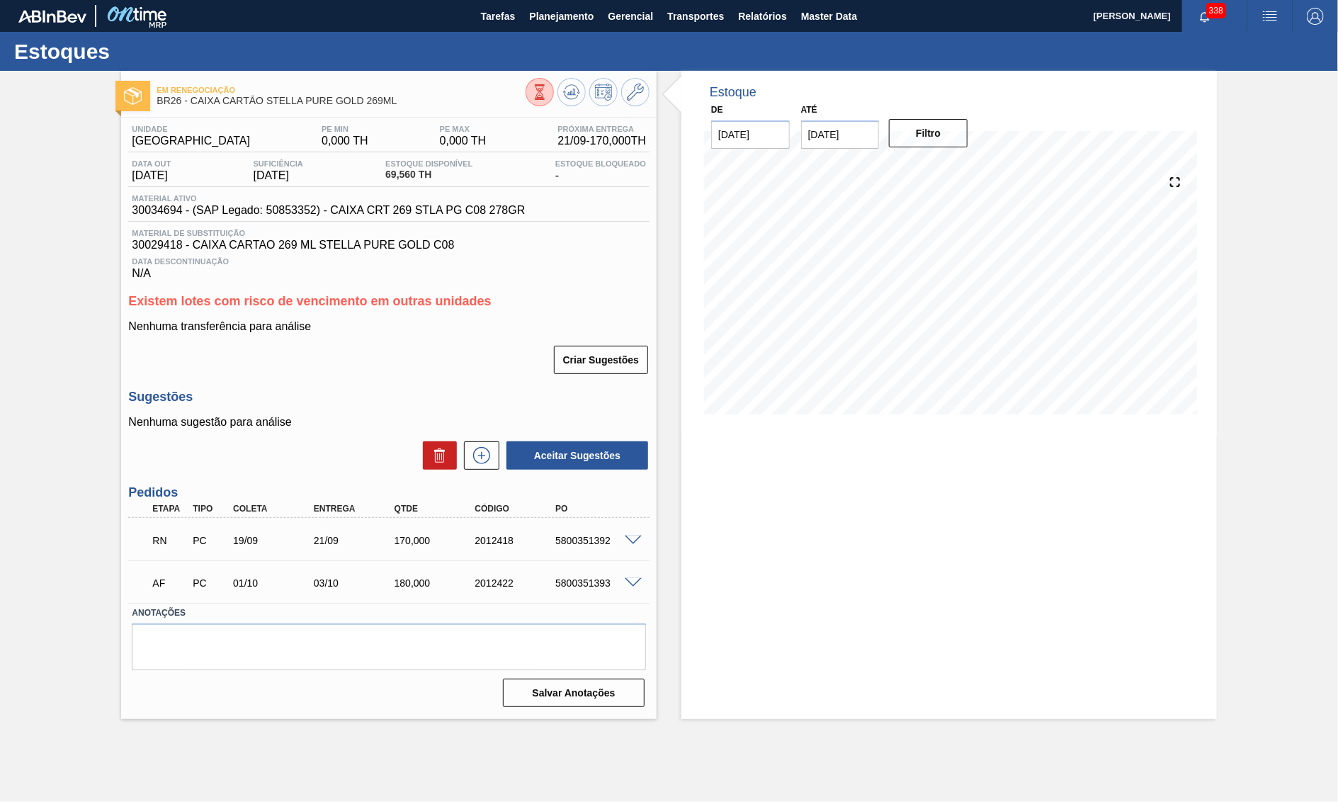
click at [635, 546] on span at bounding box center [633, 541] width 17 height 11
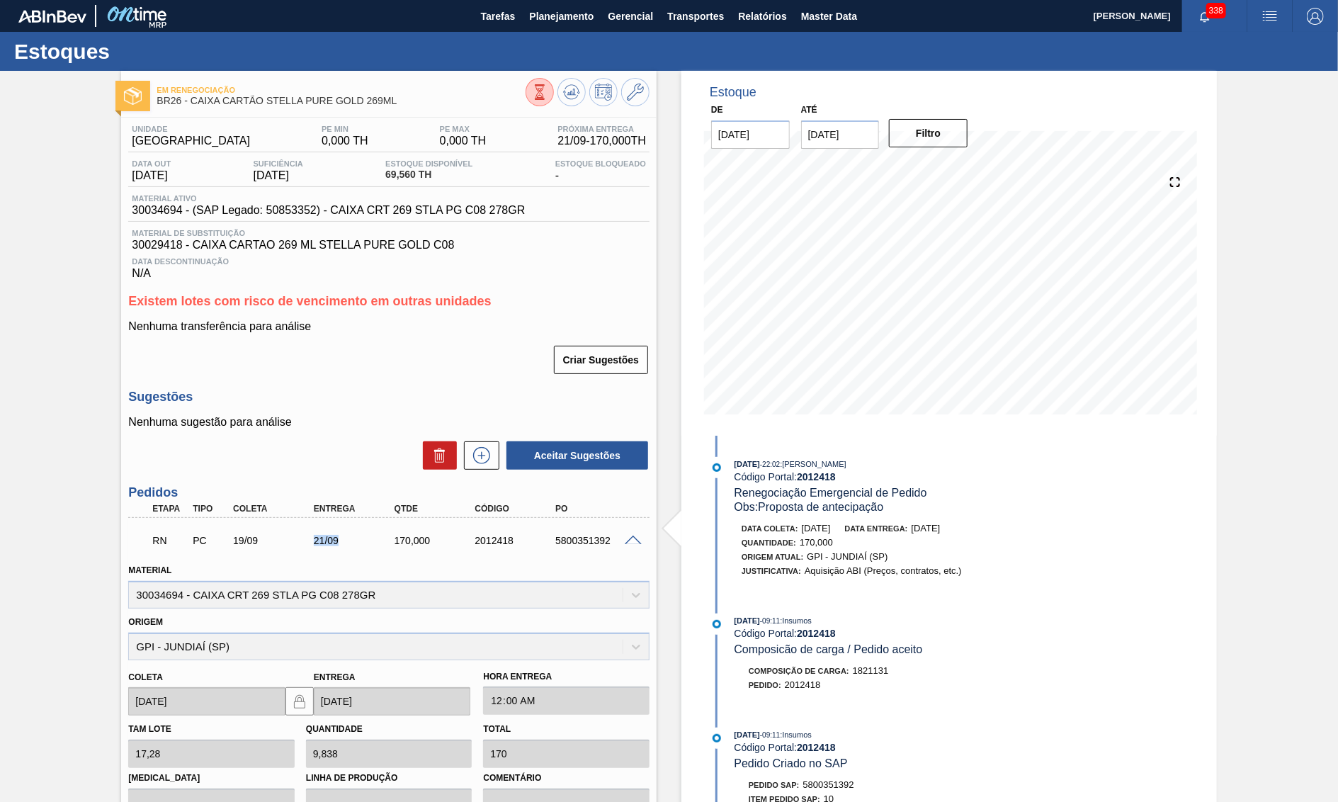
drag, startPoint x: 281, startPoint y: 550, endPoint x: 346, endPoint y: 536, distance: 66.7
click at [320, 536] on div "19/09" at bounding box center [275, 540] width 90 height 11
copy div "21/09"
click at [179, 210] on span "30034694 - (SAP Legado: 50853352) - CAIXA CRT 269 STLA PG C08 278GR" at bounding box center [328, 210] width 393 height 13
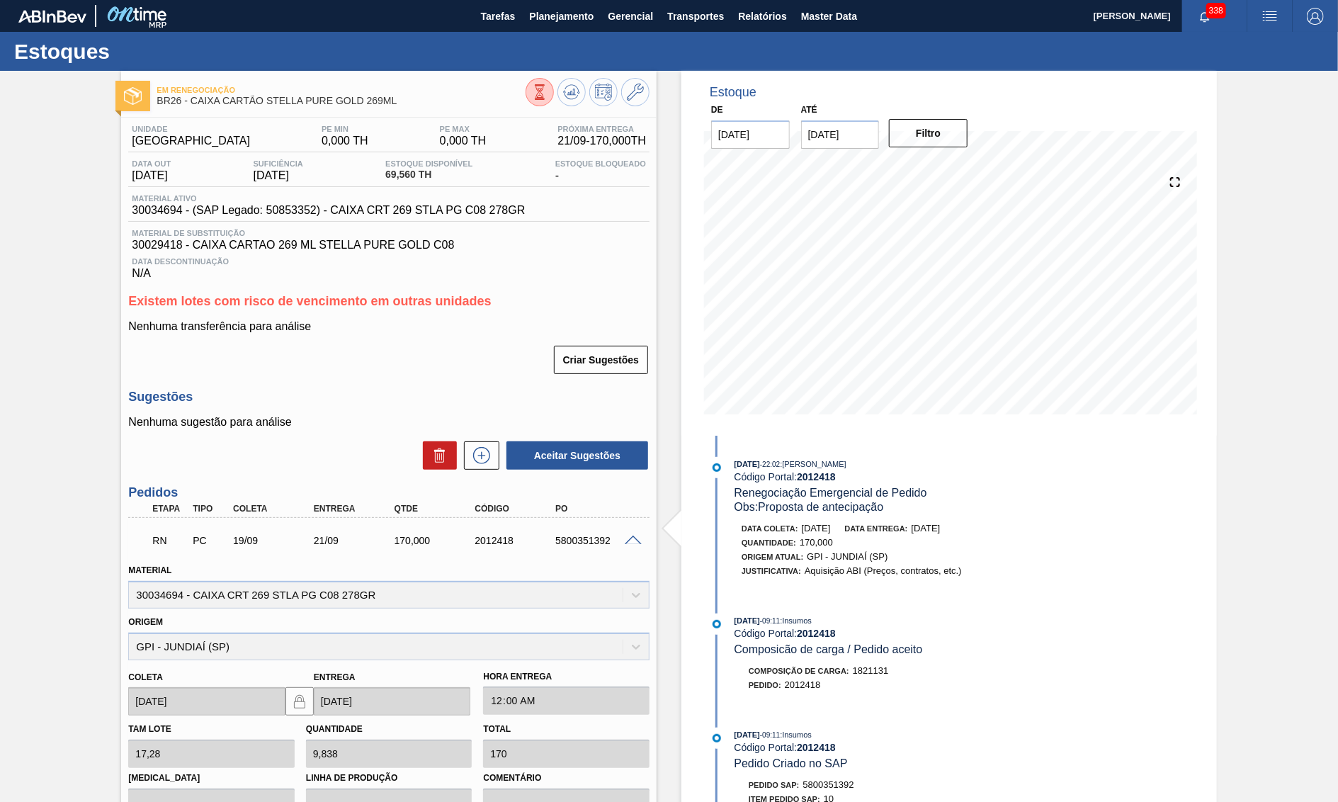
click at [179, 210] on span "30034694 - (SAP Legado: 50853352) - CAIXA CRT 269 STLA PG C08 278GR" at bounding box center [328, 210] width 393 height 13
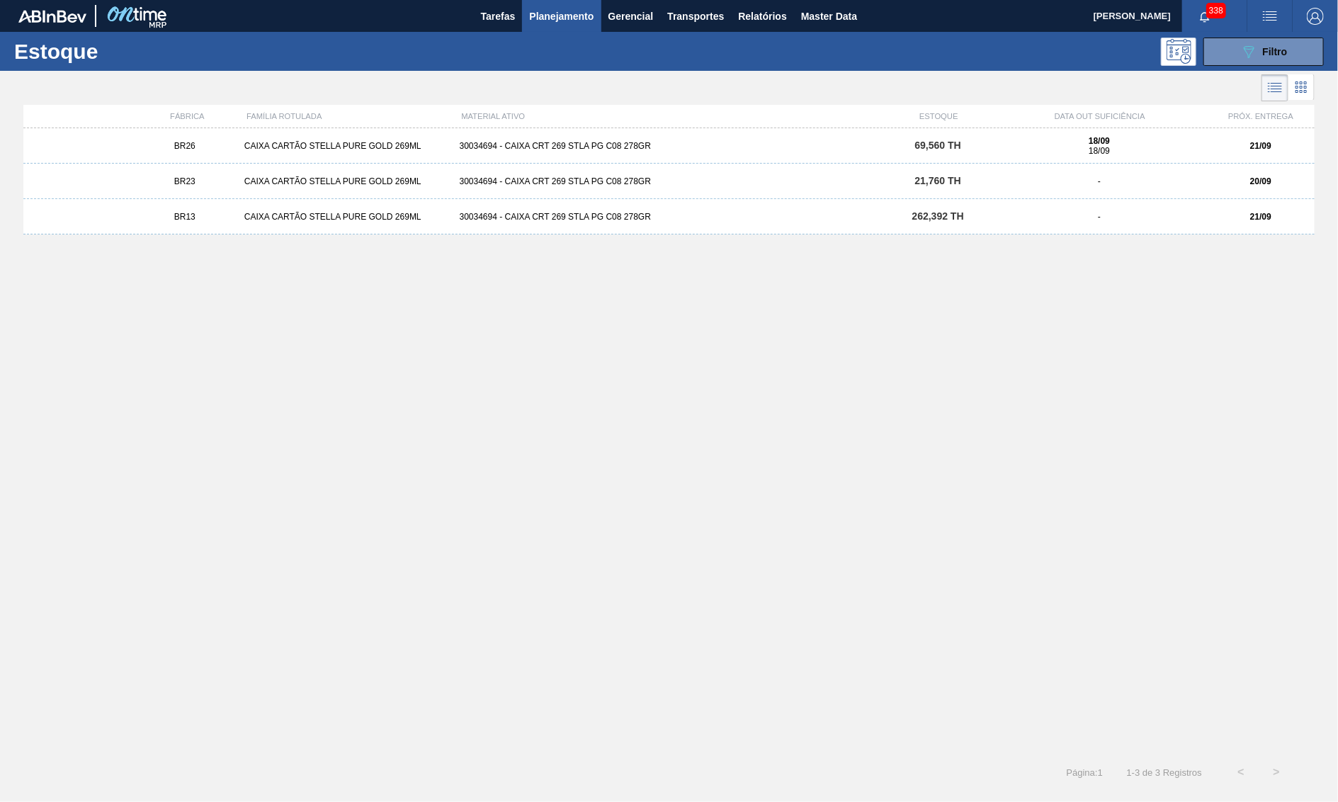
click at [913, 213] on span "262,392 TH" at bounding box center [939, 215] width 52 height 11
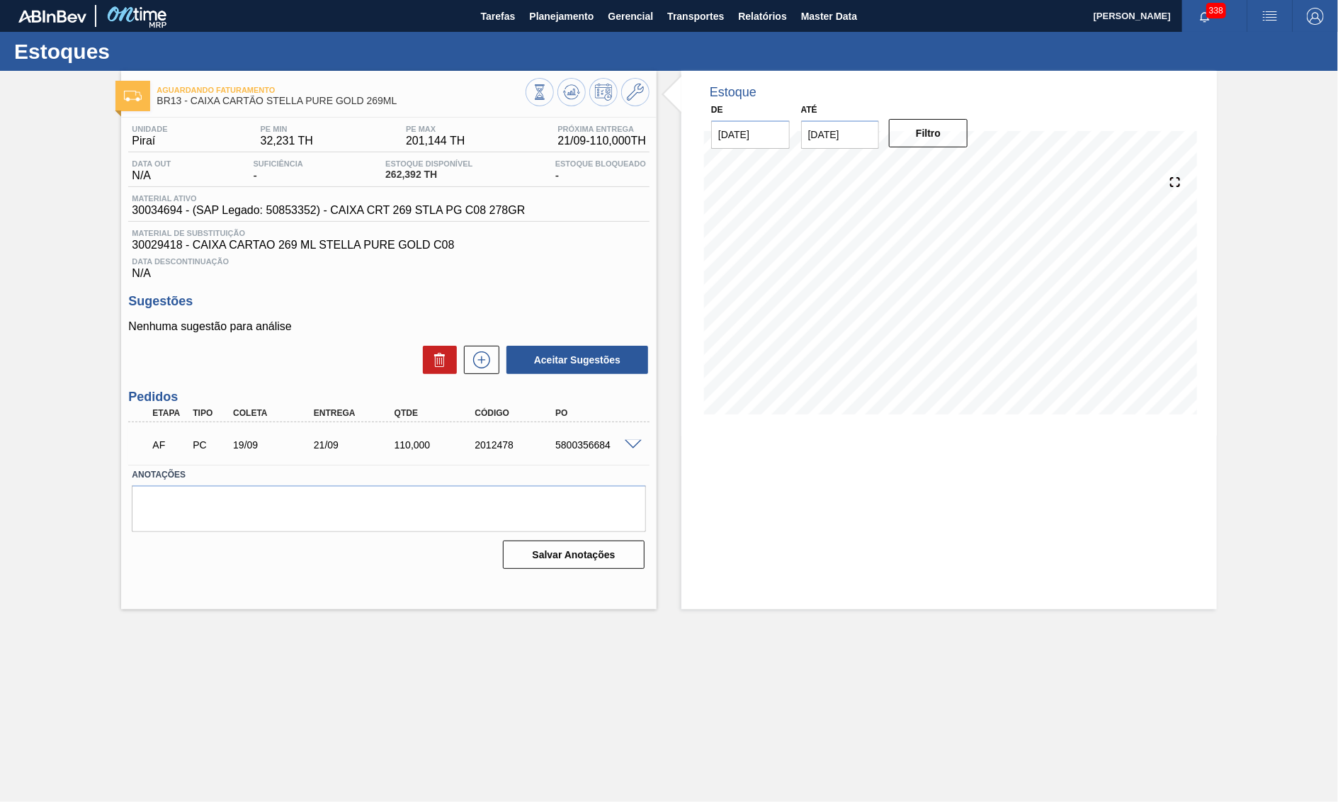
click at [162, 217] on span "30034694 - (SAP Legado: 50853352) - CAIXA CRT 269 STLA PG C08 278GR" at bounding box center [328, 210] width 393 height 13
click at [183, 222] on div "Material ativo 30034694 - (SAP Legado: 50853352) - CAIXA CRT 269 STLA PG C08 27…" at bounding box center [388, 208] width 521 height 28
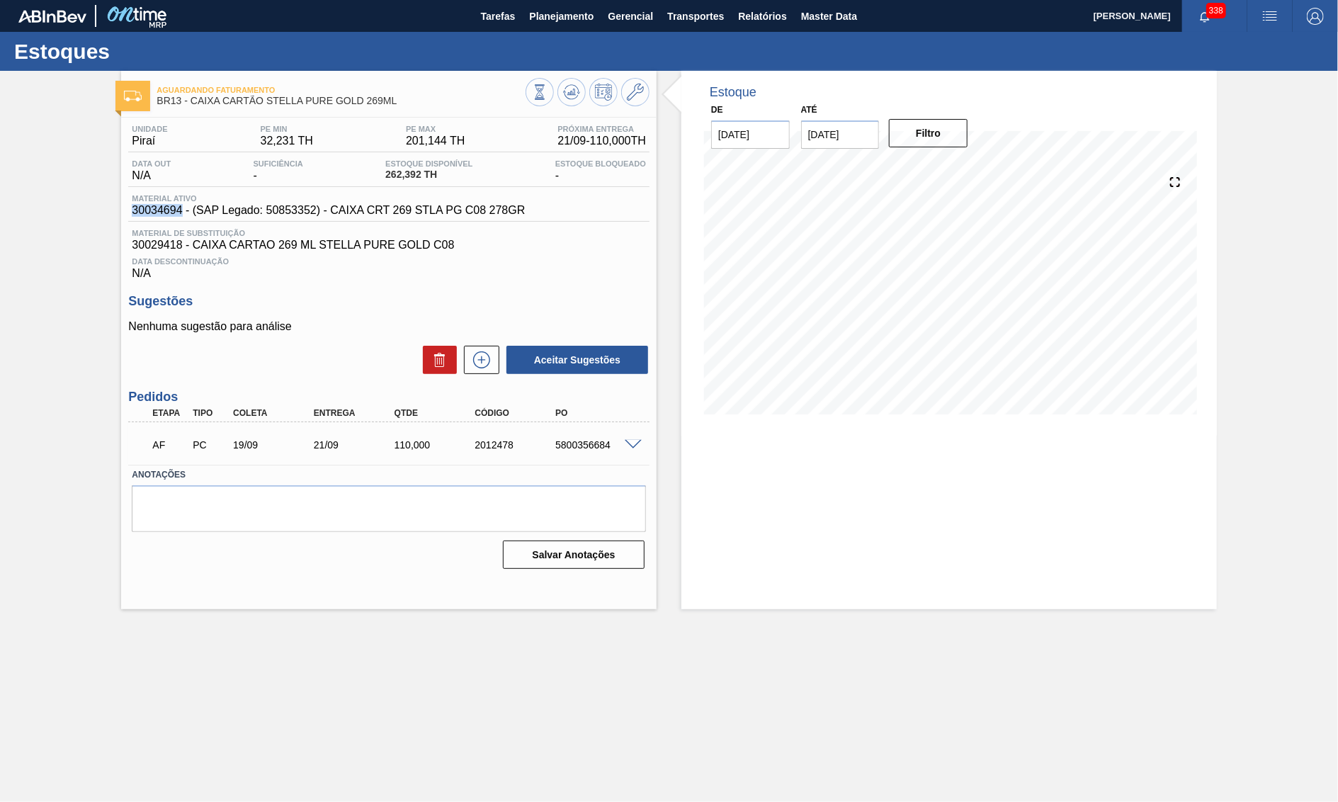
drag, startPoint x: 178, startPoint y: 221, endPoint x: 111, endPoint y: 213, distance: 67.8
click at [111, 213] on div "Aguardando Faturamento BR13 - CAIXA CARTÃO STELLA PURE GOLD 269ML Unidade Piraí…" at bounding box center [669, 340] width 1338 height 538
copy span "30034694"
drag, startPoint x: 179, startPoint y: 252, endPoint x: 44, endPoint y: 249, distance: 134.6
click at [44, 249] on div "Aguardando Faturamento BR13 - CAIXA CARTÃO STELLA PURE GOLD 269ML Unidade Piraí…" at bounding box center [669, 340] width 1338 height 538
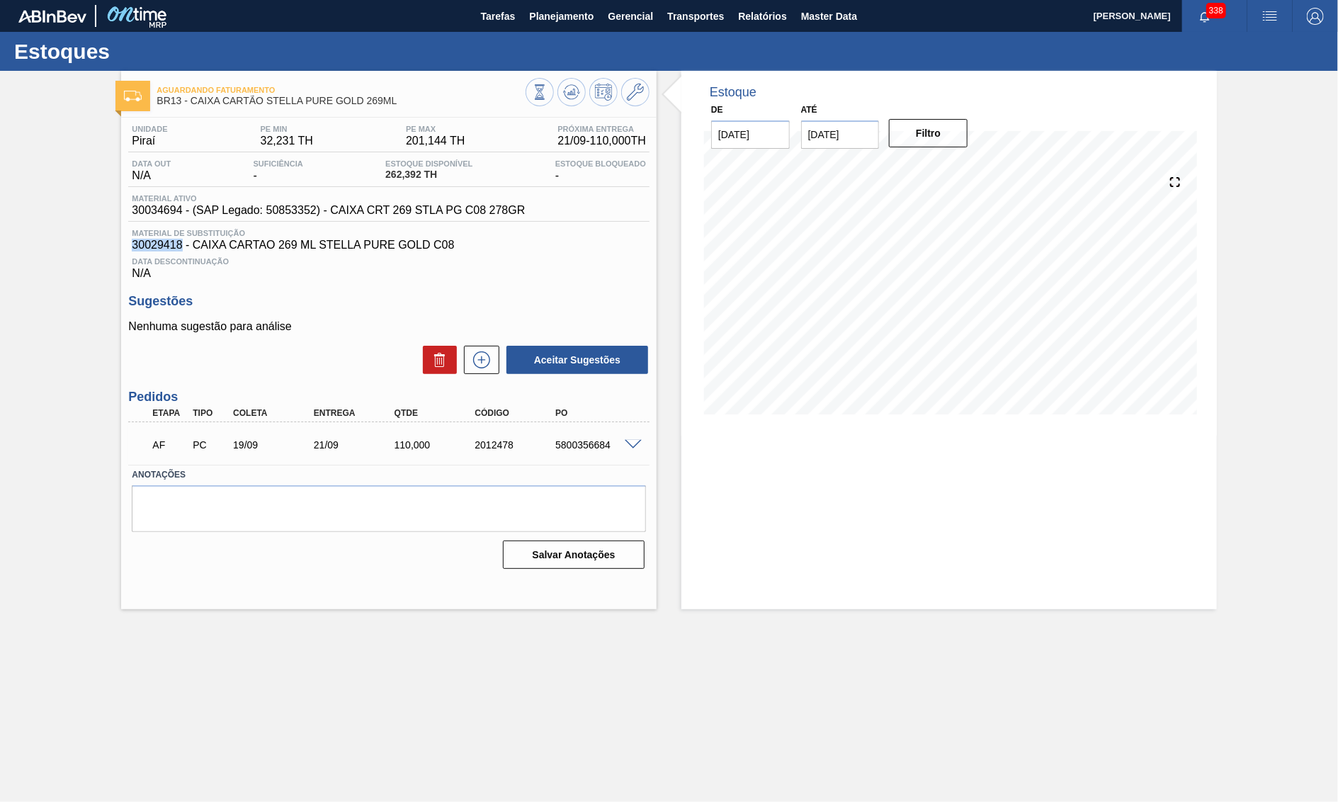
copy span "30029418"
click at [647, 91] on button at bounding box center [635, 92] width 28 height 28
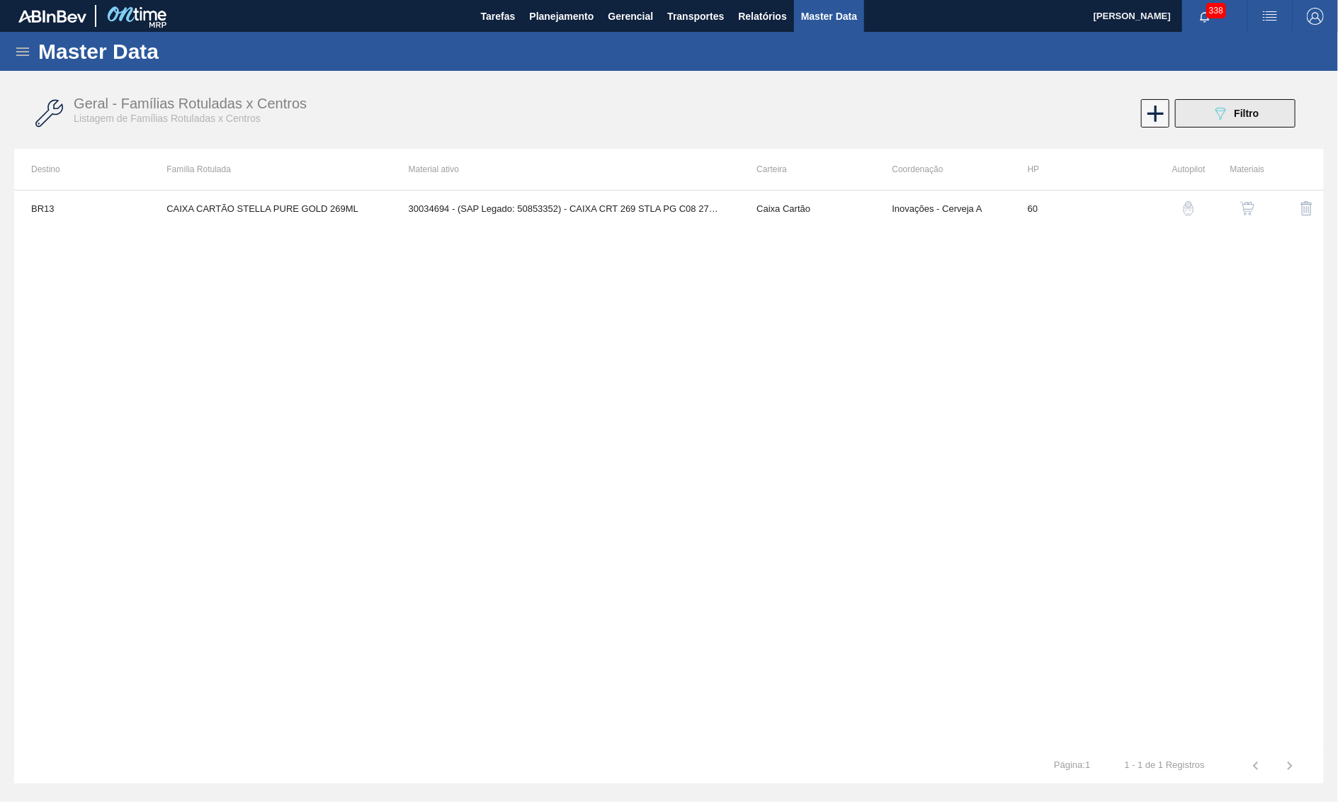
click at [1221, 116] on icon at bounding box center [1221, 114] width 11 height 12
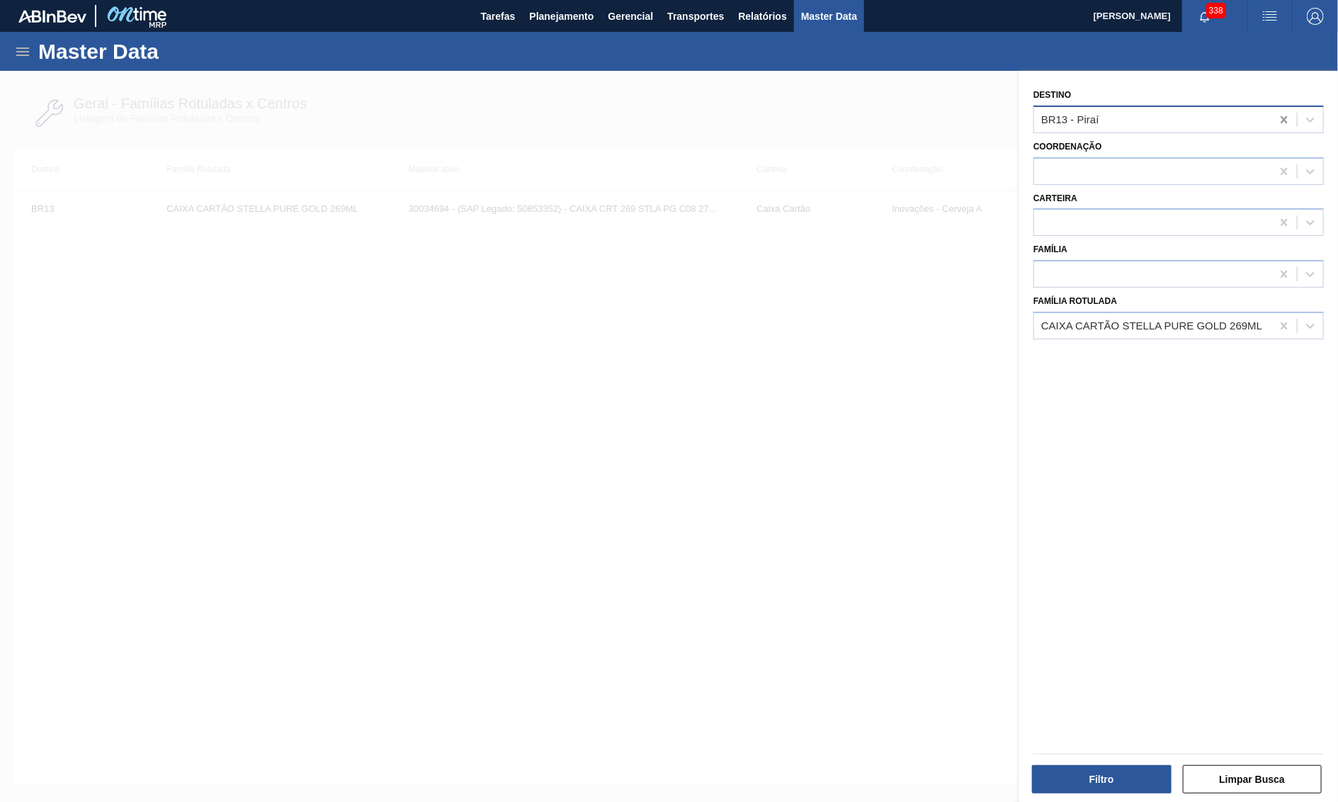
click at [1287, 113] on icon at bounding box center [1284, 120] width 14 height 14
click at [1102, 767] on button "Filtro" at bounding box center [1102, 779] width 140 height 28
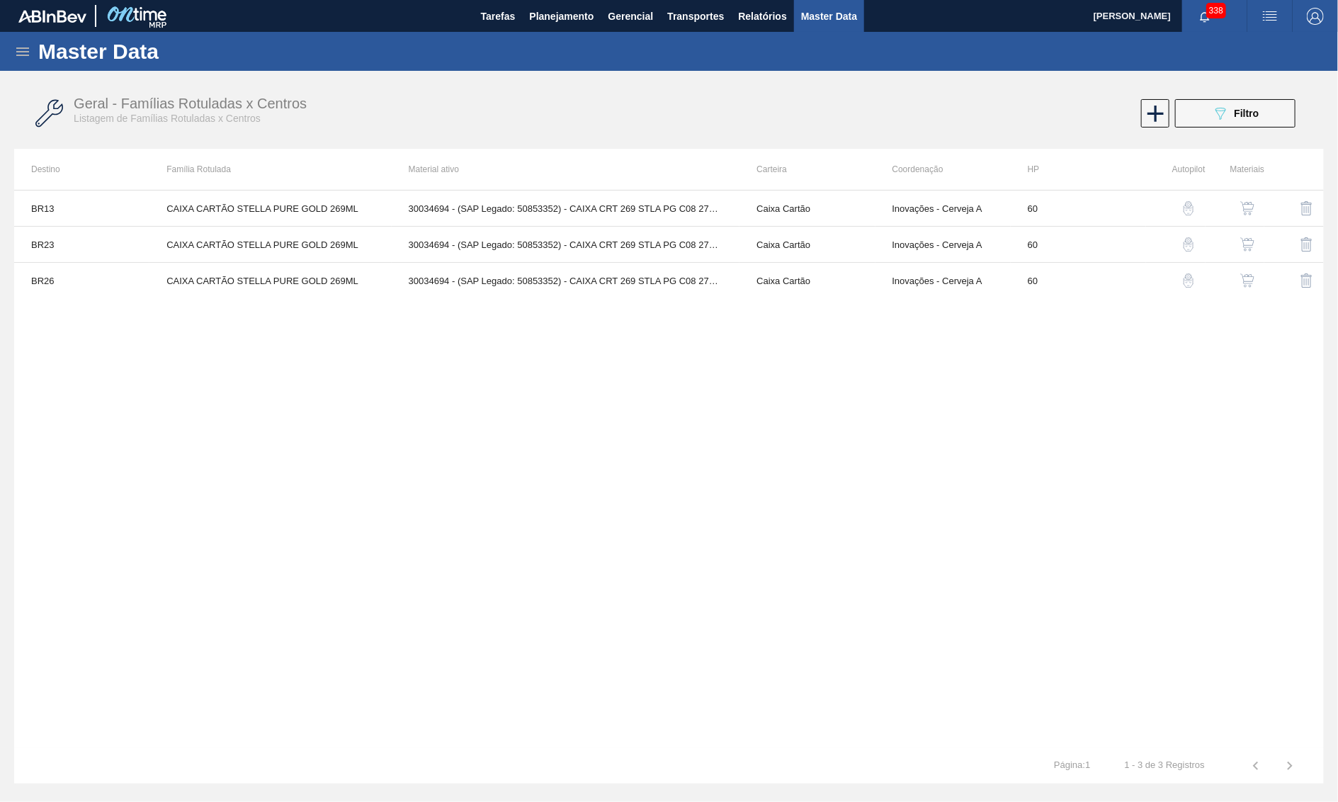
click at [13, 65] on div "Master Data" at bounding box center [669, 51] width 1338 height 39
drag, startPoint x: 552, startPoint y: 11, endPoint x: 543, endPoint y: 49, distance: 39.4
click at [550, 11] on span "Planejamento" at bounding box center [561, 16] width 64 height 17
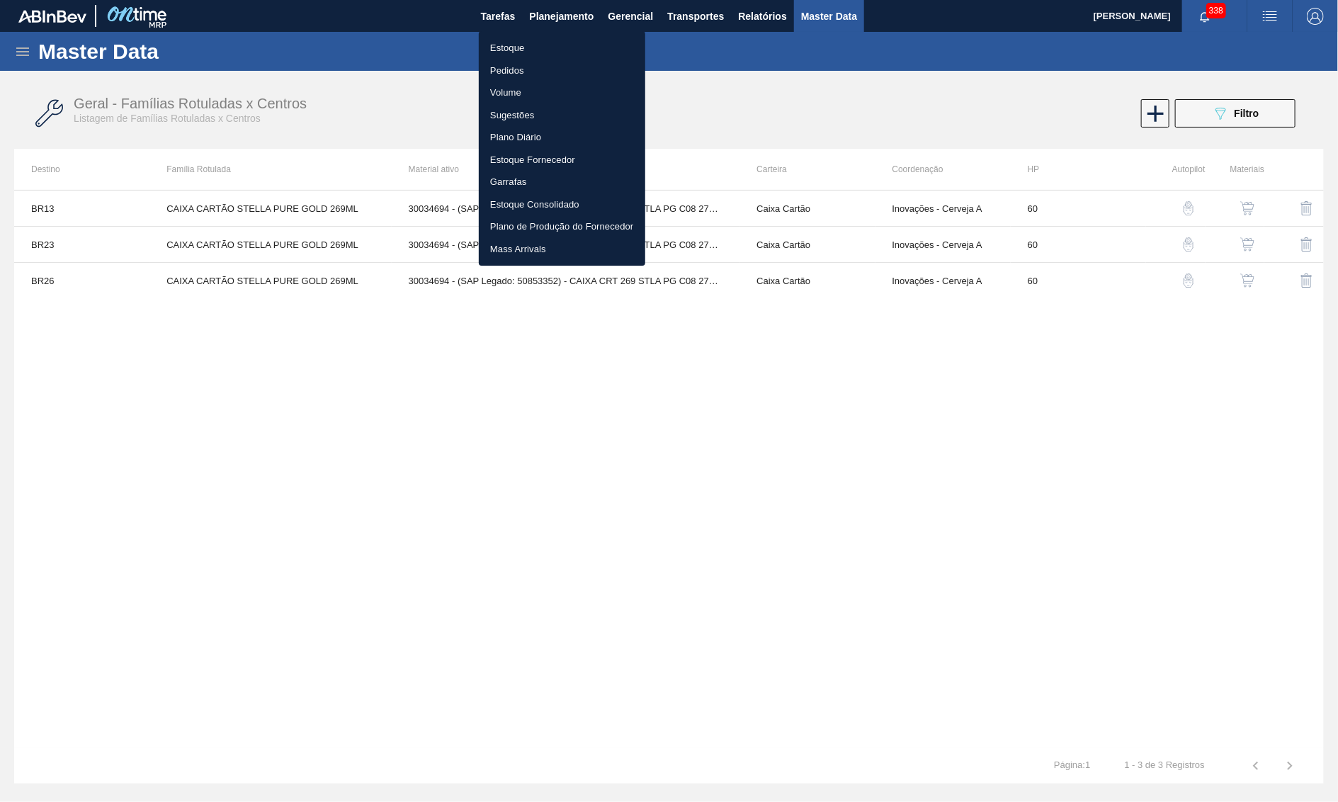
drag, startPoint x: 543, startPoint y: 50, endPoint x: 35, endPoint y: 100, distance: 510.4
click at [541, 50] on li "Estoque" at bounding box center [562, 48] width 166 height 23
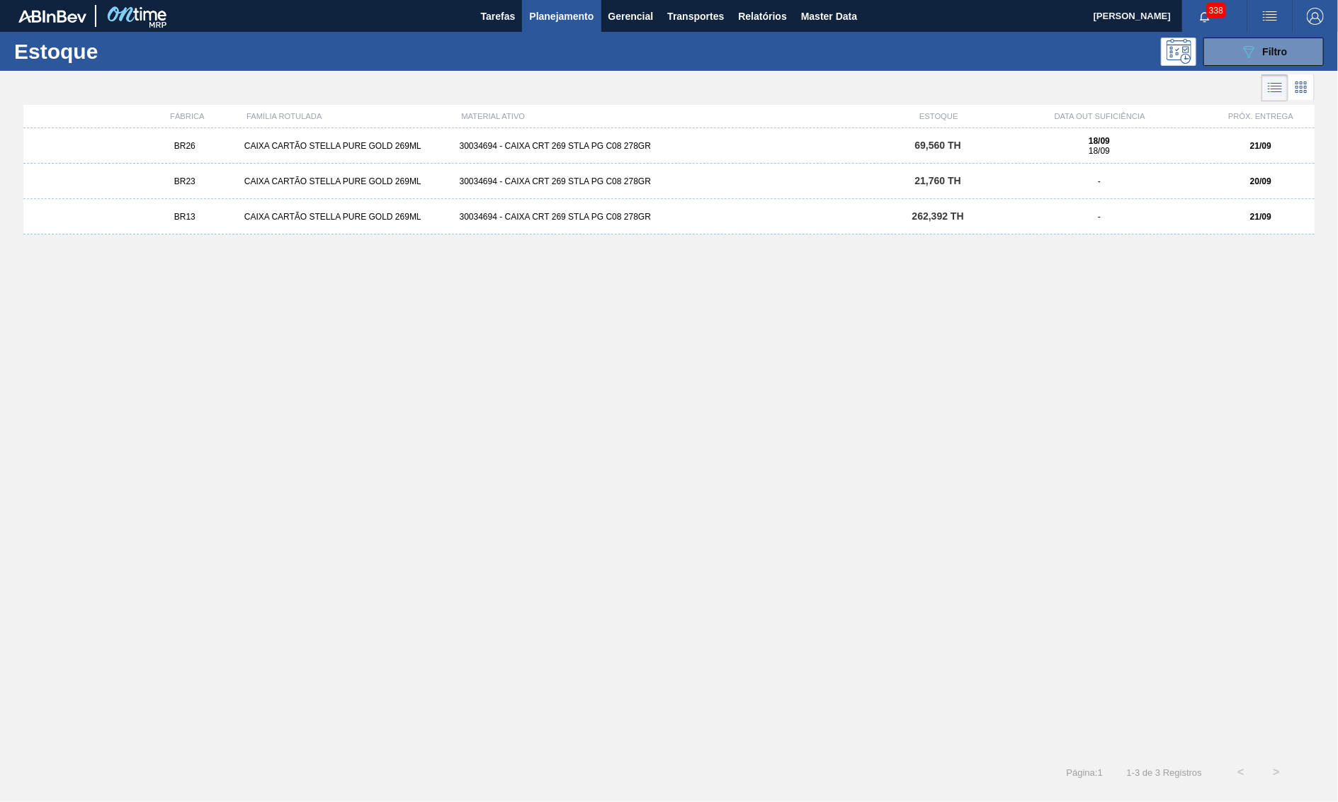
click at [976, 221] on div "262,392 TH" at bounding box center [938, 216] width 108 height 11
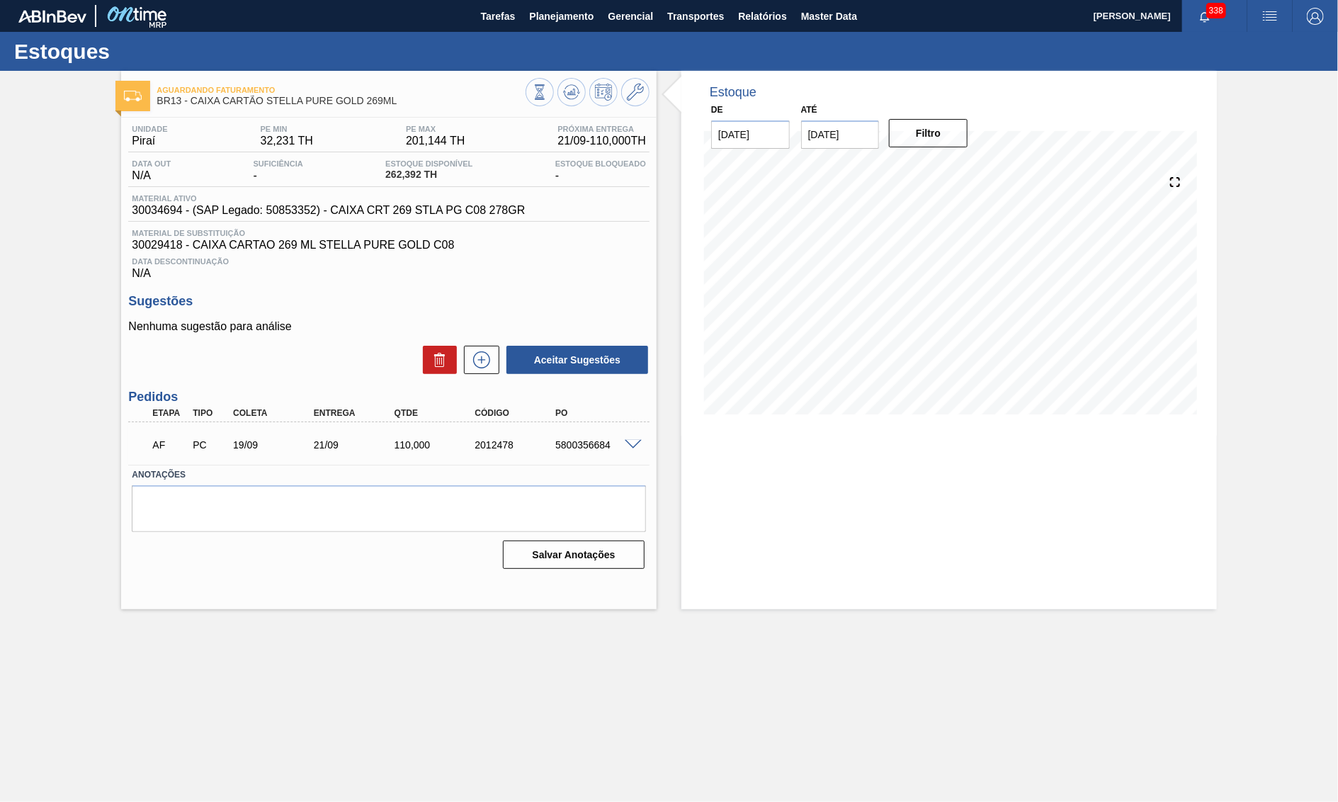
click at [648, 449] on div at bounding box center [635, 444] width 28 height 11
click at [638, 446] on div at bounding box center [635, 444] width 28 height 11
click at [631, 448] on span at bounding box center [633, 445] width 17 height 11
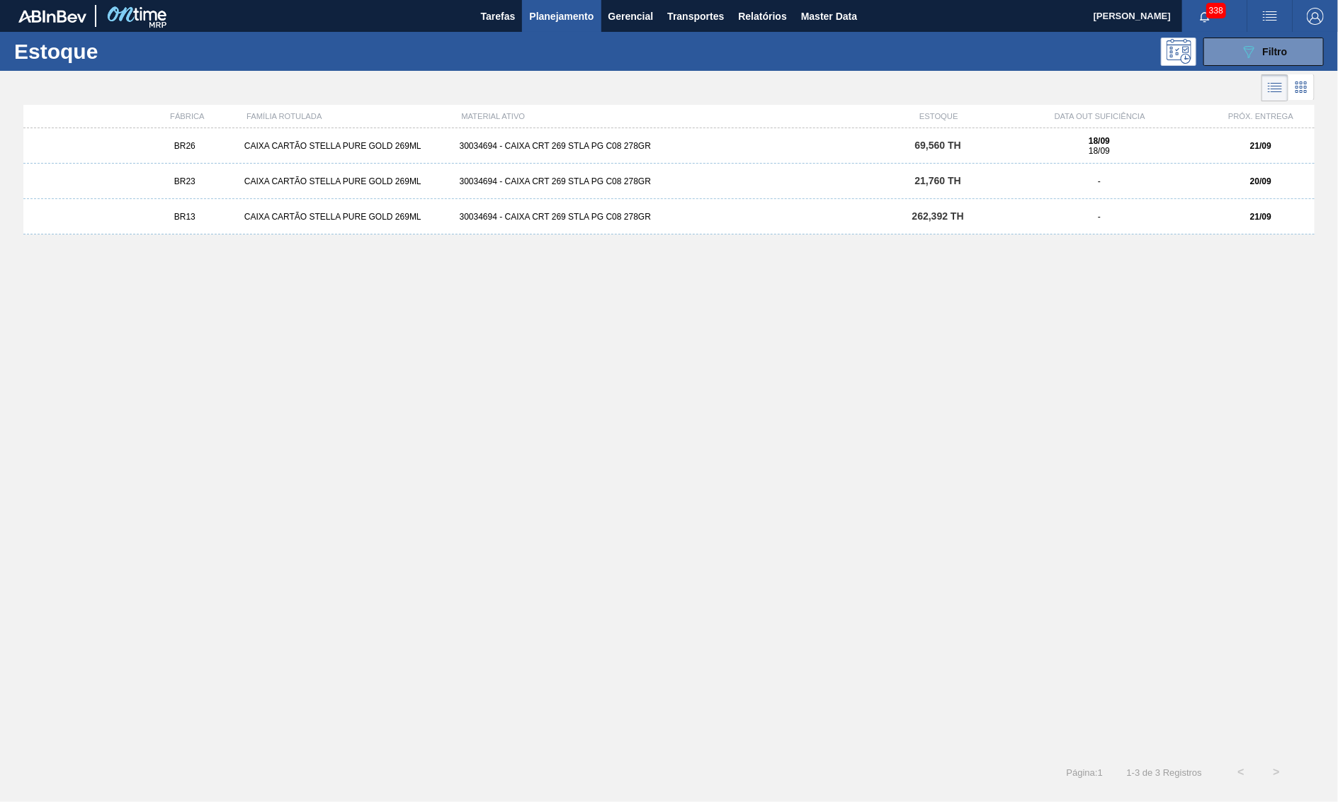
click at [311, 177] on div "BR23 CAIXA CARTÃO STELLA PURE GOLD 269ML 30034694 - CAIXA CRT 269 STLA PG C08 2…" at bounding box center [669, 181] width 1292 height 35
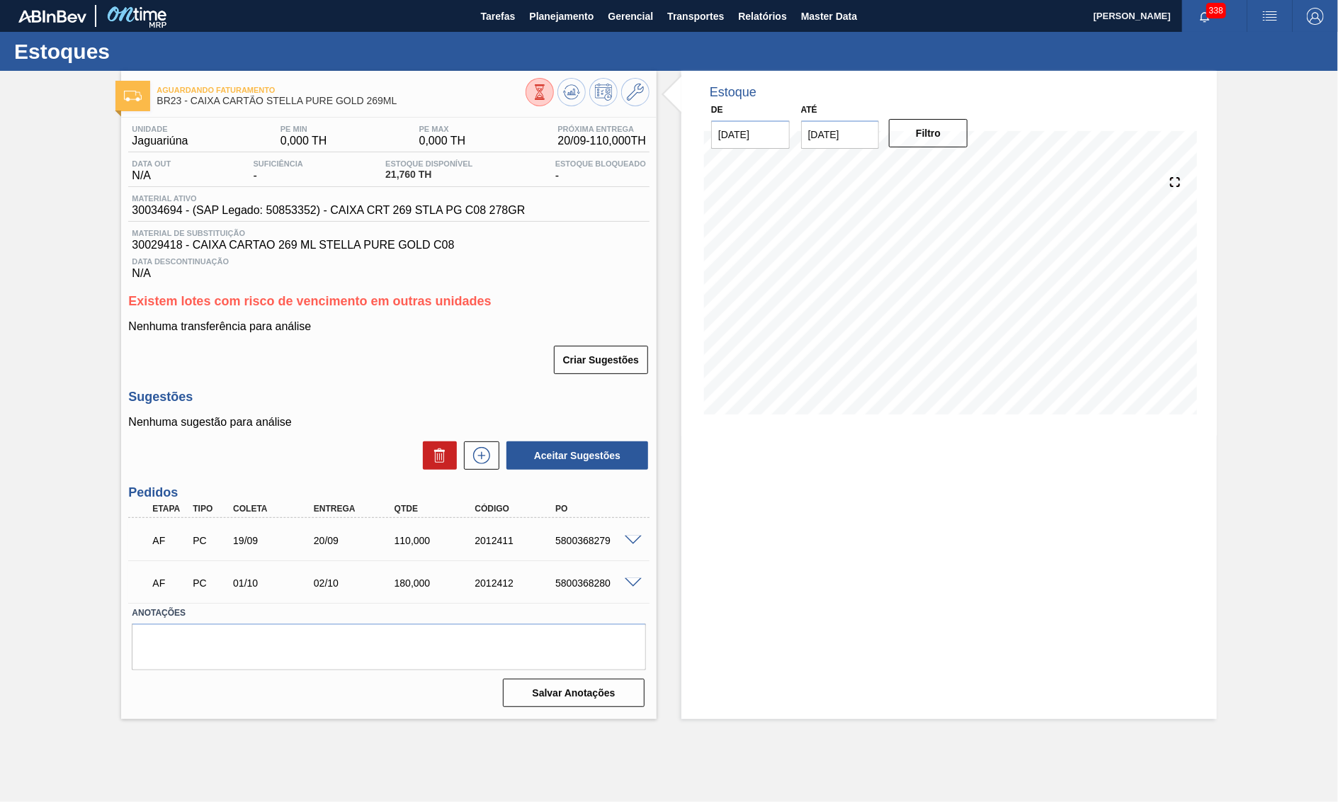
click at [624, 543] on div at bounding box center [635, 539] width 28 height 11
click at [629, 544] on span at bounding box center [633, 541] width 17 height 11
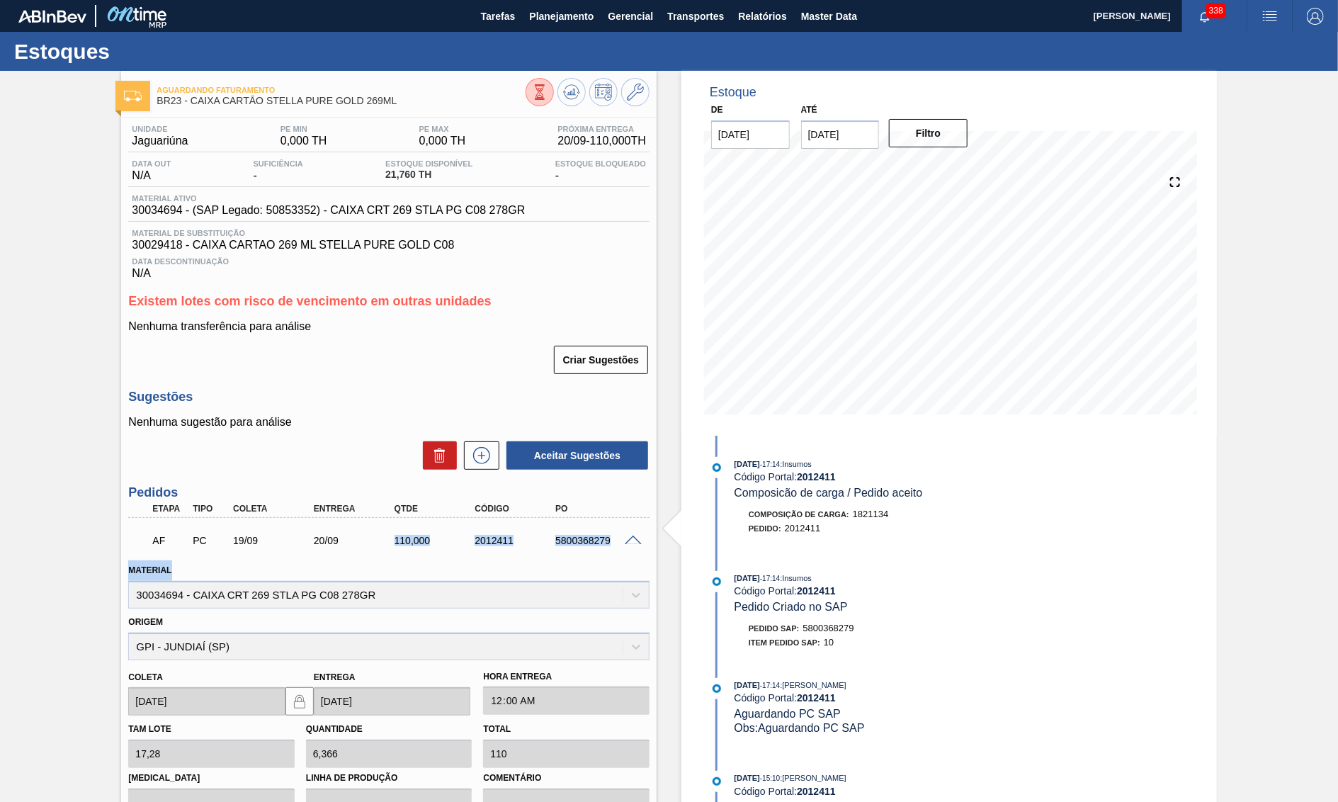
drag, startPoint x: 298, startPoint y: 565, endPoint x: 233, endPoint y: 568, distance: 64.6
click at [233, 568] on div "AF PC 19/09 20/09 110,000 2012411 5800368279 Material 30034694 - CAIXA CRT 269 …" at bounding box center [388, 711] width 521 height 386
click at [318, 215] on span "30034694 - (SAP Legado: 50853352) - CAIXA CRT 269 STLA PG C08 278GR" at bounding box center [328, 210] width 393 height 13
drag, startPoint x: 320, startPoint y: 216, endPoint x: 441, endPoint y: 217, distance: 121.9
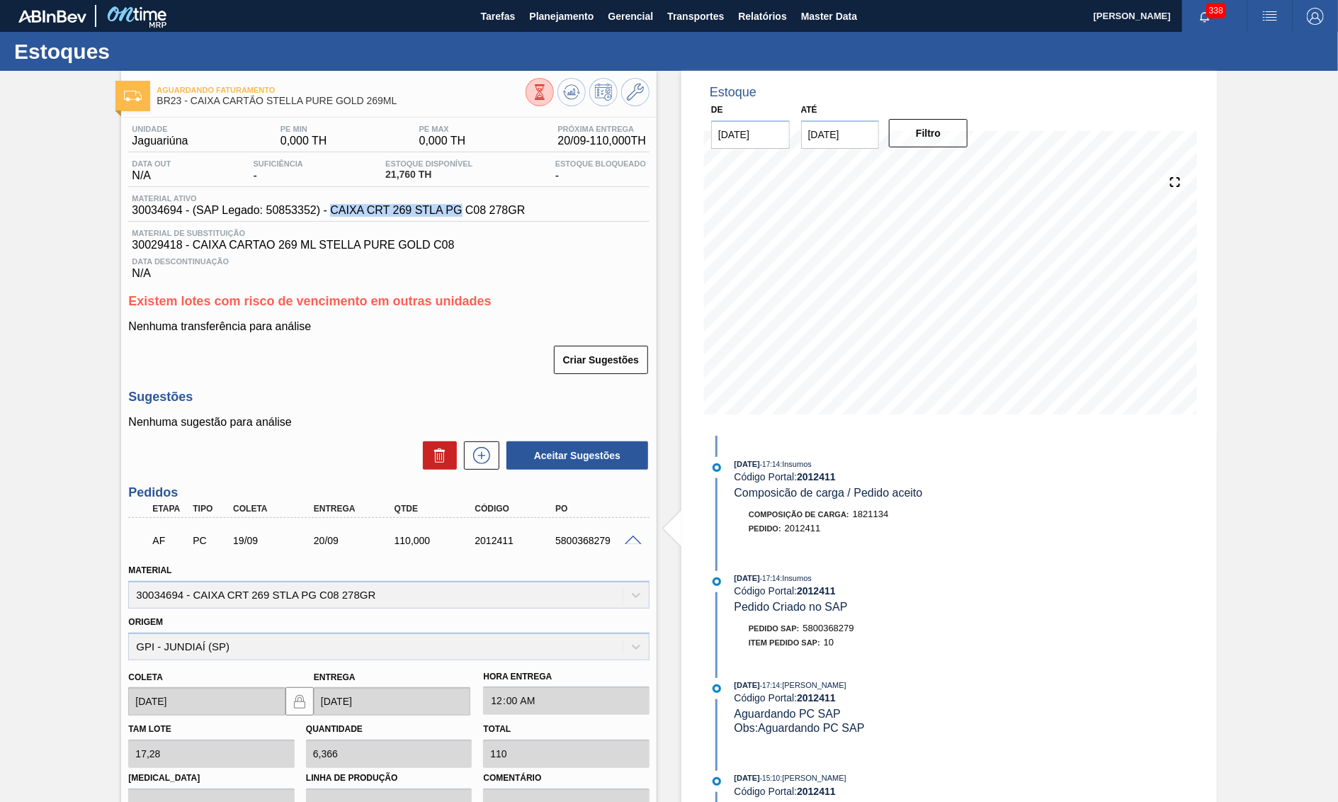
click at [441, 217] on span "30034694 - (SAP Legado: 50853352) - CAIXA CRT 269 STLA PG C08 278GR" at bounding box center [328, 210] width 393 height 13
copy span "CAIXA CRT 269 STLA PG"
click at [381, 203] on span "Material ativo" at bounding box center [328, 198] width 393 height 9
click at [380, 210] on span "30034694 - (SAP Legado: 50853352) - CAIXA CRT 269 STLA PG C08 278GR" at bounding box center [328, 210] width 393 height 13
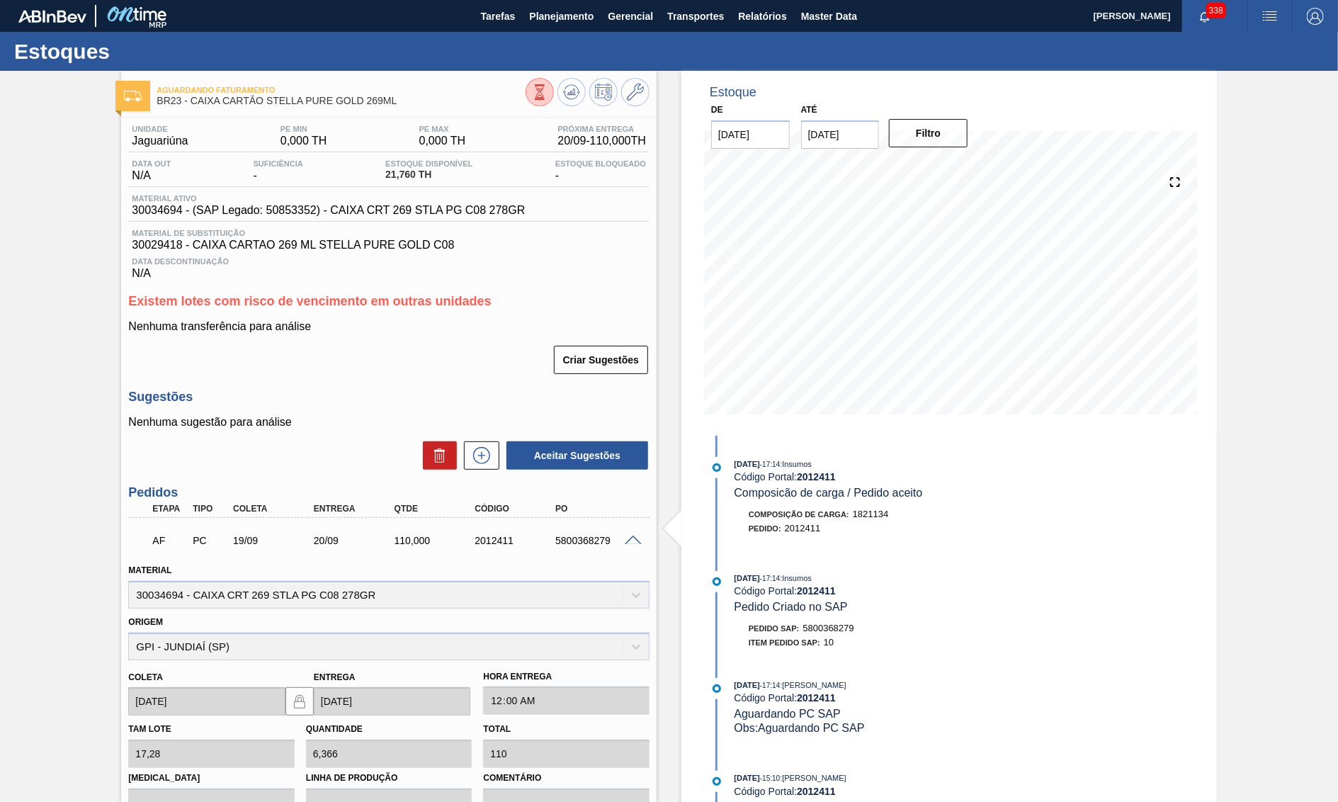
click at [380, 210] on span "30034694 - (SAP Legado: 50853352) - CAIXA CRT 269 STLA PG C08 278GR" at bounding box center [328, 210] width 393 height 13
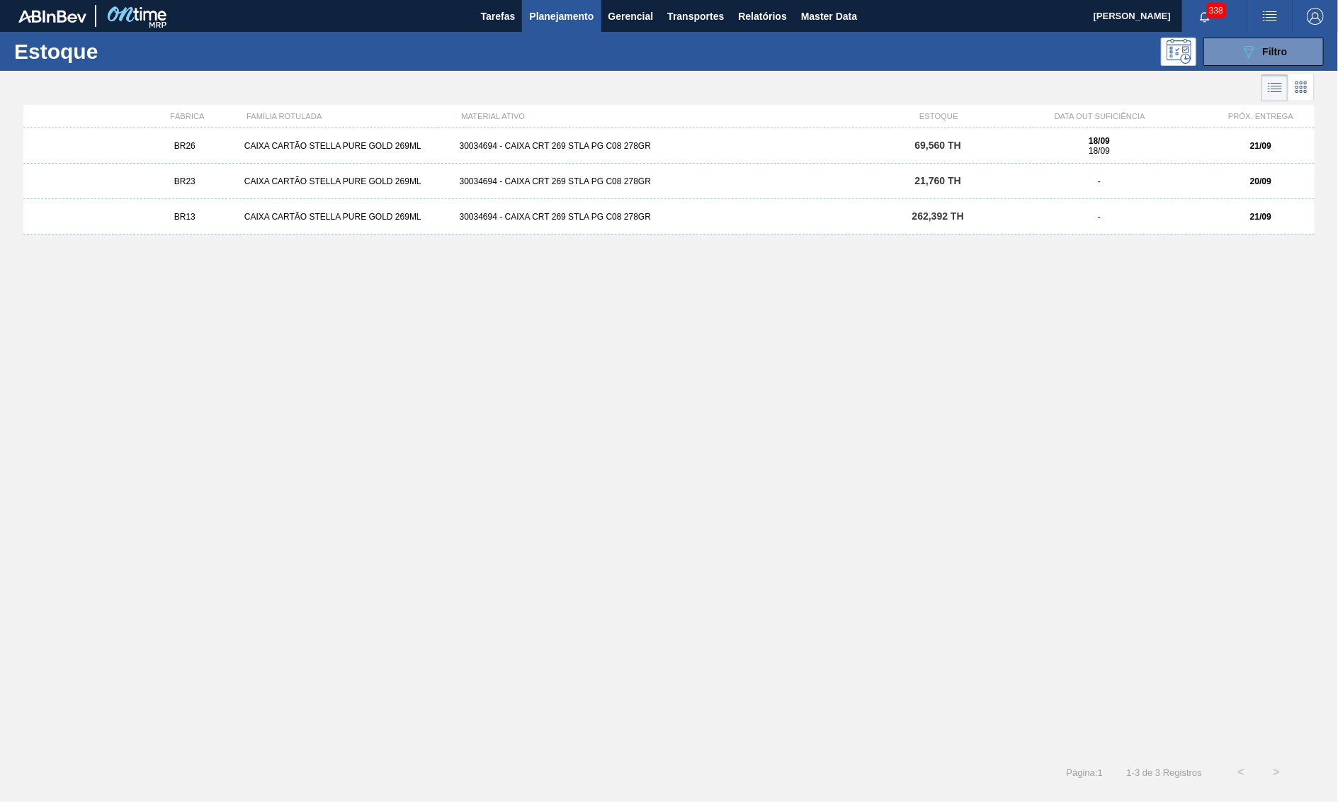
click at [930, 183] on span "21,760 TH" at bounding box center [938, 180] width 46 height 11
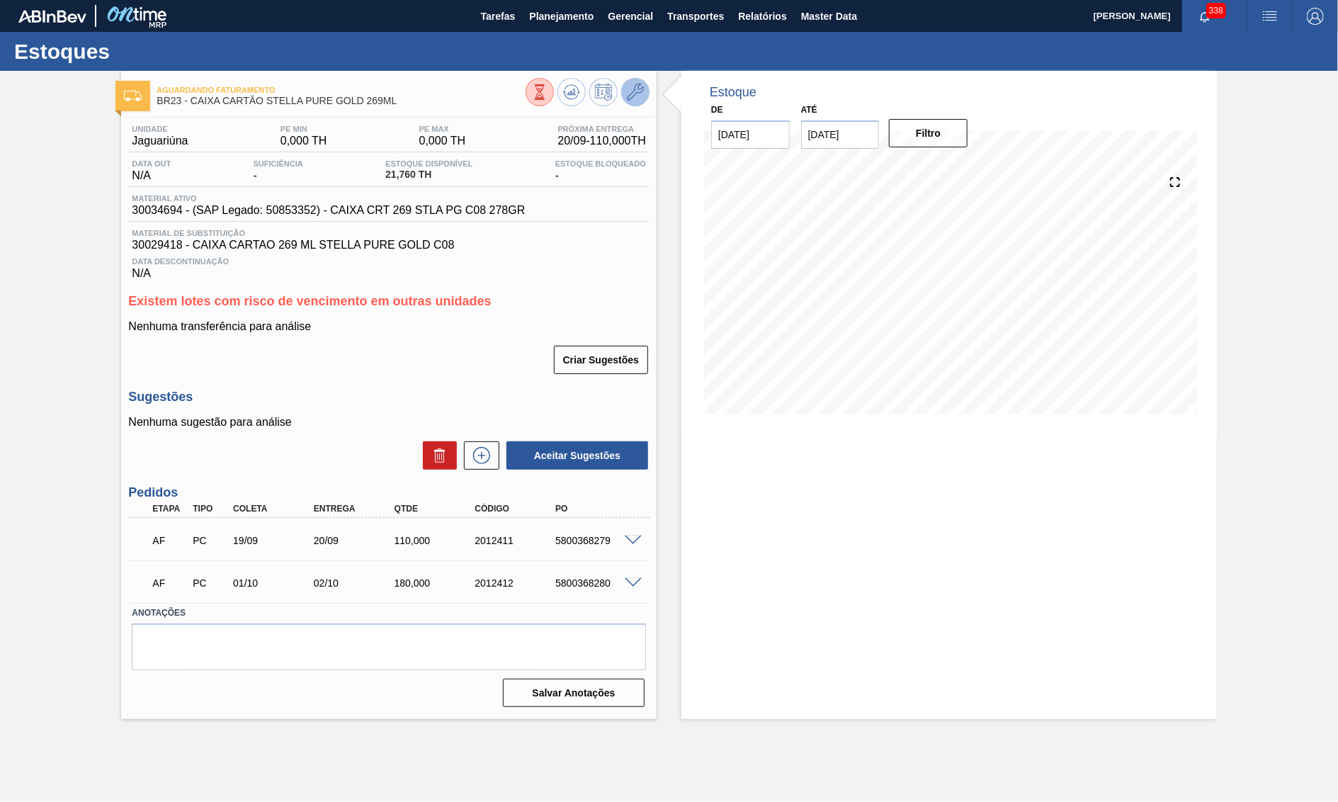
click at [640, 91] on div "Aguardando Faturamento BR23 - CAIXA CARTÃO STELLA PURE GOLD 269ML" at bounding box center [389, 94] width 536 height 32
click at [637, 91] on icon at bounding box center [635, 92] width 17 height 17
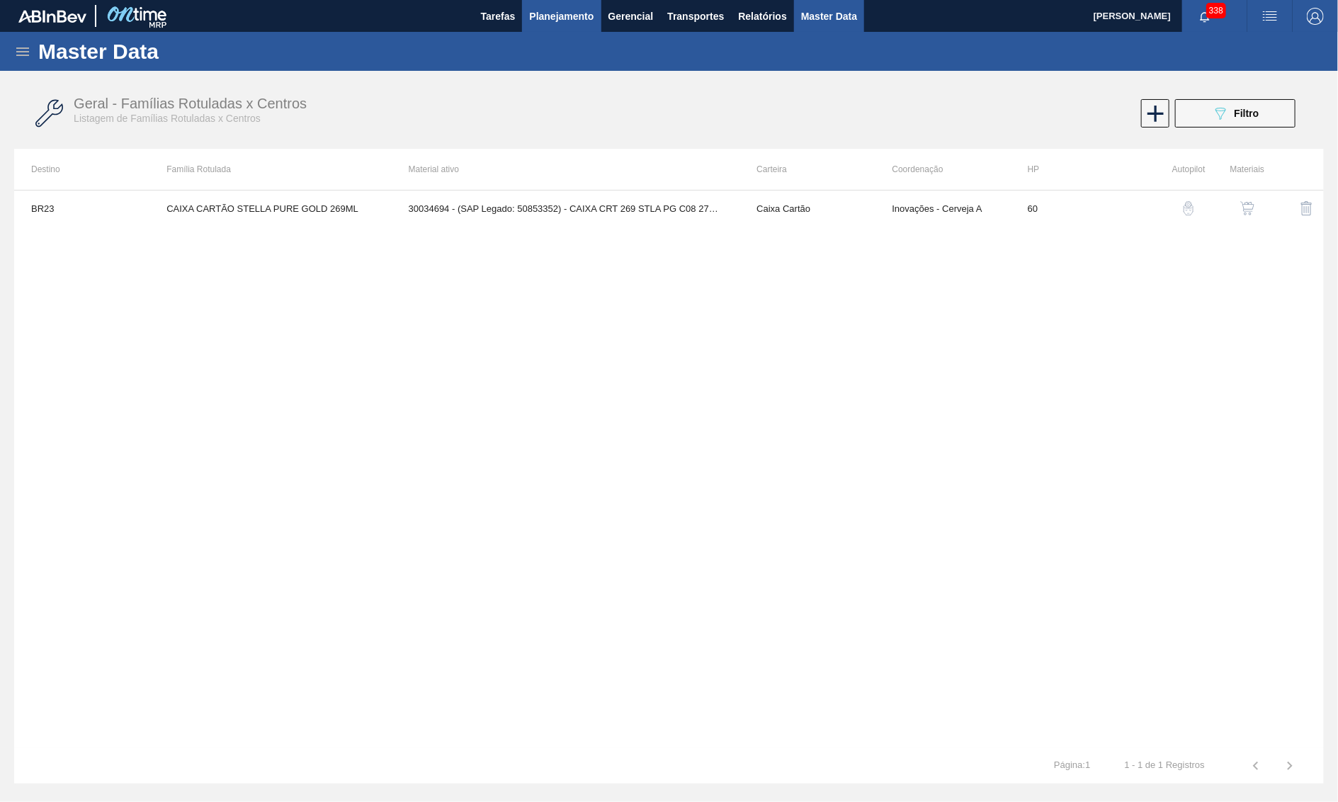
click at [554, 26] on button "Planejamento" at bounding box center [561, 16] width 79 height 32
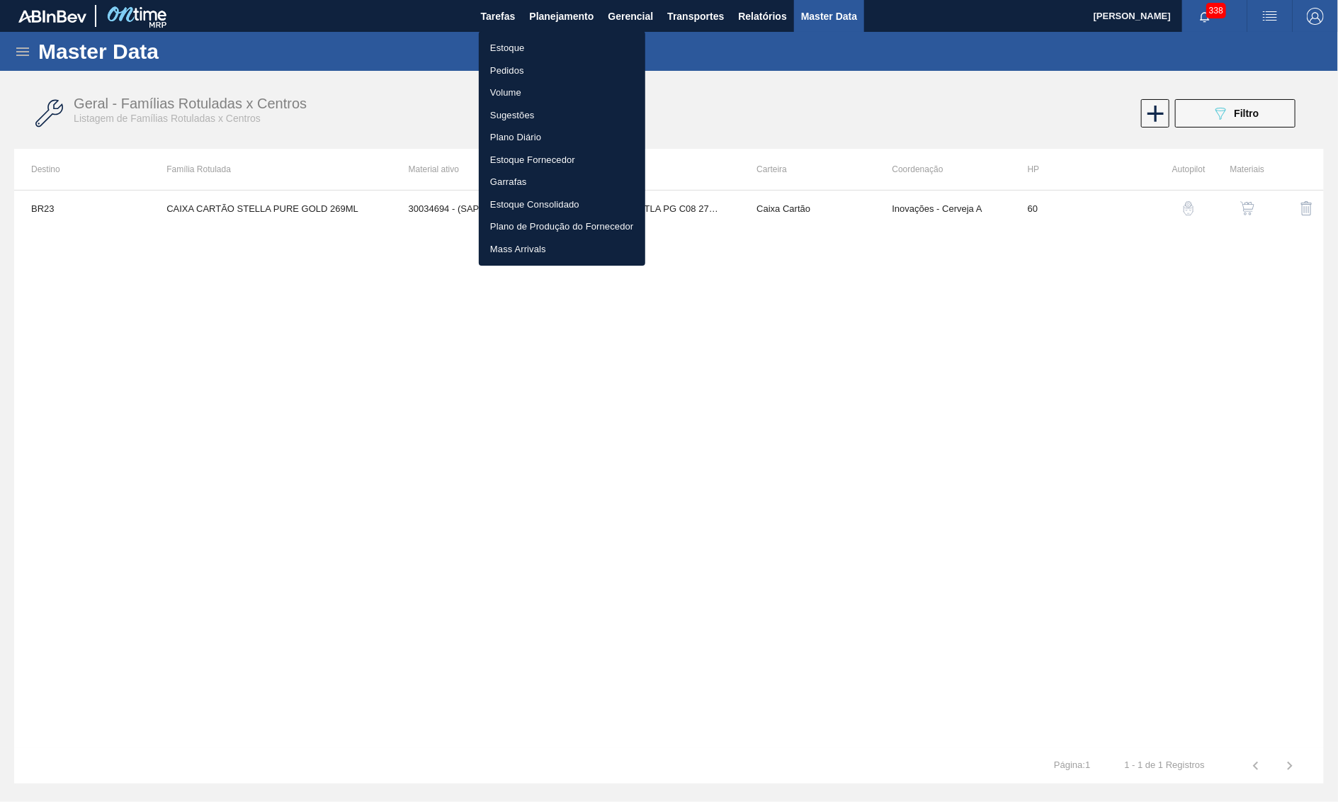
click at [544, 43] on li "Estoque" at bounding box center [562, 48] width 166 height 23
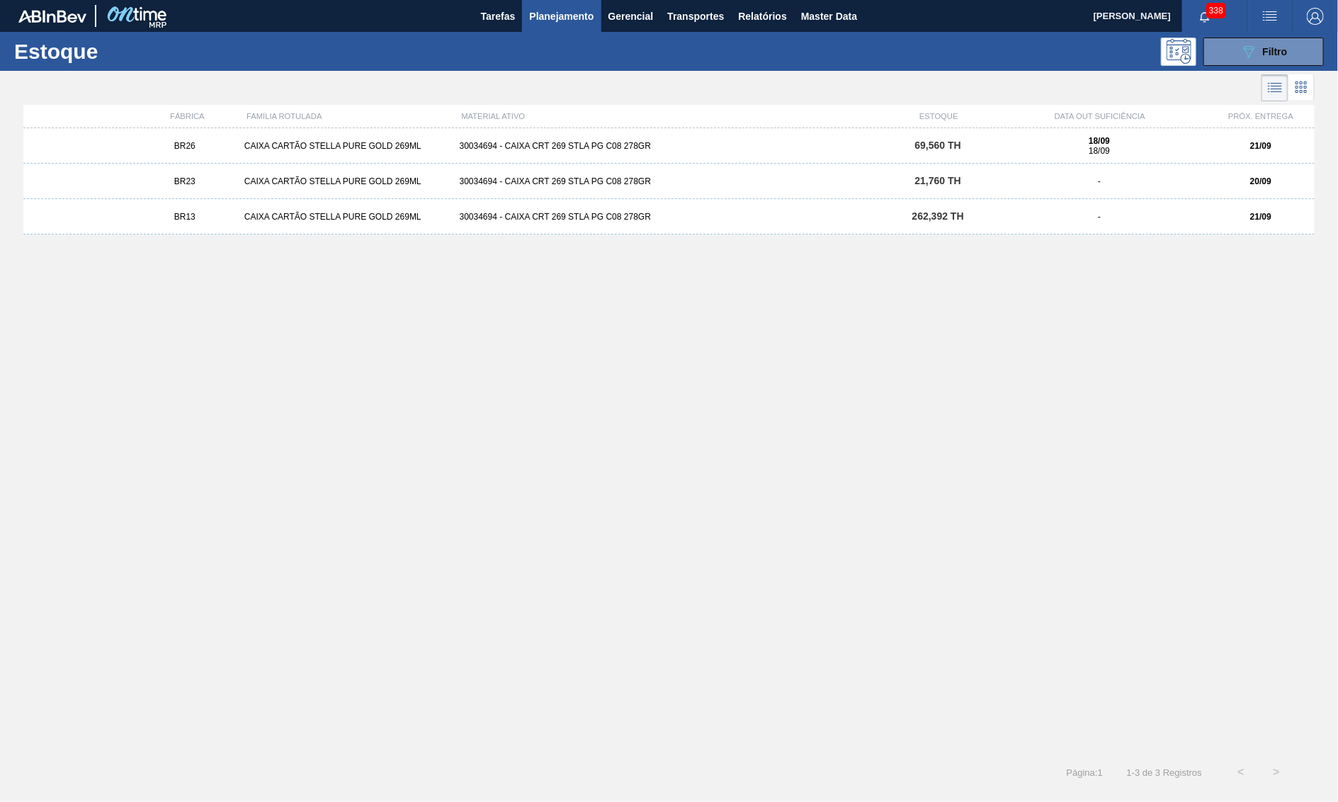
click at [475, 152] on div "BR26 CAIXA CARTÃO STELLA PURE GOLD 269ML 30034694 - CAIXA CRT 269 STLA PG C08 2…" at bounding box center [669, 145] width 1292 height 35
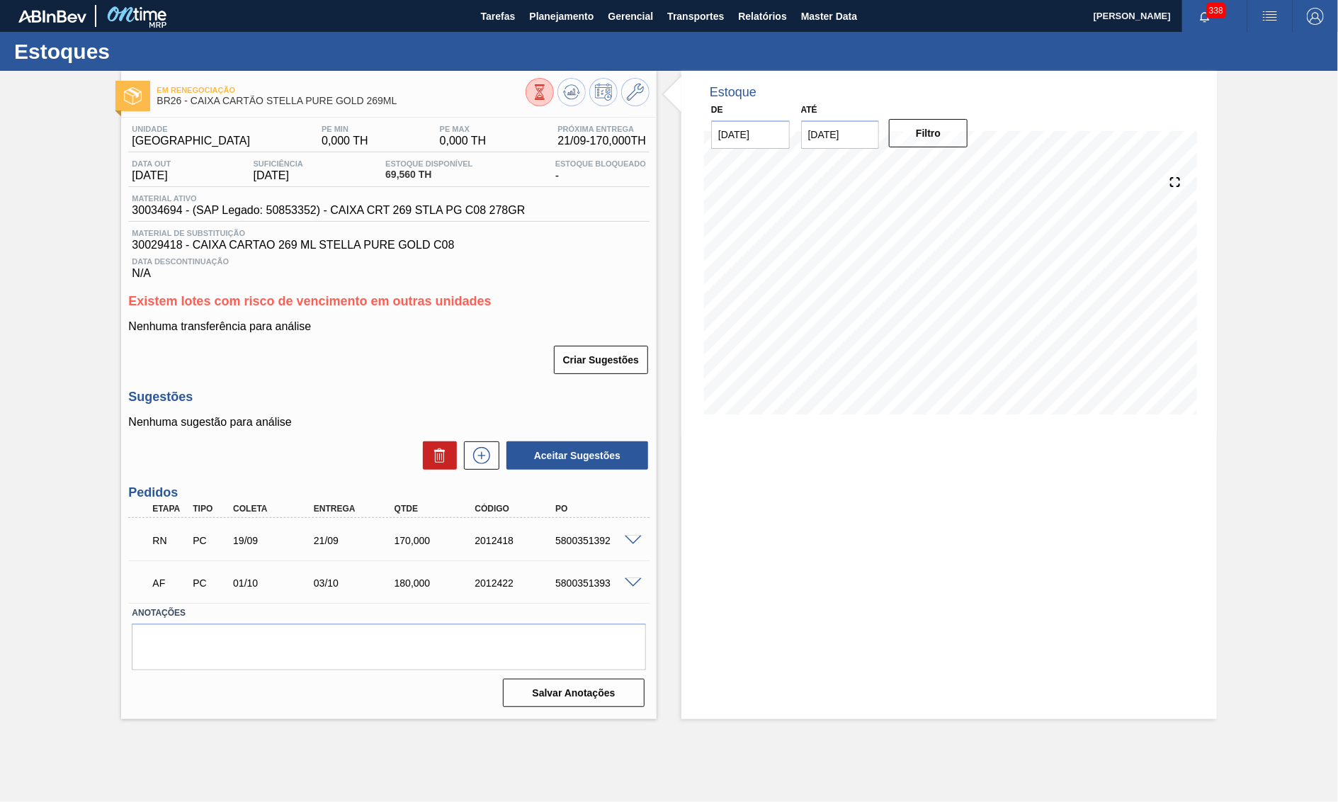
click at [172, 208] on div "Material ativo 30034694 - (SAP Legado: 50853352) - CAIXA CRT 269 STLA PG C08 27…" at bounding box center [328, 205] width 400 height 23
click at [152, 216] on span "30034694 - (SAP Legado: 50853352) - CAIXA CRT 269 STLA PG C08 278GR" at bounding box center [328, 210] width 393 height 13
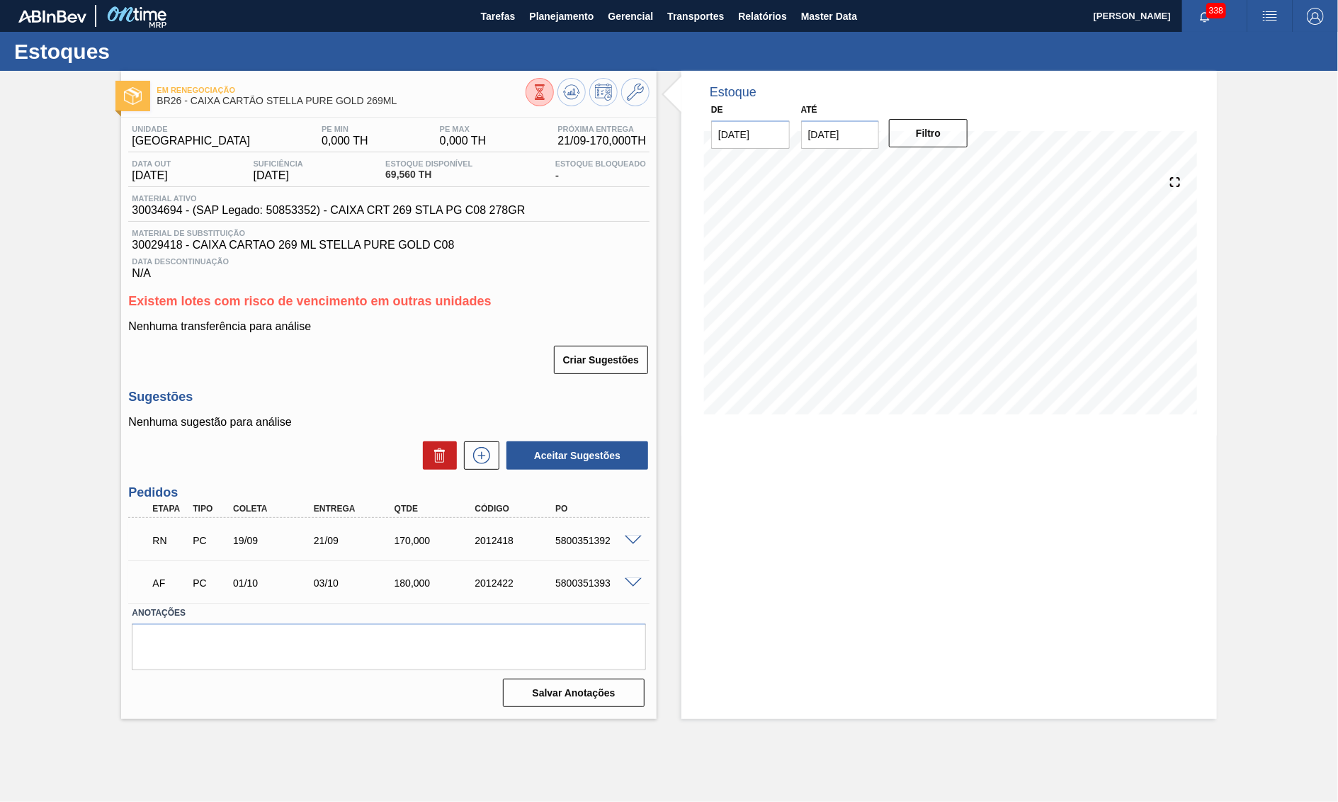
click at [152, 216] on span "30034694 - (SAP Legado: 50853352) - CAIXA CRT 269 STLA PG C08 278GR" at bounding box center [328, 210] width 393 height 13
click at [179, 210] on span "30034694 - (SAP Legado: 50853352) - CAIXA CRT 269 STLA PG C08 278GR" at bounding box center [328, 210] width 393 height 13
click at [169, 212] on span "30034694 - (SAP Legado: 50853352) - CAIXA CRT 269 STLA PG C08 278GR" at bounding box center [328, 210] width 393 height 13
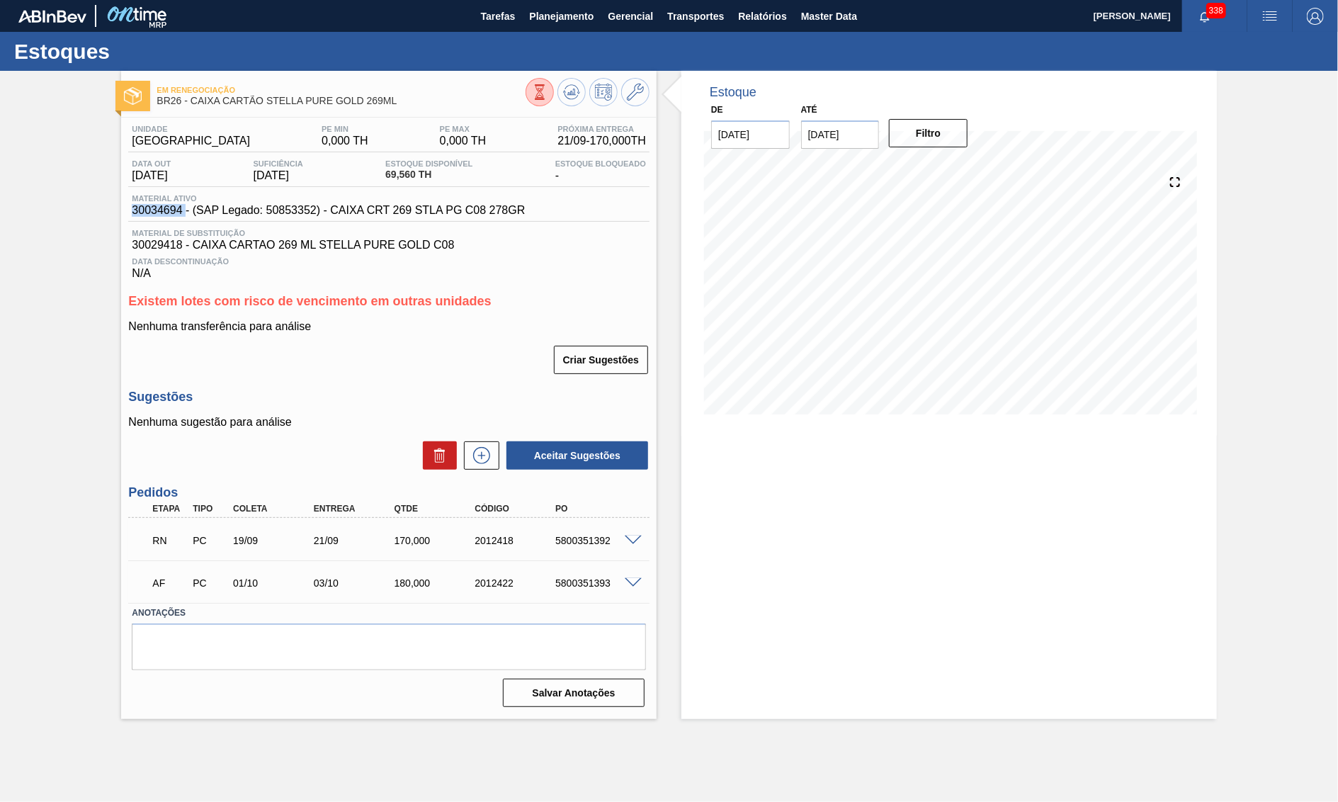
copy span "30034694"
click at [157, 252] on span "30029418 - CAIXA CARTAO 269 ML STELLA PURE GOLD C08" at bounding box center [389, 245] width 514 height 13
copy span "30029418"
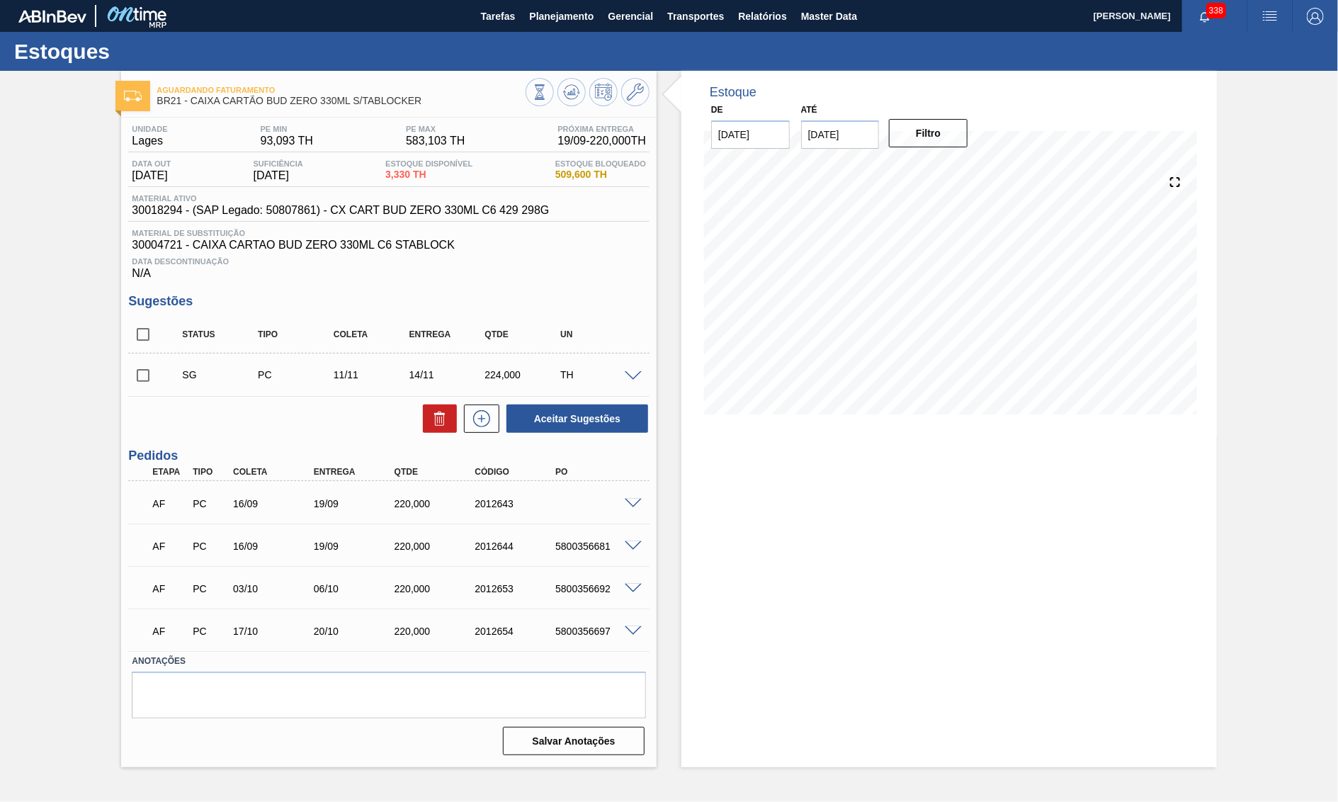
click at [354, 203] on span "Material ativo" at bounding box center [340, 198] width 417 height 9
click at [358, 213] on span "30018294 - (SAP Legado: 50807861) - CX CART BUD ZERO 330ML C6 429 298G" at bounding box center [340, 210] width 417 height 13
drag, startPoint x: 307, startPoint y: 512, endPoint x: 382, endPoint y: 516, distance: 74.5
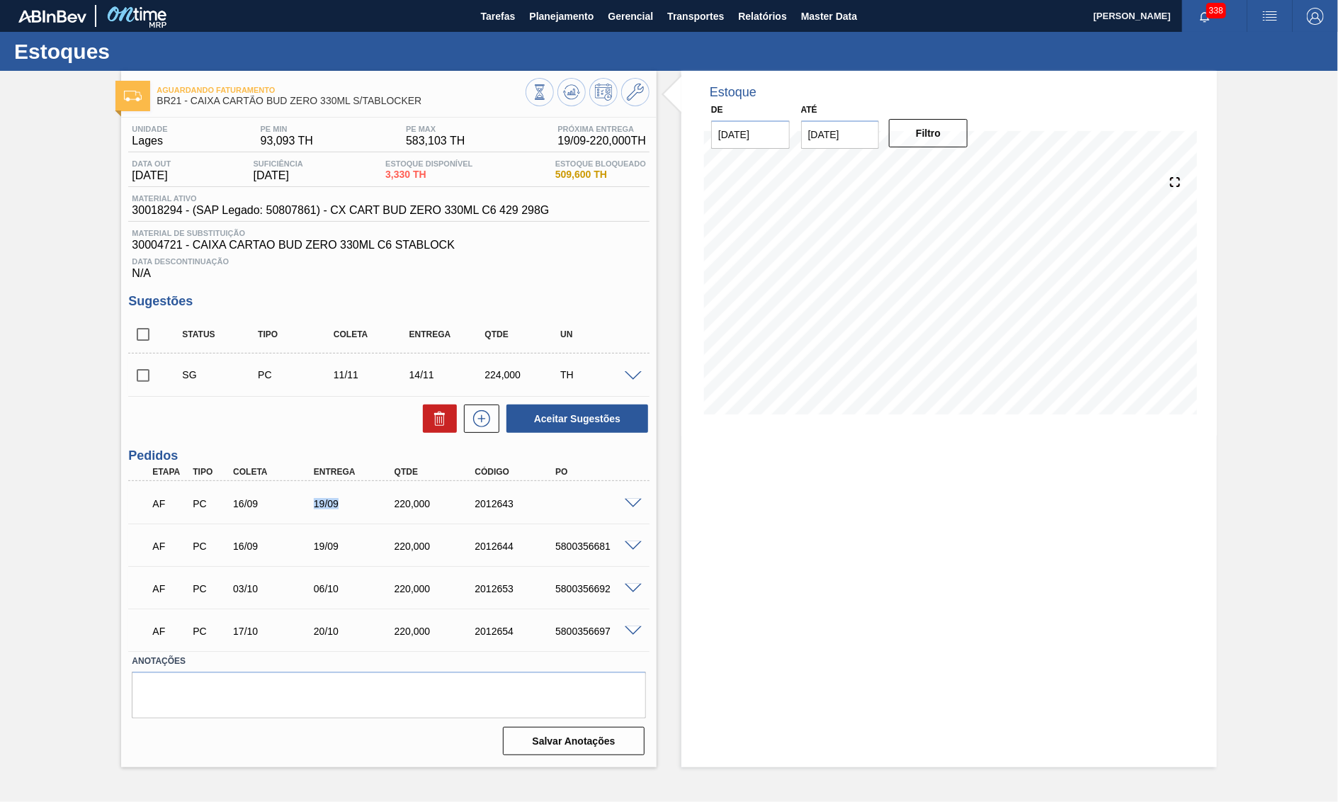
click at [382, 509] on div "19/09" at bounding box center [345, 503] width 81 height 11
copy div "19/09"
click at [636, 507] on span at bounding box center [633, 504] width 17 height 11
